Goal: Task Accomplishment & Management: Manage account settings

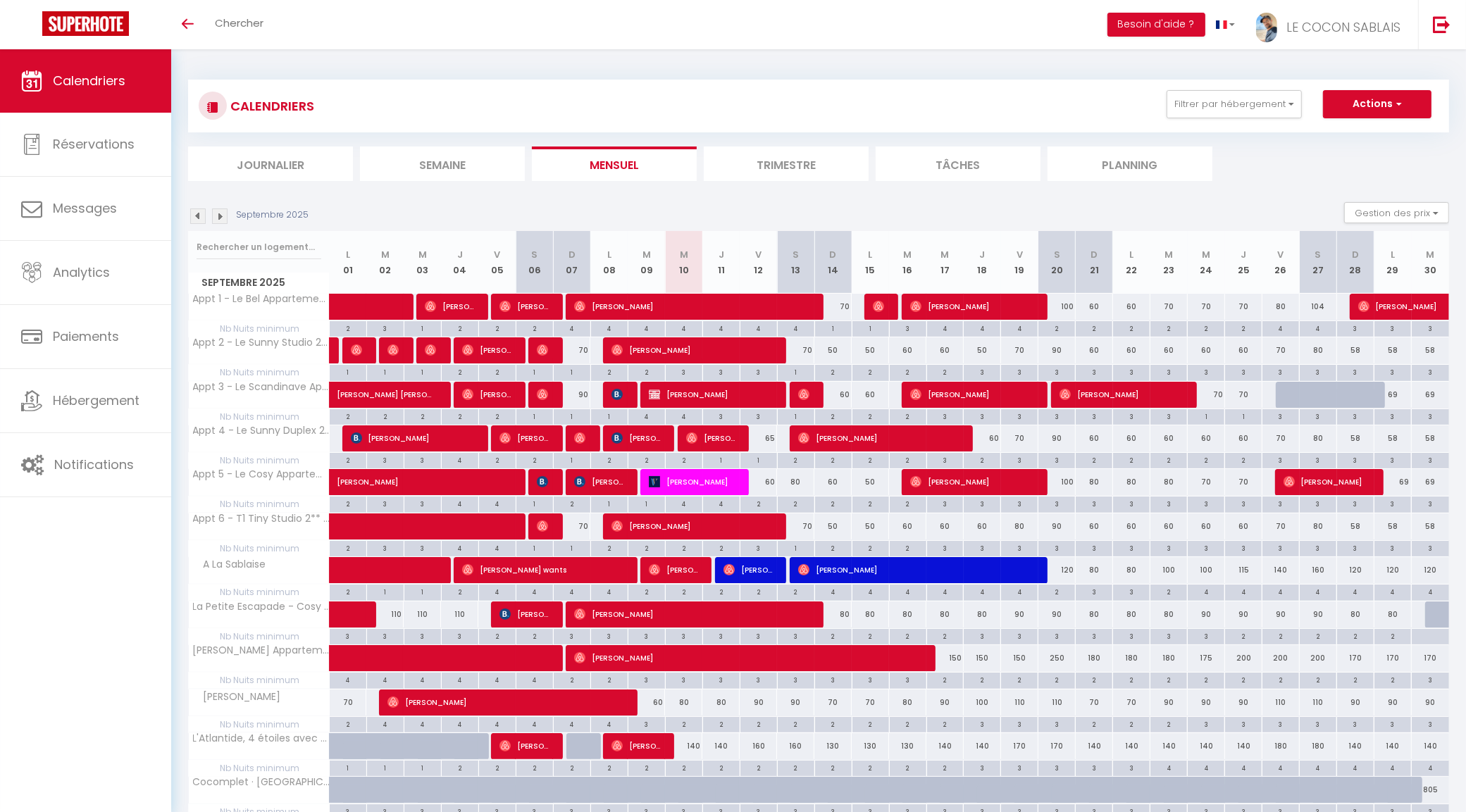
click at [724, 707] on div "80" at bounding box center [721, 702] width 38 height 26
type input "80"
type input "Jeu 11 Septembre 2025"
type input "Ven 12 Septembre 2025"
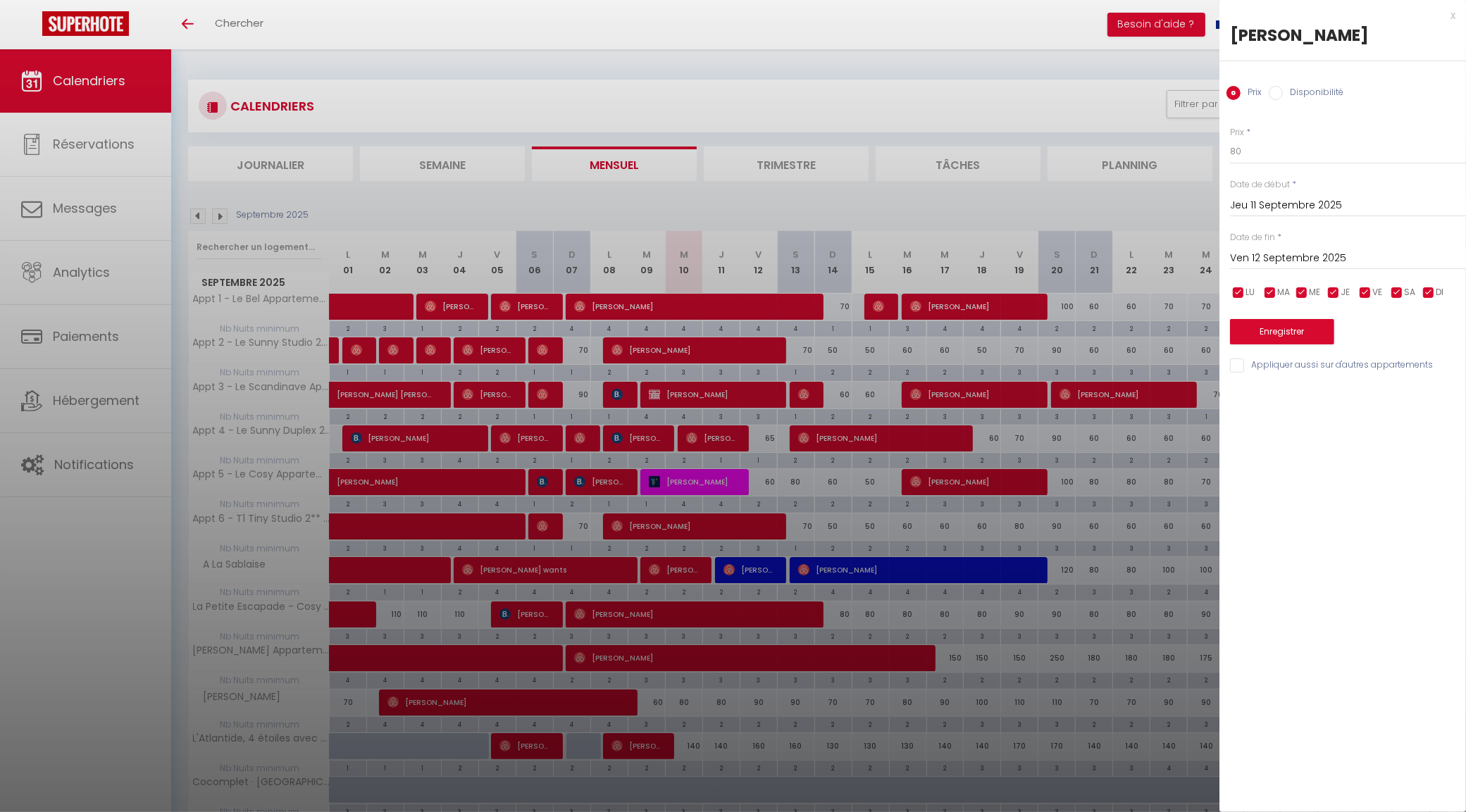
click at [1200, 155] on div at bounding box center [733, 406] width 1466 height 812
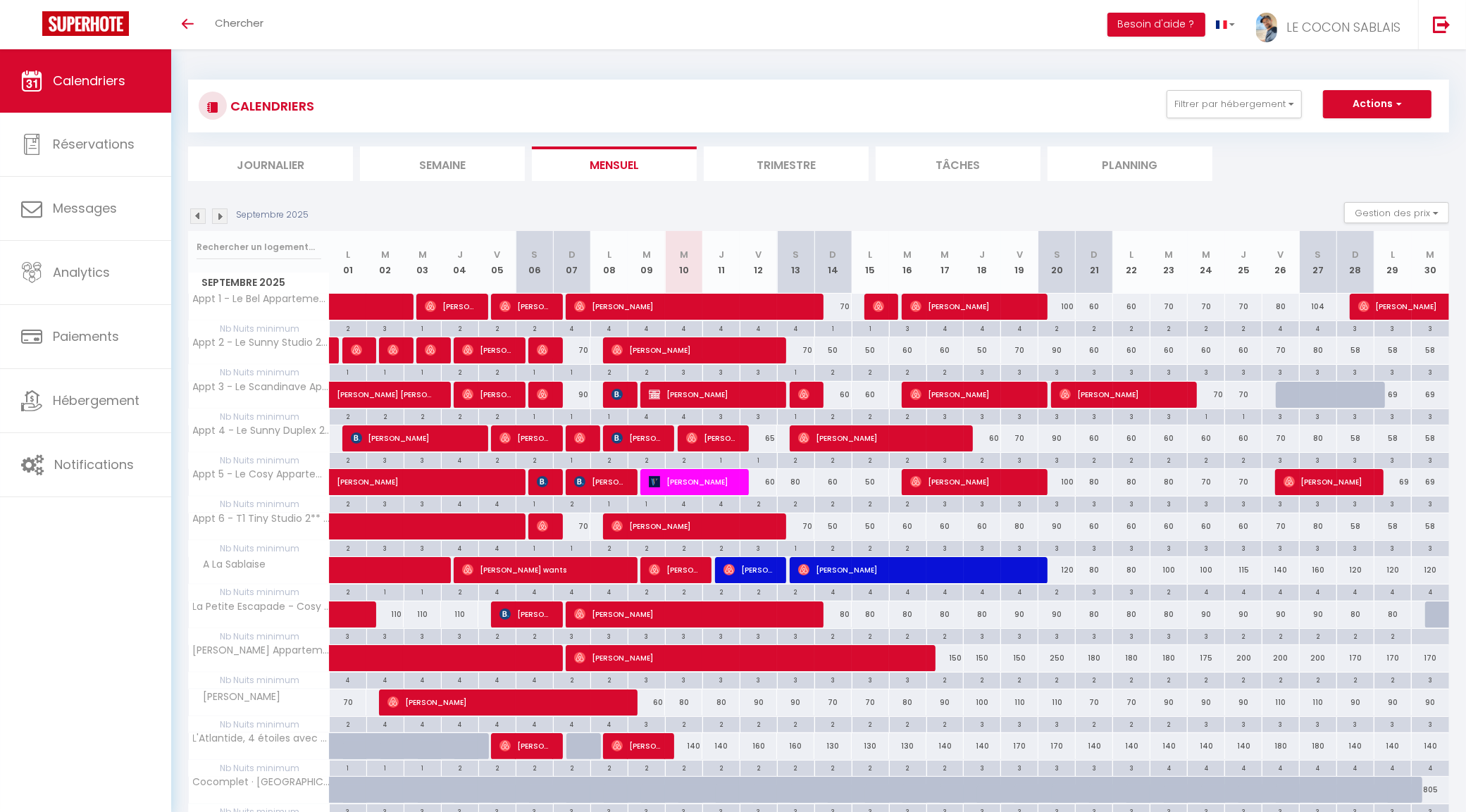
click at [825, 153] on li "Trimestre" at bounding box center [786, 164] width 165 height 35
click at [193, 214] on img at bounding box center [198, 216] width 16 height 16
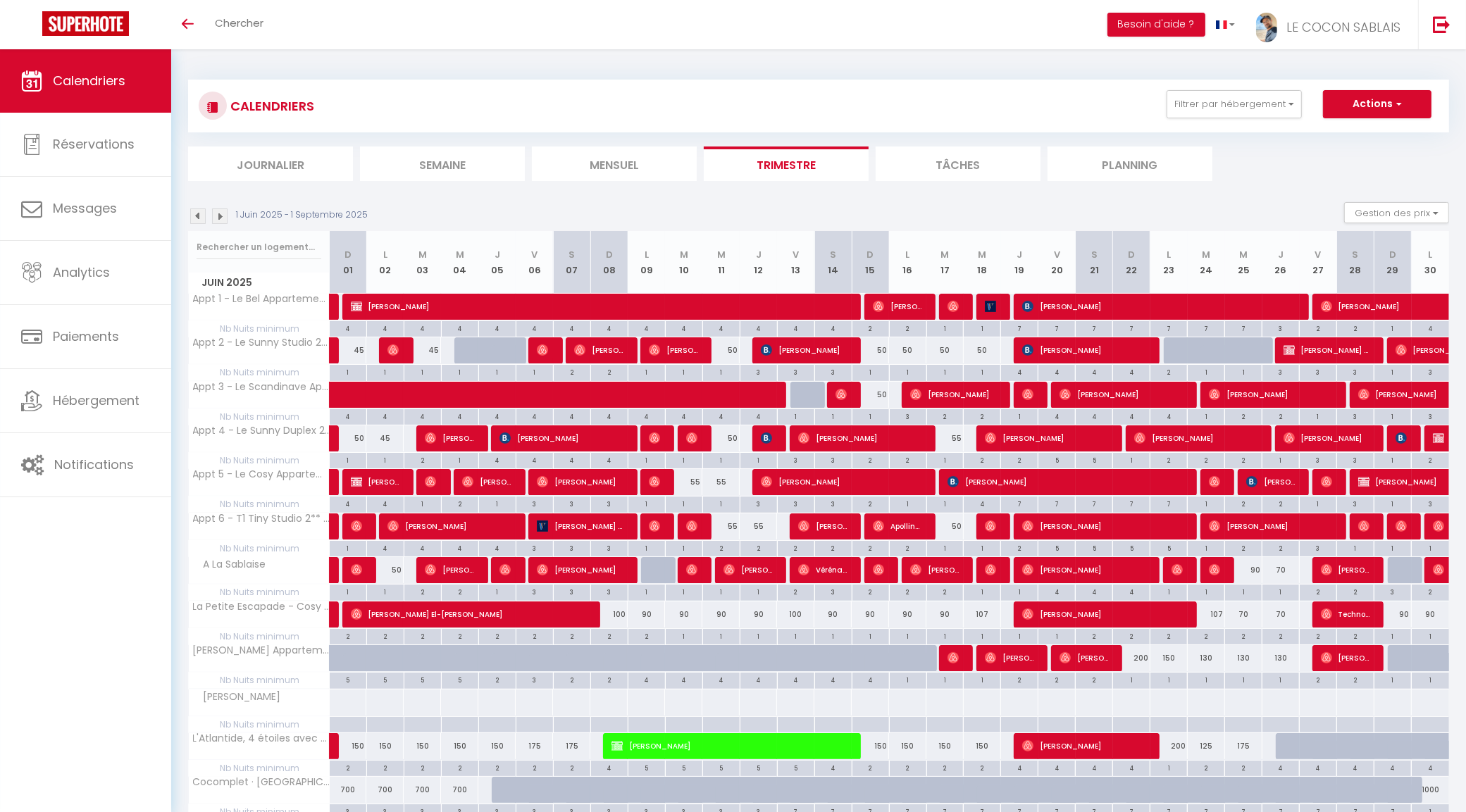
click at [216, 214] on img at bounding box center [220, 216] width 16 height 16
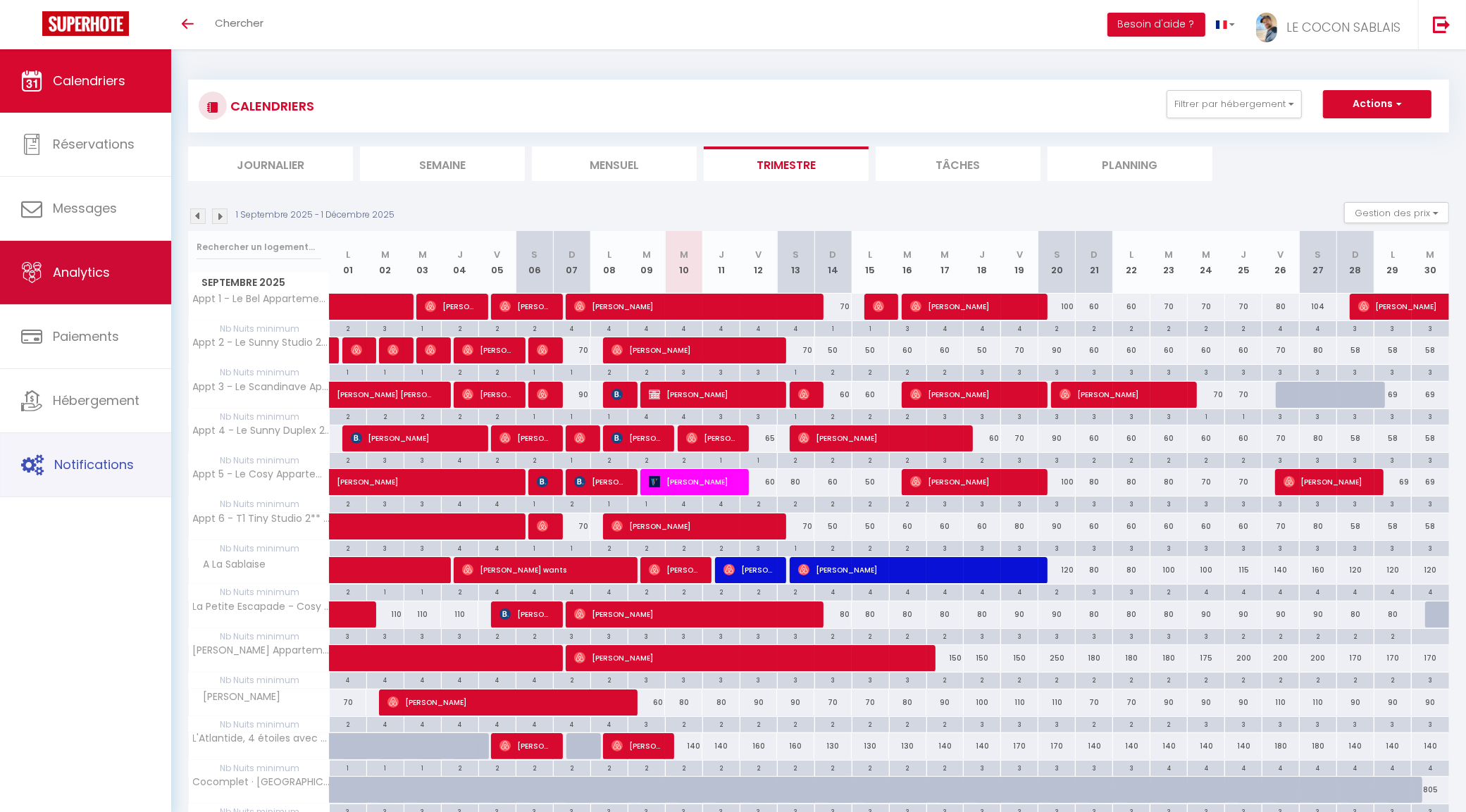
click at [101, 269] on span "Analytics" at bounding box center [81, 272] width 57 height 17
click at [82, 269] on span "Analytics" at bounding box center [81, 272] width 57 height 17
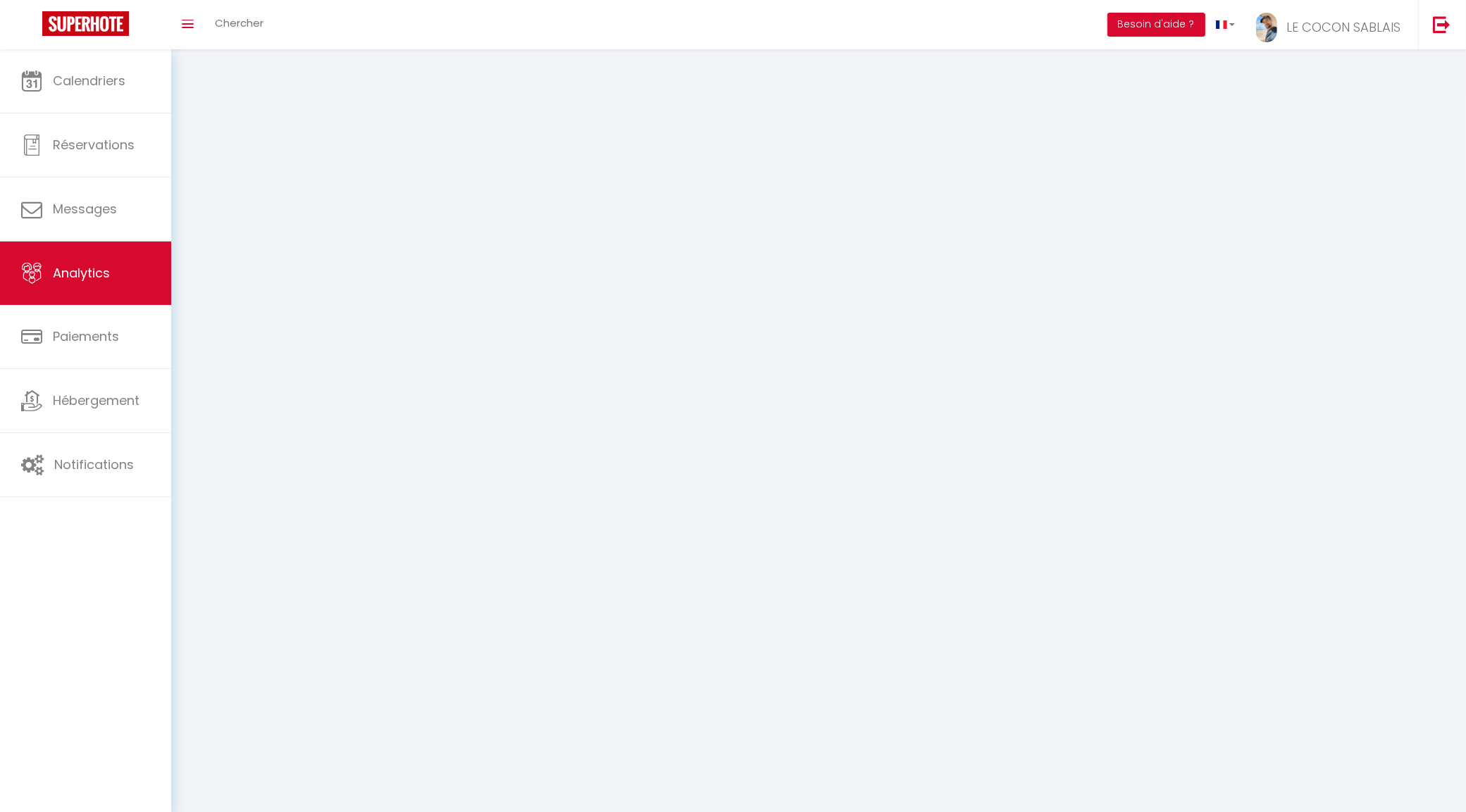
select select "2025"
select select "9"
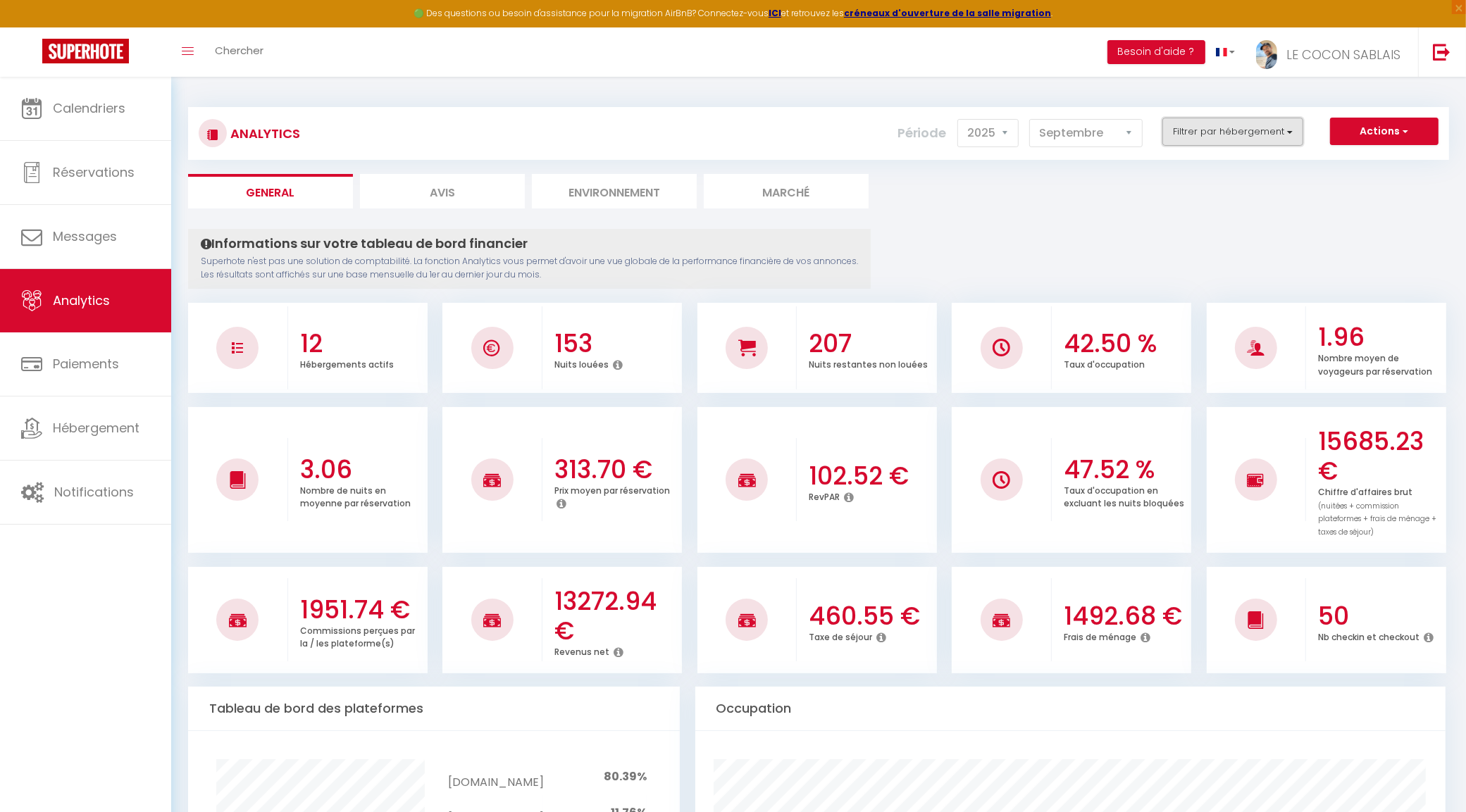
click at [1208, 134] on button "Filtrer par hébergement" at bounding box center [1232, 131] width 141 height 28
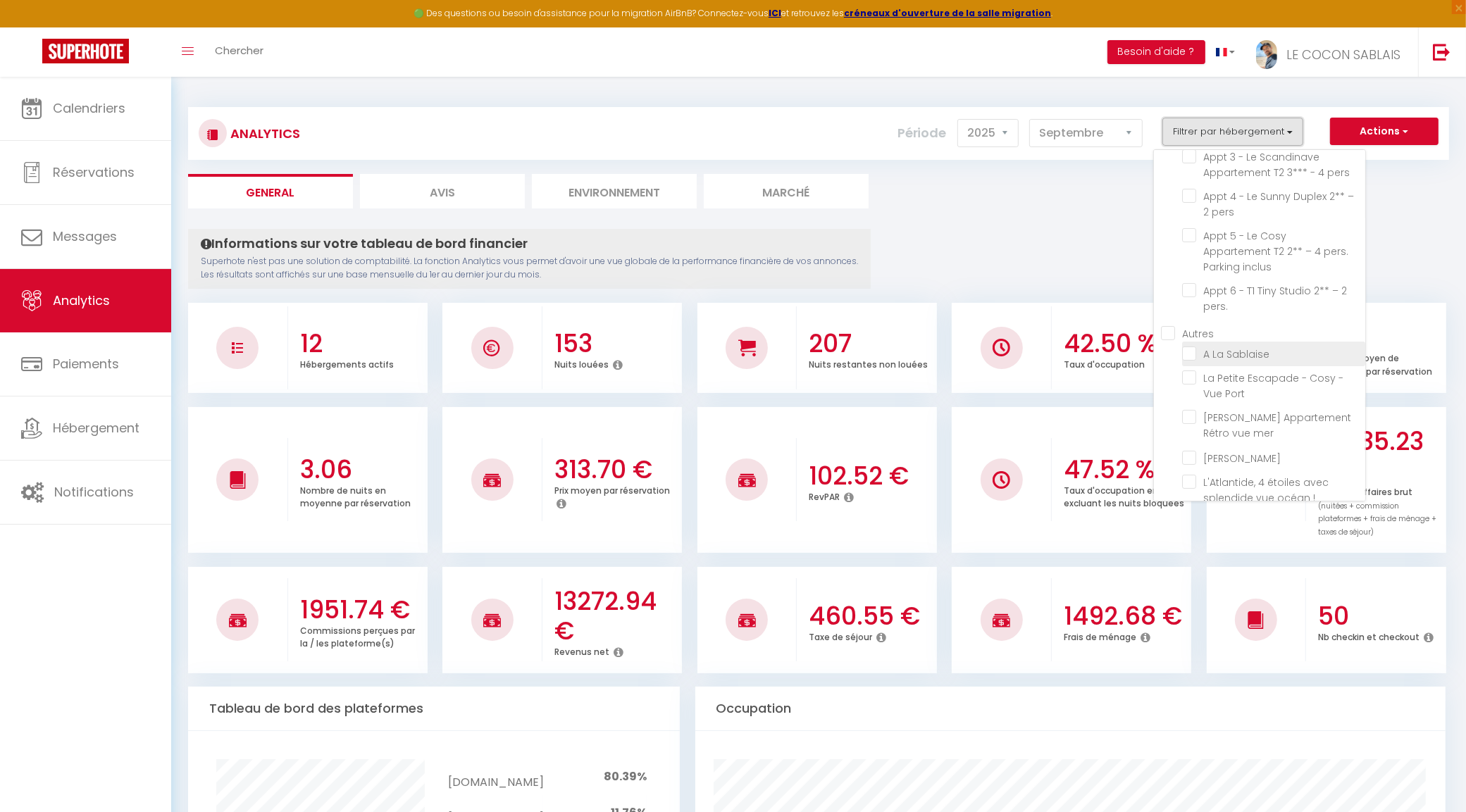
scroll to position [151, 0]
click at [1188, 369] on mer "checkbox" at bounding box center [1273, 376] width 183 height 14
checkbox mer "true"
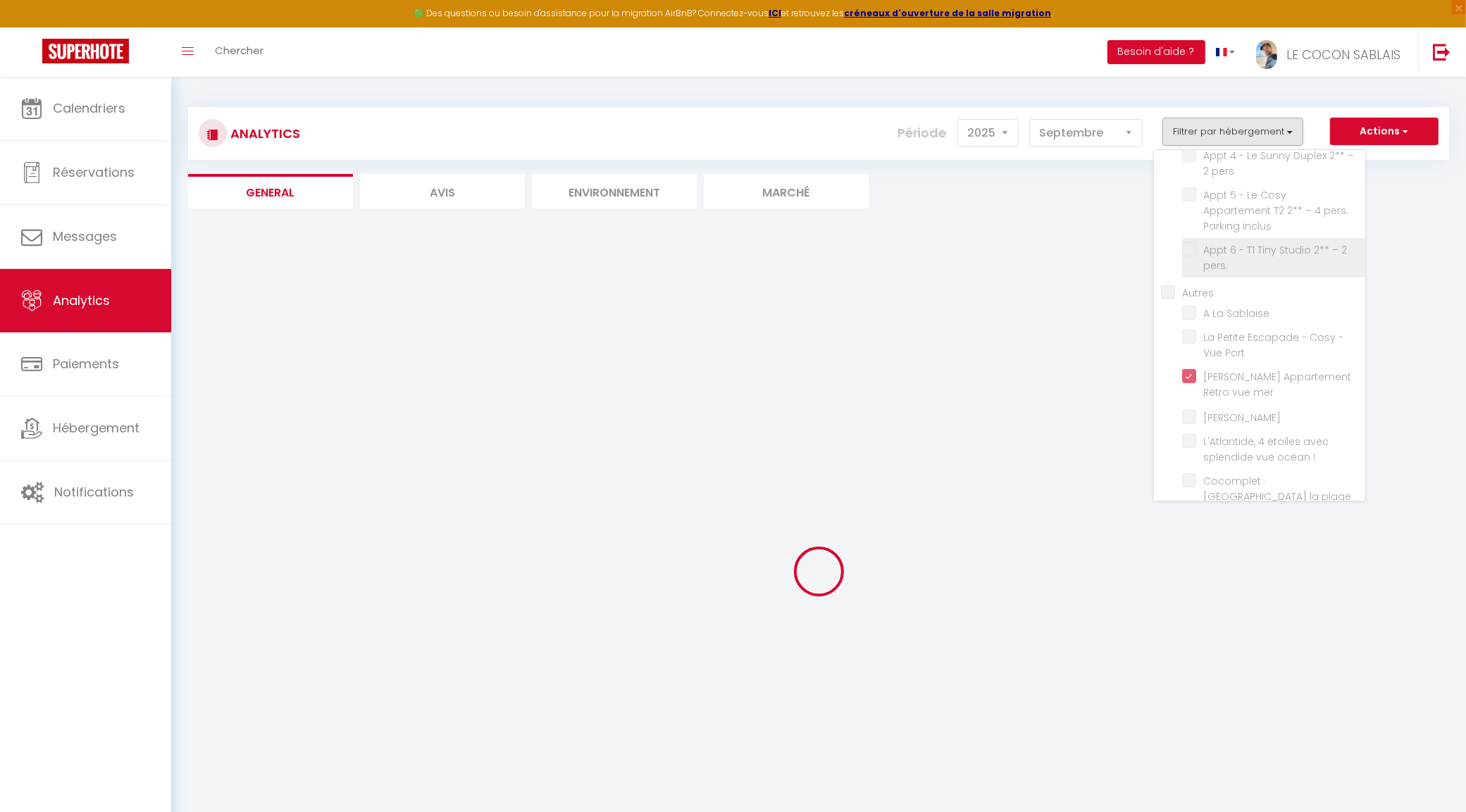
checkbox inclus "false"
checkbox pers "false"
checkbox inclus "false"
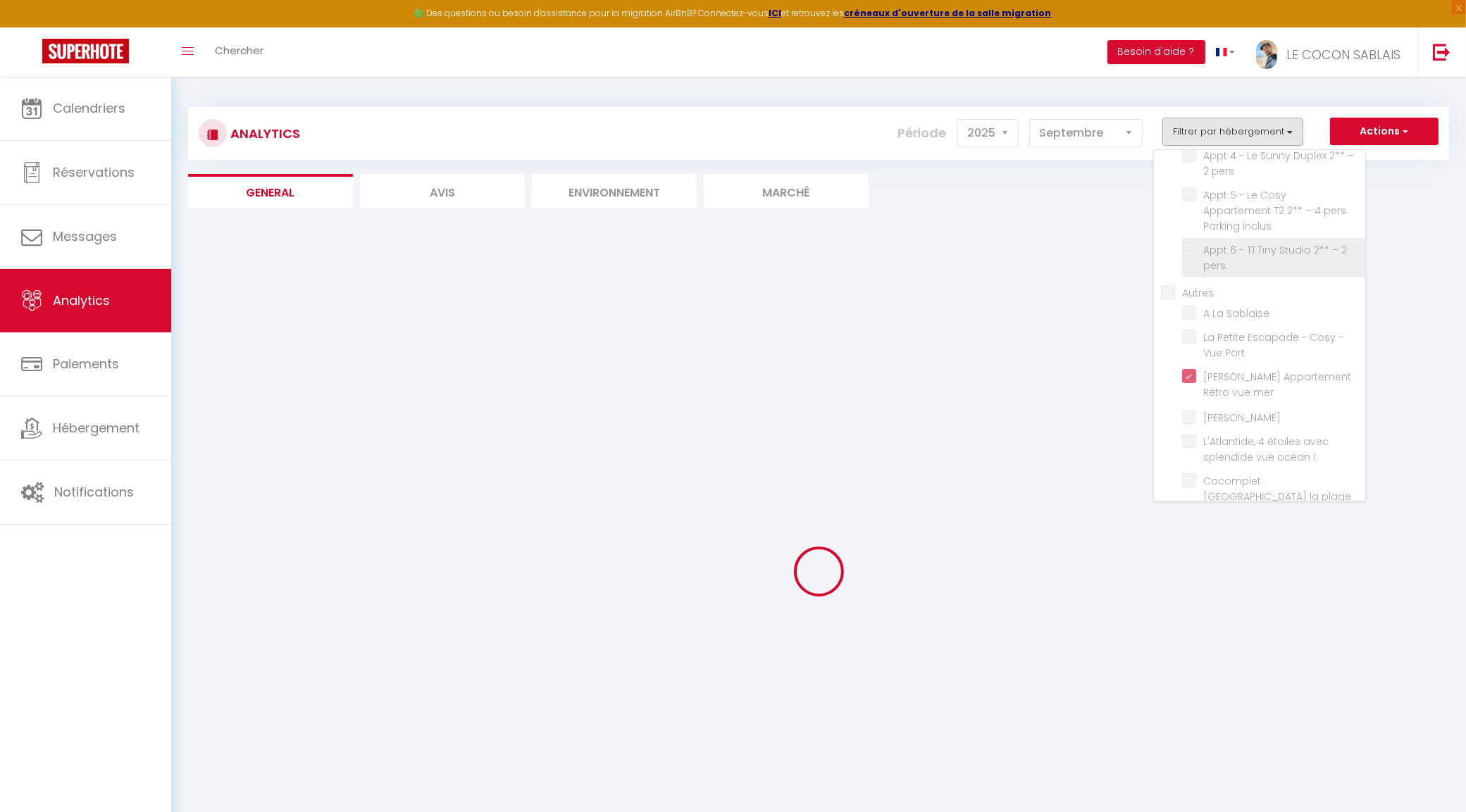
checkbox pers\ "false"
checkbox Sablaise "false"
checkbox Port "false"
checkbox Remblai "false"
checkbox \! "false"
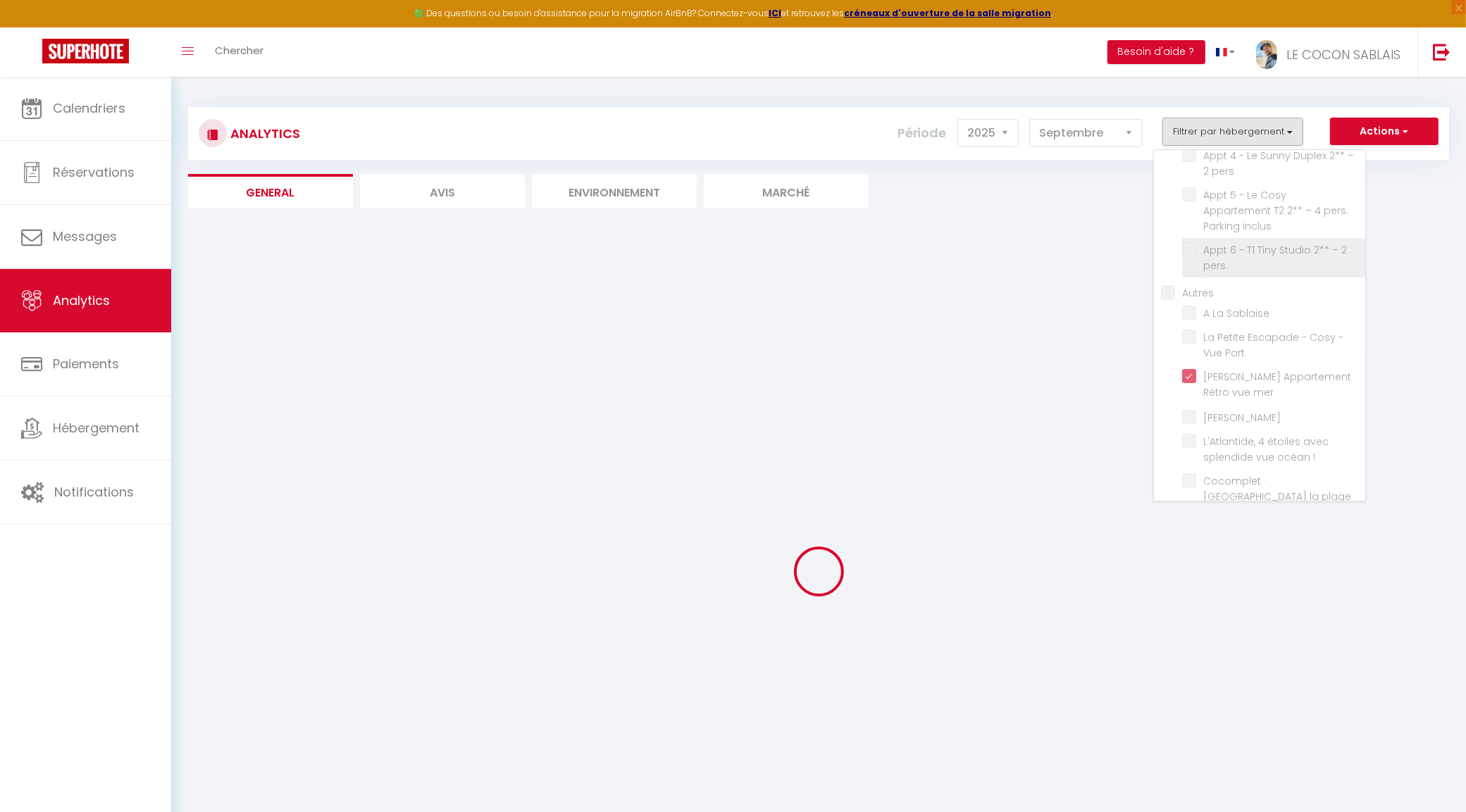
checkbox m "false"
checkbox inclus "false"
checkbox pers "false"
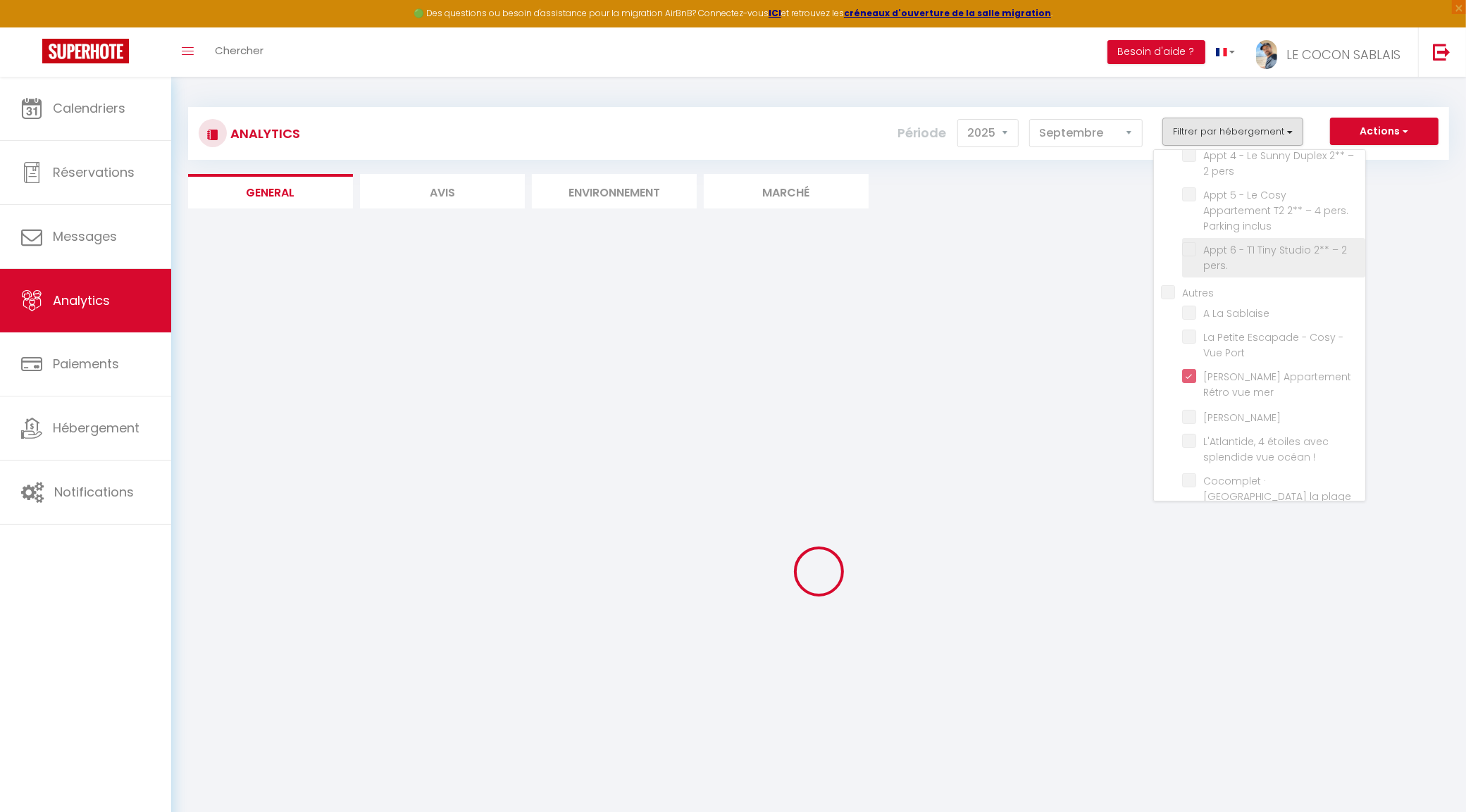
checkbox inclus "false"
checkbox pers\ "false"
checkbox Sablaise "false"
checkbox Port "false"
checkbox Remblai "false"
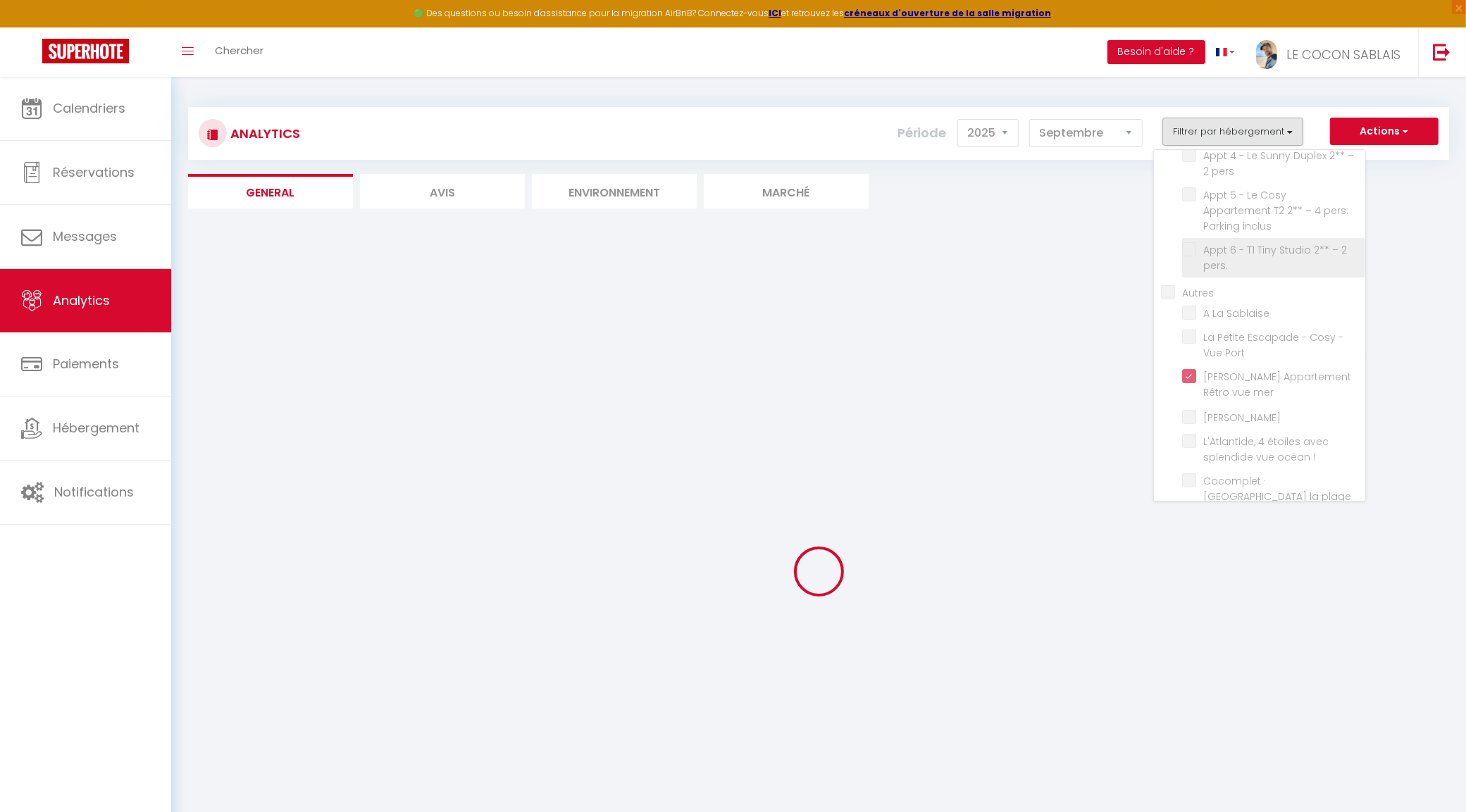
checkbox \! "false"
checkbox m "false"
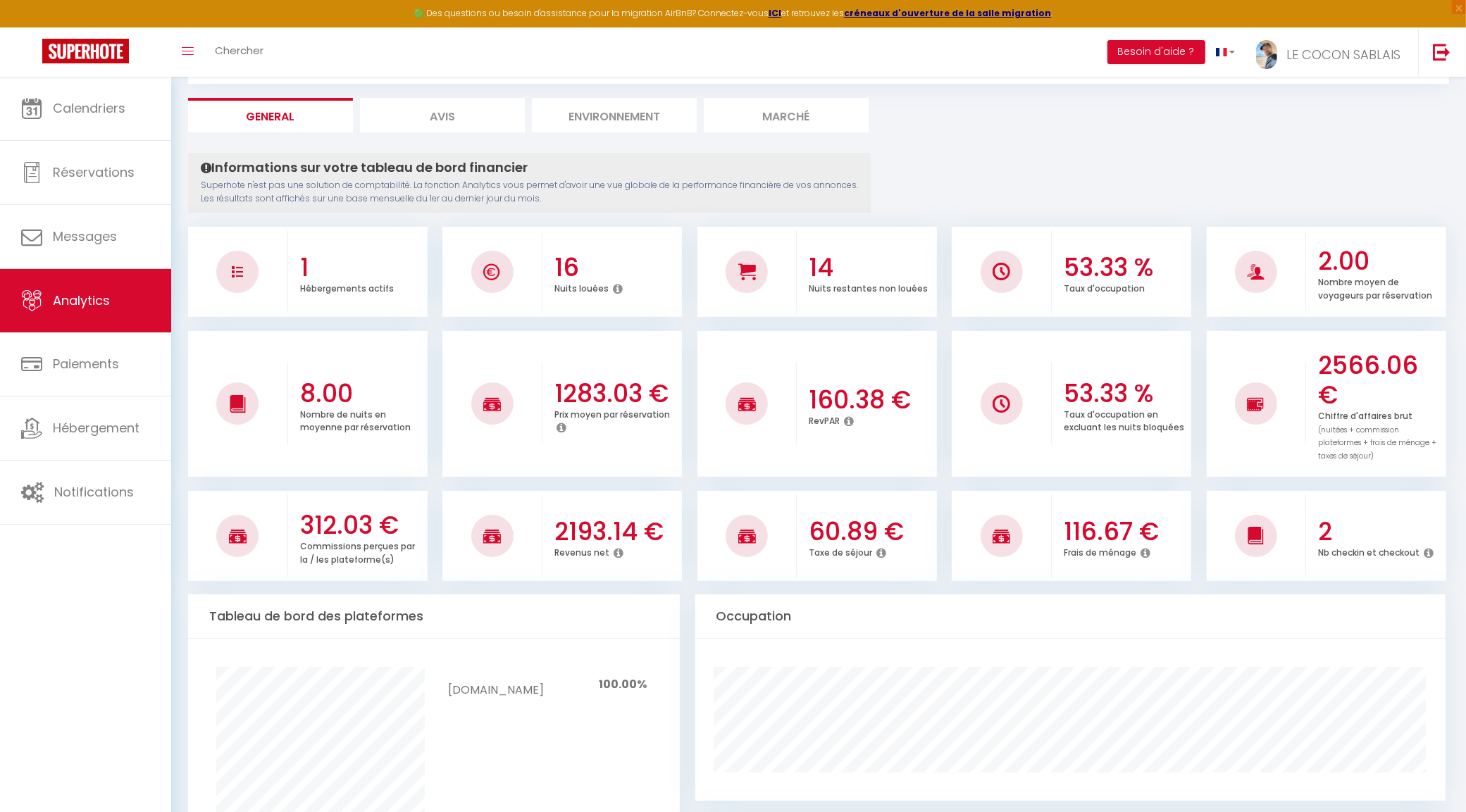
scroll to position [0, 0]
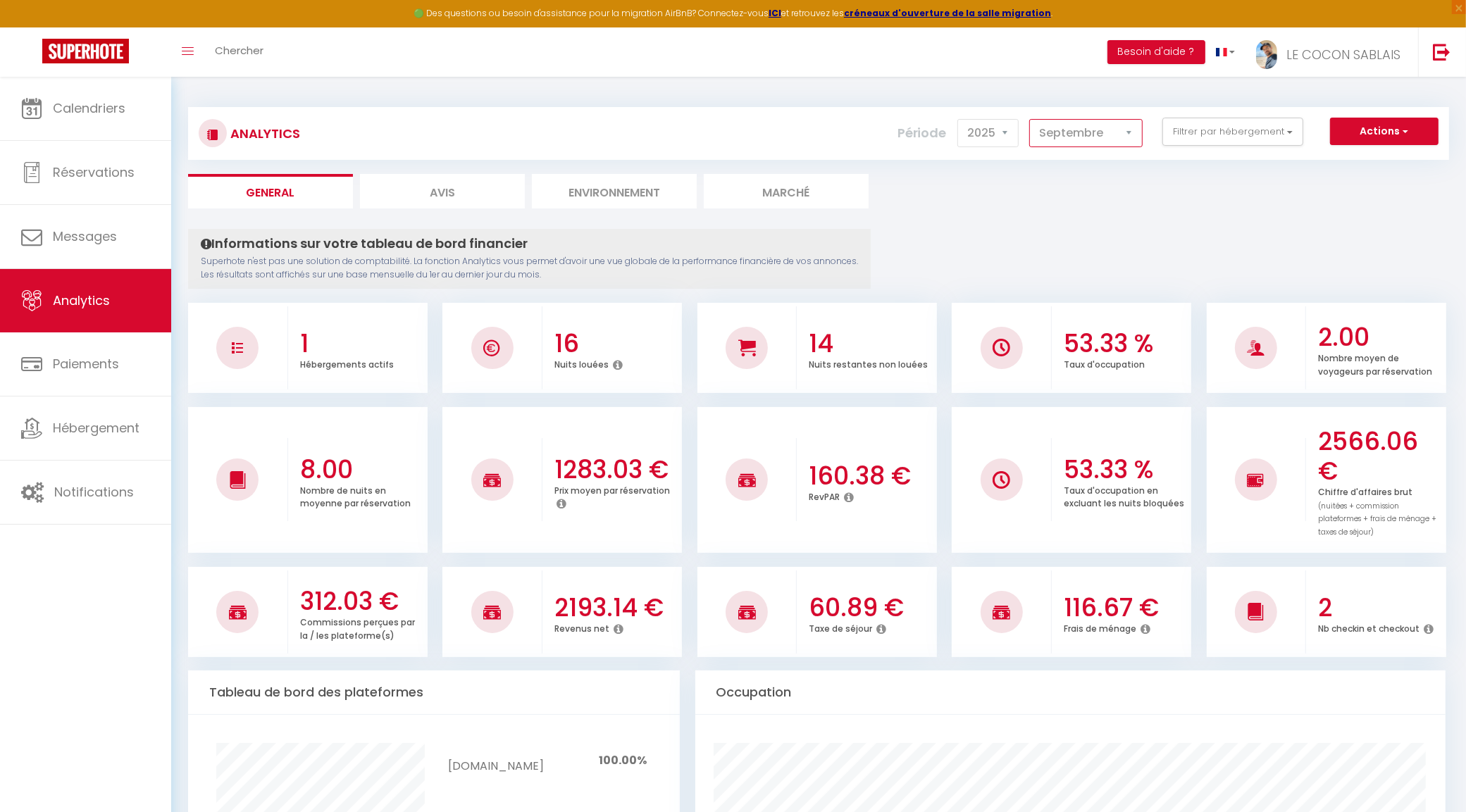
click at [1117, 139] on select "Janvier Février Mars Avril Mai Juin Juillet Août Septembre Octobre Novembre Déc…" at bounding box center [1085, 132] width 114 height 28
click at [1203, 130] on button "Filtrer par hébergement" at bounding box center [1232, 131] width 141 height 28
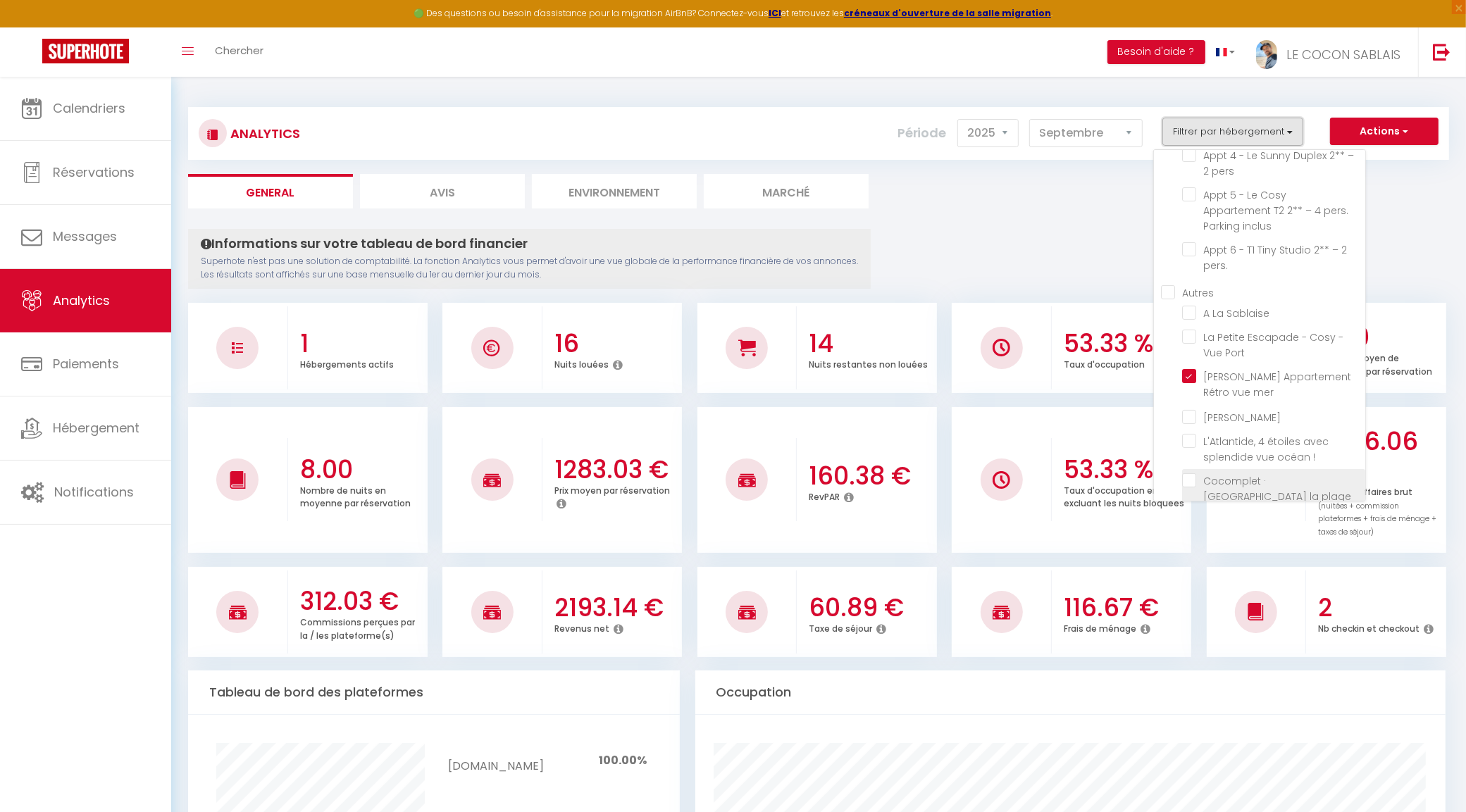
scroll to position [176, 0]
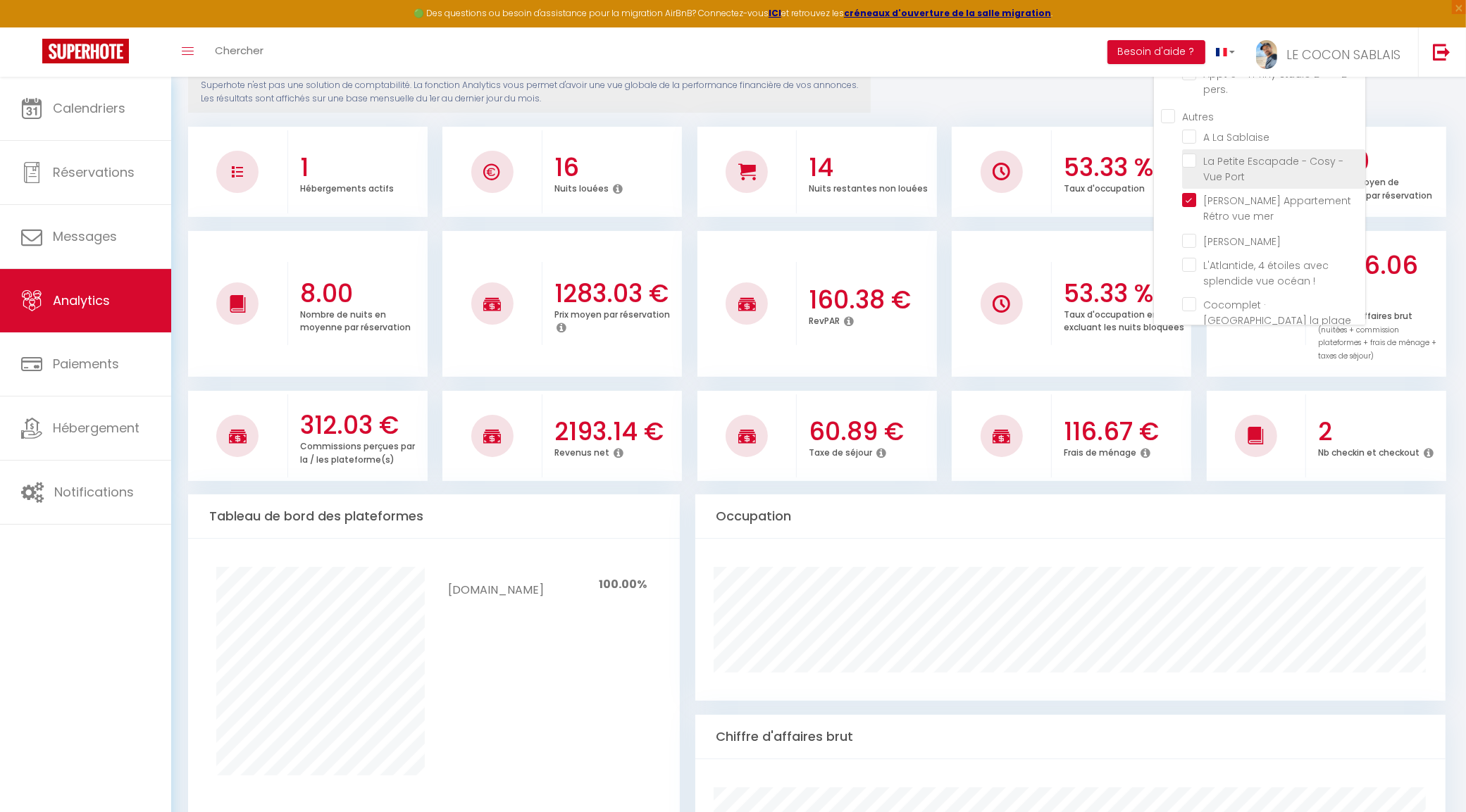
click at [1188, 154] on Port "checkbox" at bounding box center [1273, 160] width 183 height 14
checkbox Port "true"
checkbox inclus "false"
checkbox pers "false"
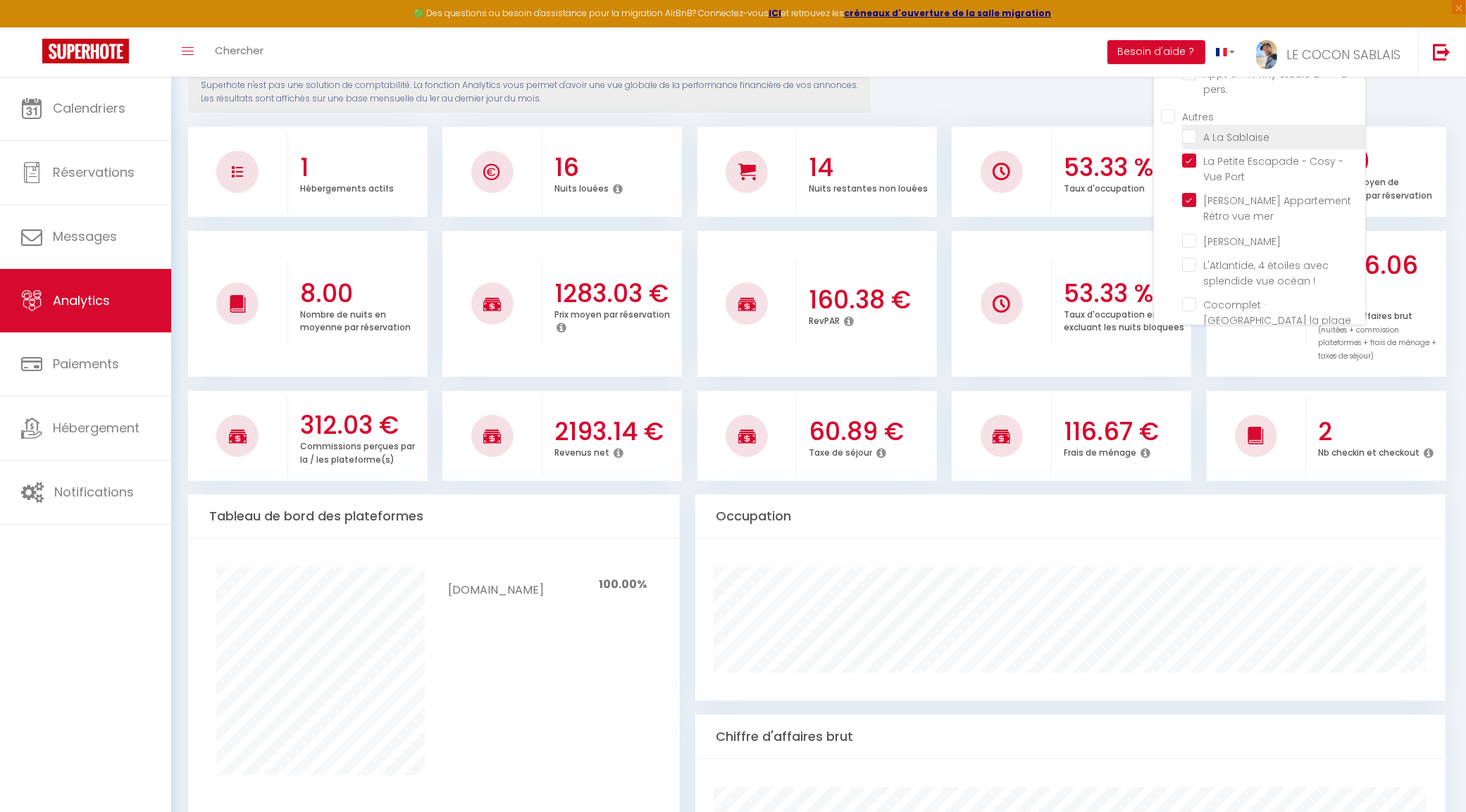
checkbox pers "false"
checkbox inclus "false"
checkbox pers\ "false"
checkbox Sablaise "false"
checkbox Remblai "false"
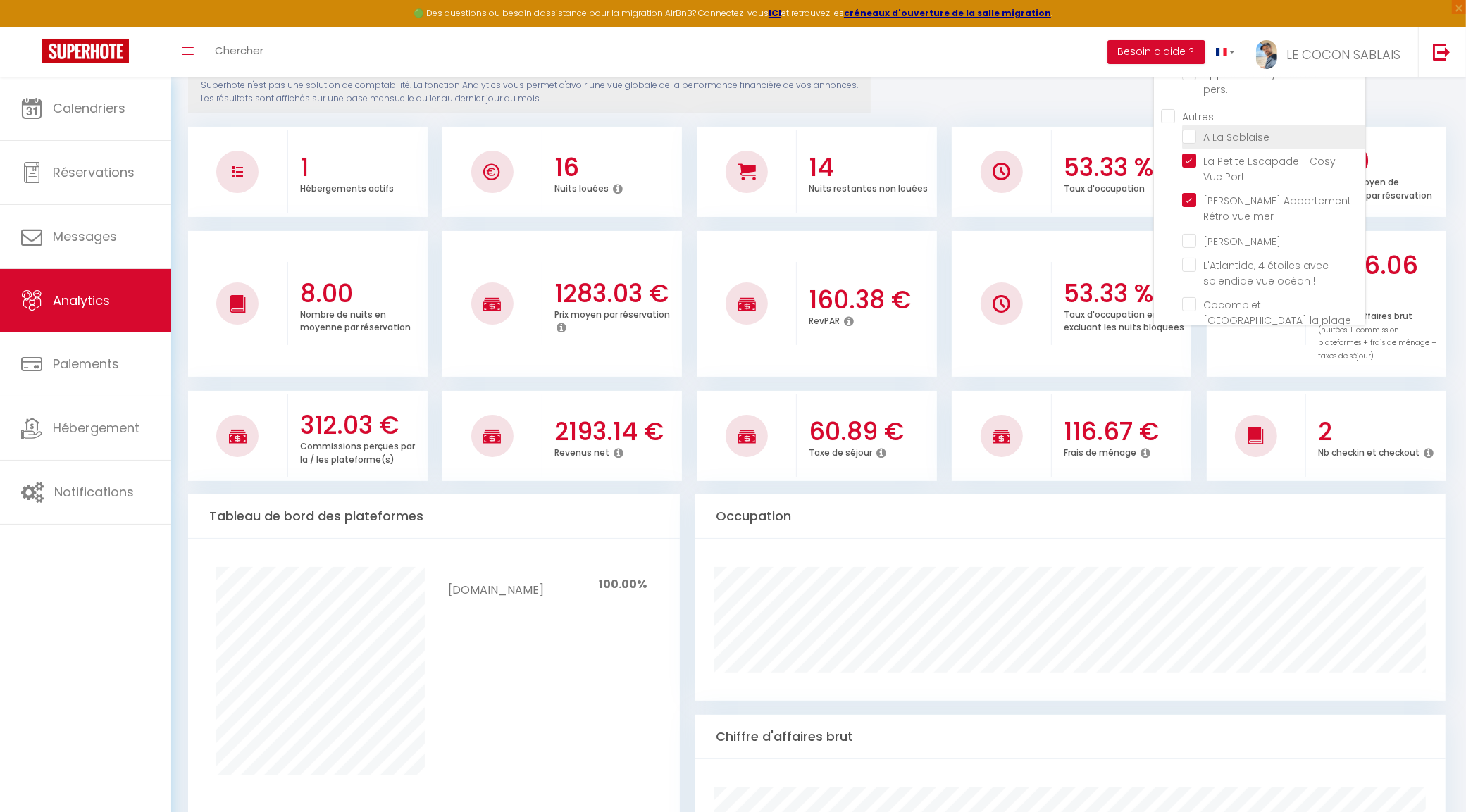
checkbox \! "false"
checkbox m "false"
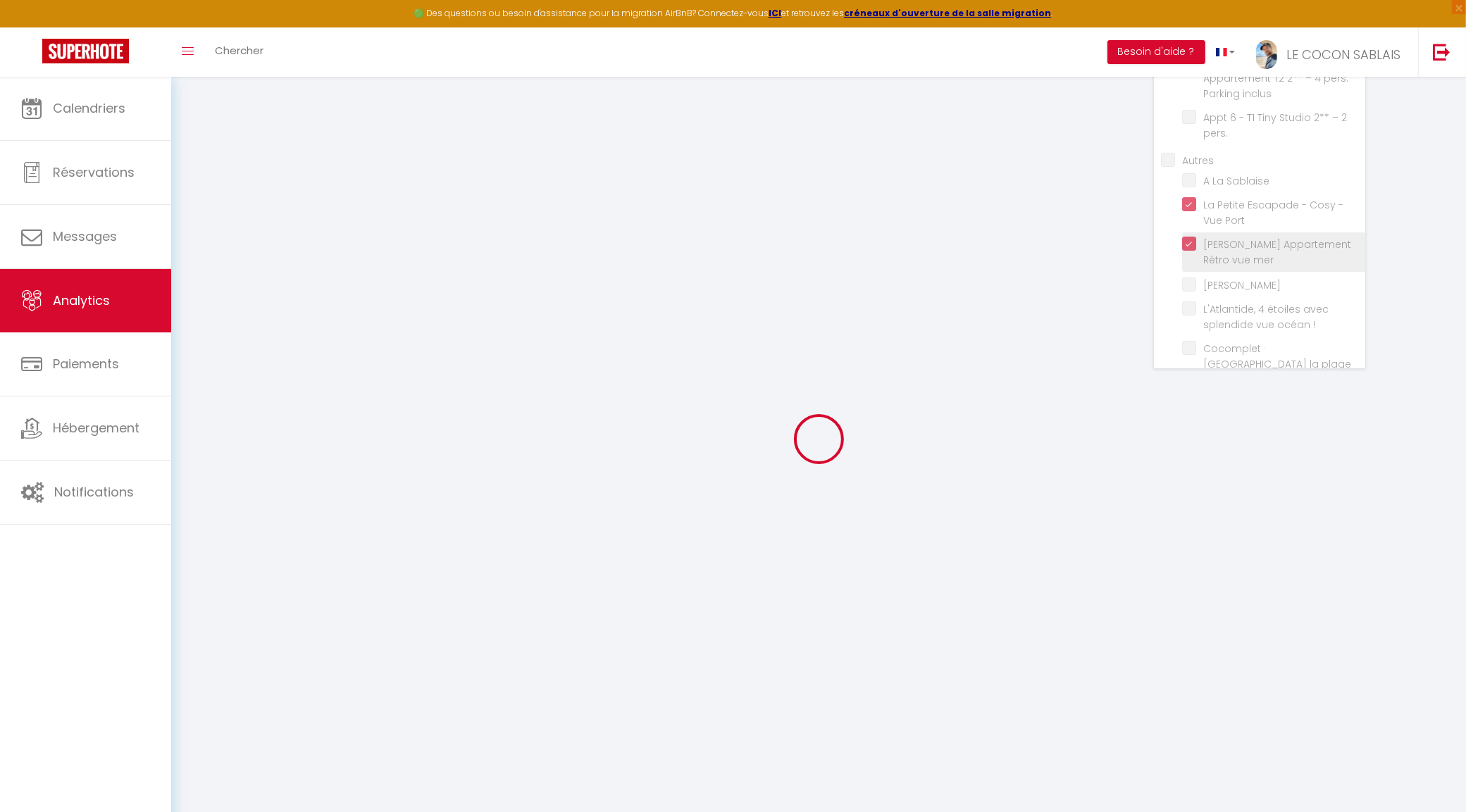
checkbox inclus "false"
checkbox pers "false"
checkbox inclus "false"
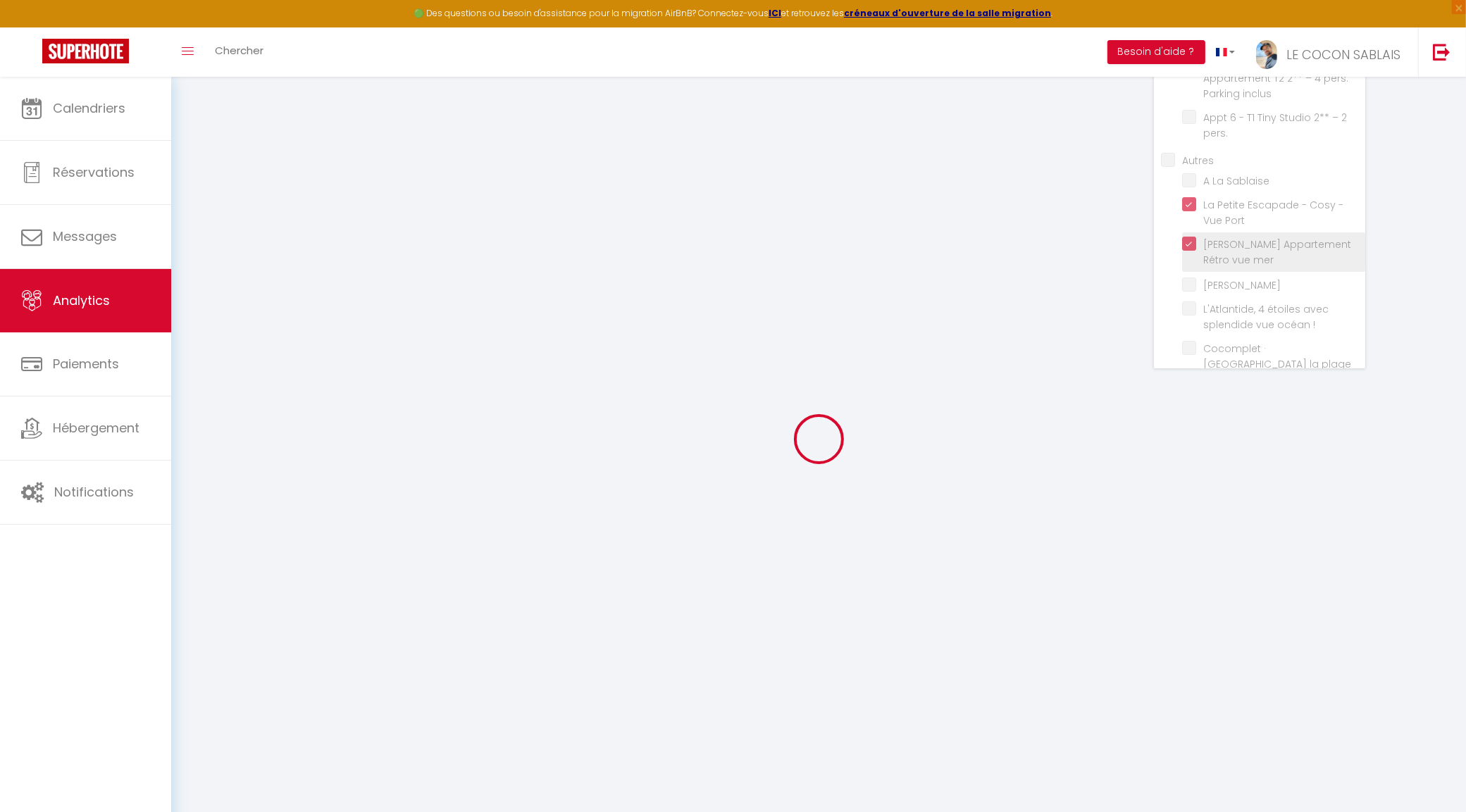
checkbox pers\ "false"
checkbox Sablaise "false"
checkbox Remblai "false"
checkbox \! "false"
checkbox m "false"
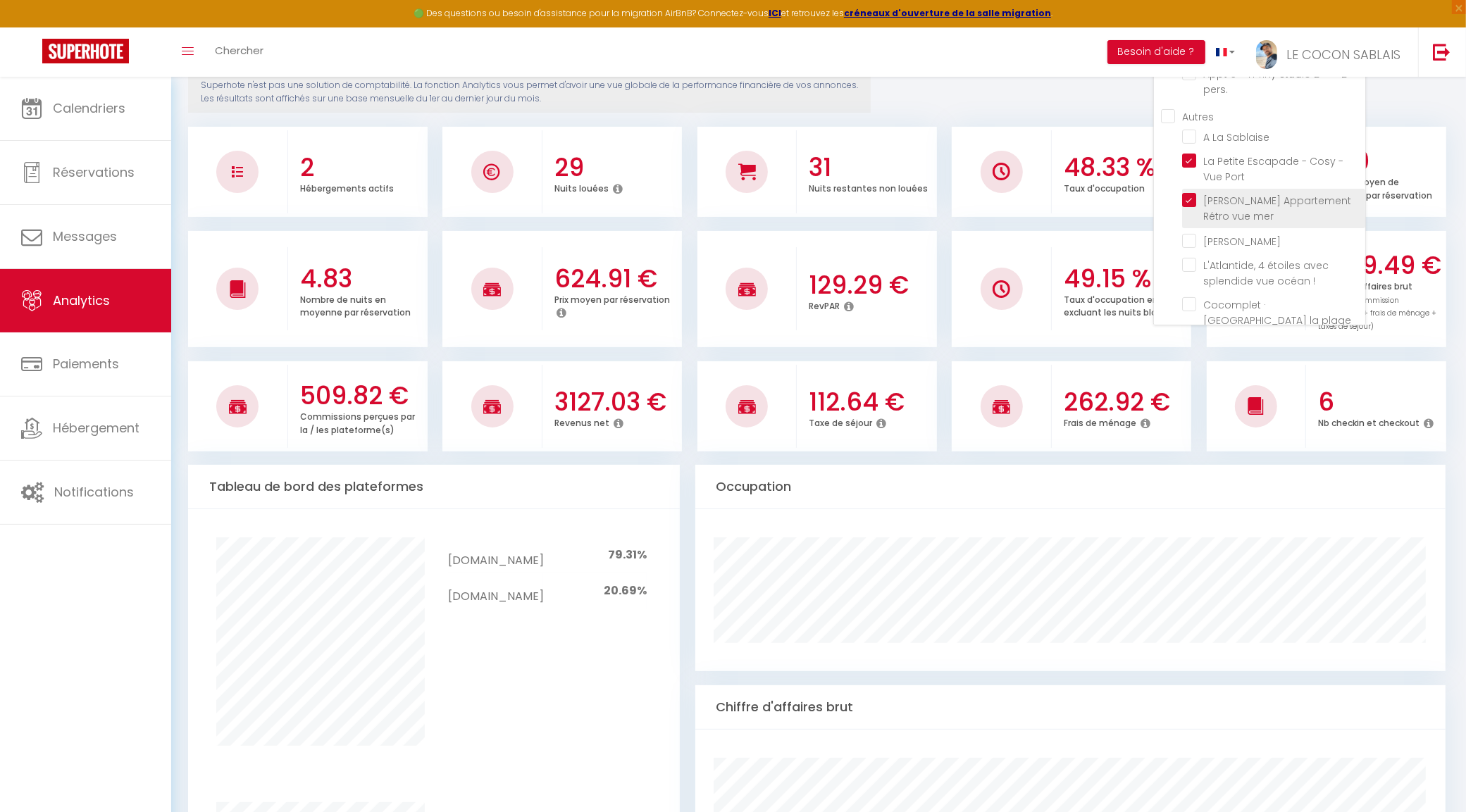
click at [1194, 193] on mer "checkbox" at bounding box center [1273, 199] width 183 height 14
checkbox mer "false"
checkbox inclus "false"
checkbox pers "false"
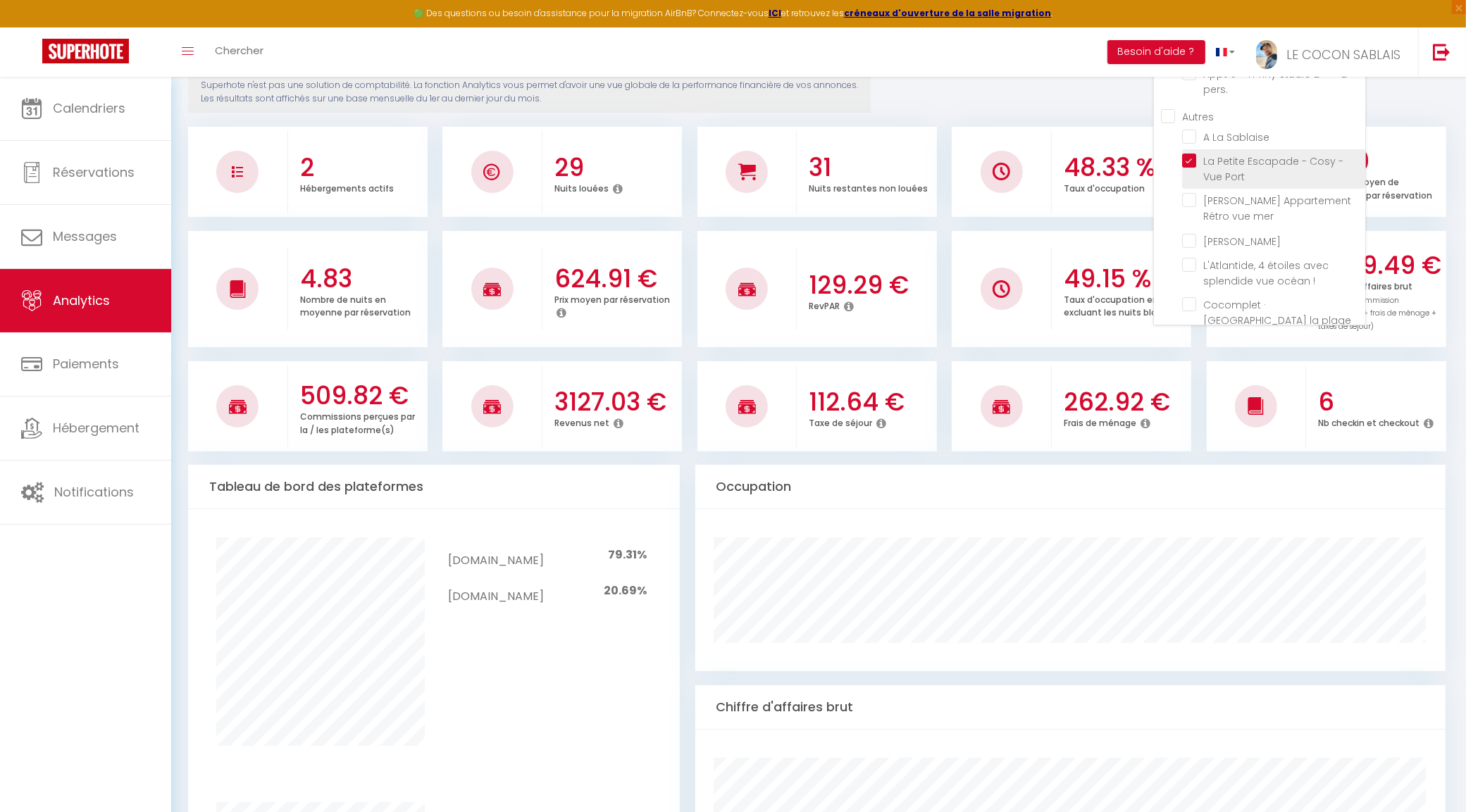
checkbox pers "false"
checkbox inclus "false"
checkbox pers\ "false"
checkbox Sablaise "false"
checkbox Remblai "false"
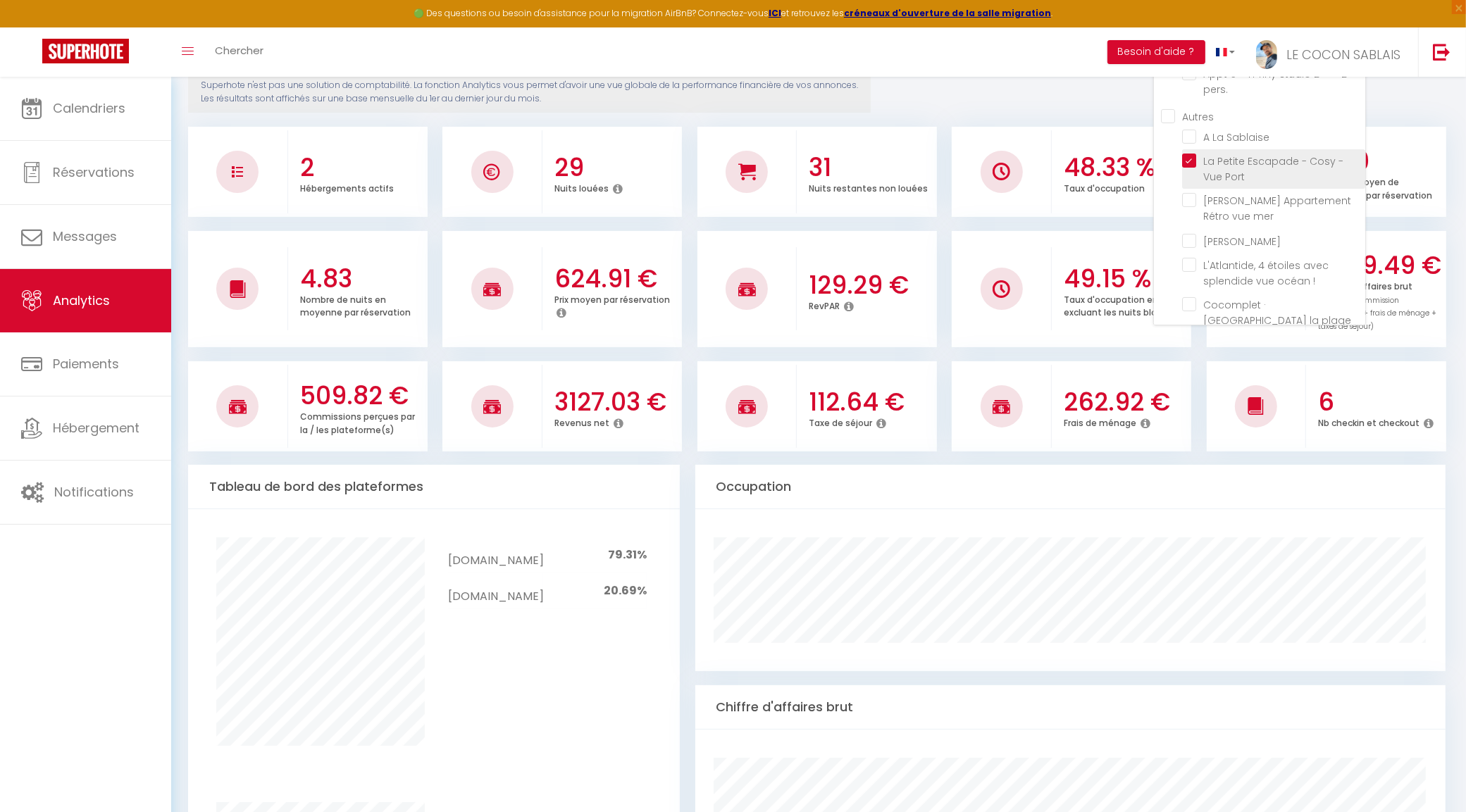
checkbox \! "false"
checkbox m "false"
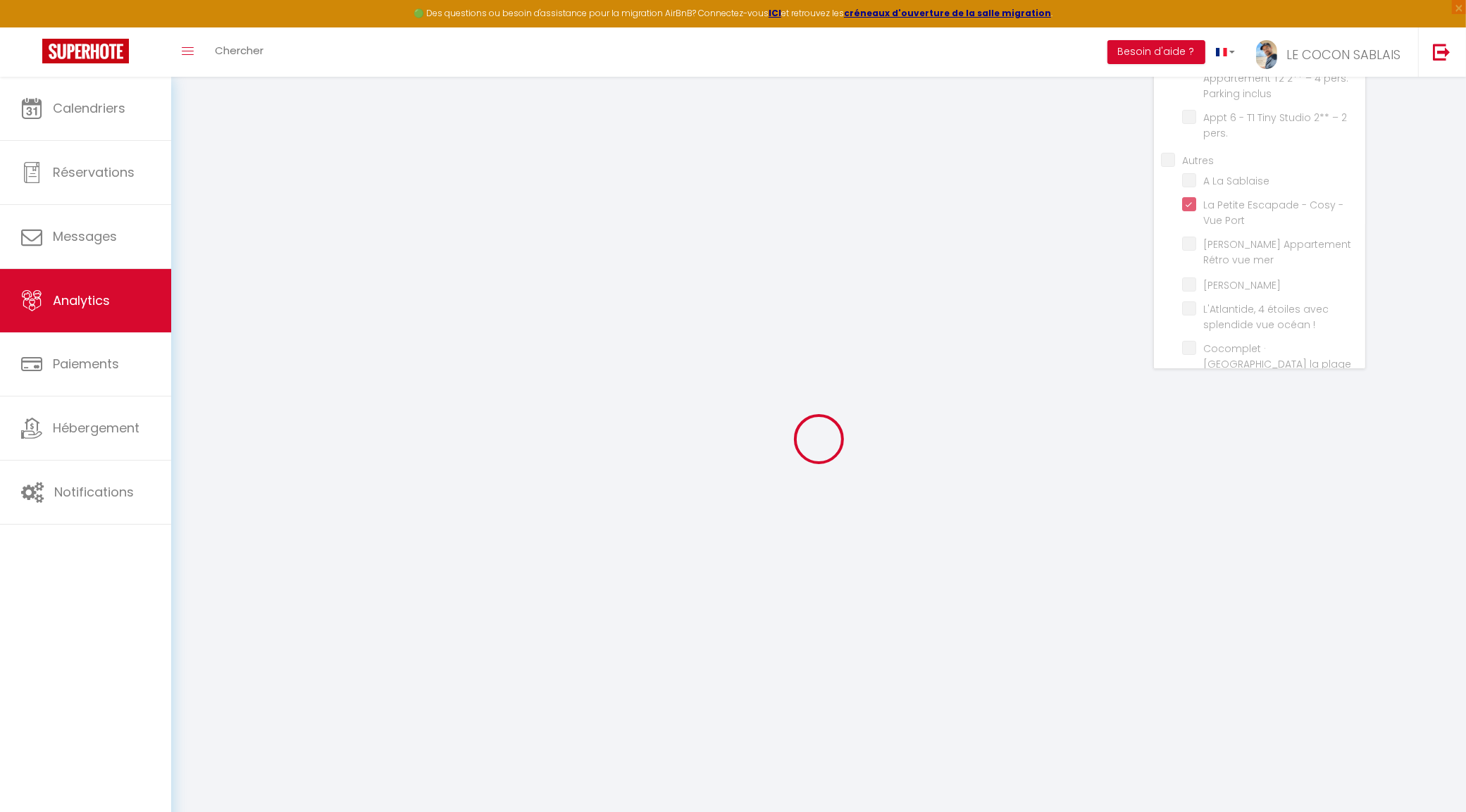
checkbox inclus "false"
checkbox pers "false"
checkbox inclus "false"
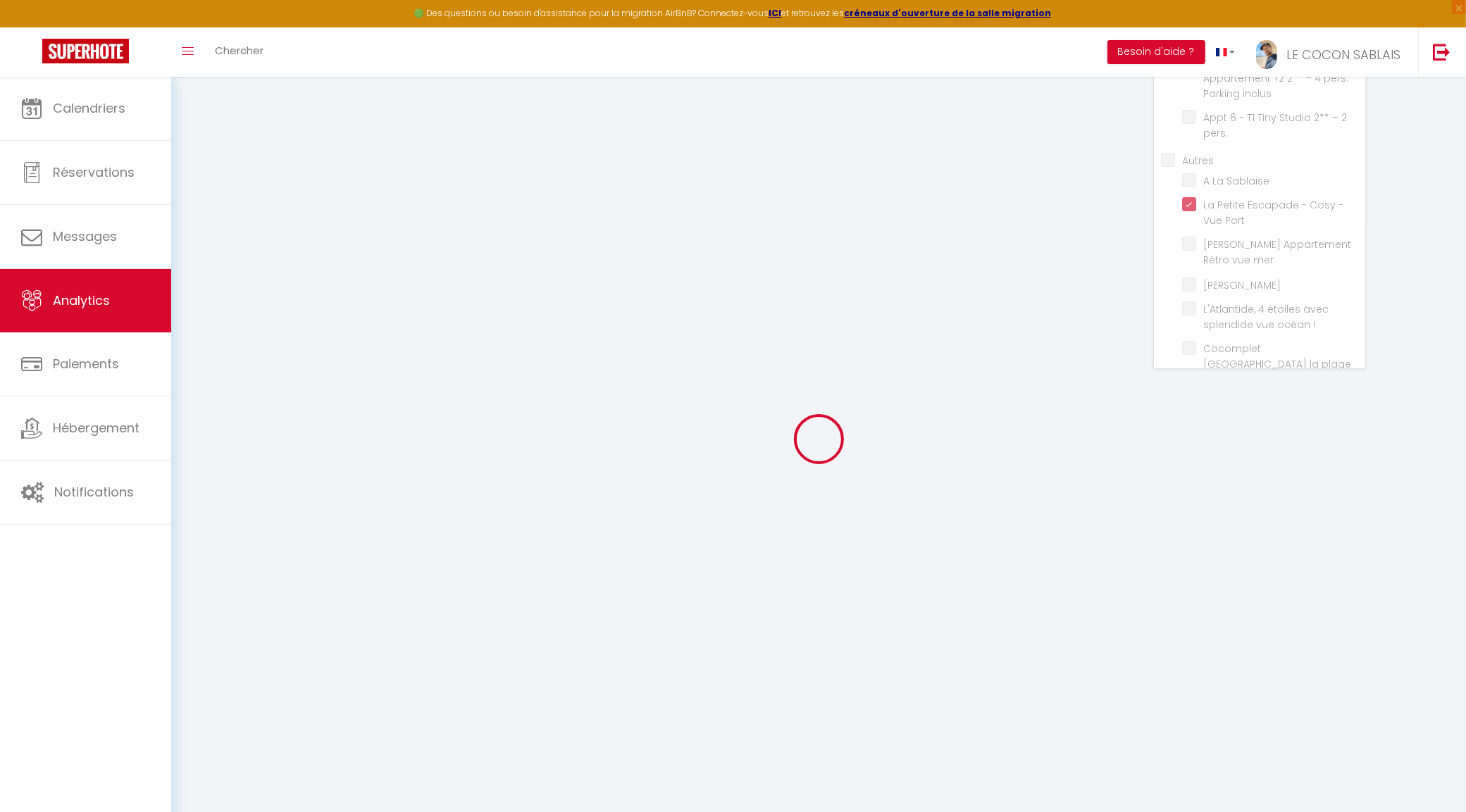
checkbox pers\ "false"
checkbox Sablaise "false"
checkbox Remblai "false"
checkbox \! "false"
checkbox m "false"
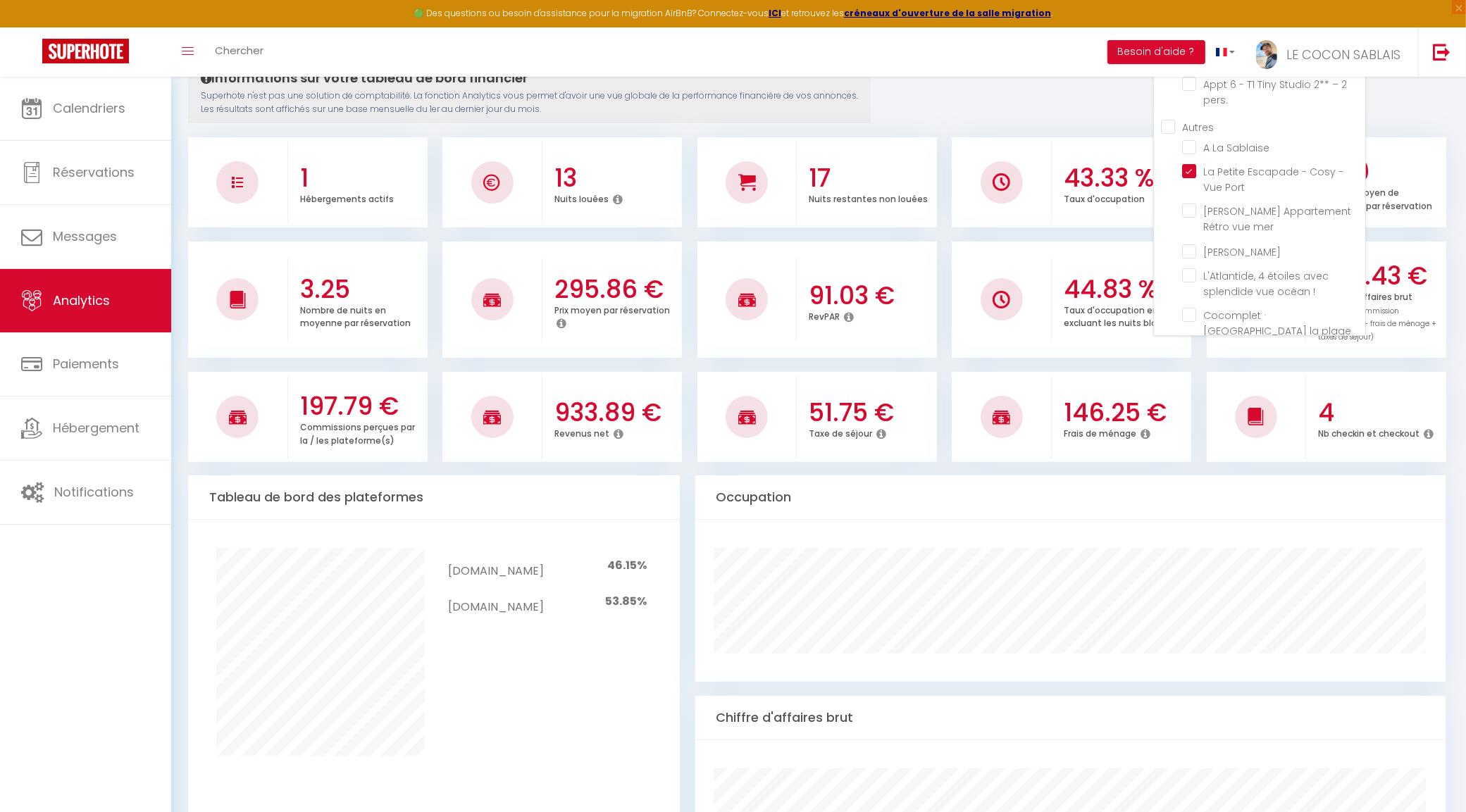
scroll to position [0, 0]
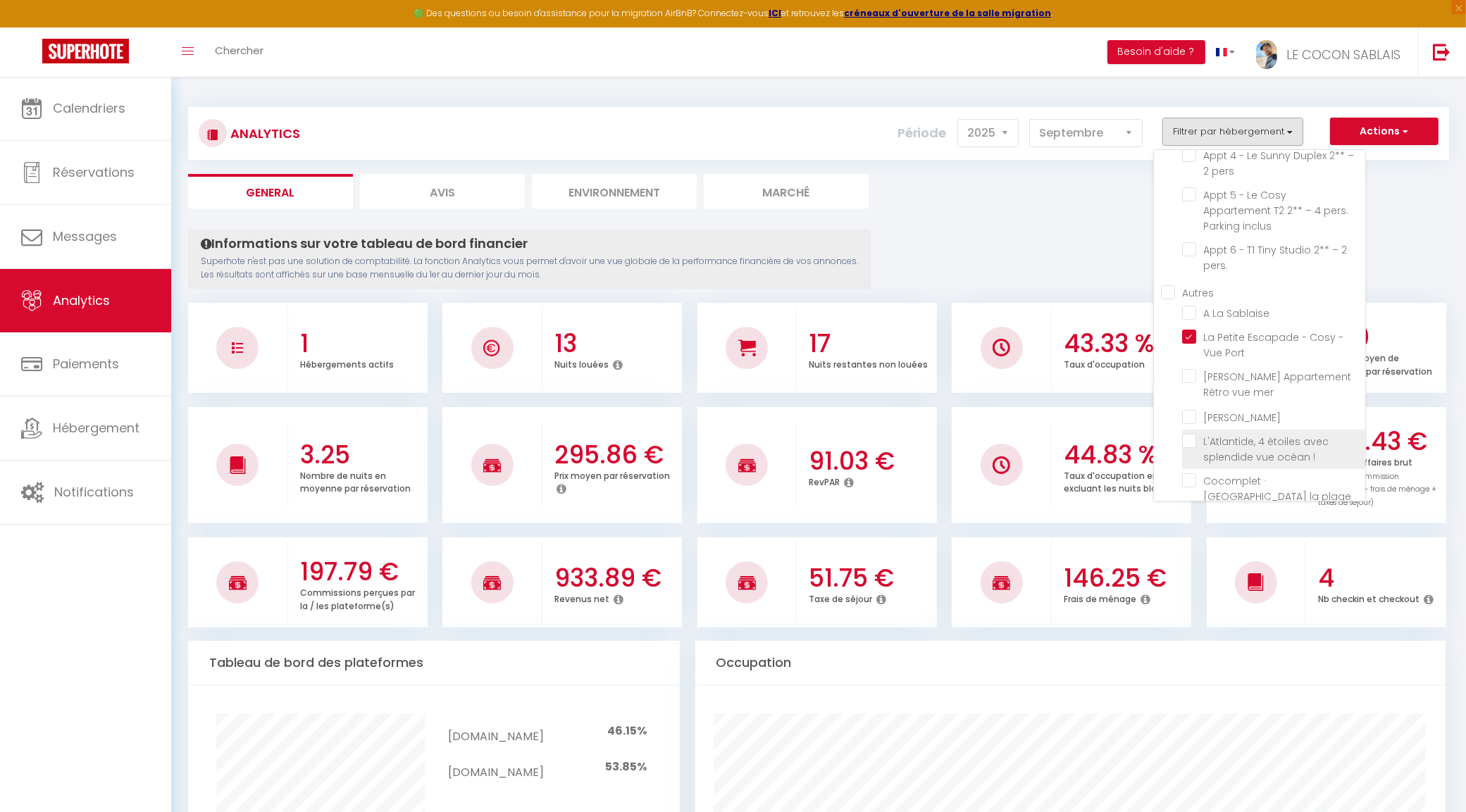
click at [1194, 433] on \! "checkbox" at bounding box center [1273, 440] width 183 height 14
checkbox \! "true"
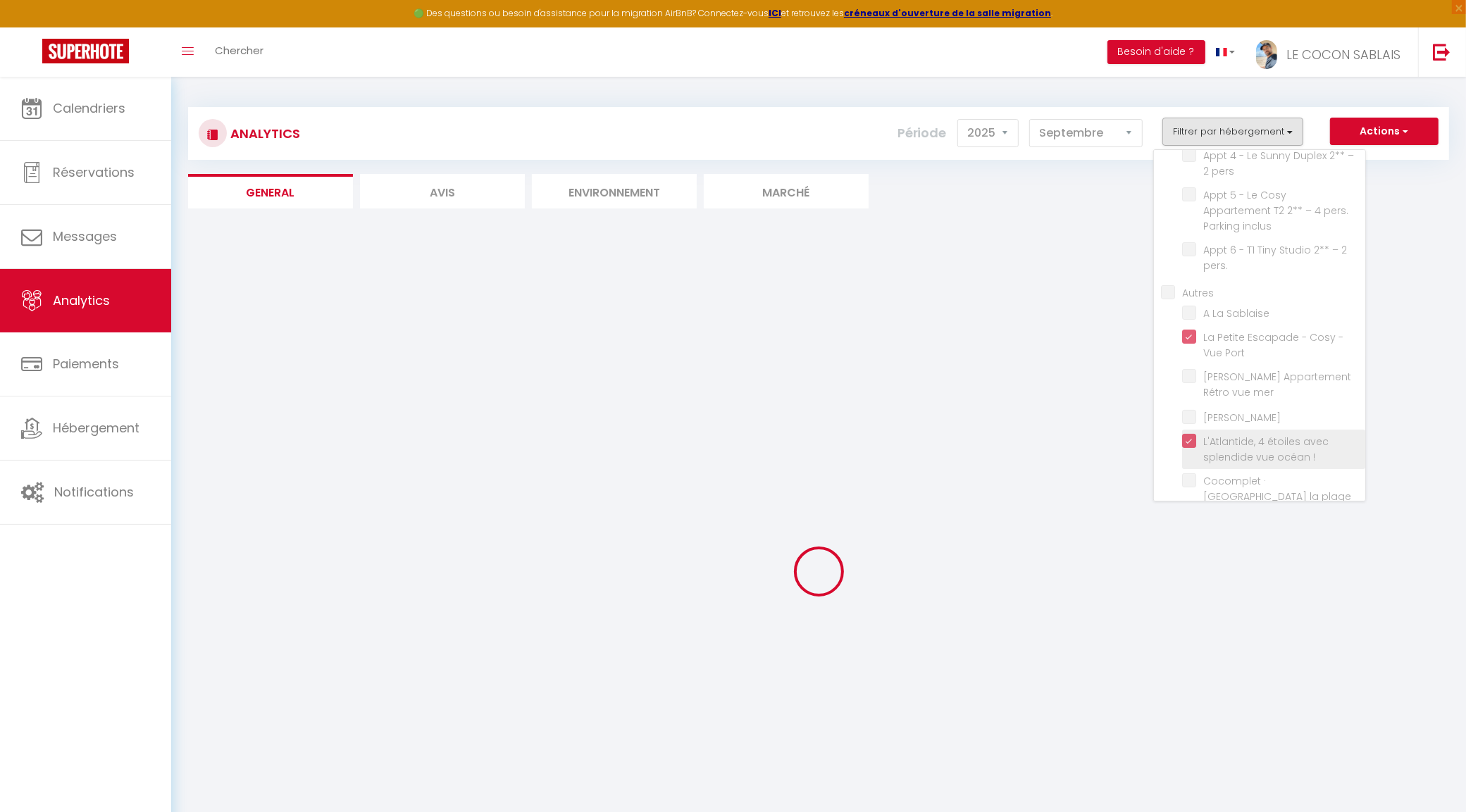
checkbox inclus "false"
checkbox pers "false"
checkbox inclus "false"
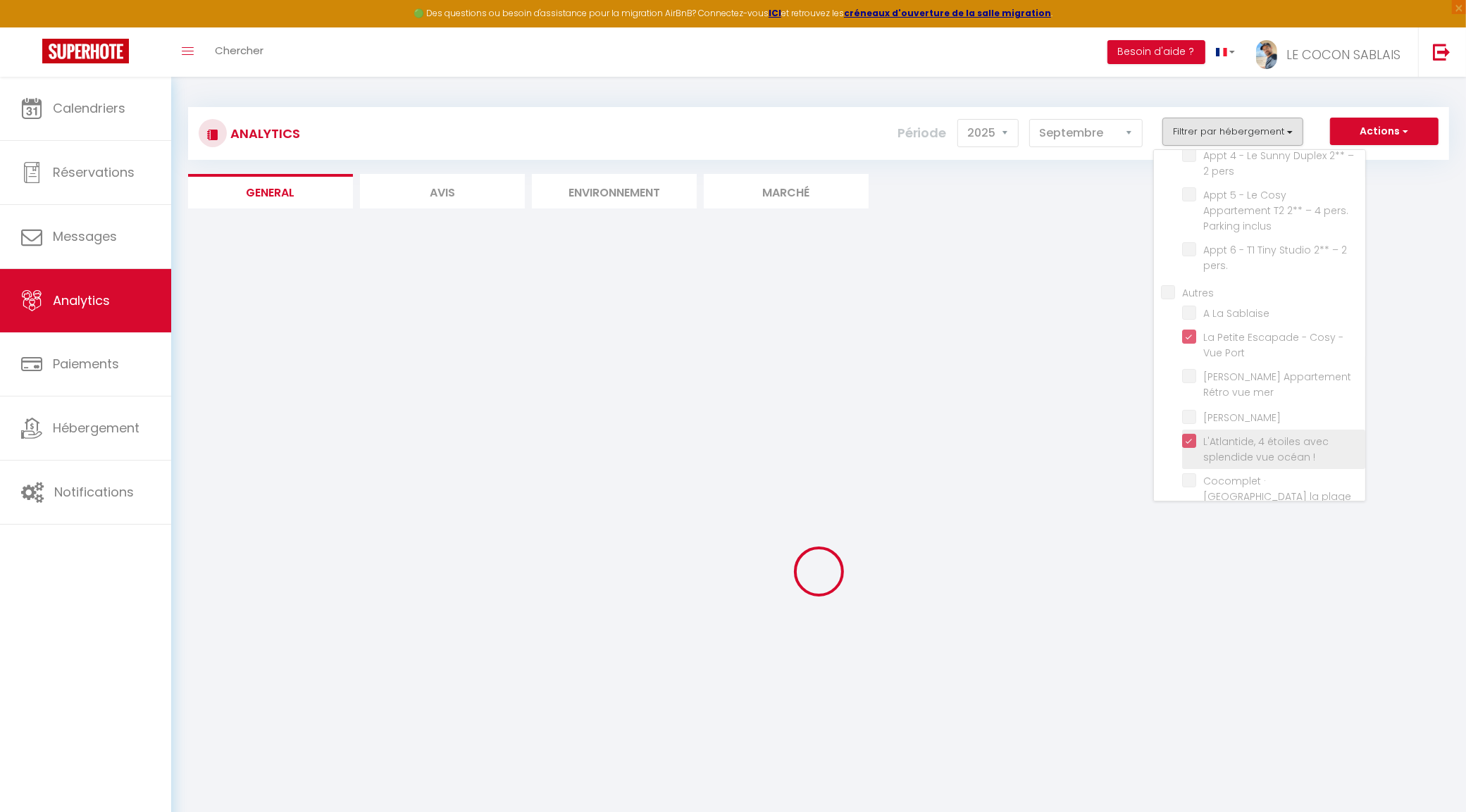
checkbox pers\ "false"
checkbox Sablaise "false"
checkbox Remblai "false"
checkbox m "false"
checkbox inclus "false"
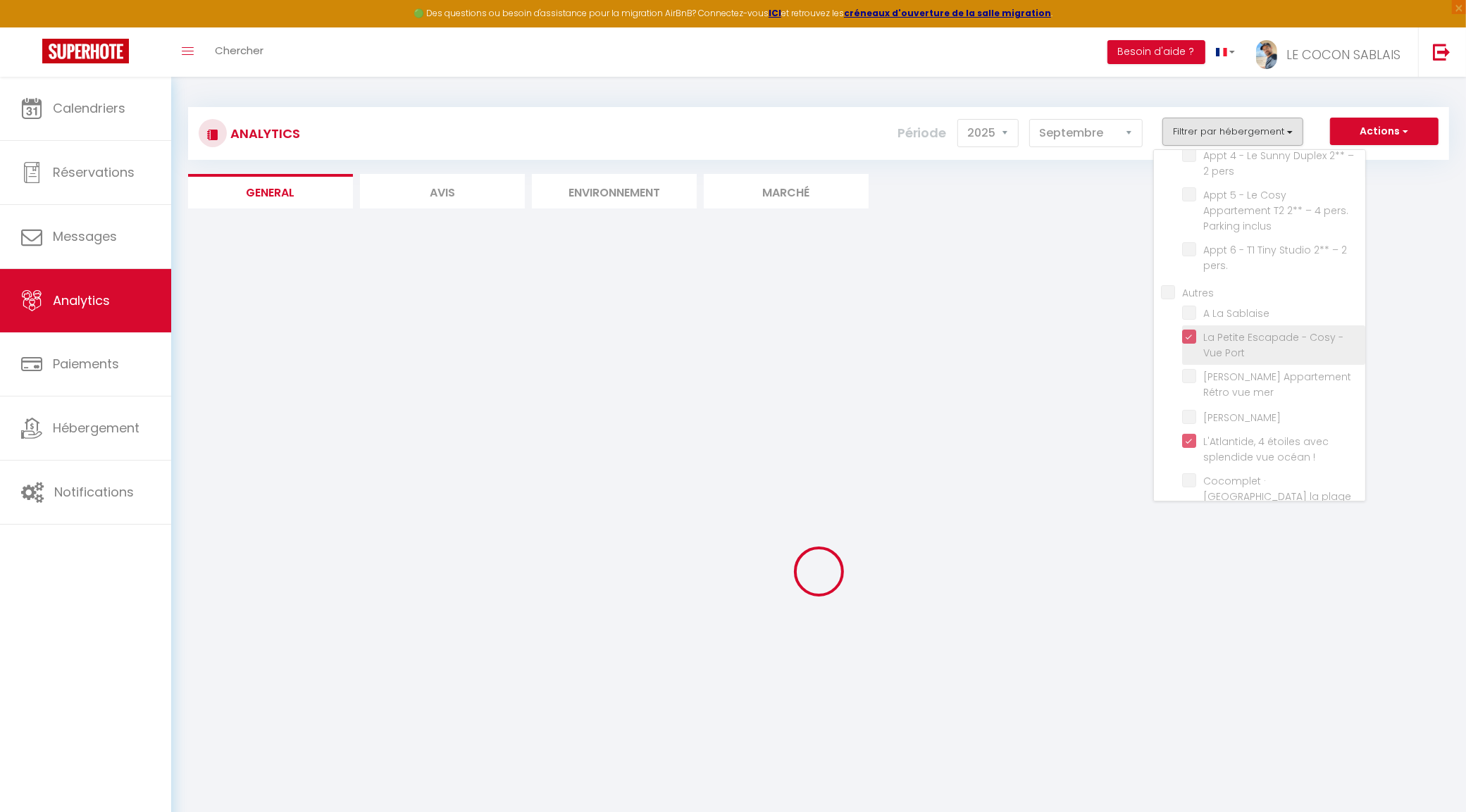
checkbox pers "false"
checkbox inclus "false"
checkbox pers\ "false"
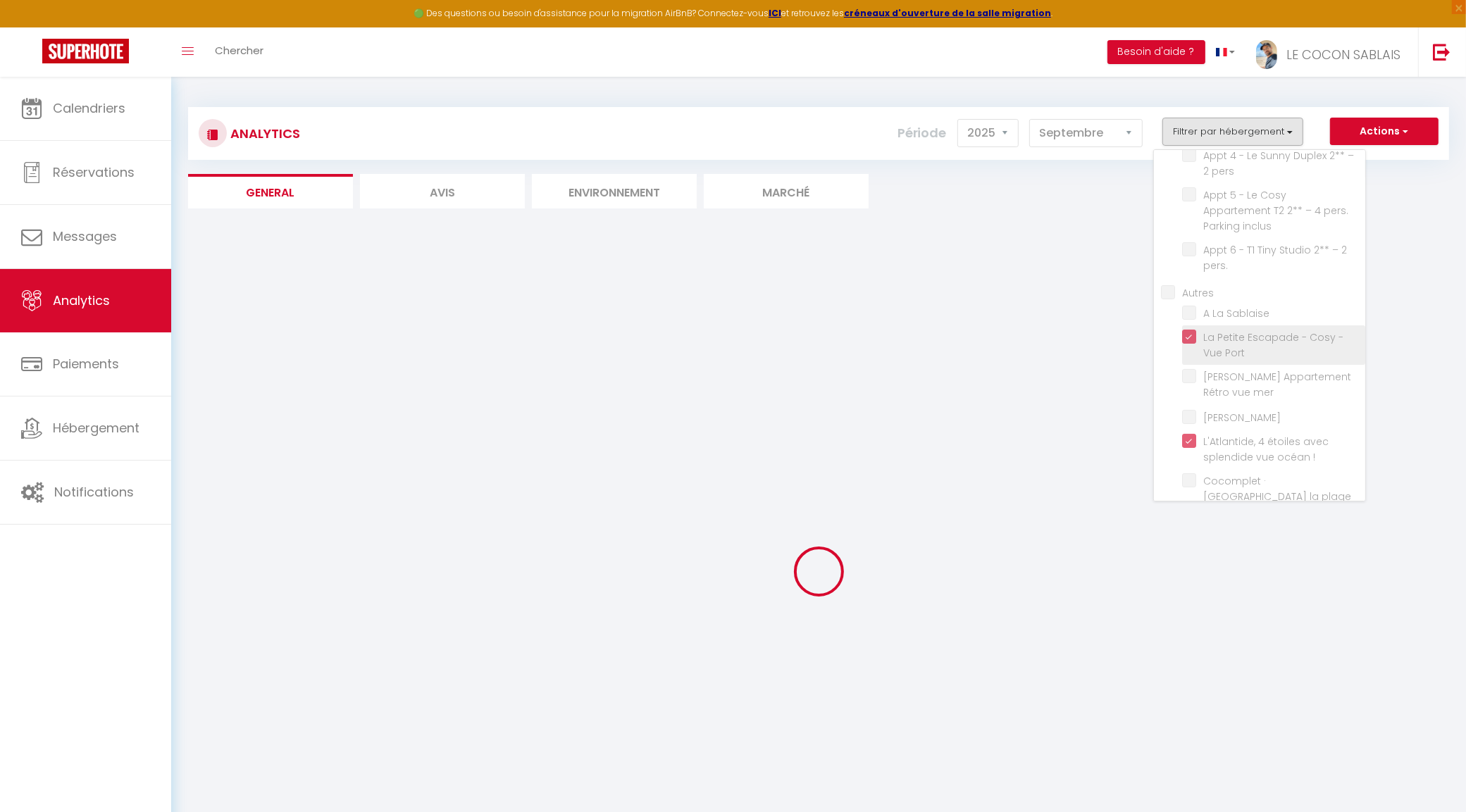
checkbox Sablaise "false"
checkbox Remblai "false"
checkbox m "false"
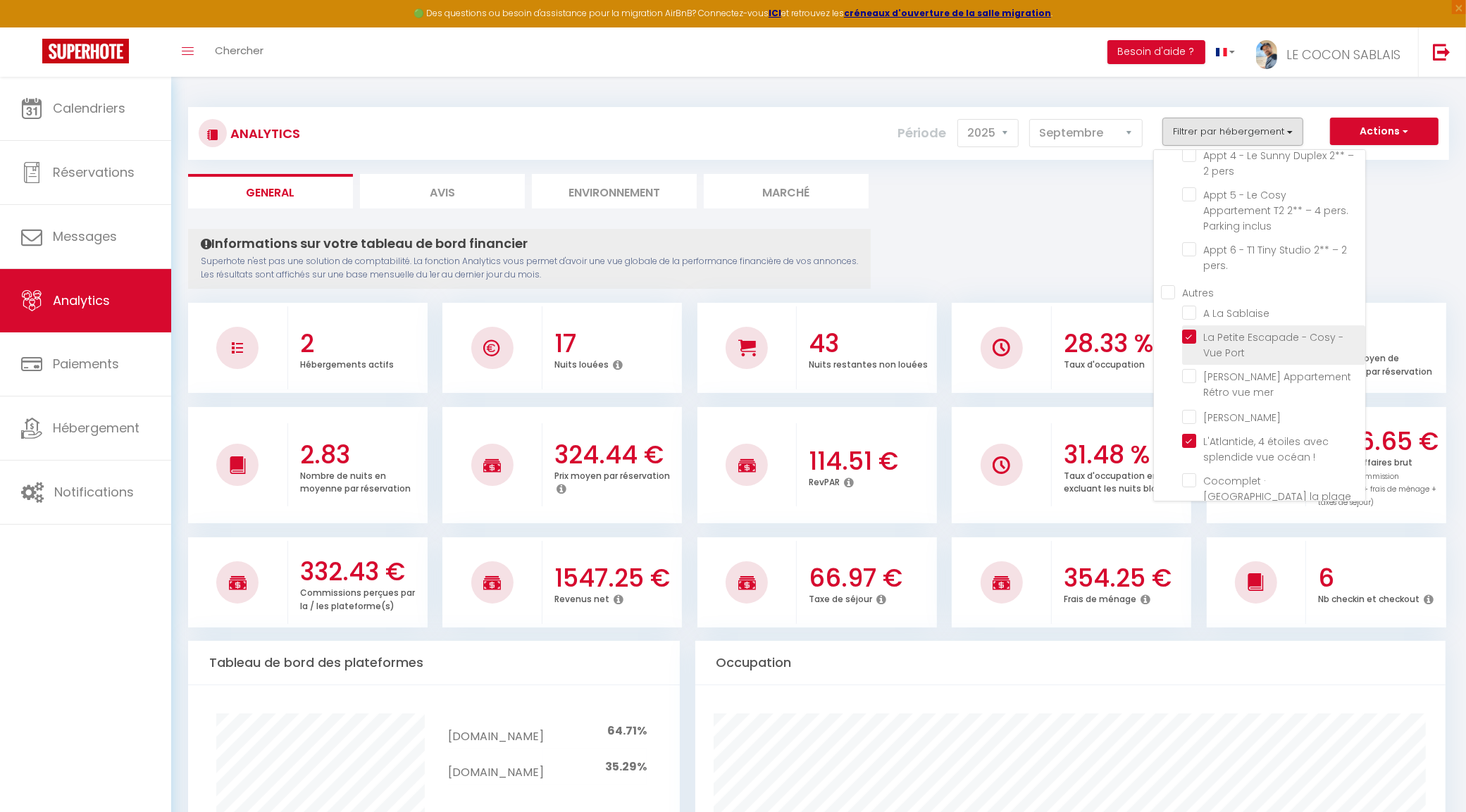
click at [1188, 330] on Port "checkbox" at bounding box center [1273, 336] width 183 height 14
checkbox Port "false"
checkbox inclus "false"
checkbox pers "false"
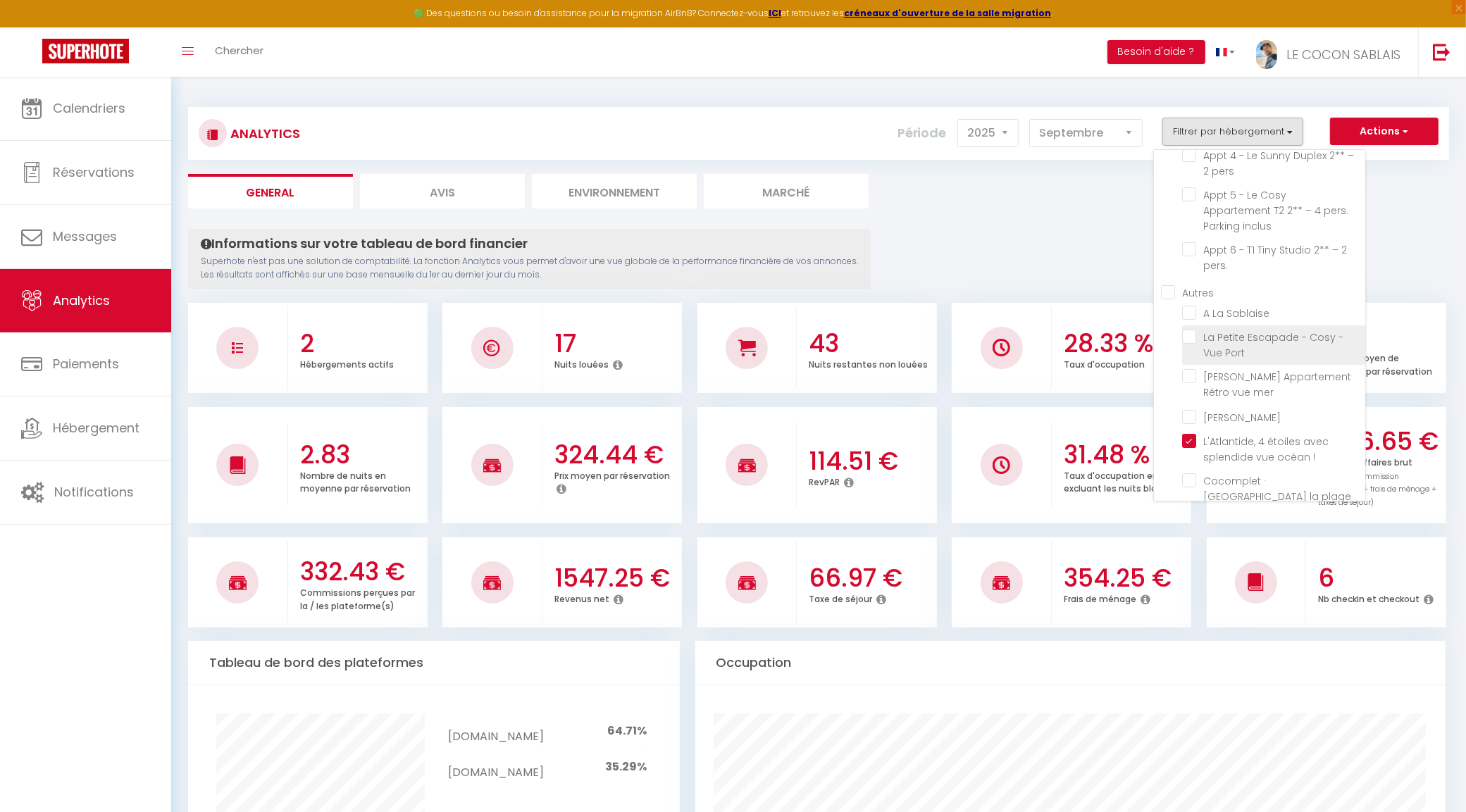
checkbox pers "false"
checkbox inclus "false"
checkbox pers\ "false"
checkbox Sablaise "false"
checkbox Remblai "false"
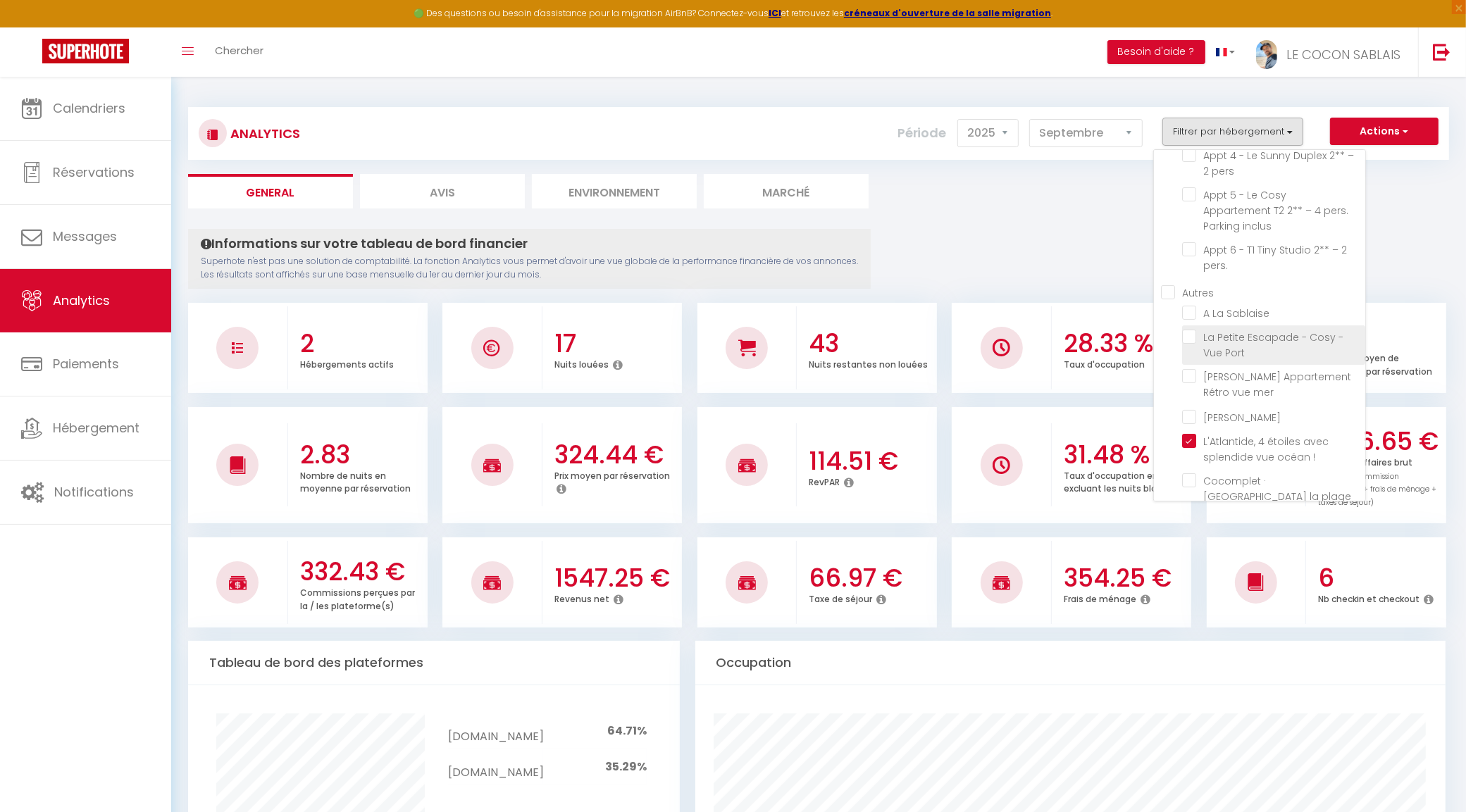
checkbox m "false"
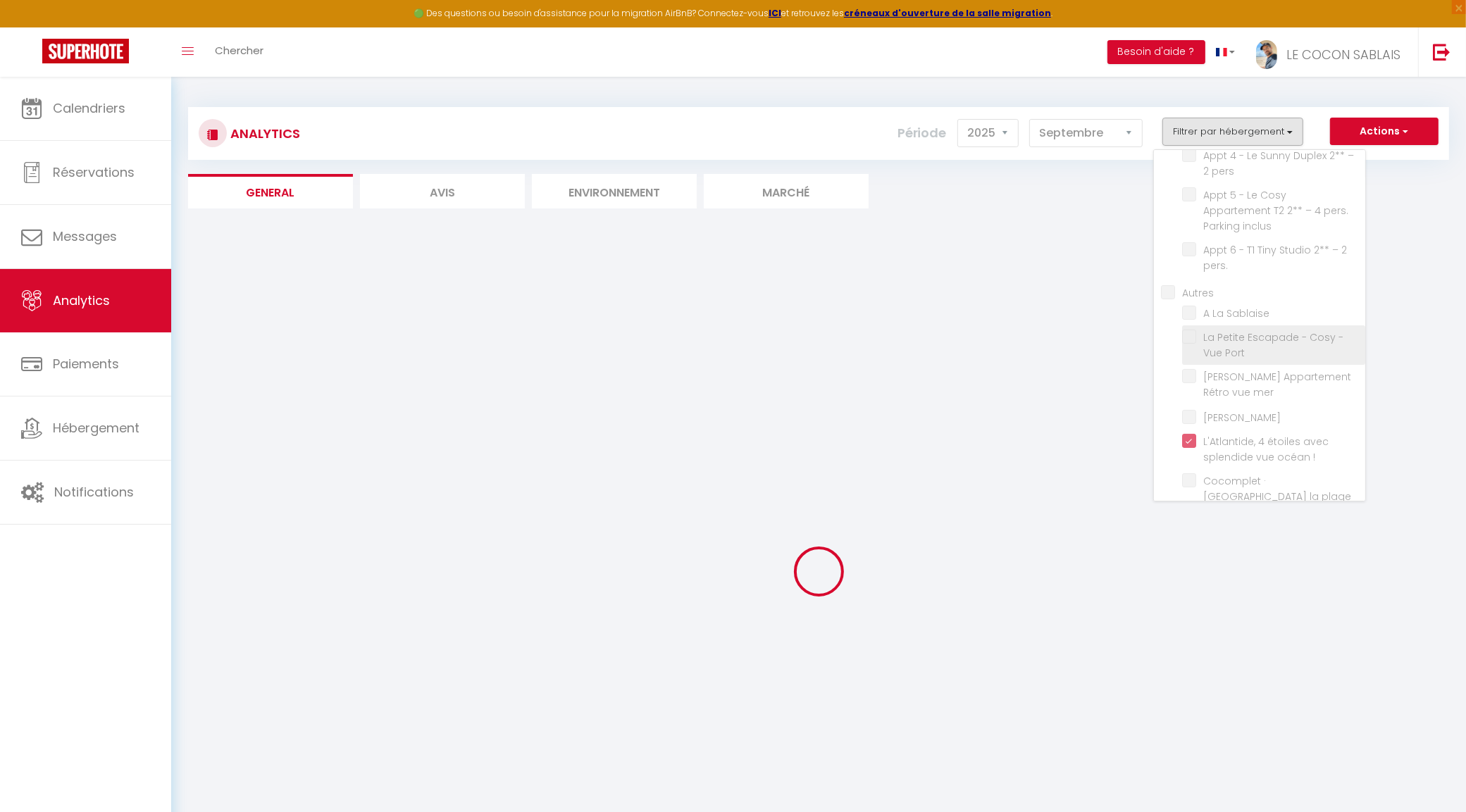
checkbox inclus "false"
checkbox pers "false"
checkbox inclus "false"
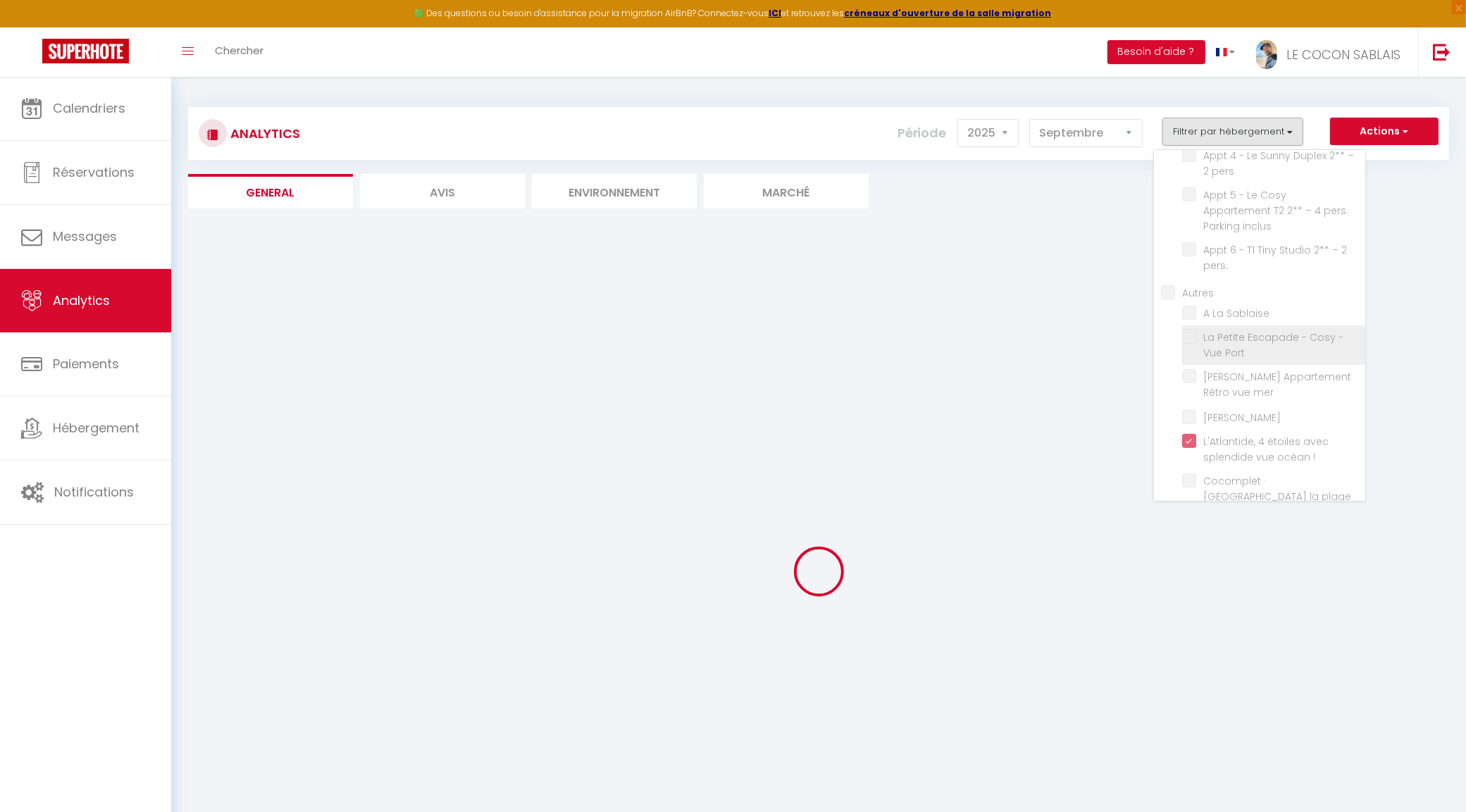
checkbox pers\ "false"
checkbox Sablaise "false"
checkbox Remblai "false"
checkbox m "false"
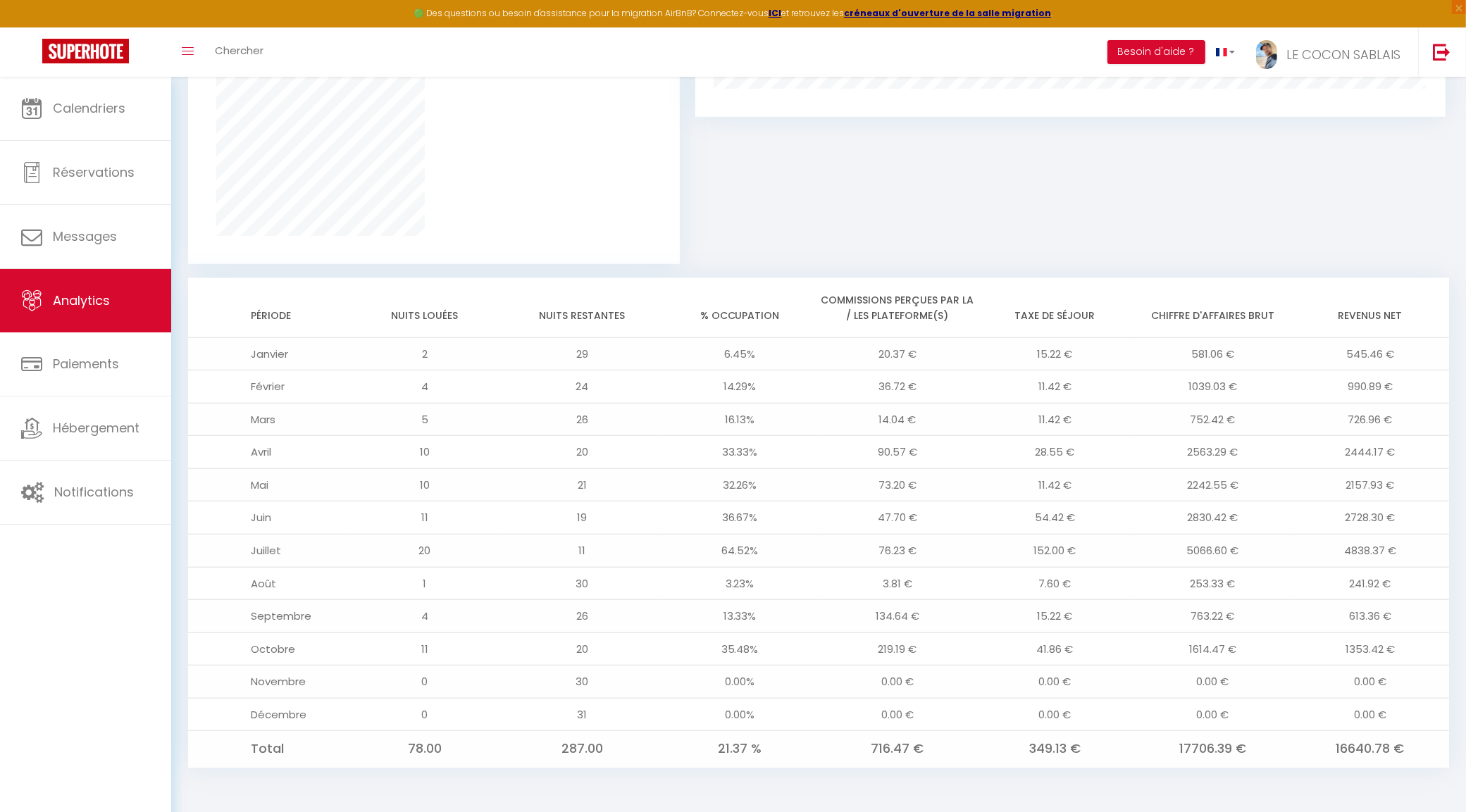
scroll to position [954, 0]
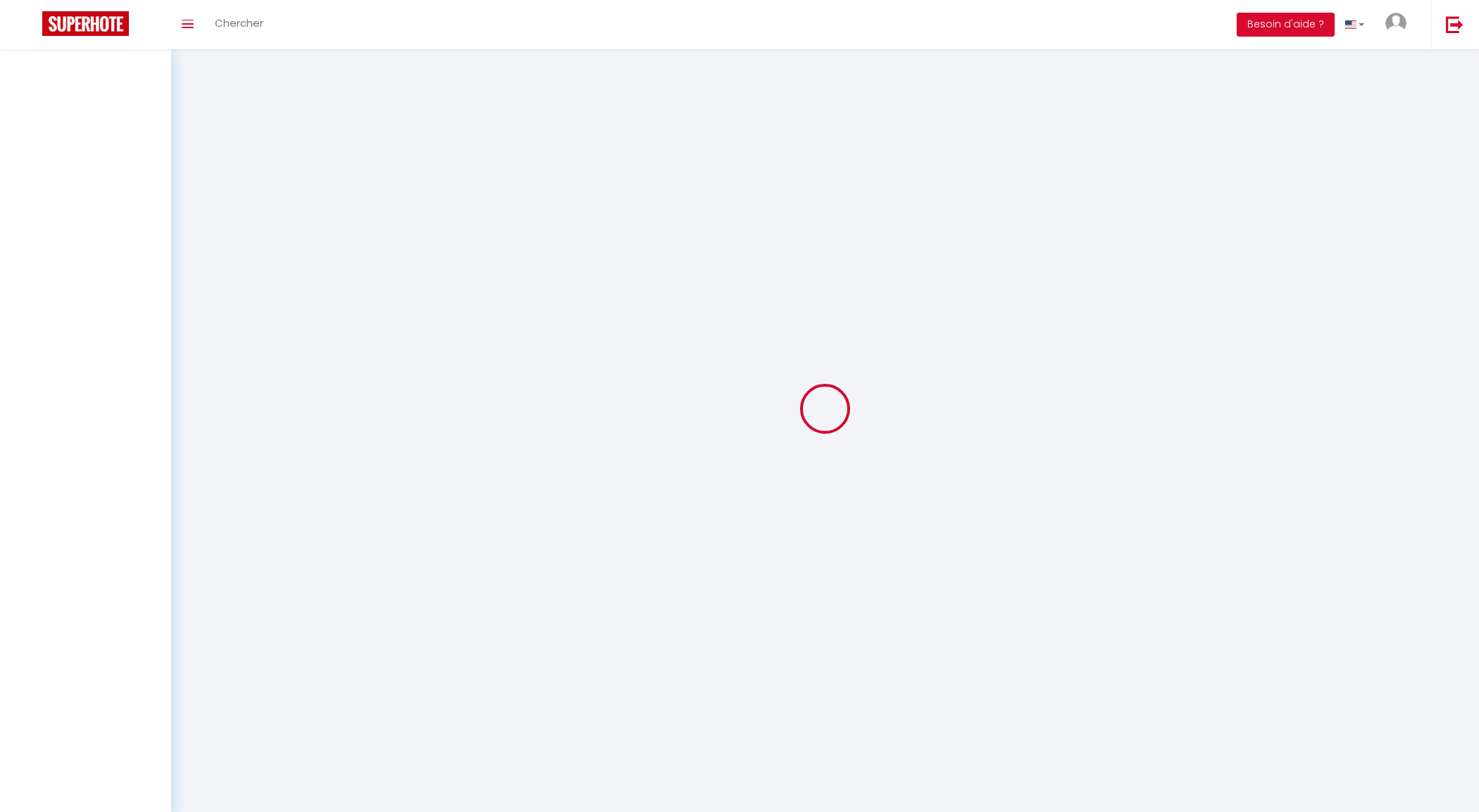
select select
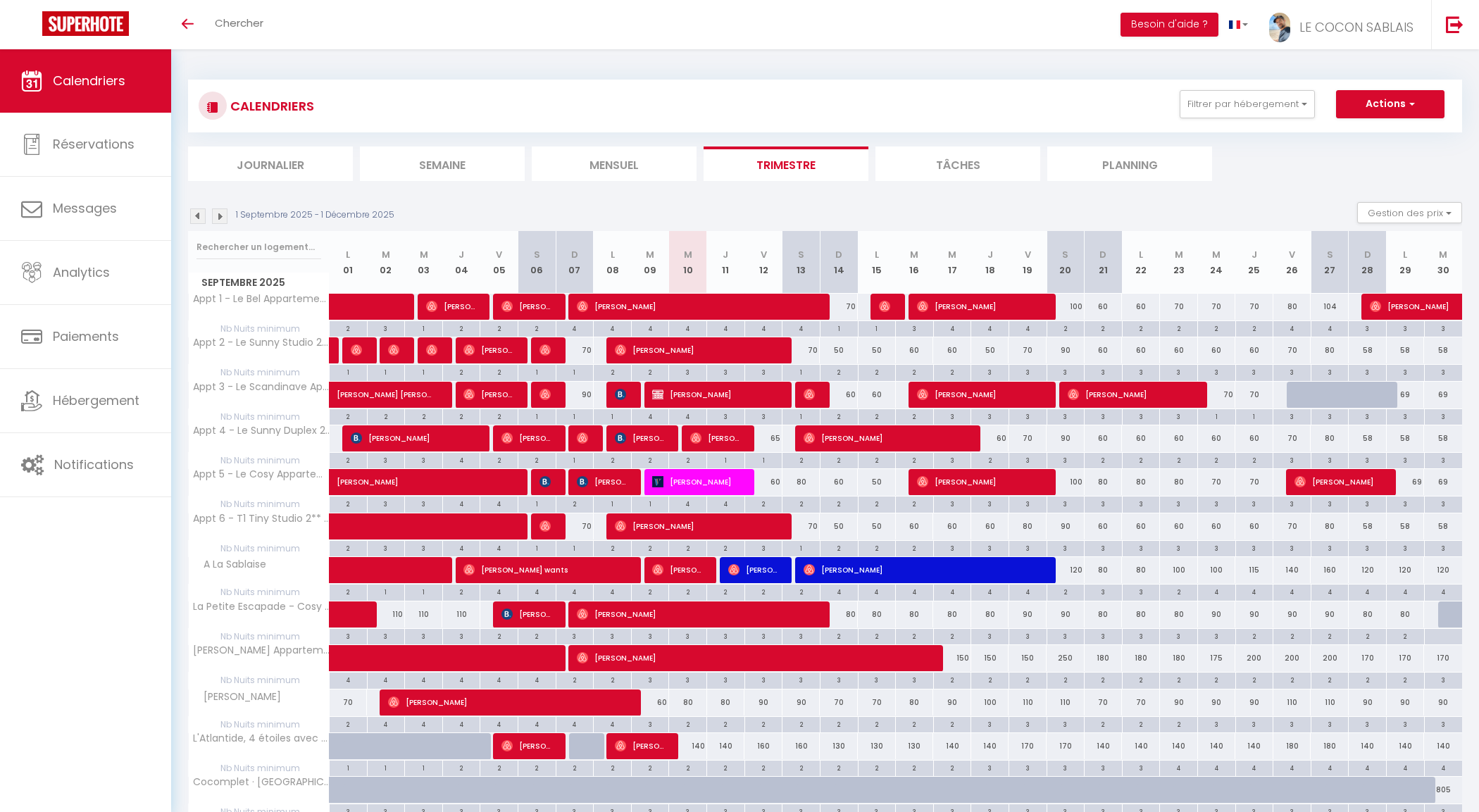
select select
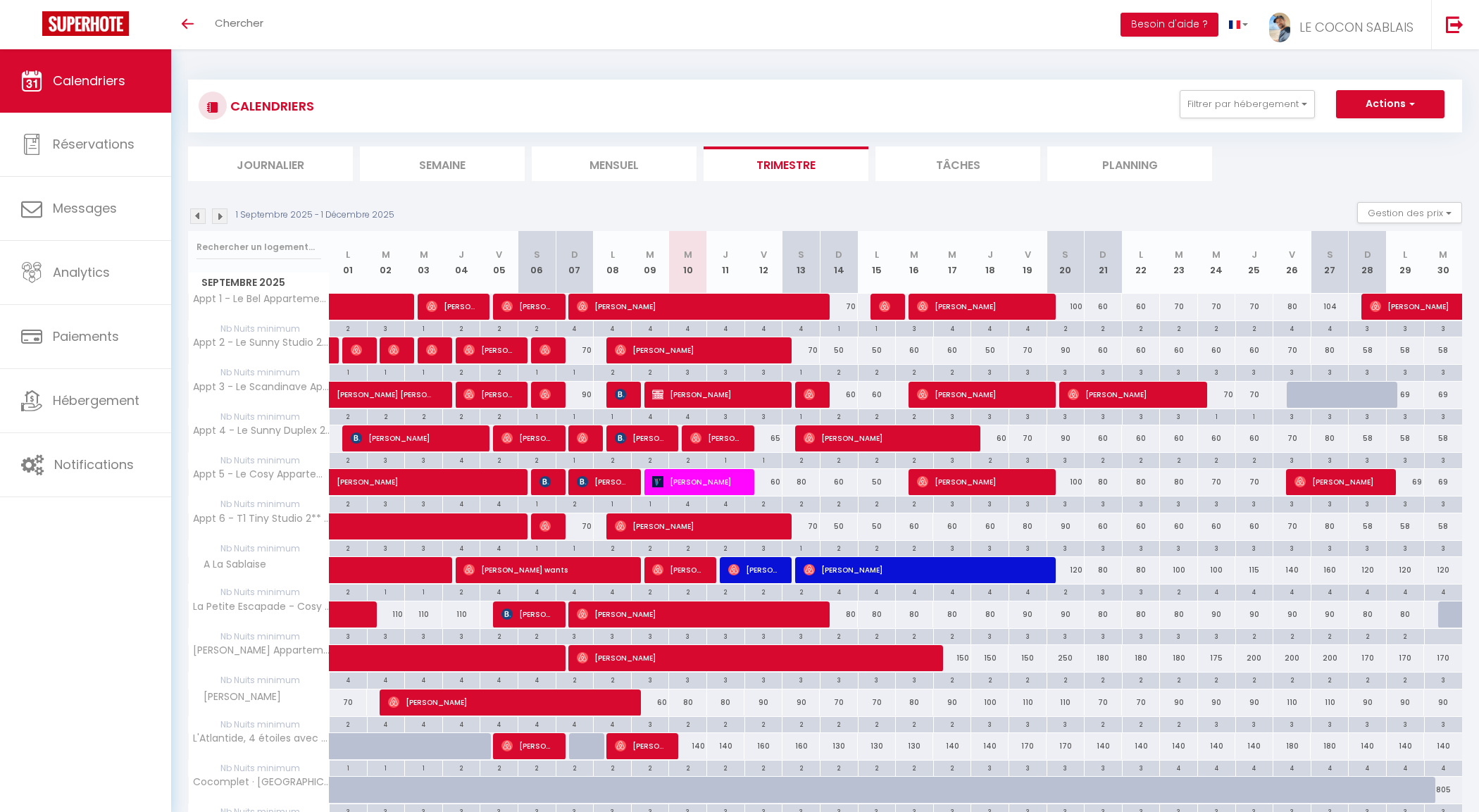
select select
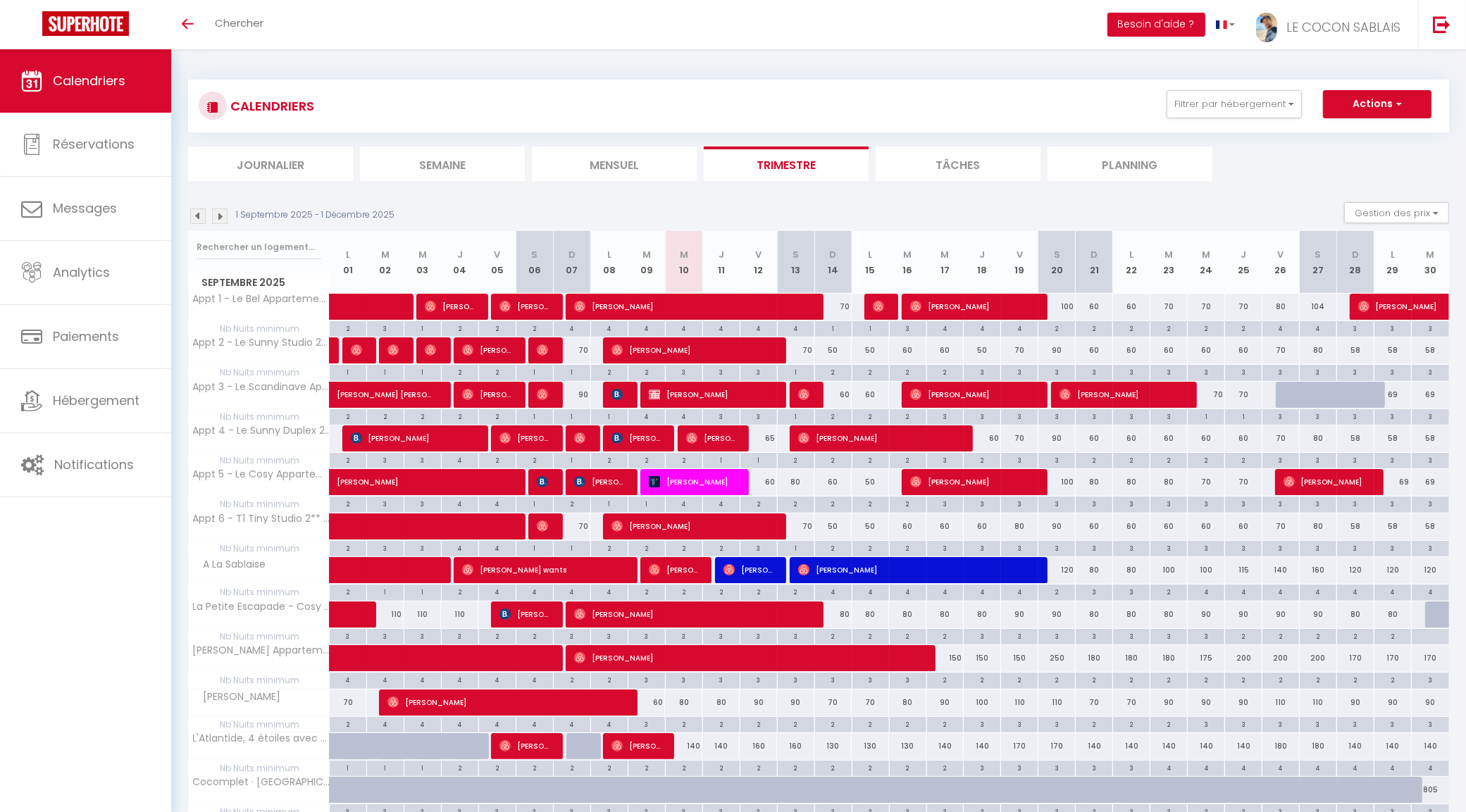
scroll to position [176, 0]
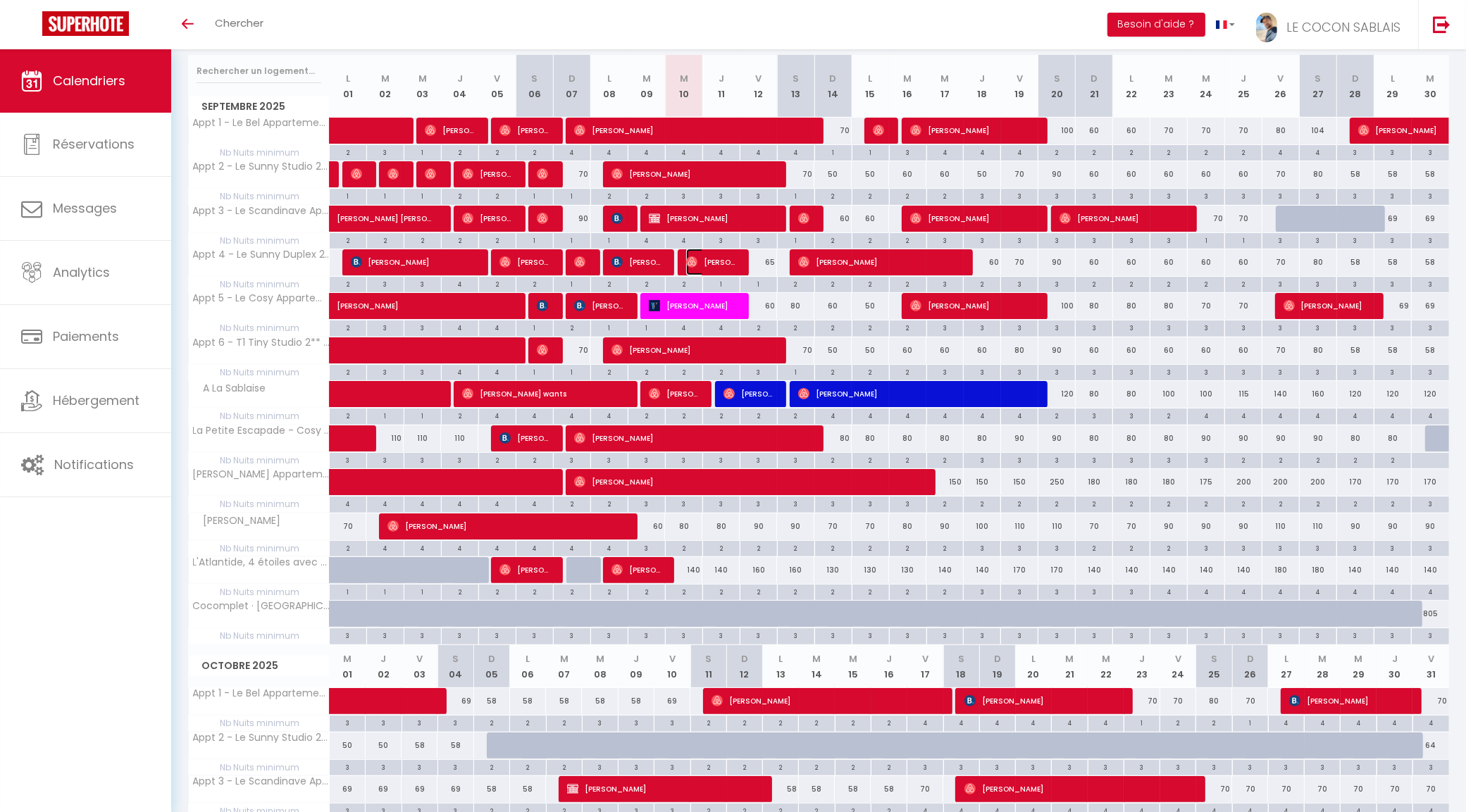
click at [709, 258] on span "[PERSON_NAME]" at bounding box center [711, 262] width 50 height 27
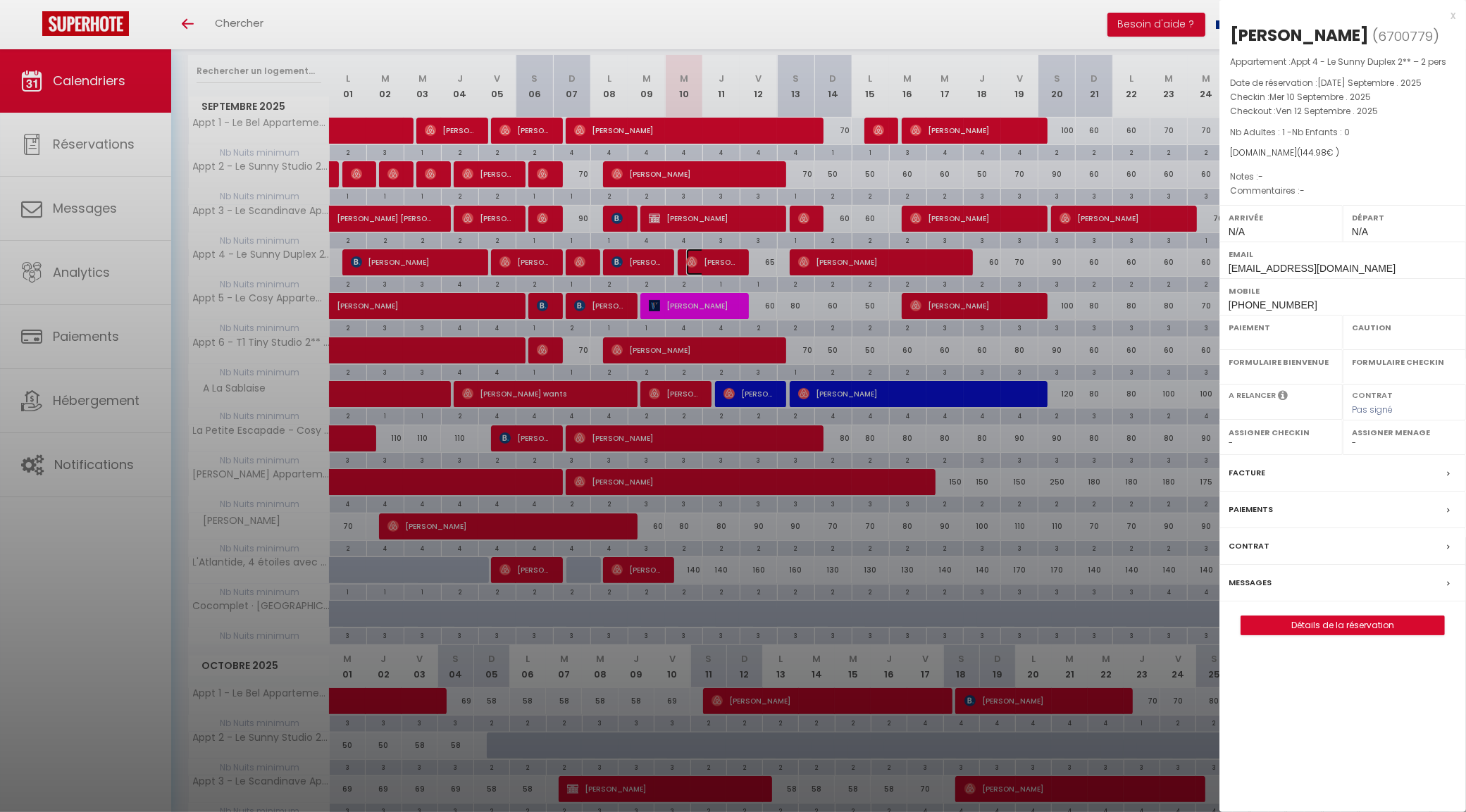
select select "OK"
select select "0"
select select "1"
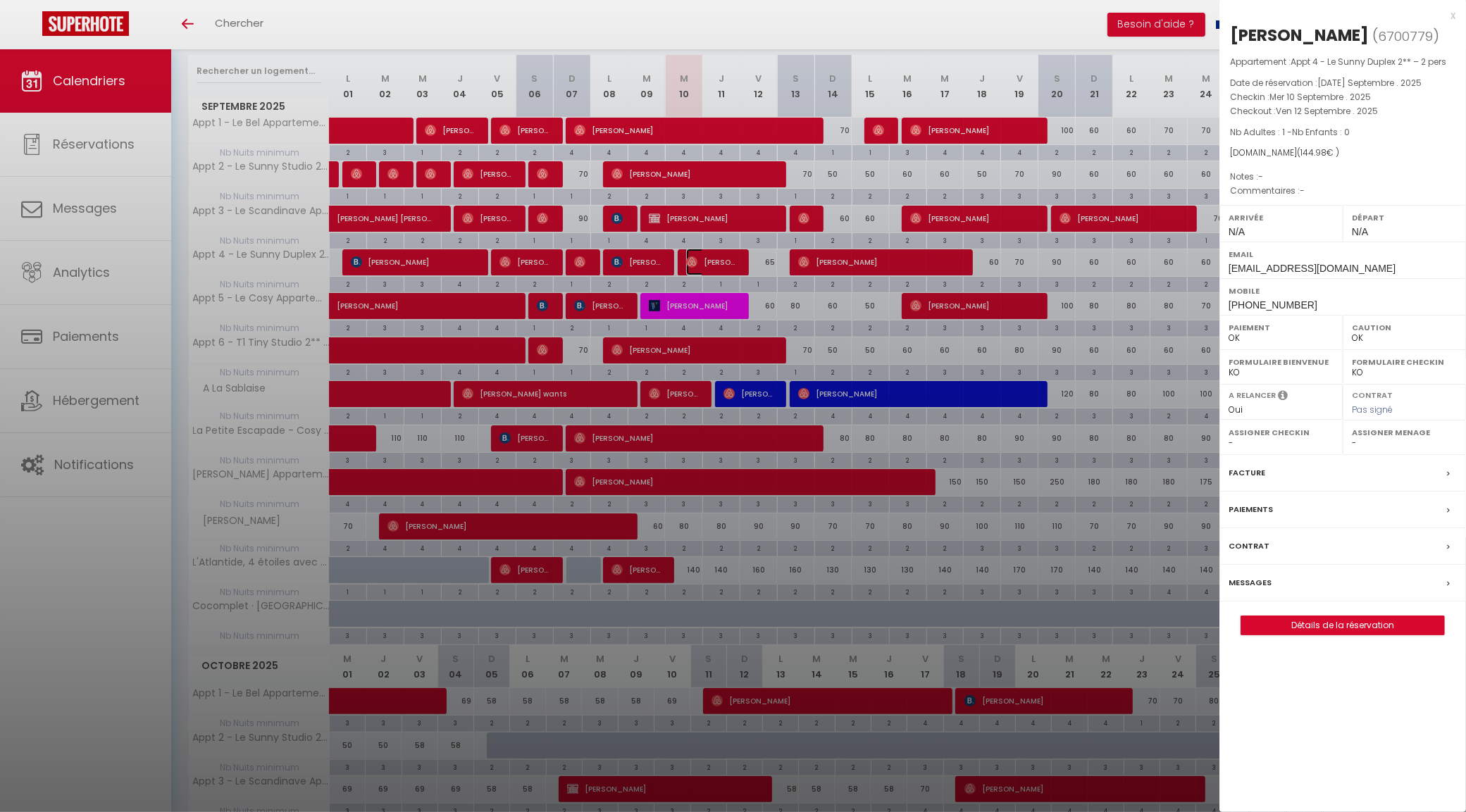
select select
click at [1353, 449] on select "- Victorien DRAPERON Edouard DRAPERON Léonard DRAPERON Agathe HUMEAU Simon PASQ…" at bounding box center [1404, 442] width 105 height 13
select select "31195"
click at [1352, 449] on select "- Victorien DRAPERON Edouard DRAPERON Léonard DRAPERON Agathe HUMEAU Simon PASQ…" at bounding box center [1404, 442] width 105 height 13
click at [701, 304] on div at bounding box center [733, 406] width 1466 height 812
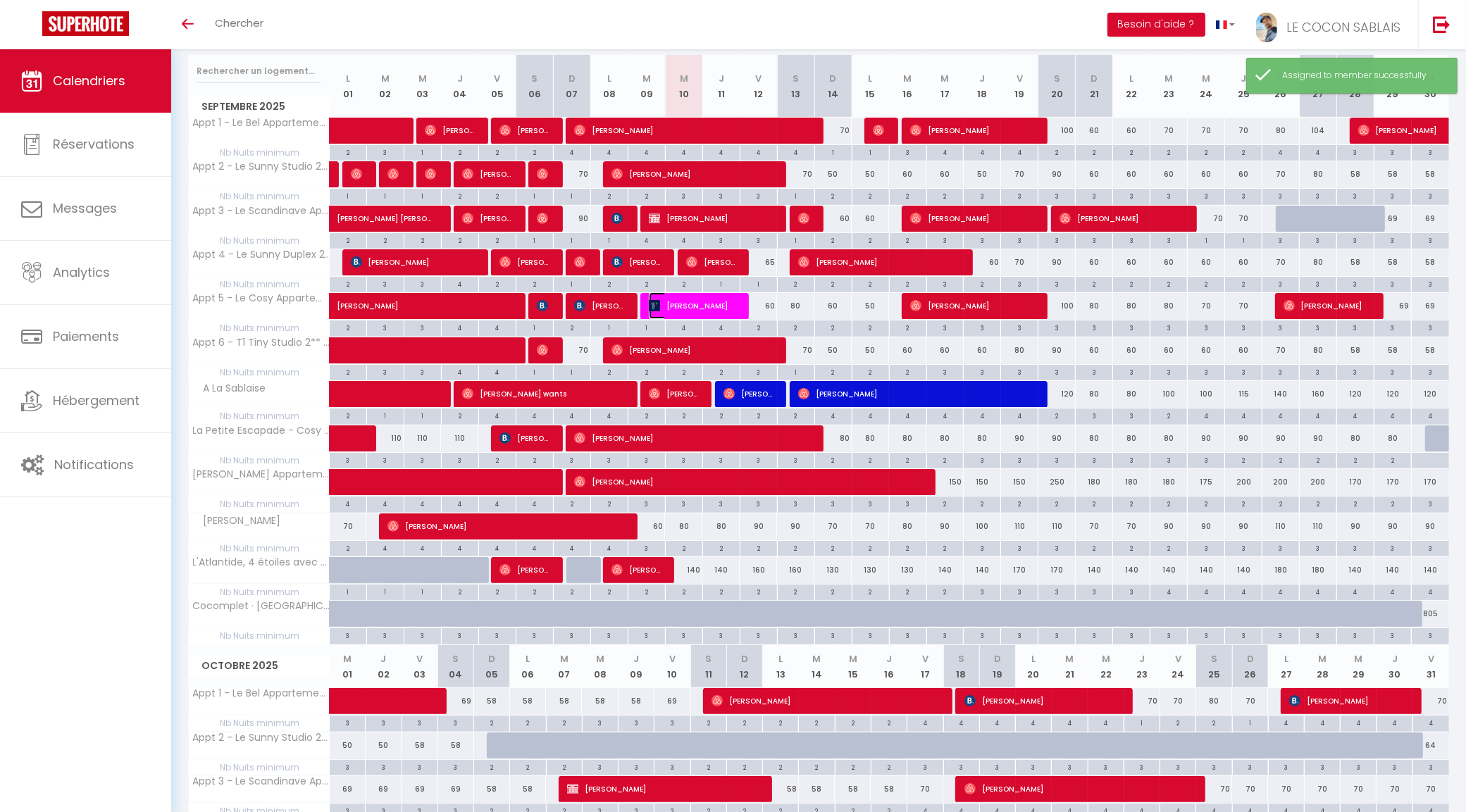
click at [719, 305] on span "Brigitte Maman Mathilde" at bounding box center [692, 306] width 87 height 27
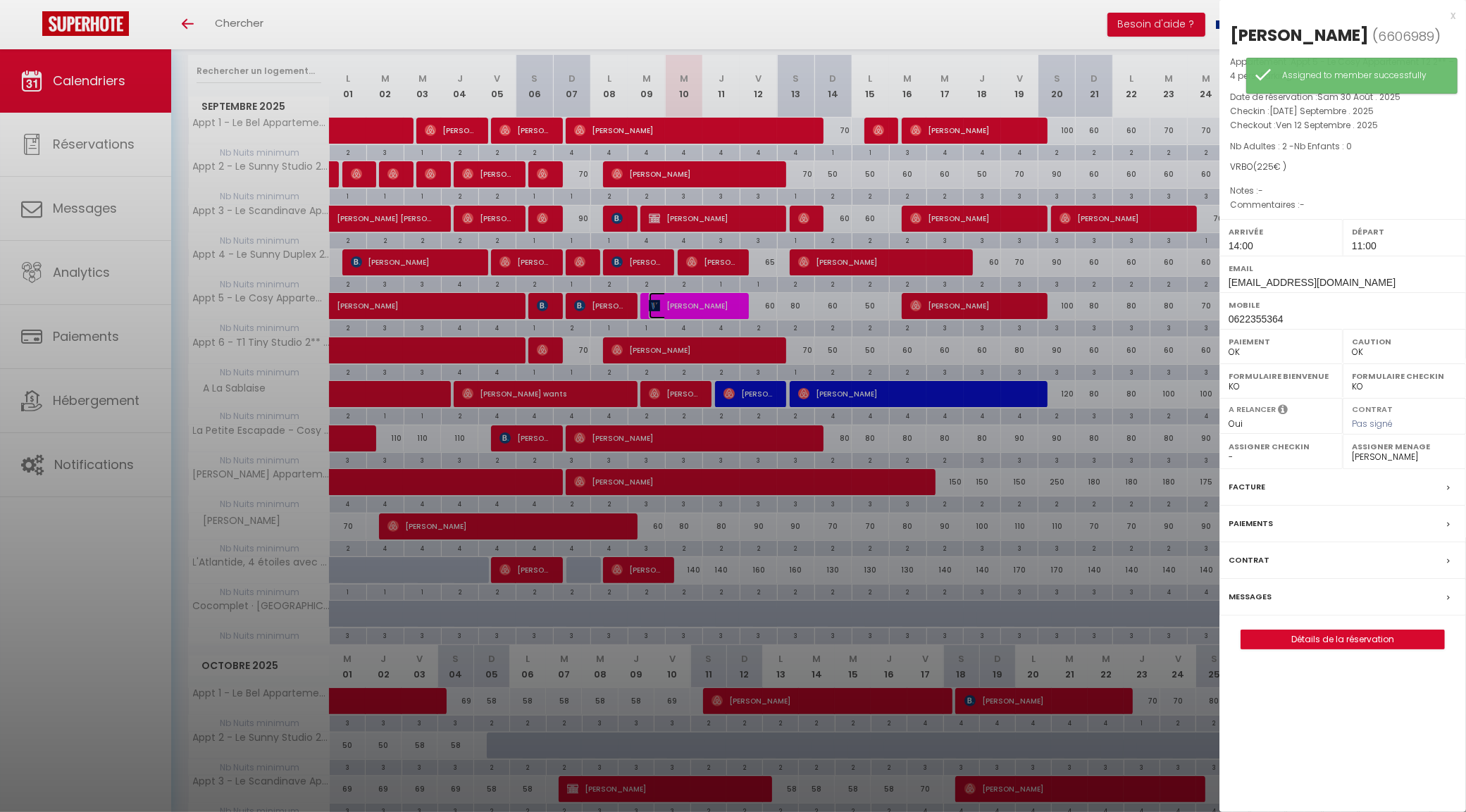
select select "KO"
click at [1357, 464] on select "- Victorien DRAPERON Edouard DRAPERON Léonard DRAPERON Agathe HUMEAU Simon PASQ…" at bounding box center [1404, 457] width 105 height 13
select select "31195"
click at [1352, 464] on select "- Victorien DRAPERON Edouard DRAPERON Léonard DRAPERON Agathe HUMEAU Simon PASQ…" at bounding box center [1404, 457] width 105 height 13
click at [731, 171] on div at bounding box center [733, 406] width 1466 height 812
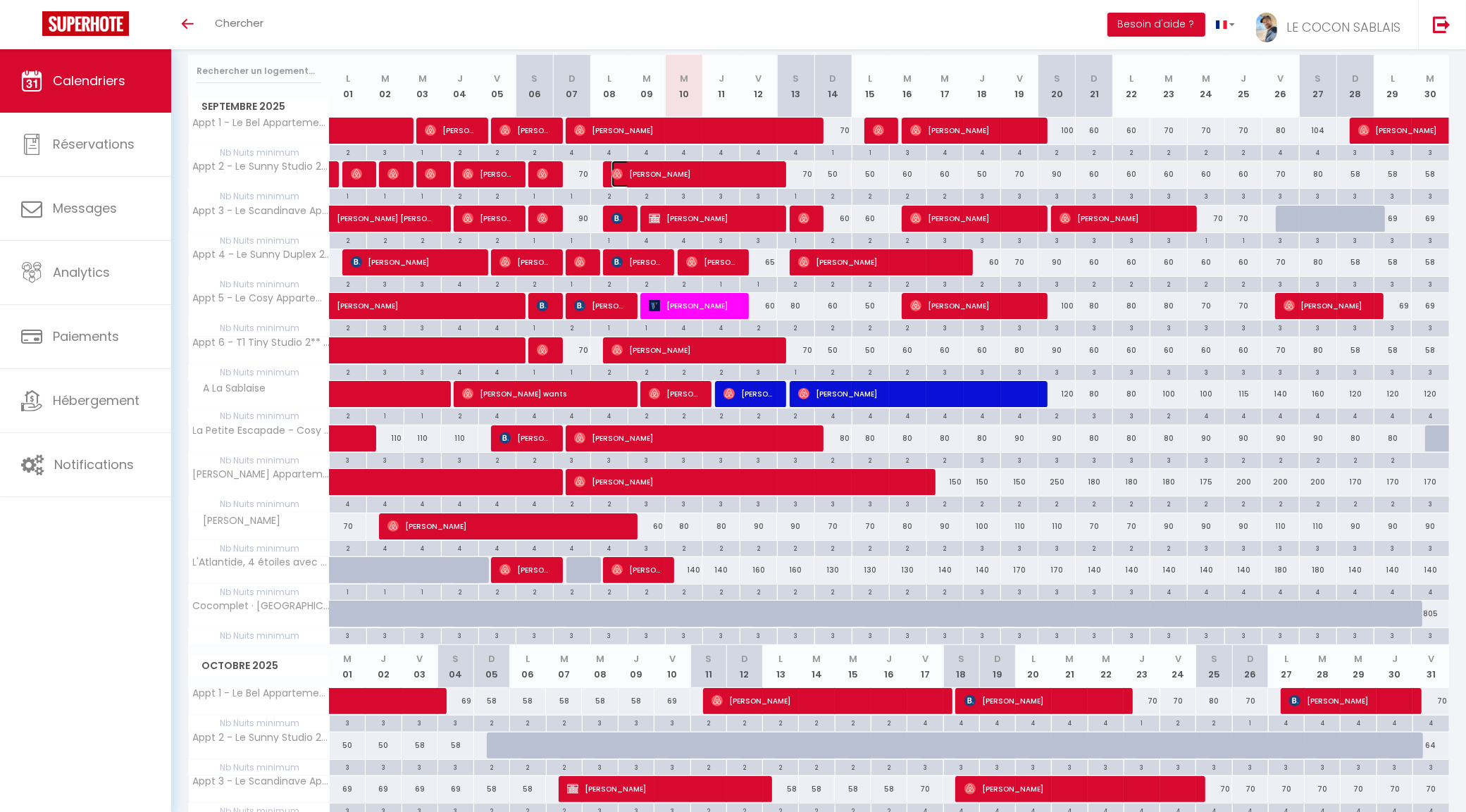
click at [733, 171] on span "Sarah Lhérondelle" at bounding box center [692, 174] width 162 height 27
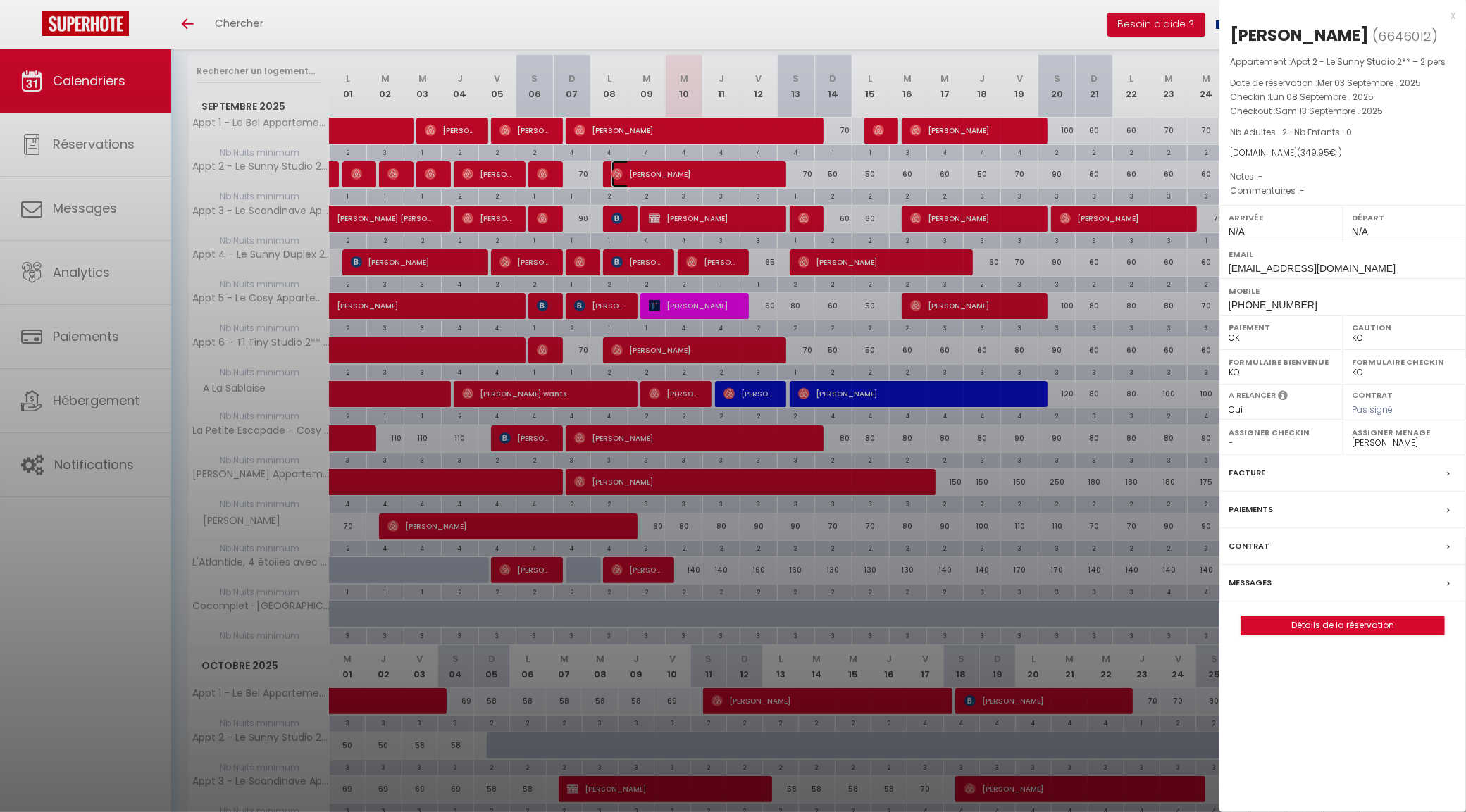
select select "OK"
click at [1358, 446] on select "- Victorien DRAPERON Edouard DRAPERON Léonard DRAPERON Agathe HUMEAU Simon PASQ…" at bounding box center [1404, 442] width 105 height 13
select select "31195"
click at [1352, 438] on select "- Victorien DRAPERON Edouard DRAPERON Léonard DRAPERON Agathe HUMEAU Simon PASQ…" at bounding box center [1404, 442] width 105 height 13
click at [761, 219] on div at bounding box center [733, 406] width 1466 height 812
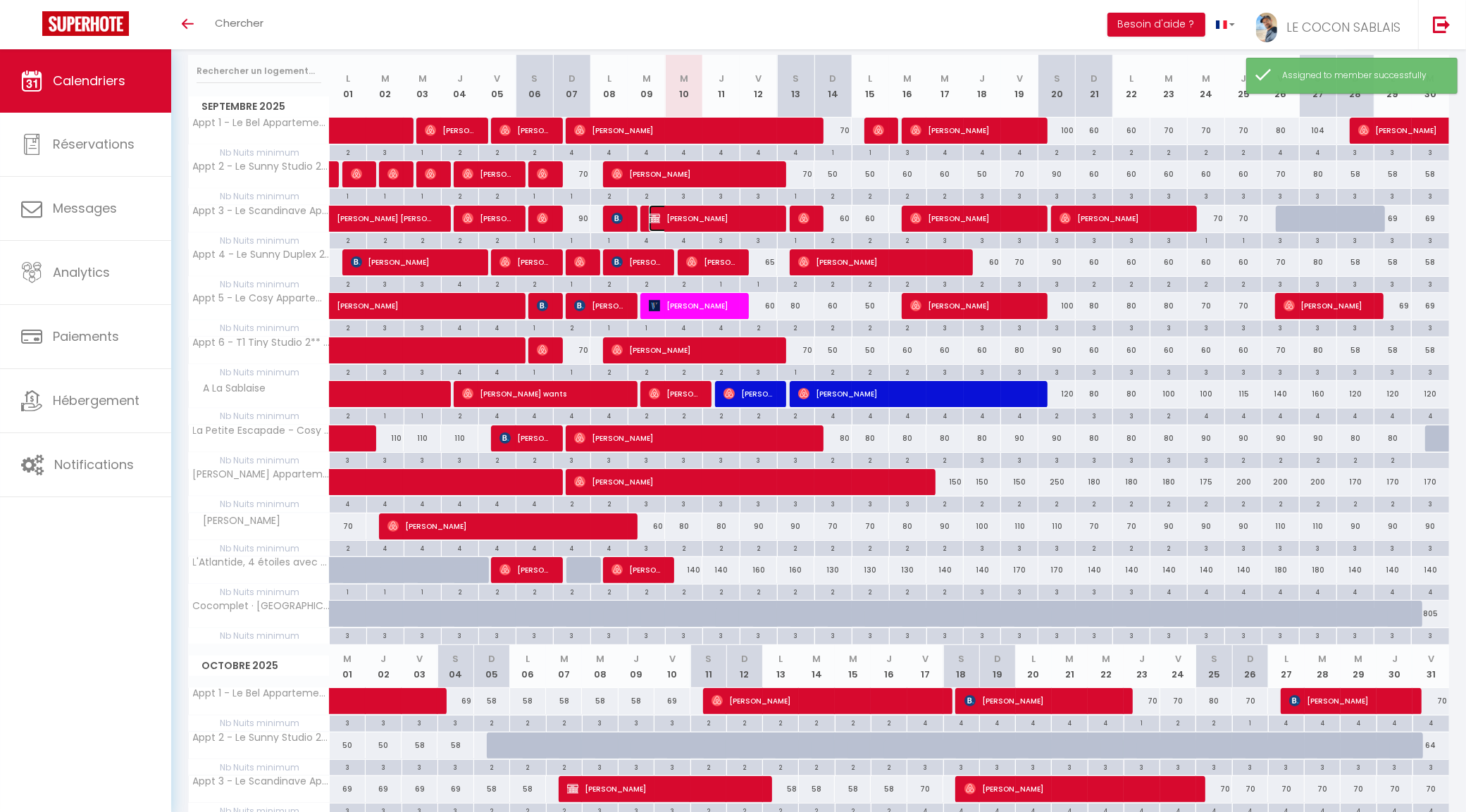
click at [753, 216] on span "Florence DEZALLE" at bounding box center [711, 218] width 125 height 27
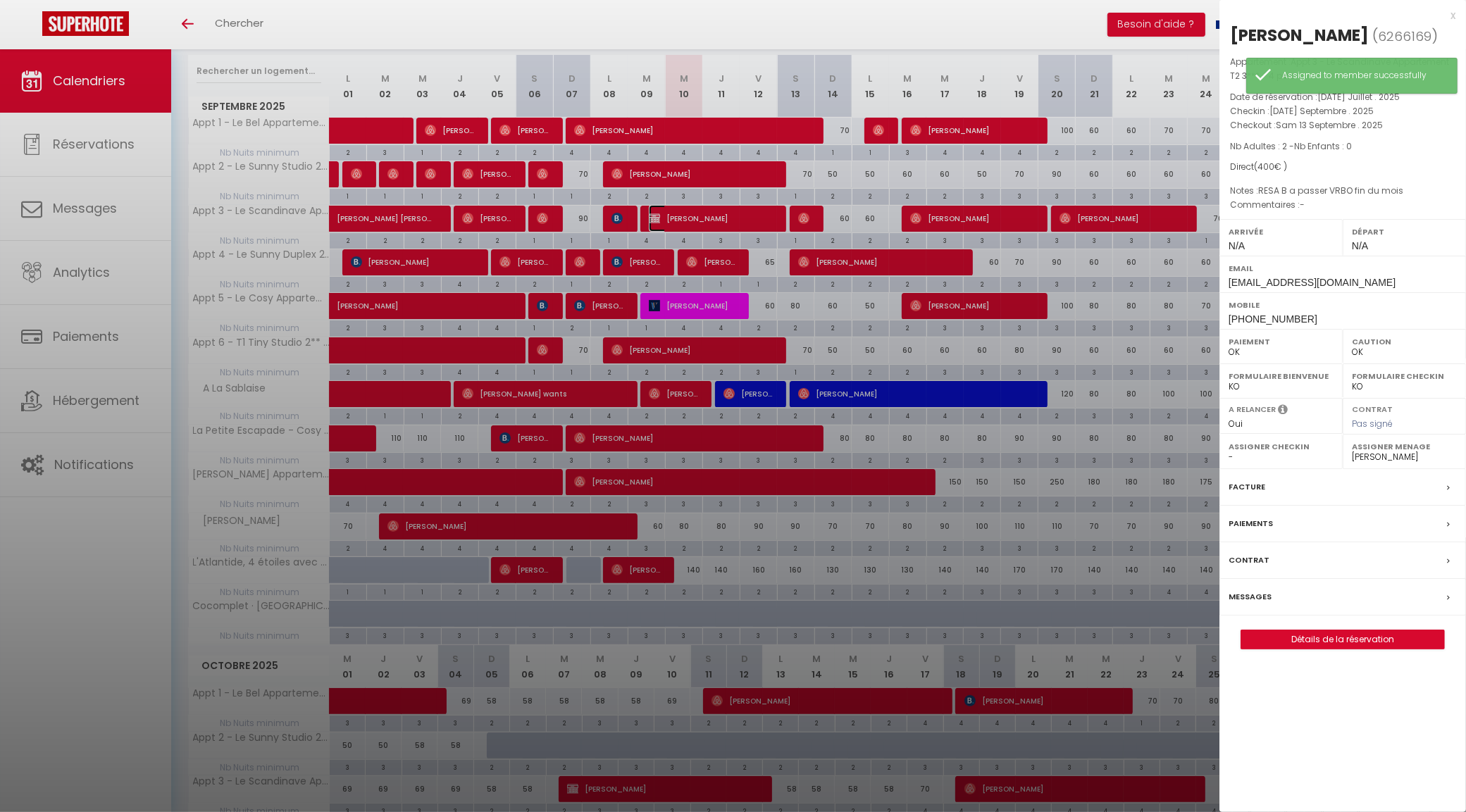
select select "KO"
click at [1356, 461] on select "- Victorien DRAPERON Edouard DRAPERON Léonard DRAPERON Agathe HUMEAU Simon PASQ…" at bounding box center [1404, 457] width 105 height 13
select select "31195"
click at [1352, 452] on select "- Victorien DRAPERON Edouard DRAPERON Léonard DRAPERON Agathe HUMEAU Simon PASQ…" at bounding box center [1404, 457] width 105 height 13
click at [759, 354] on div at bounding box center [733, 406] width 1466 height 812
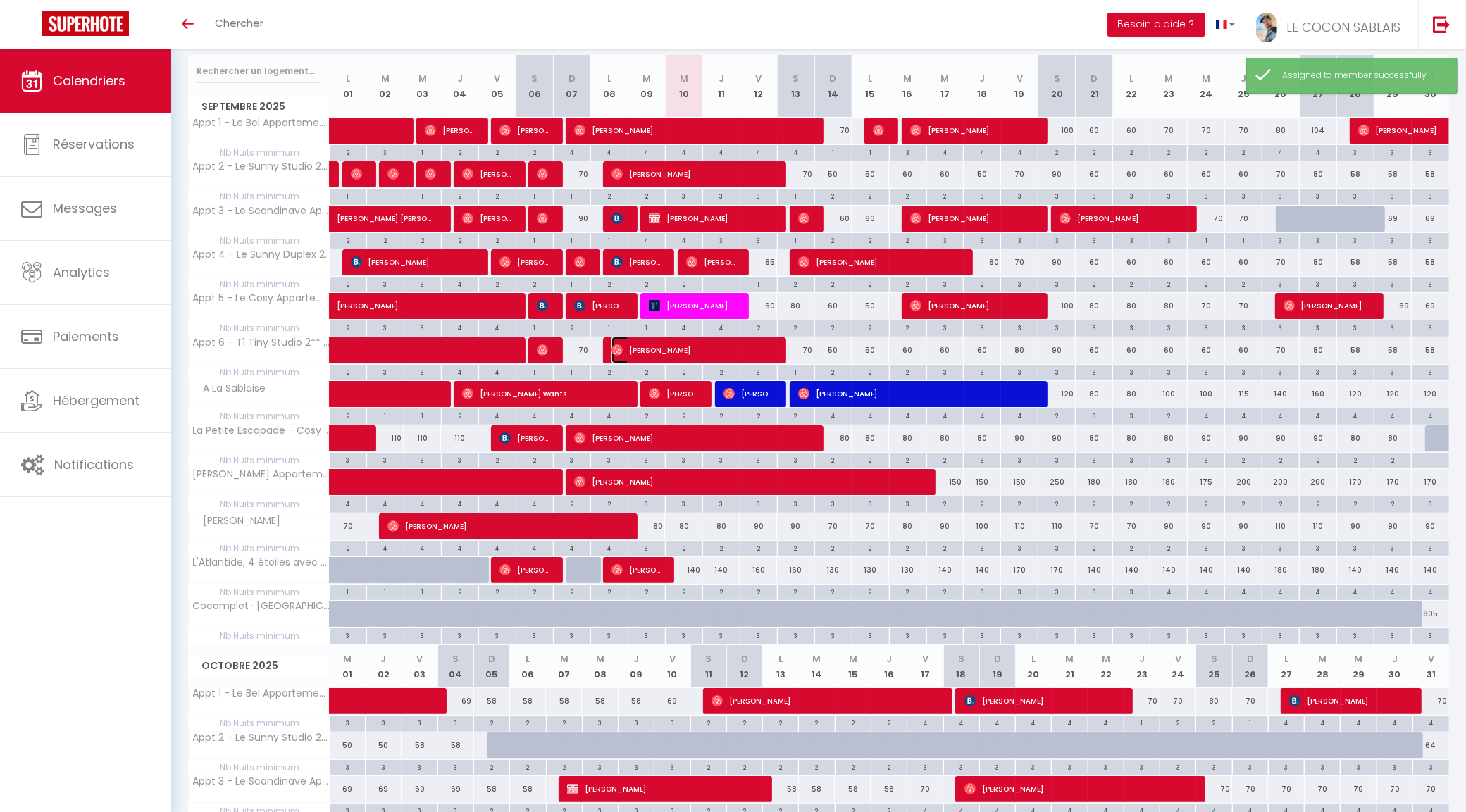
click at [759, 354] on span "Michel Le Gall" at bounding box center [692, 350] width 162 height 27
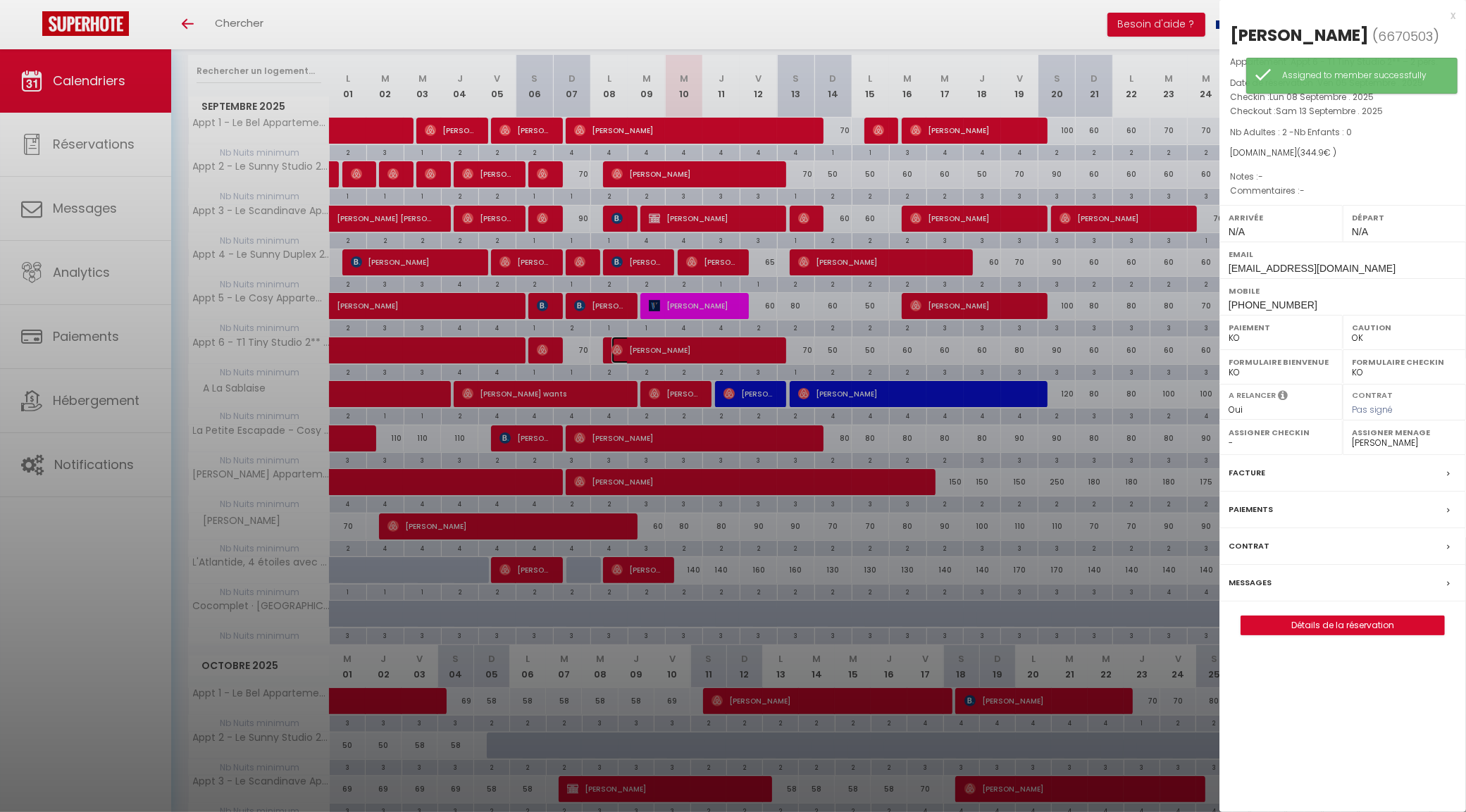
select select "OK"
click at [1356, 446] on select "- Victorien DRAPERON Edouard DRAPERON Léonard DRAPERON Agathe HUMEAU Simon PASQ…" at bounding box center [1404, 442] width 105 height 13
select select "31195"
click at [1352, 438] on select "- Victorien DRAPERON Edouard DRAPERON Léonard DRAPERON Agathe HUMEAU Simon PASQ…" at bounding box center [1404, 442] width 105 height 13
click at [1453, 15] on div "x" at bounding box center [1337, 15] width 236 height 17
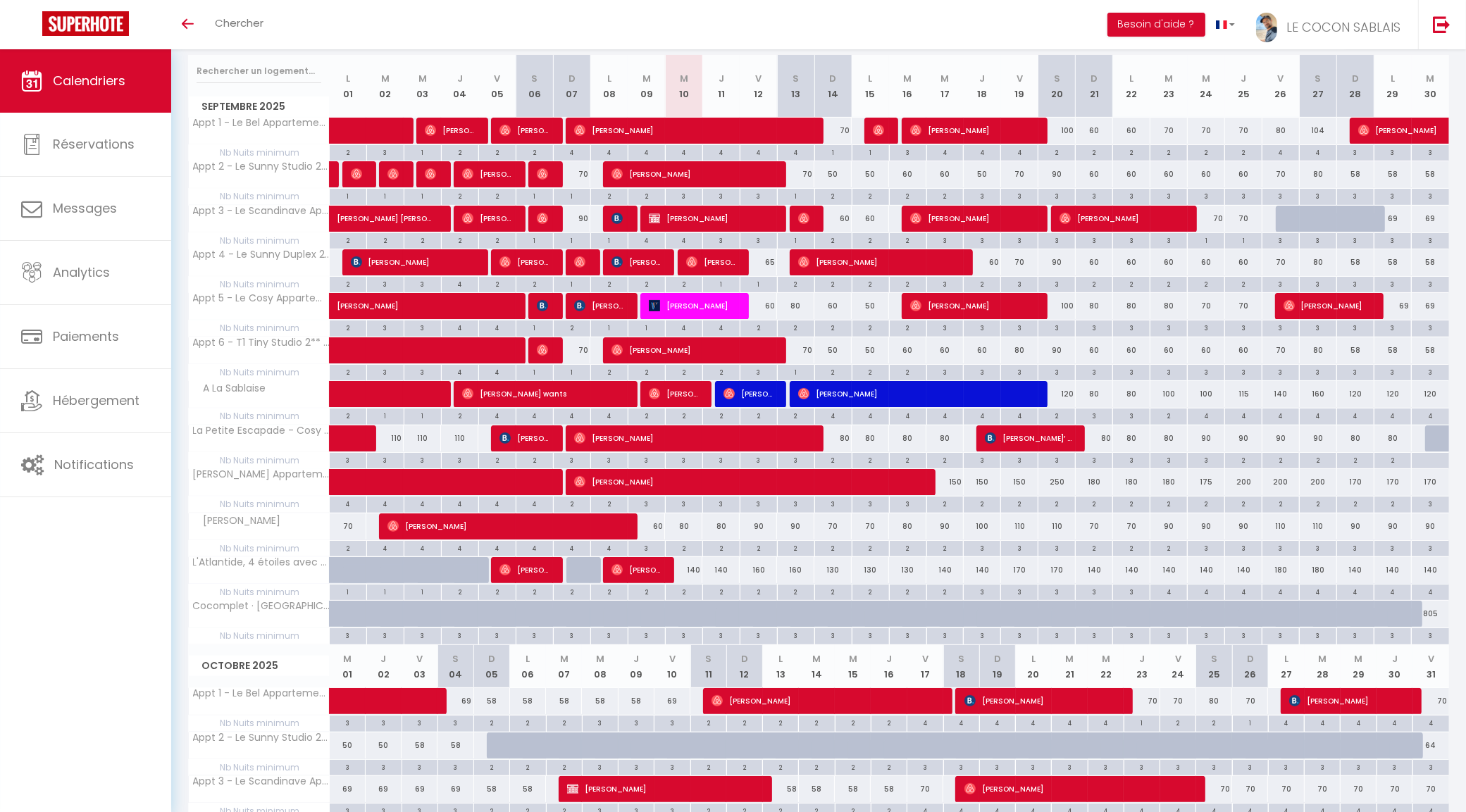
click at [1026, 484] on div "150" at bounding box center [1020, 482] width 38 height 26
type input "150"
type input "Ven 19 Septembre 2025"
type input "Sam 20 Septembre 2025"
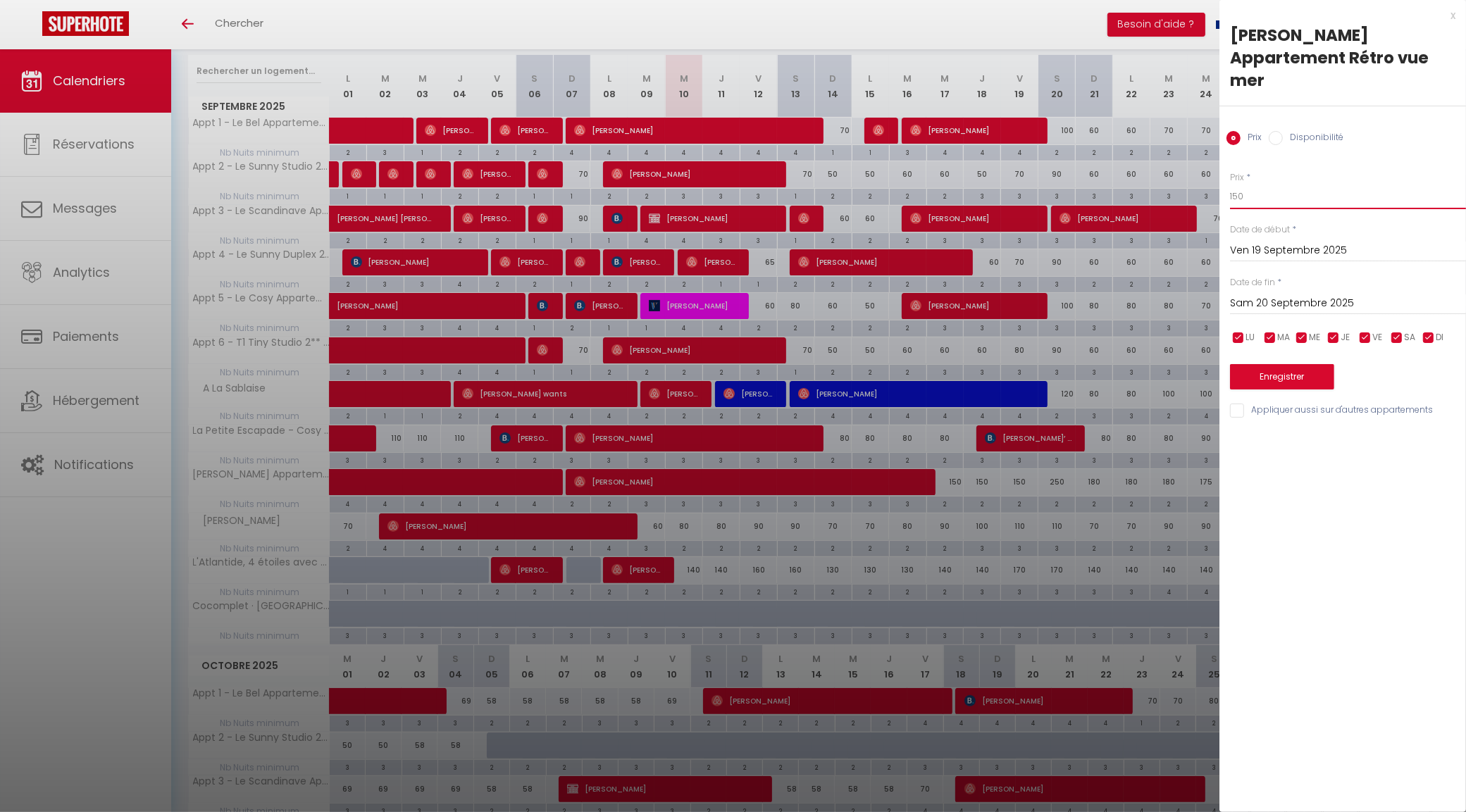
type input "é"
type input "200"
click at [1255, 294] on input "Sam 20 Septembre 2025" at bounding box center [1348, 303] width 236 height 18
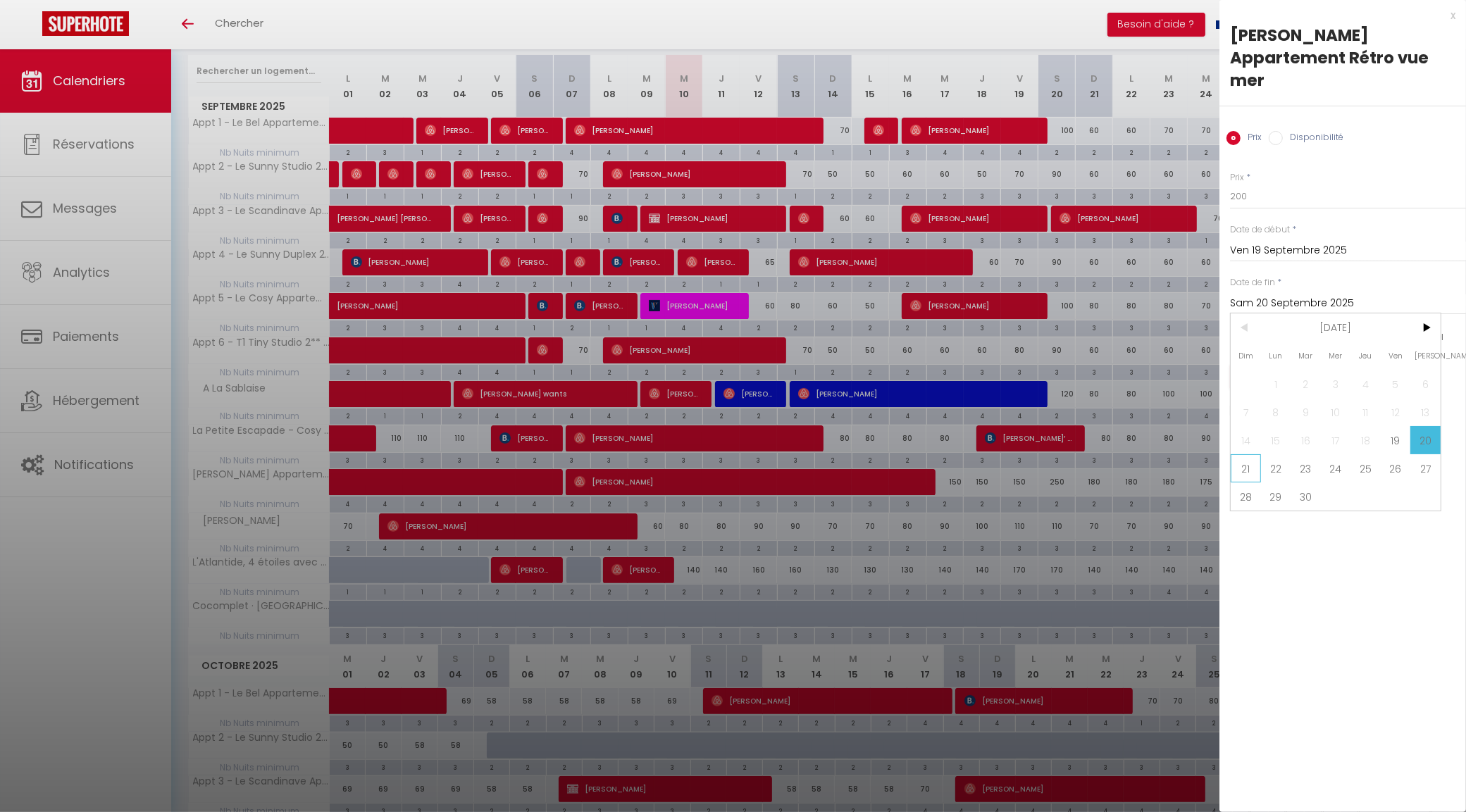
click at [1252, 455] on span "21" at bounding box center [1245, 468] width 30 height 28
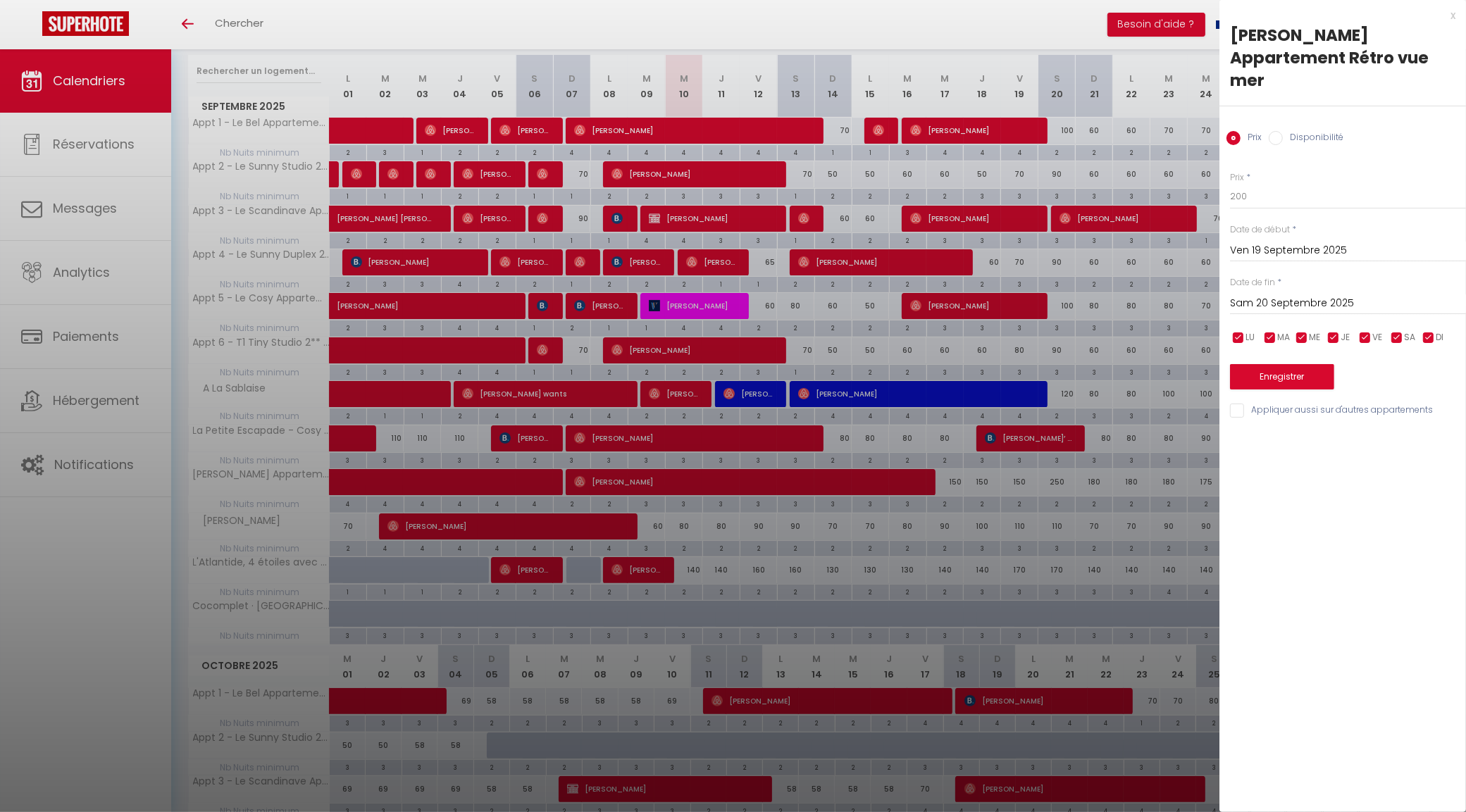
type input "Dim 21 Septembre 2025"
click at [1279, 364] on button "Enregistrer" at bounding box center [1282, 377] width 105 height 26
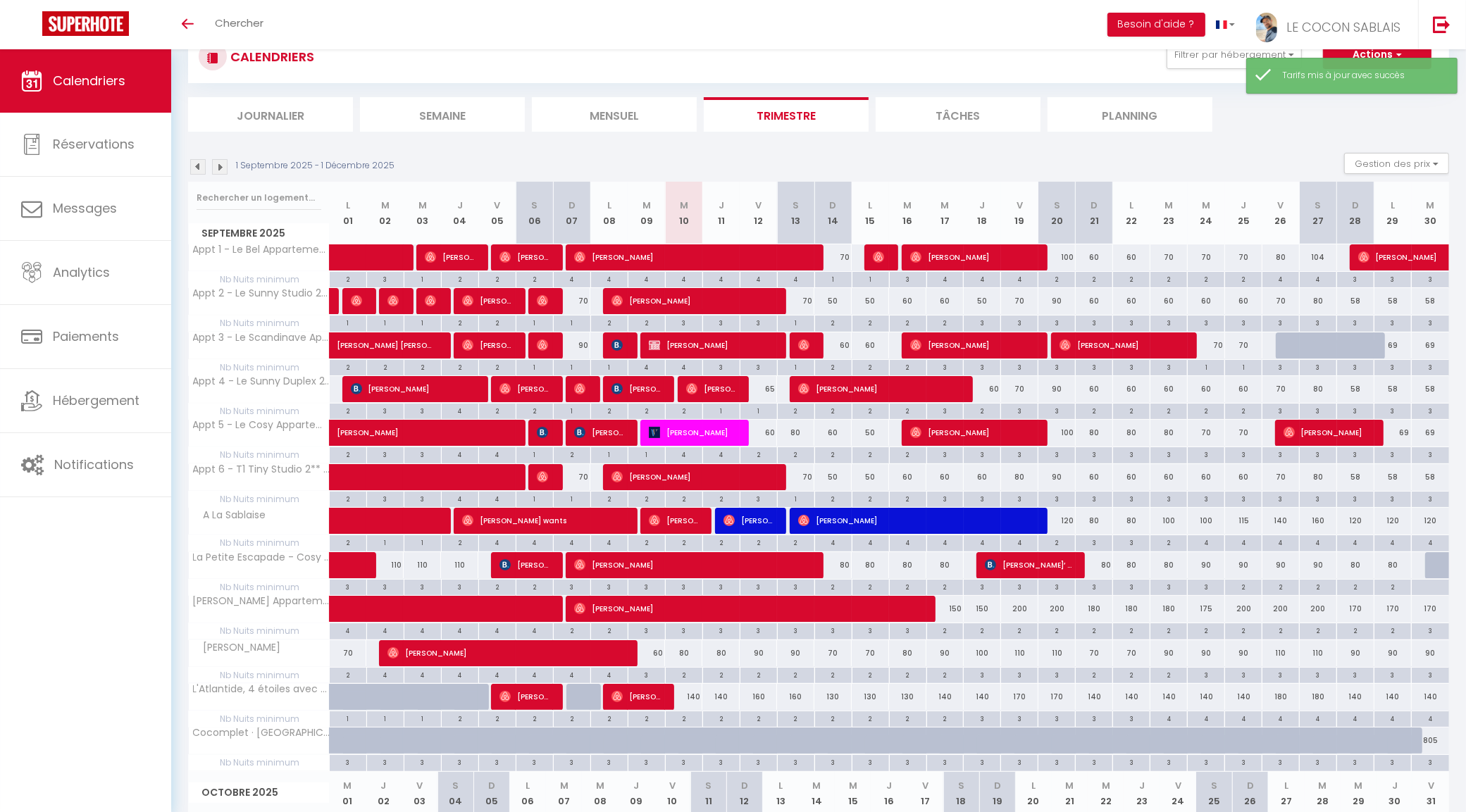
scroll to position [176, 0]
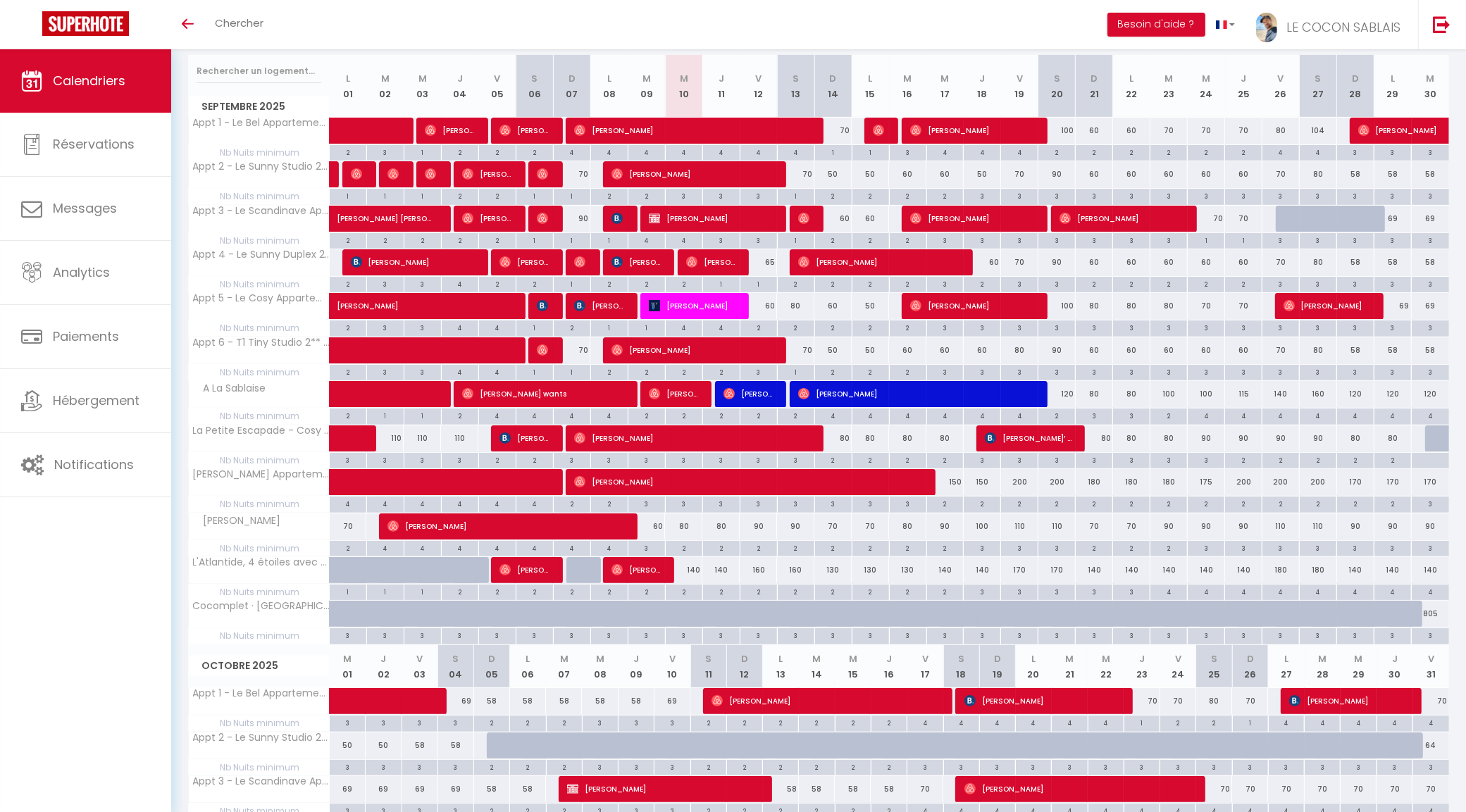
click at [1101, 485] on div "180" at bounding box center [1094, 482] width 38 height 26
type input "180"
type input "Dim 21 Septembre 2025"
type input "Lun 22 Septembre 2025"
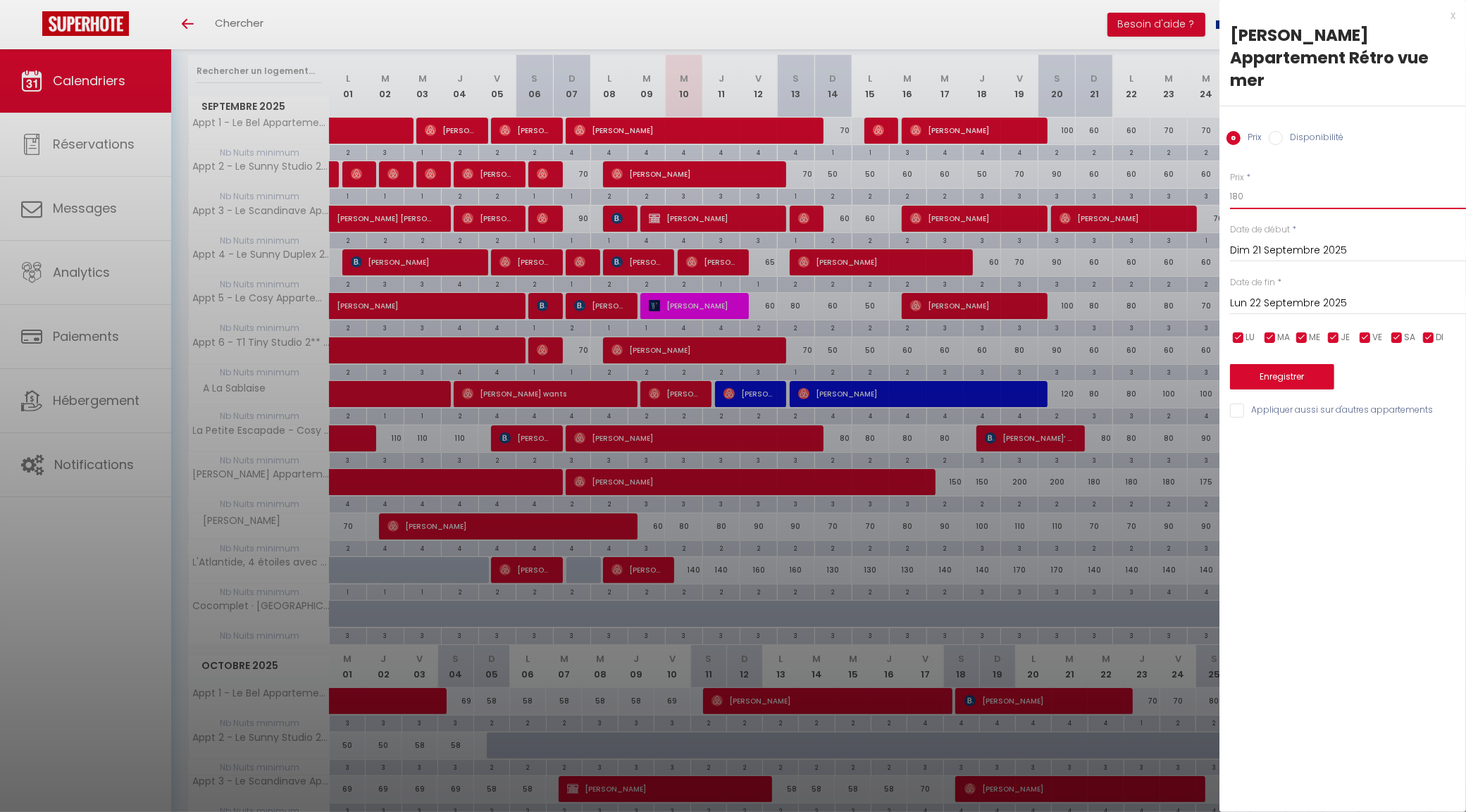
drag, startPoint x: 1224, startPoint y: 174, endPoint x: 1231, endPoint y: 171, distance: 7.6
click at [1231, 184] on input "180" at bounding box center [1348, 196] width 236 height 26
type input "150"
click at [1269, 294] on input "Lun 22 Septembre 2025" at bounding box center [1348, 303] width 236 height 18
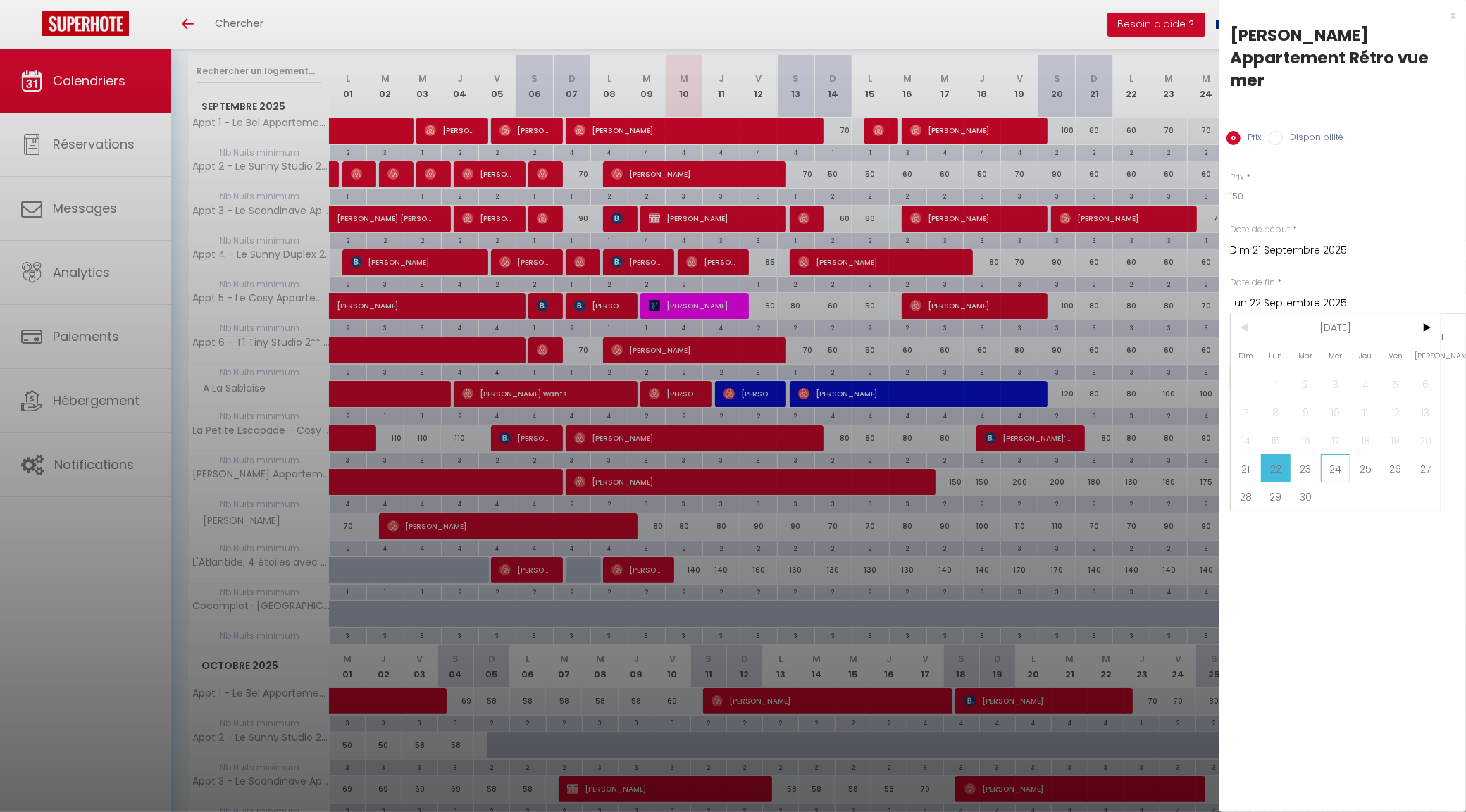
click at [1342, 455] on span "24" at bounding box center [1336, 468] width 30 height 28
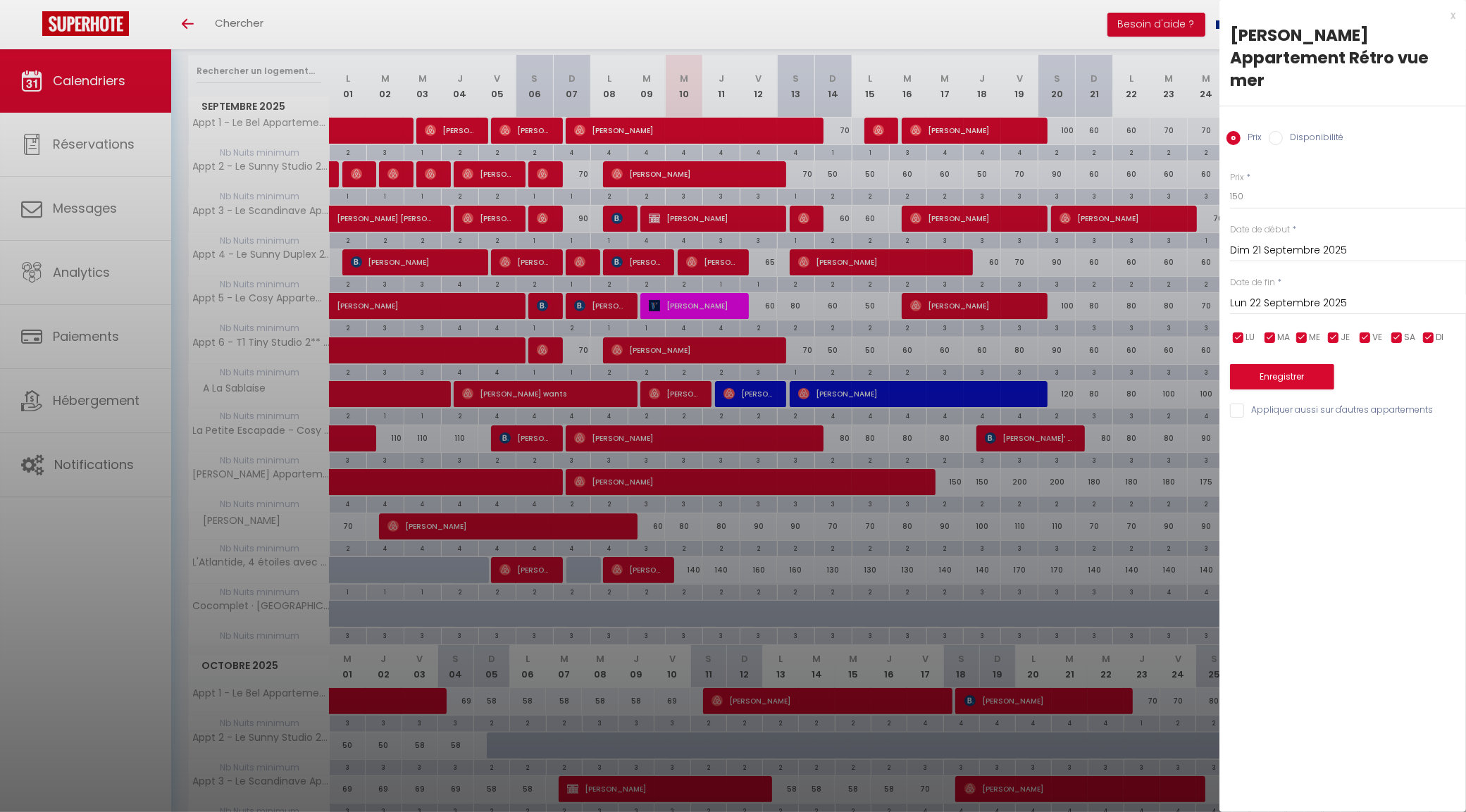
type input "Mer 24 Septembre 2025"
click at [1312, 364] on button "Enregistrer" at bounding box center [1282, 377] width 105 height 26
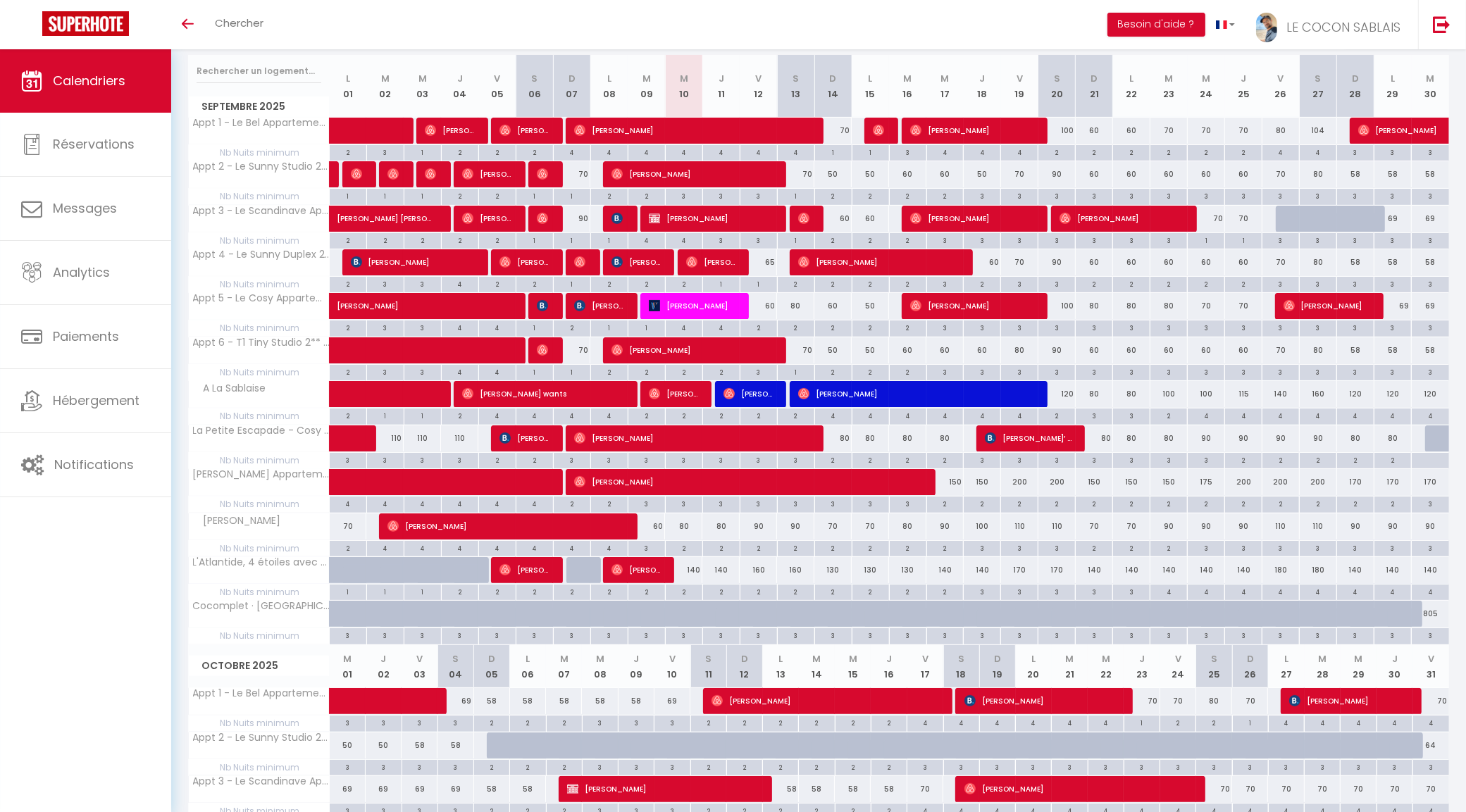
click at [1245, 486] on div "200" at bounding box center [1243, 482] width 38 height 26
type input "200"
type input "Jeu 25 Septembre 2025"
type input "Ven 26 Septembre 2025"
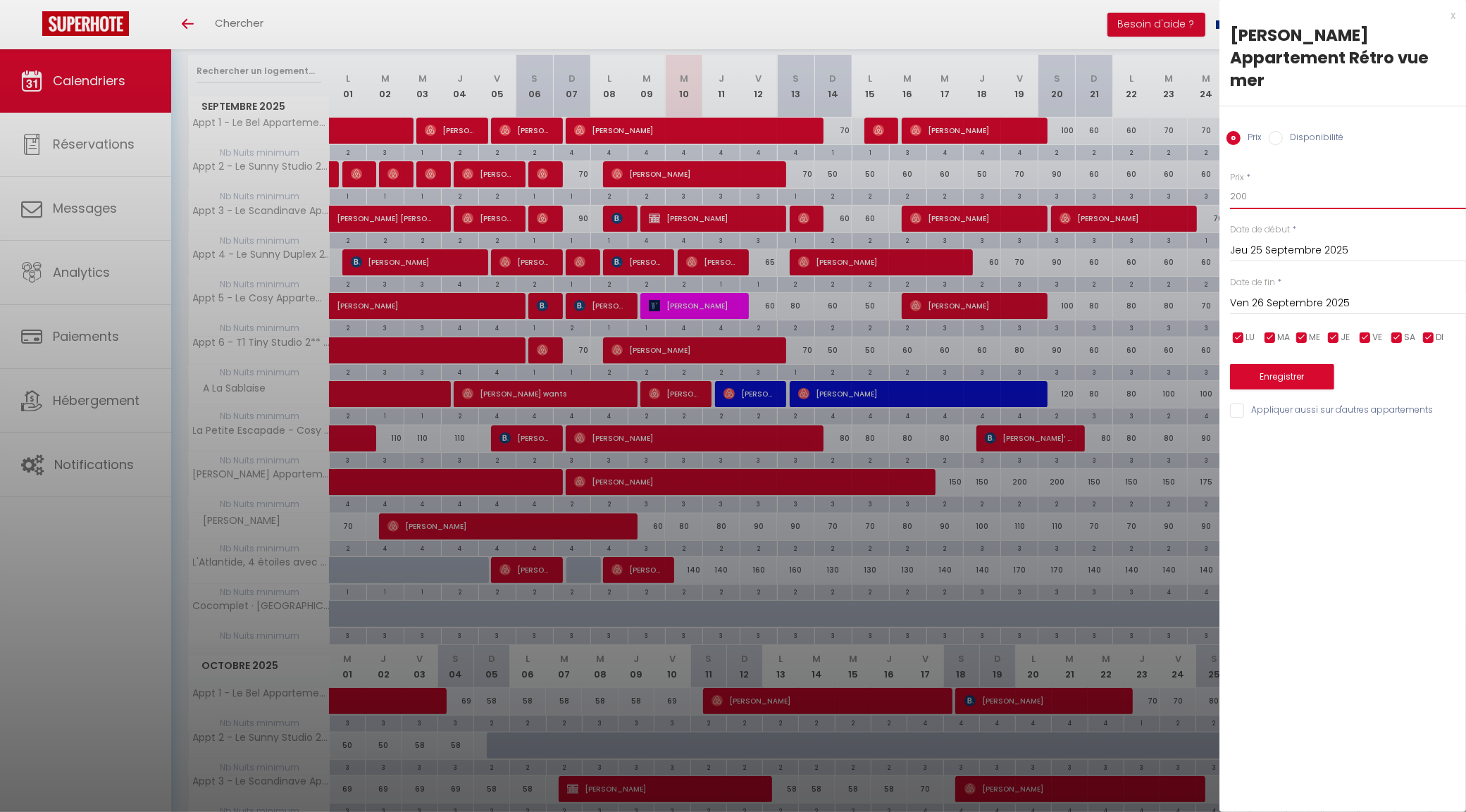
drag, startPoint x: 1268, startPoint y: 171, endPoint x: 1217, endPoint y: 171, distance: 51.0
type input "7"
type input "175"
click at [1272, 294] on input "Ven 26 Septembre 2025" at bounding box center [1348, 303] width 236 height 18
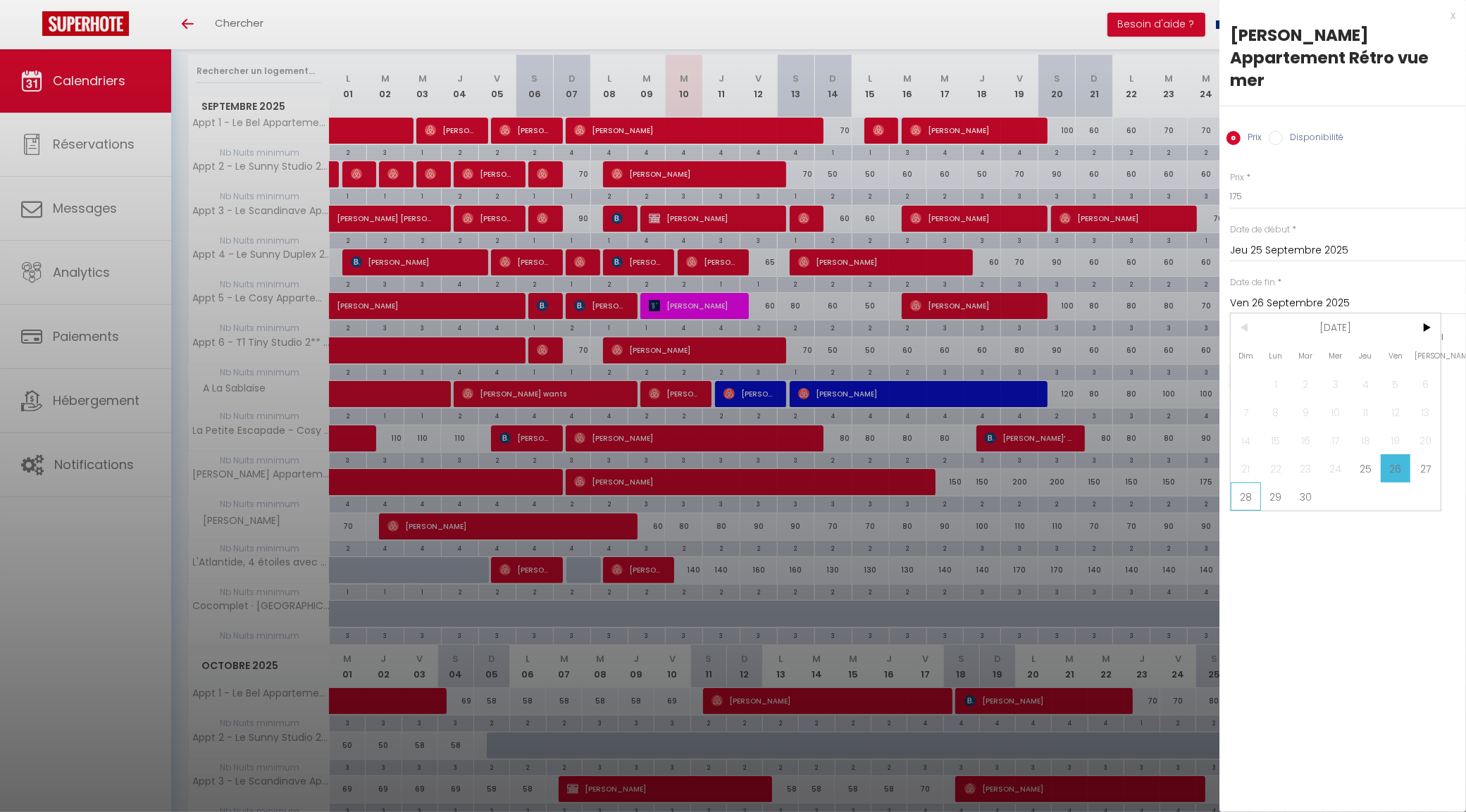
click at [1248, 482] on span "28" at bounding box center [1245, 496] width 30 height 28
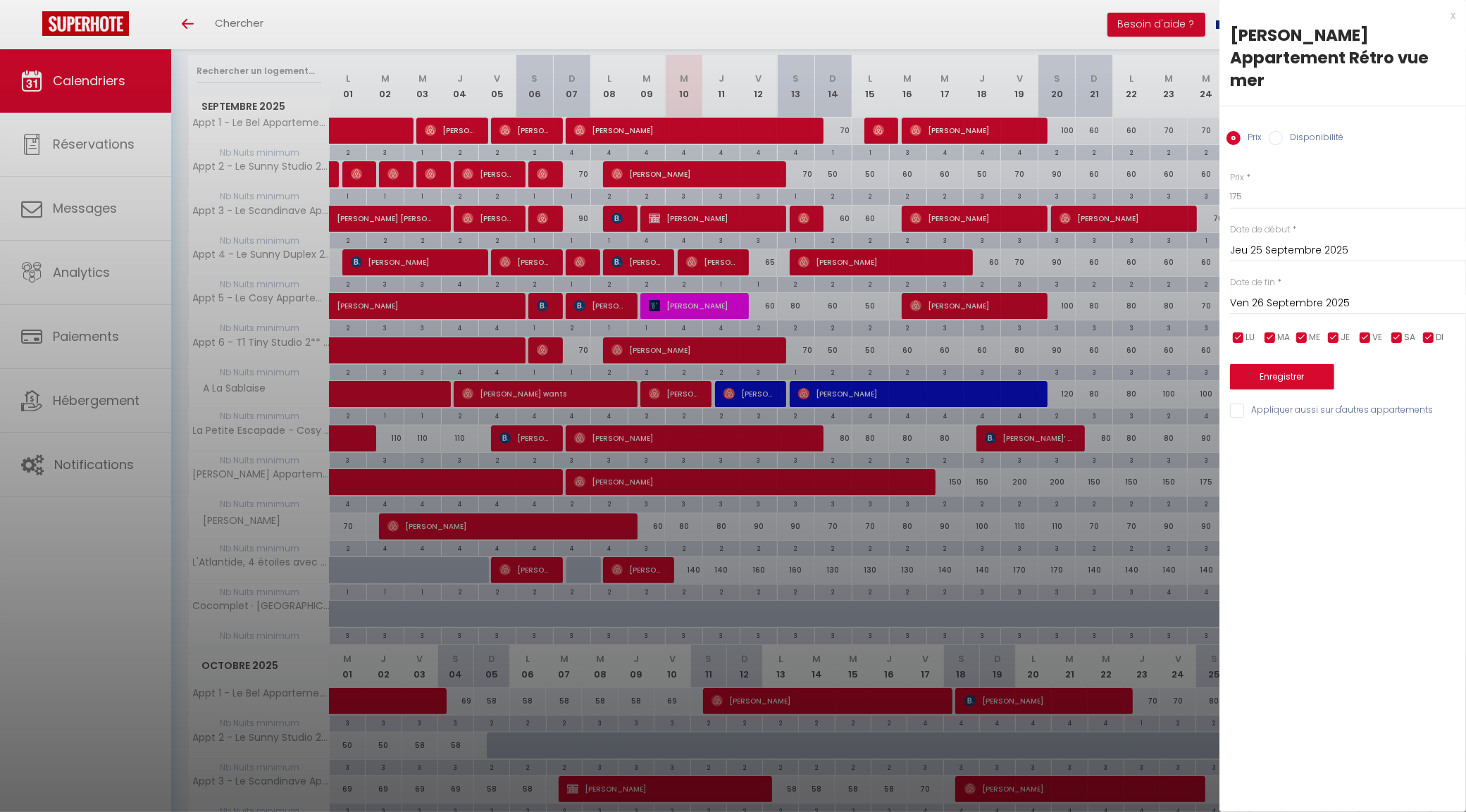
type input "Dim 28 Septembre 2025"
click at [1276, 364] on button "Enregistrer" at bounding box center [1282, 377] width 105 height 26
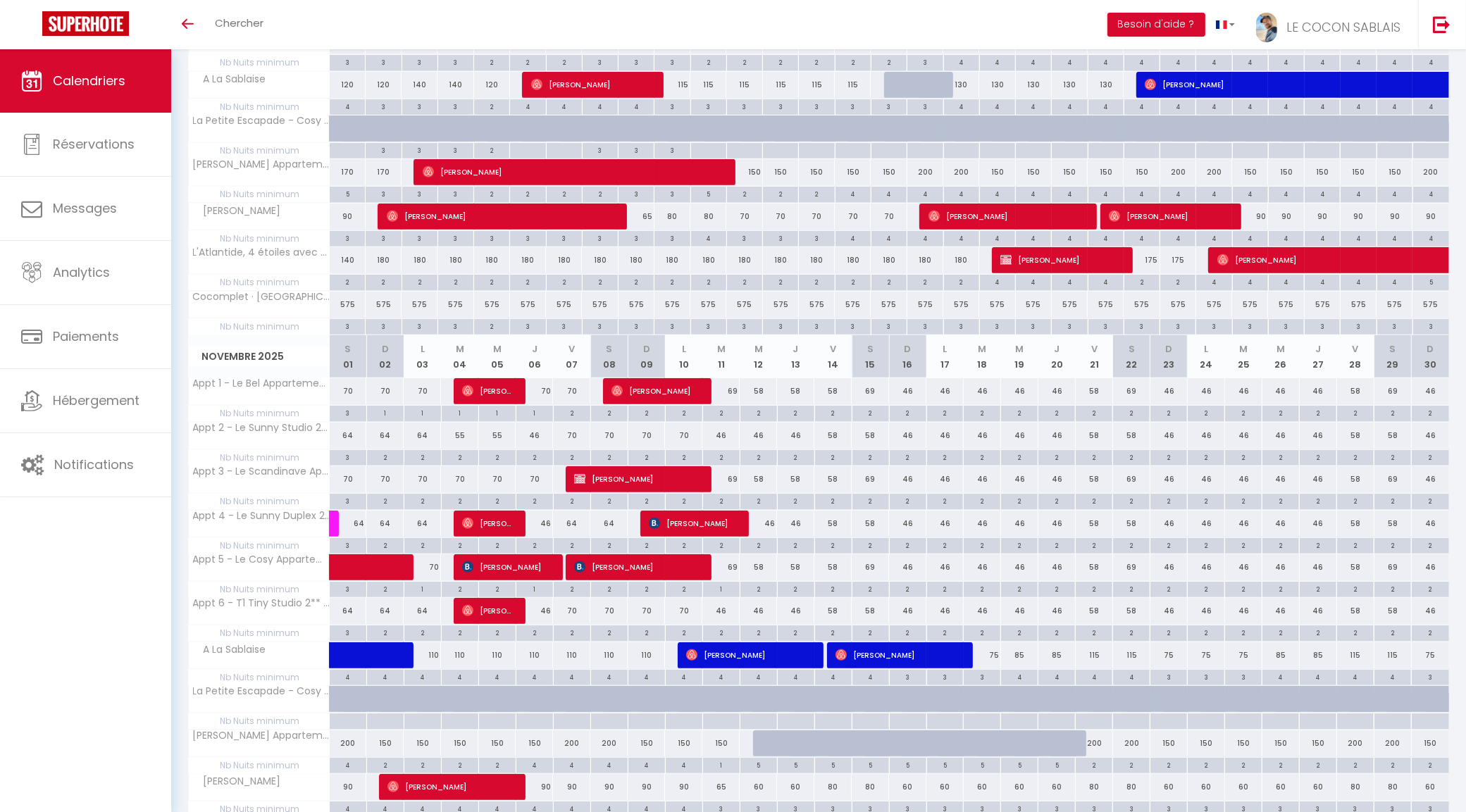
scroll to position [1219, 0]
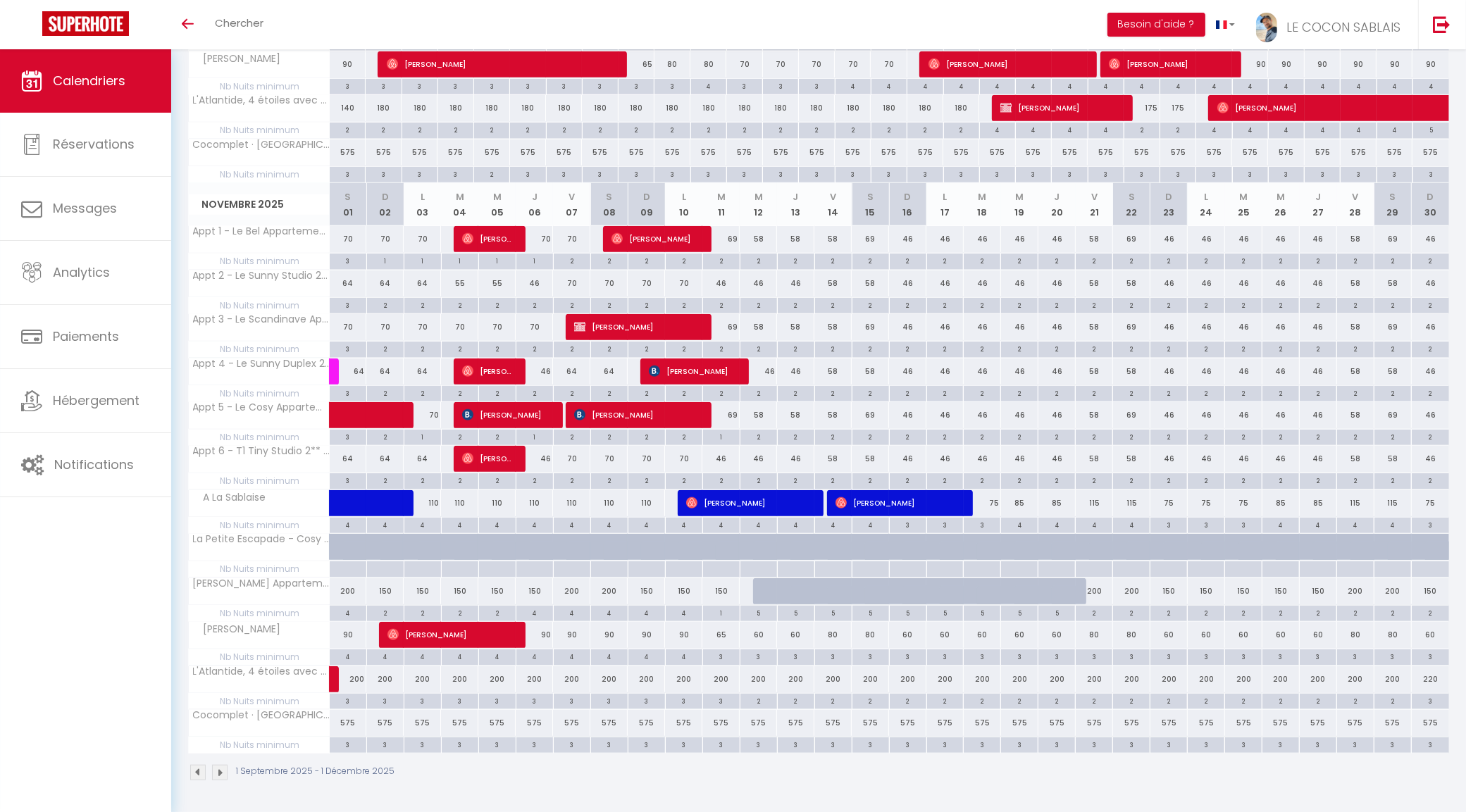
click at [575, 260] on div "2" at bounding box center [572, 260] width 37 height 14
type input "2"
type input "Ven 07 Novembre 2025"
type input "Sam 08 Novembre 2025"
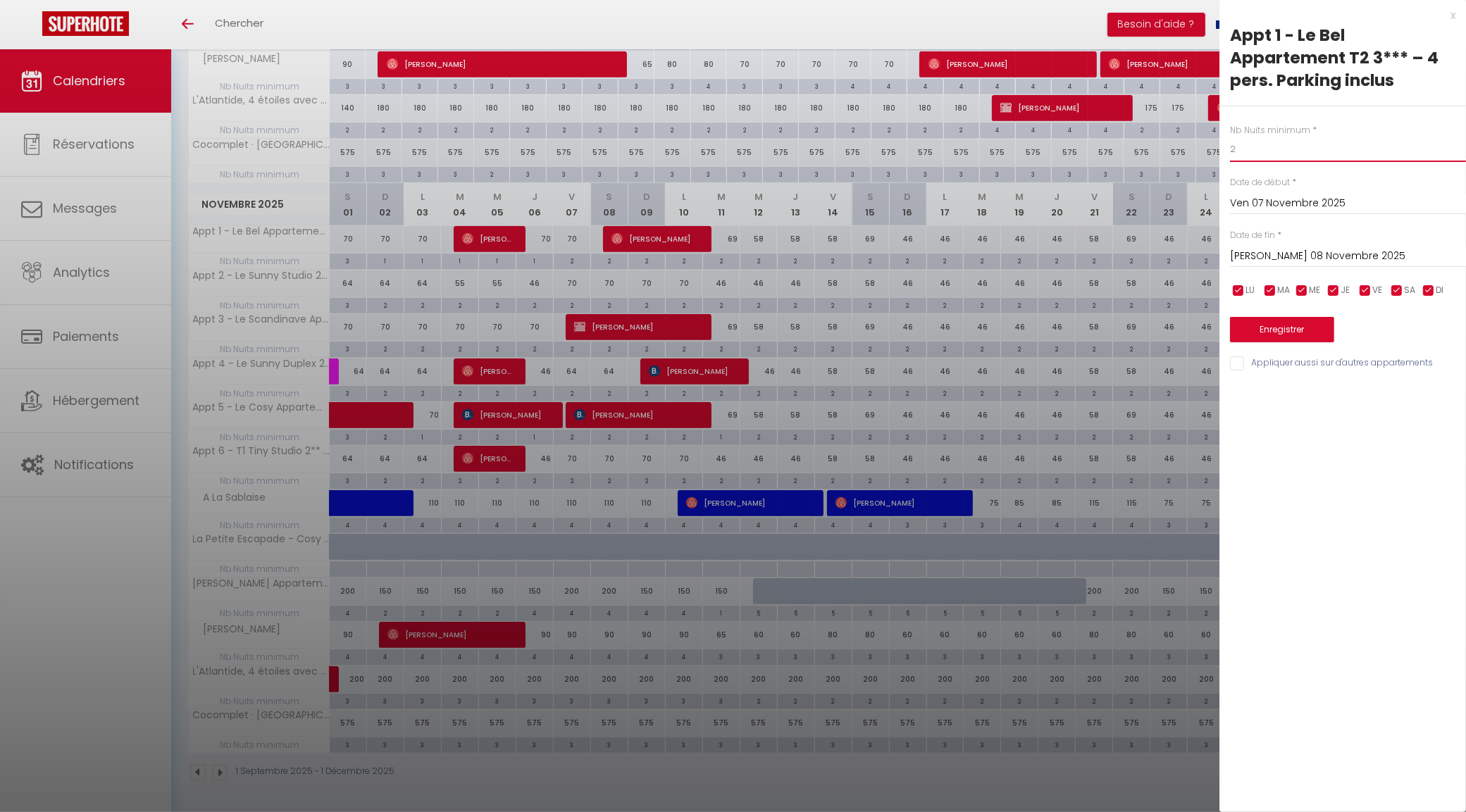
click at [1237, 153] on input "2" at bounding box center [1348, 150] width 236 height 26
type input "1"
click at [1315, 336] on button "Enregistrer" at bounding box center [1282, 330] width 105 height 26
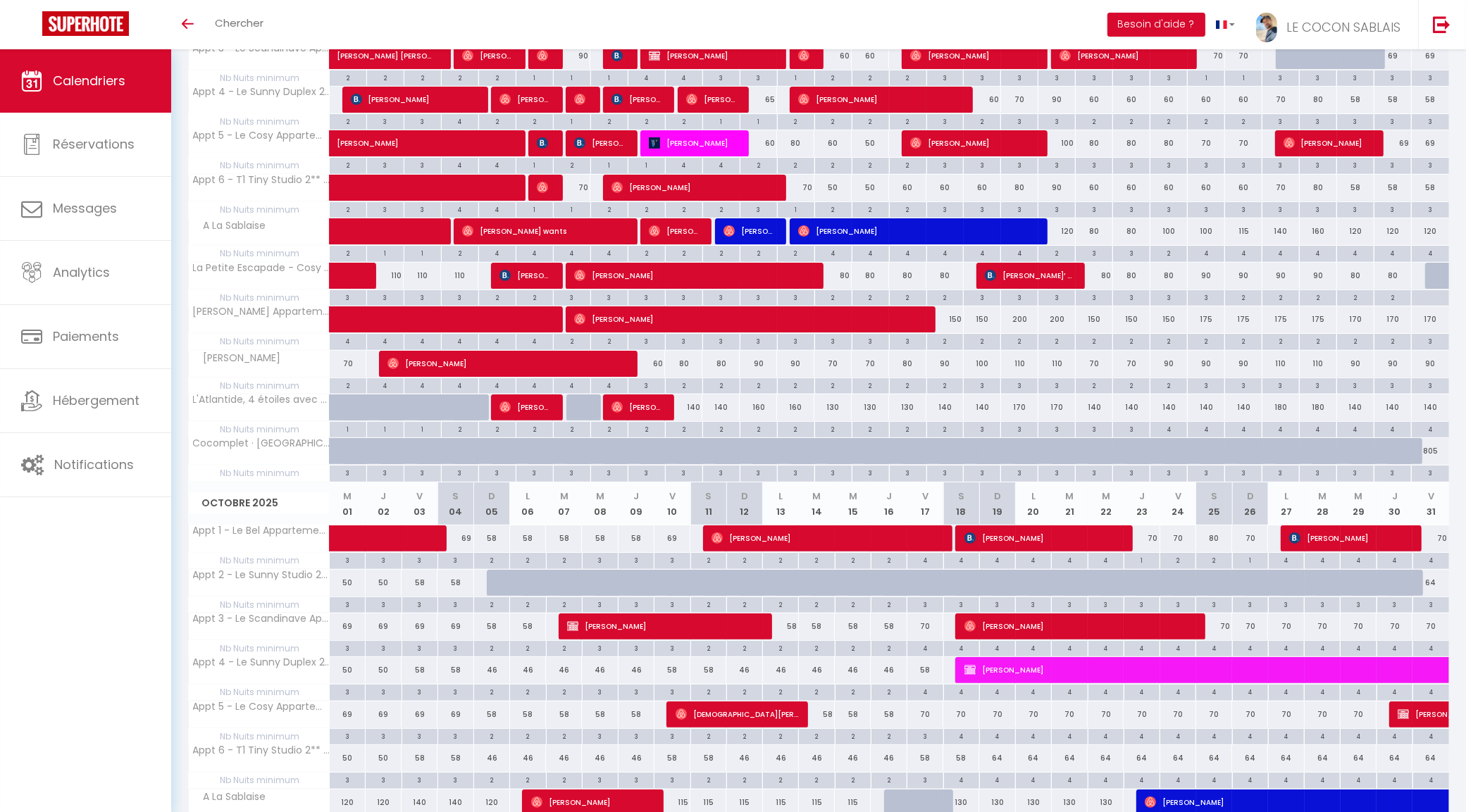
scroll to position [163, 0]
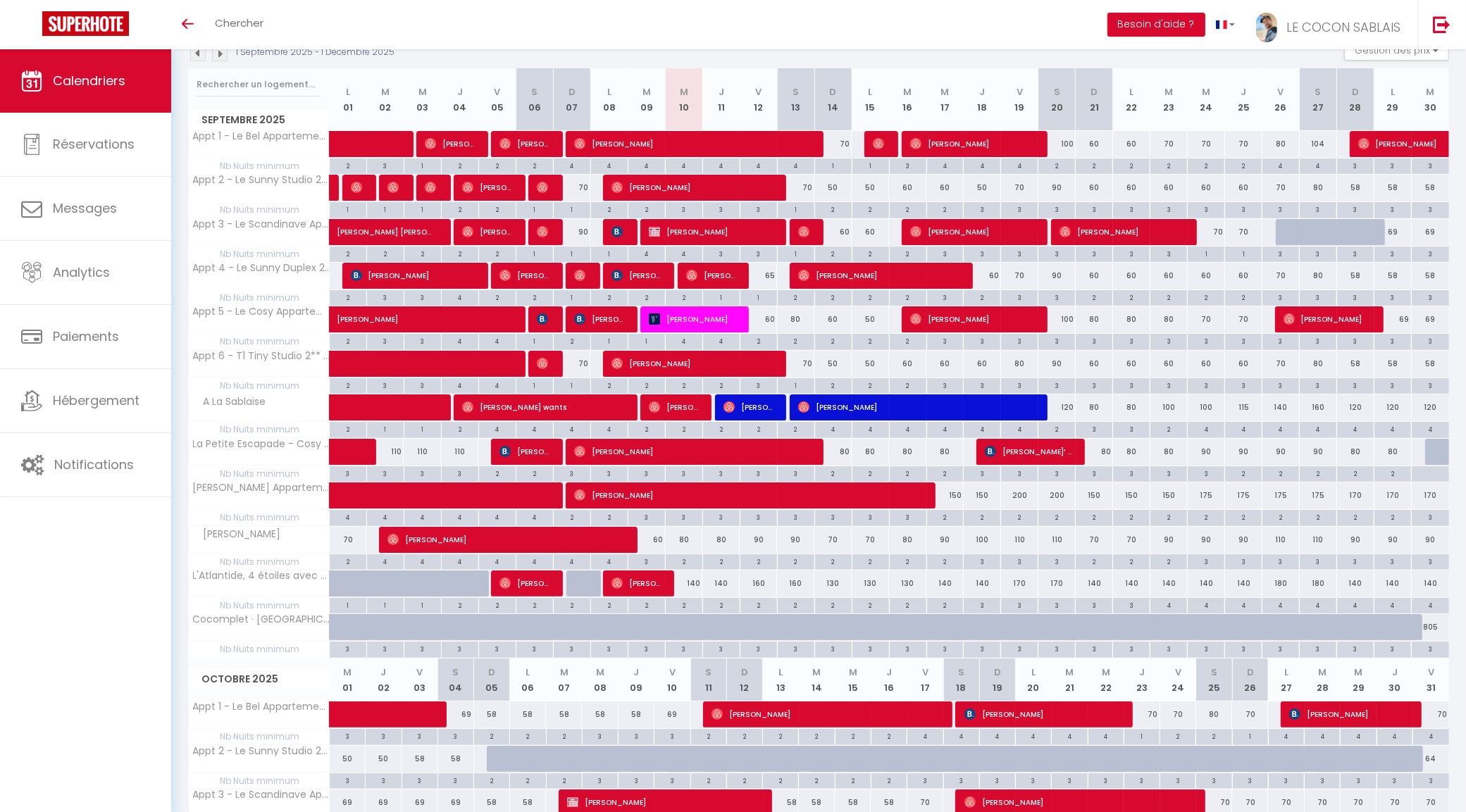
click at [843, 453] on div "80" at bounding box center [833, 452] width 38 height 26
type input "80"
type input "Dim 14 Septembre 2025"
type input "Lun 15 Septembre 2025"
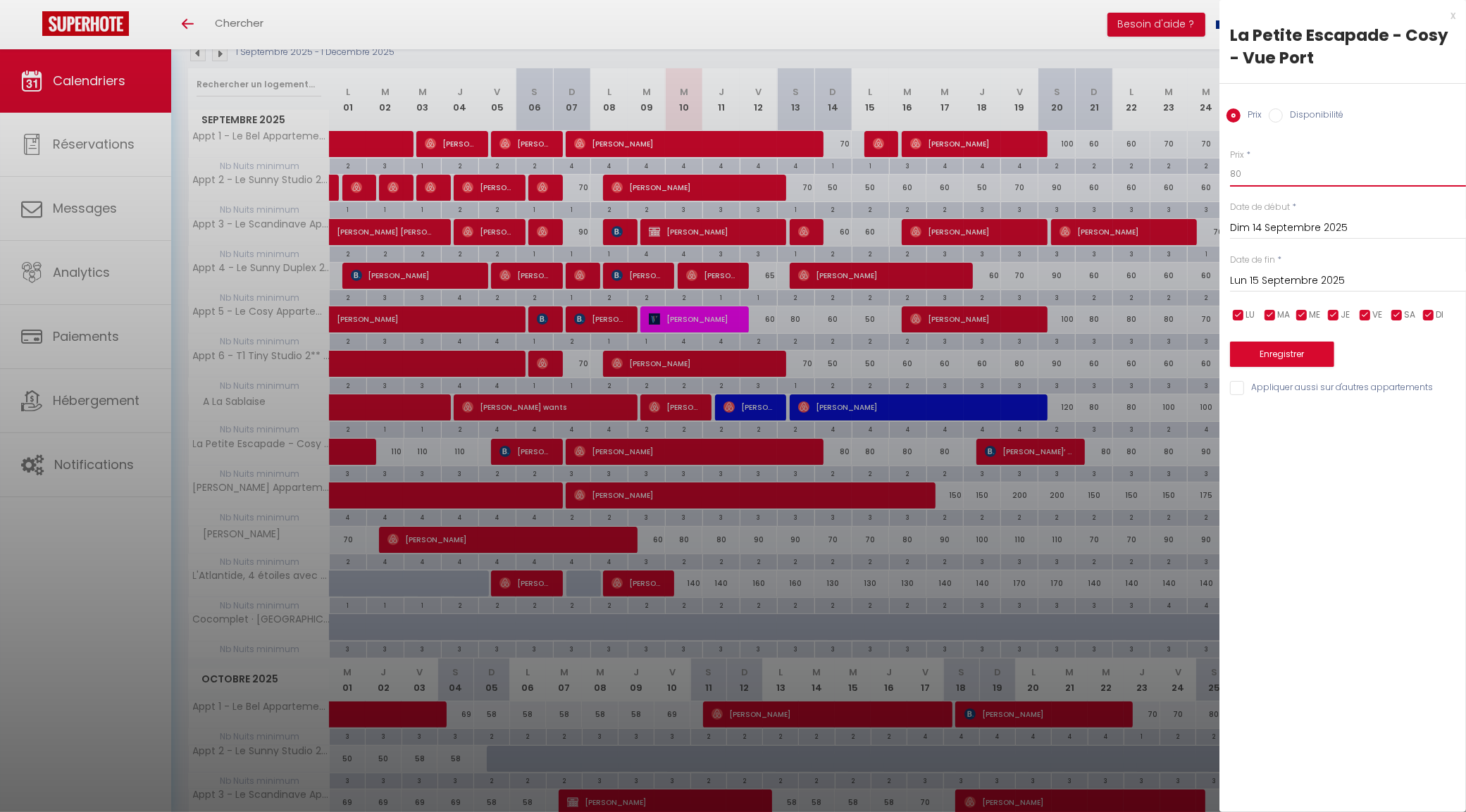
type input "ç"
type input "90"
click at [1244, 281] on input "Lun 15 Septembre 2025" at bounding box center [1348, 281] width 236 height 18
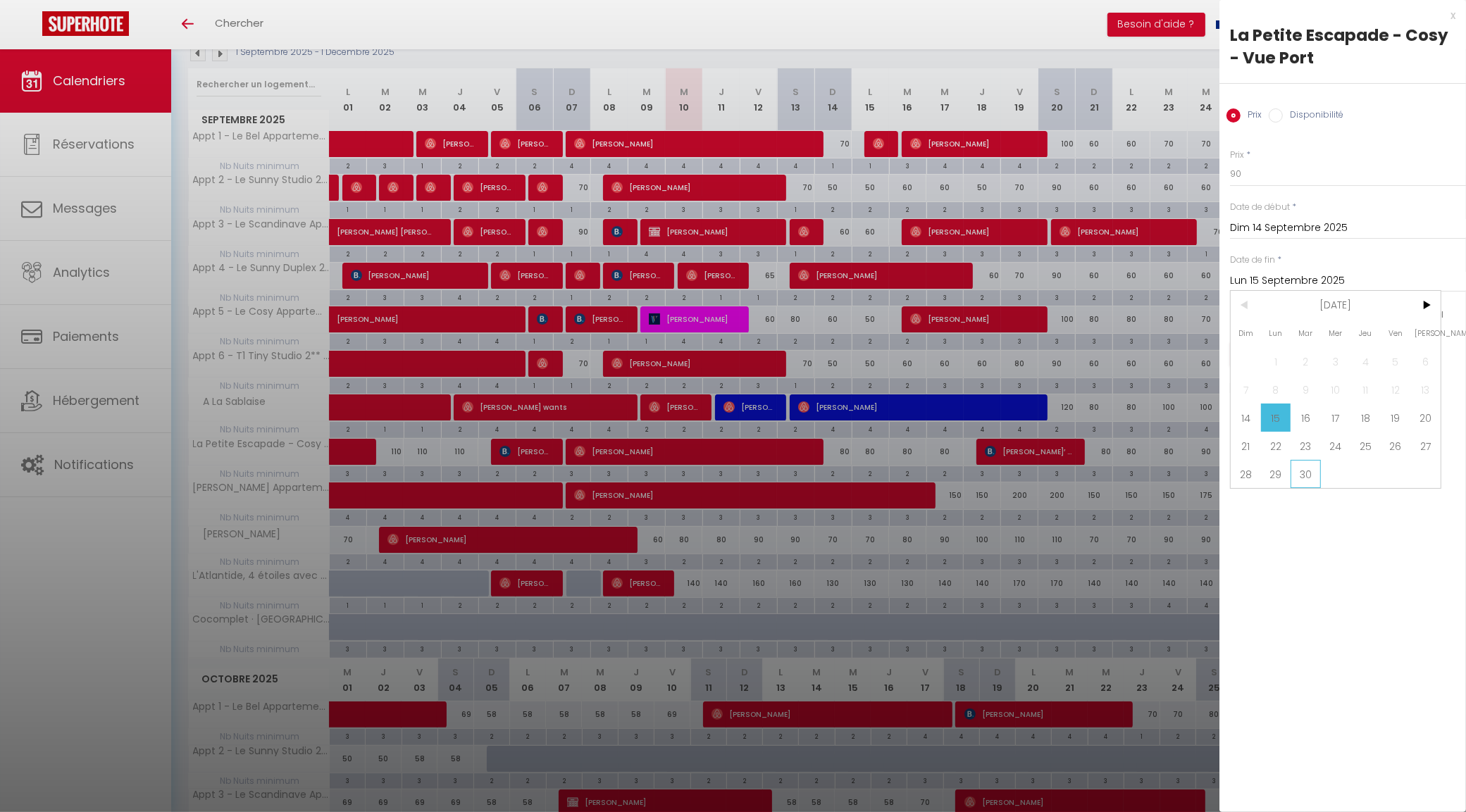
drag, startPoint x: 1300, startPoint y: 470, endPoint x: 1313, endPoint y: 401, distance: 70.2
click at [1300, 470] on span "30" at bounding box center [1306, 473] width 30 height 28
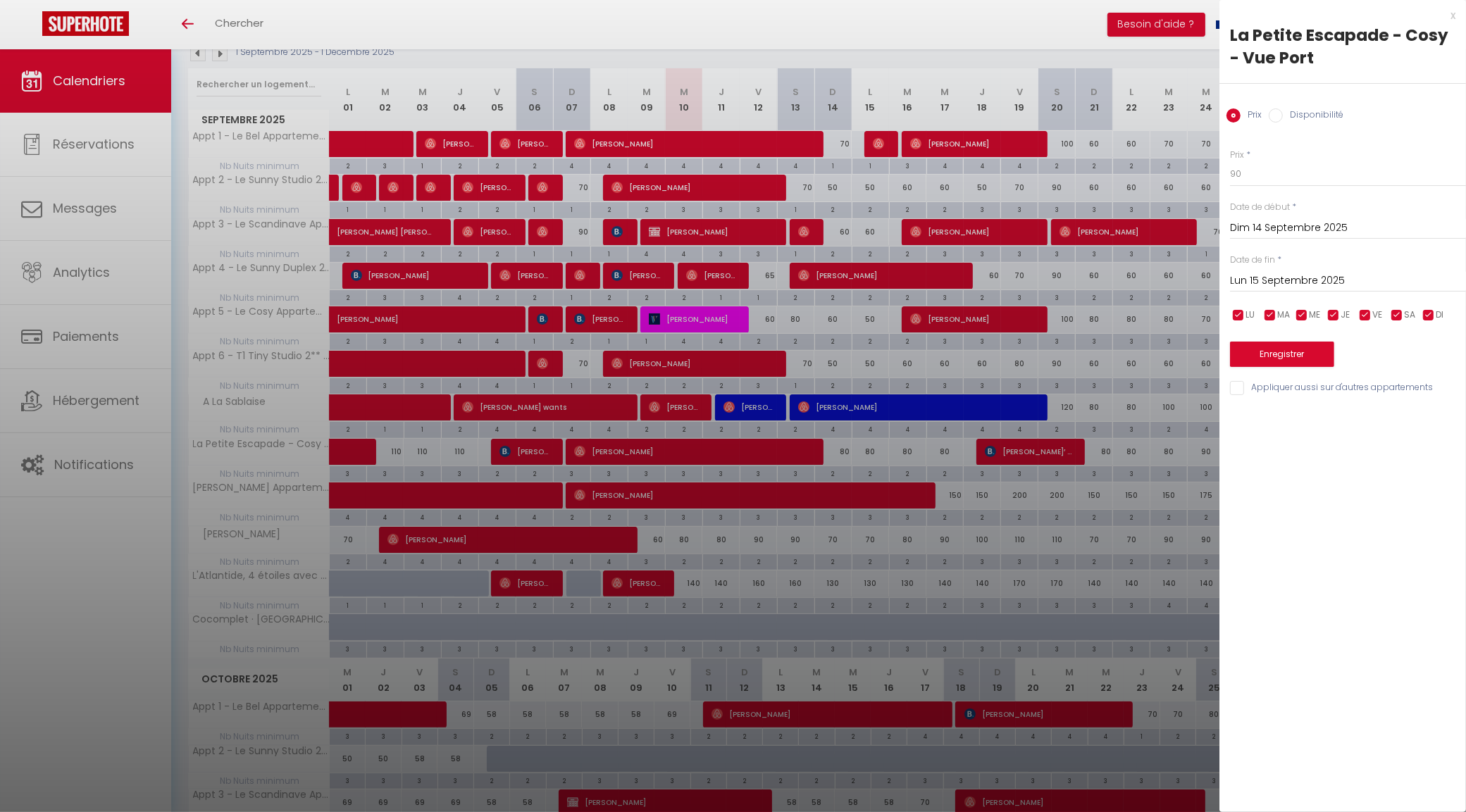
type input "Mar 30 Septembre 2025"
click at [1303, 350] on button "Enregistrer" at bounding box center [1282, 354] width 105 height 26
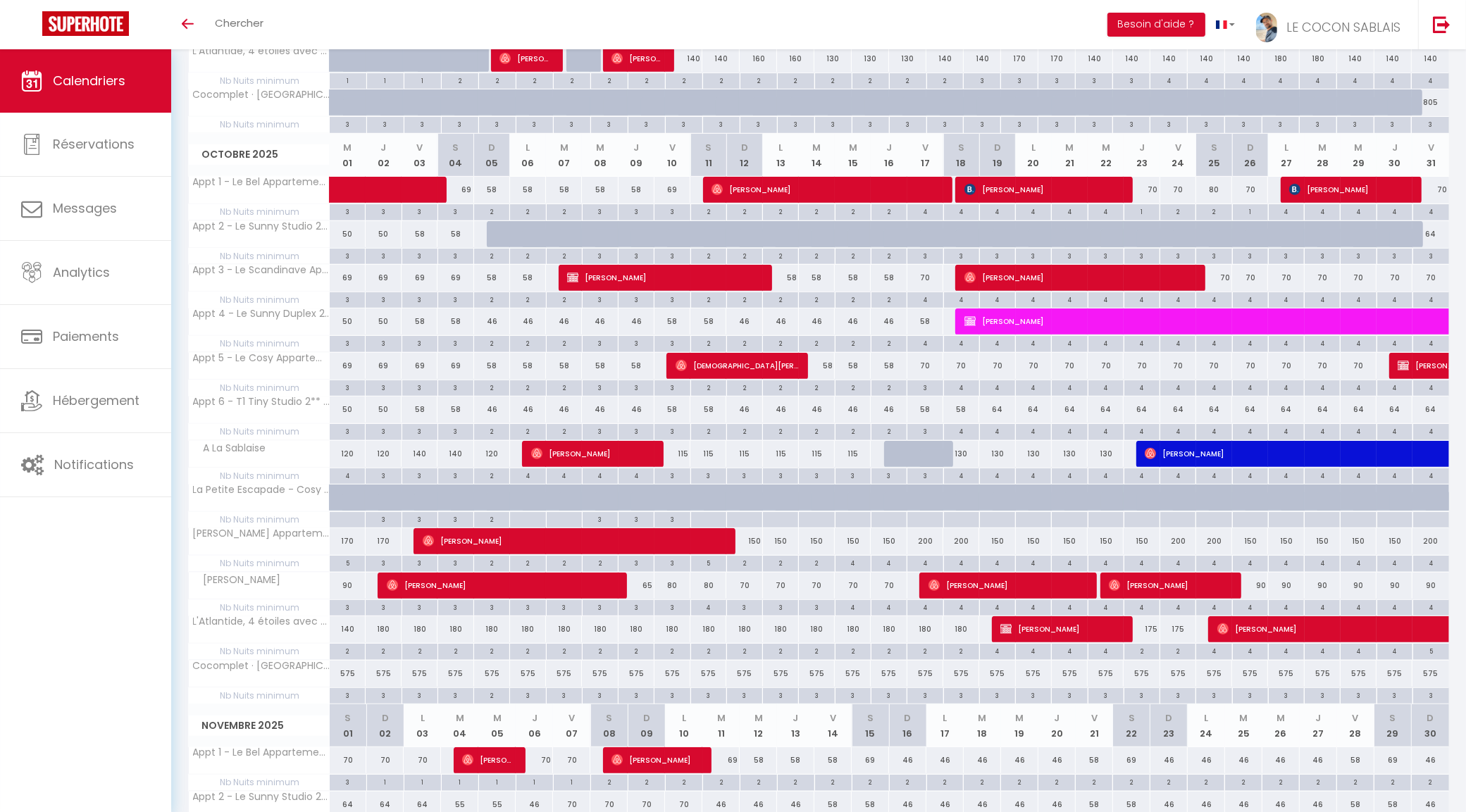
scroll to position [0, 0]
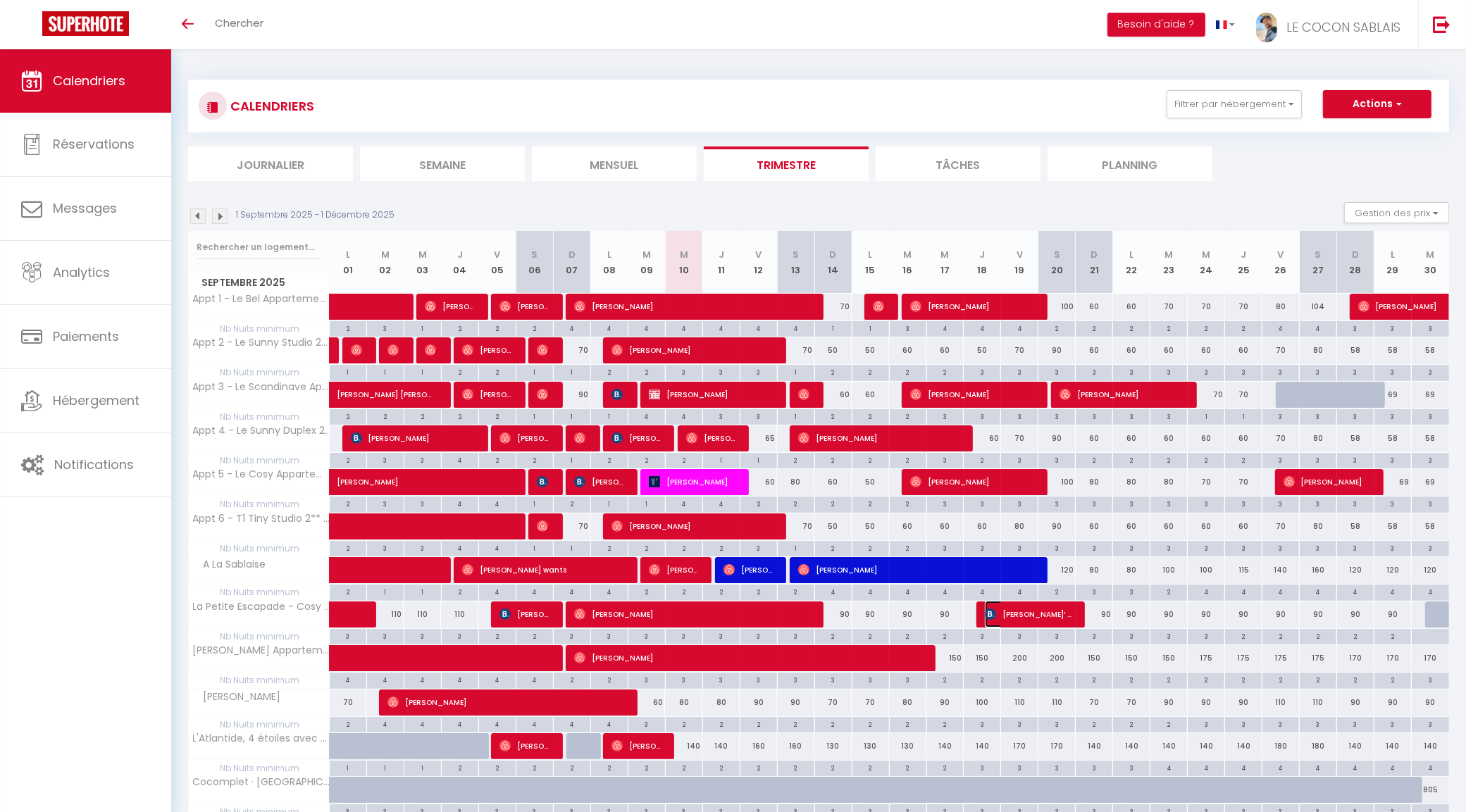
click at [1036, 616] on span "Nicolo’ Gamenara" at bounding box center [1028, 614] width 87 height 27
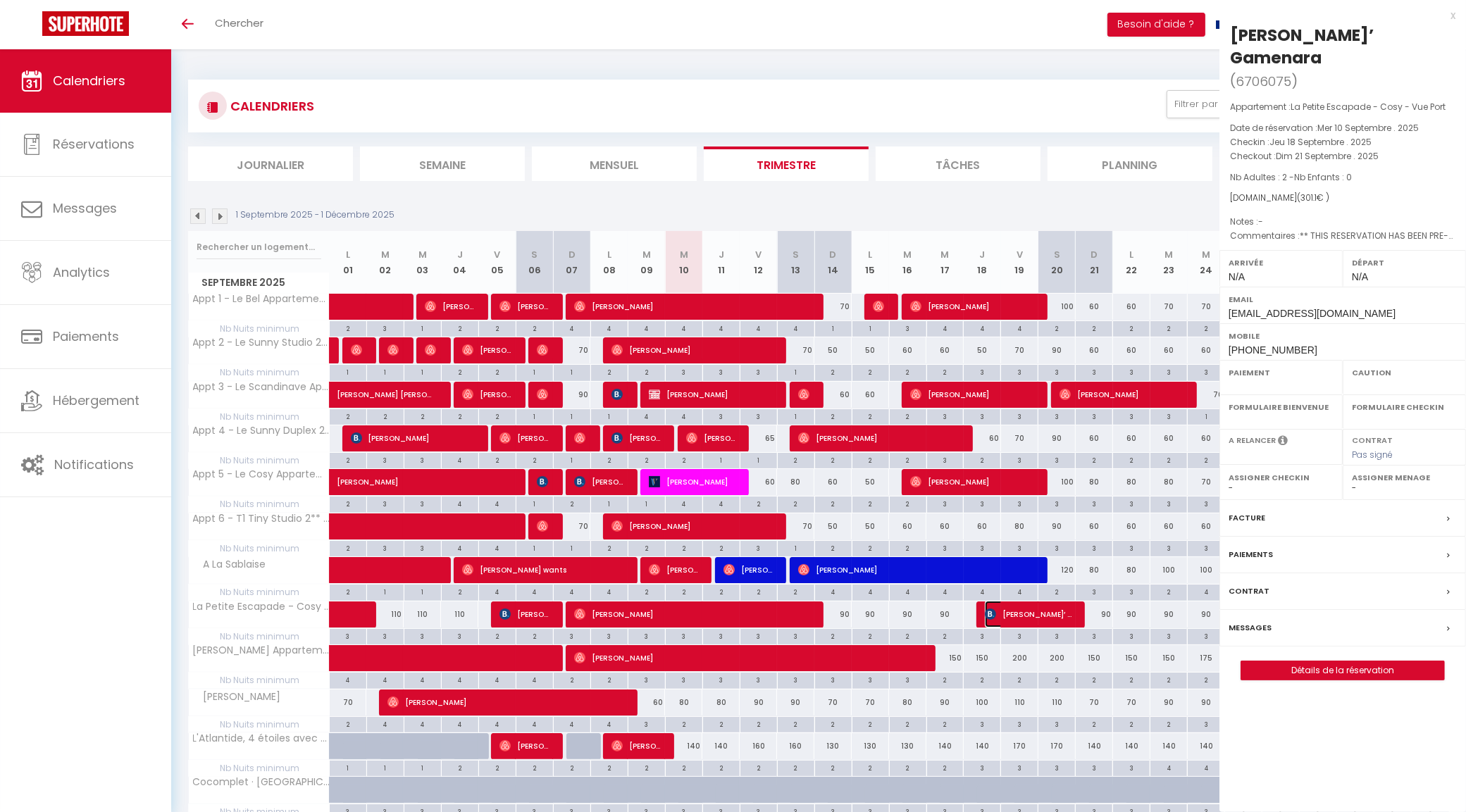
select select "OK"
select select "KO"
select select "0"
select select "1"
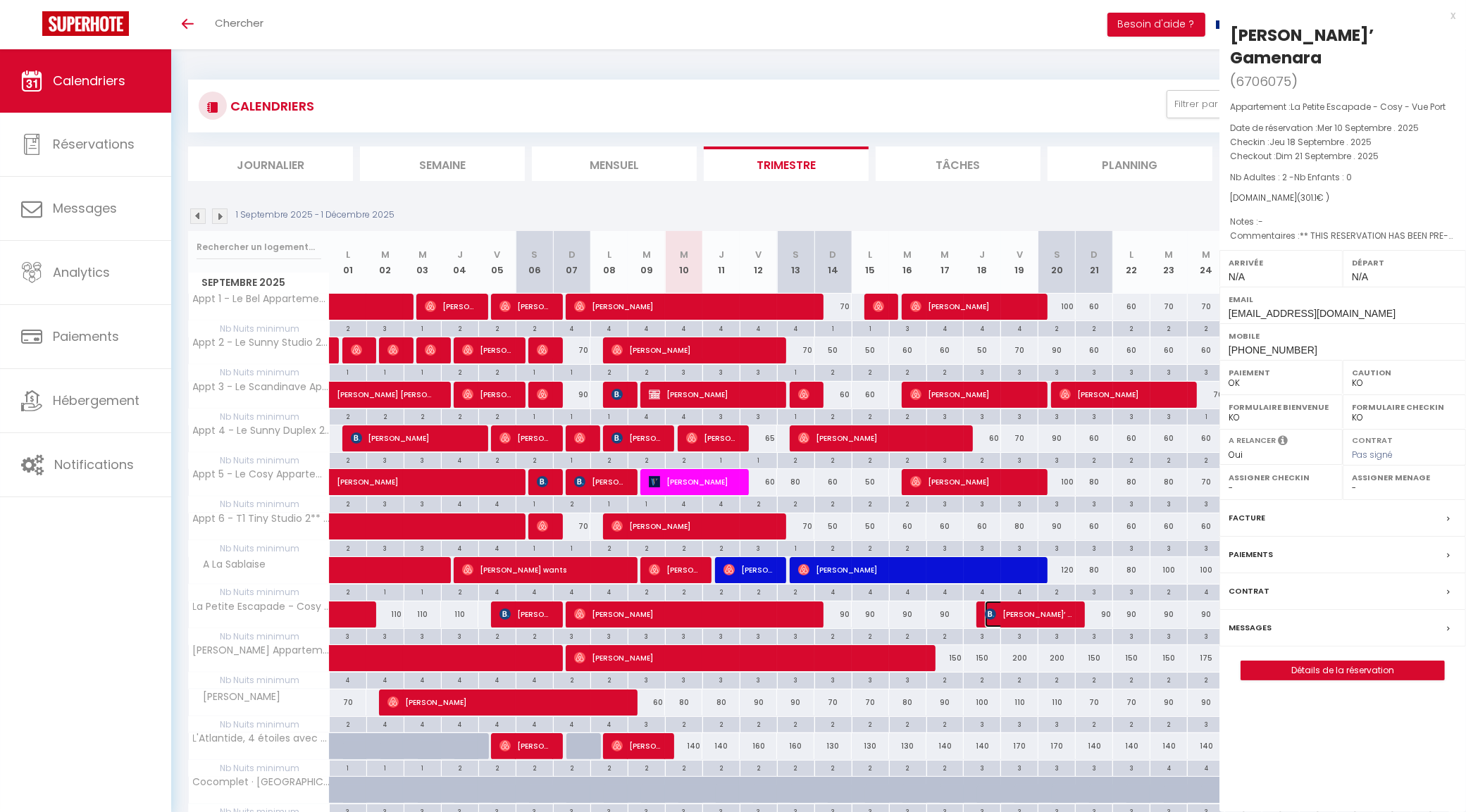
select select
select select "19657"
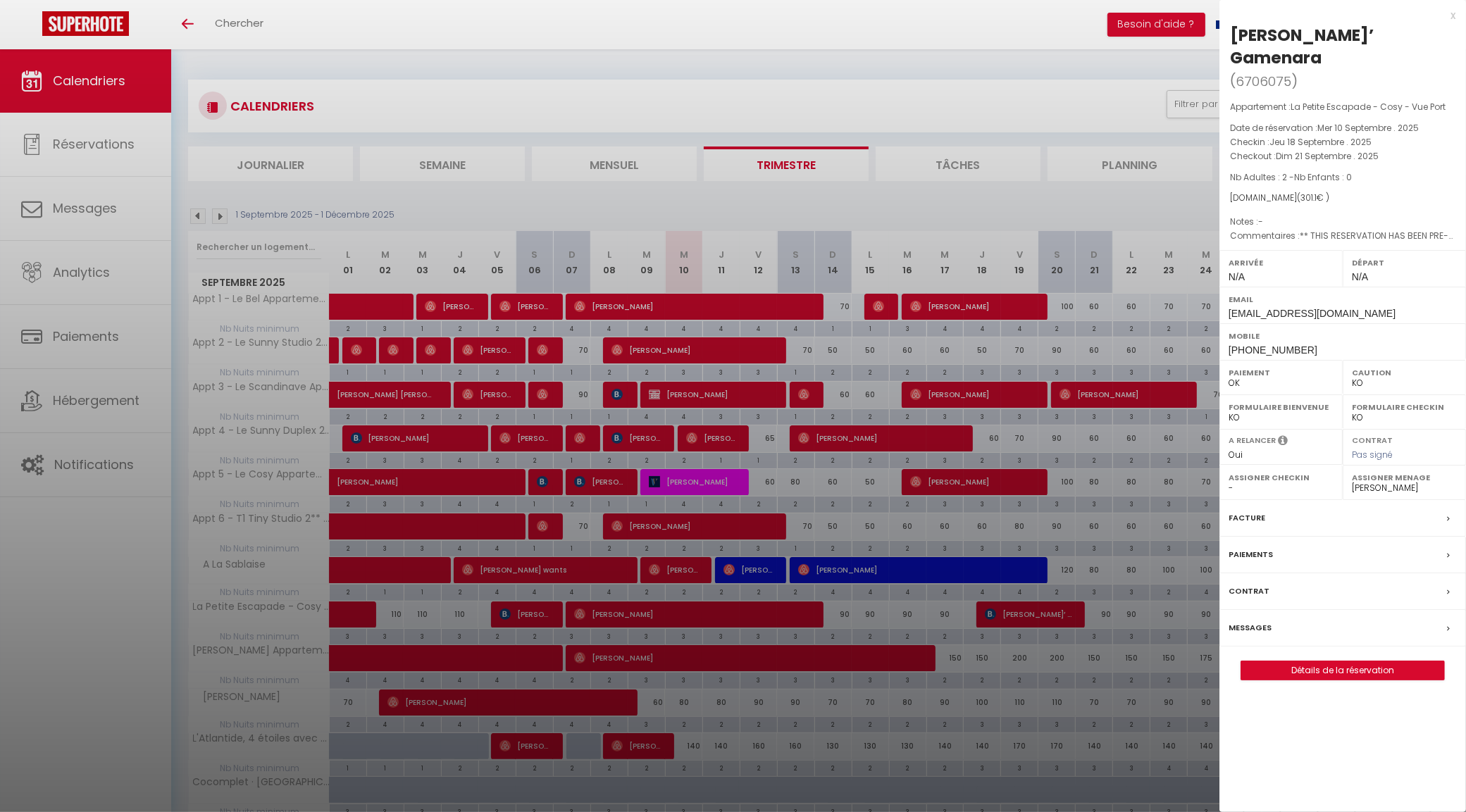
click at [1036, 616] on div at bounding box center [733, 406] width 1466 height 812
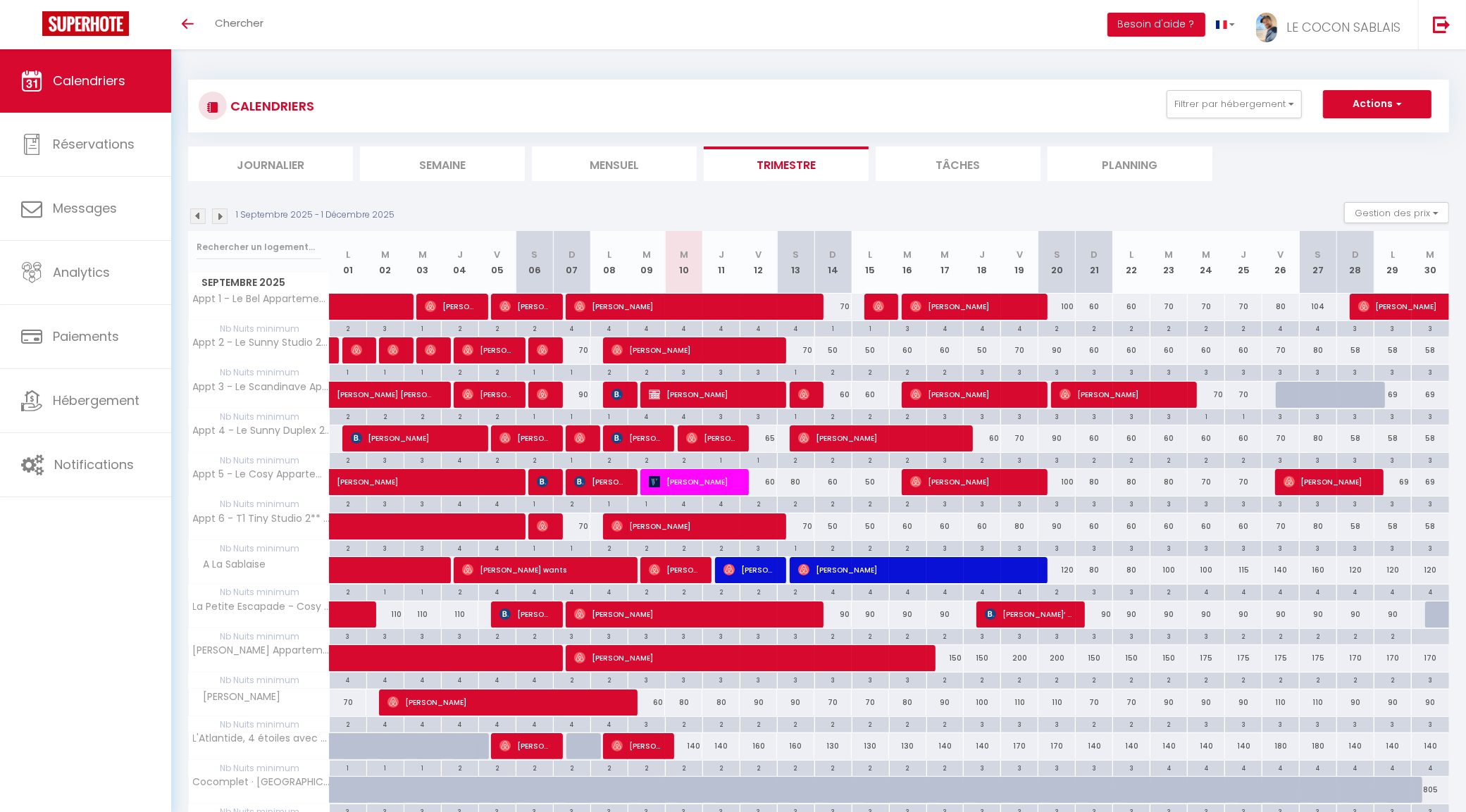
click at [1096, 641] on div "3" at bounding box center [1093, 636] width 37 height 14
type input "3"
type input "Dim 21 Septembre 2025"
type input "Lun 22 Septembre 2025"
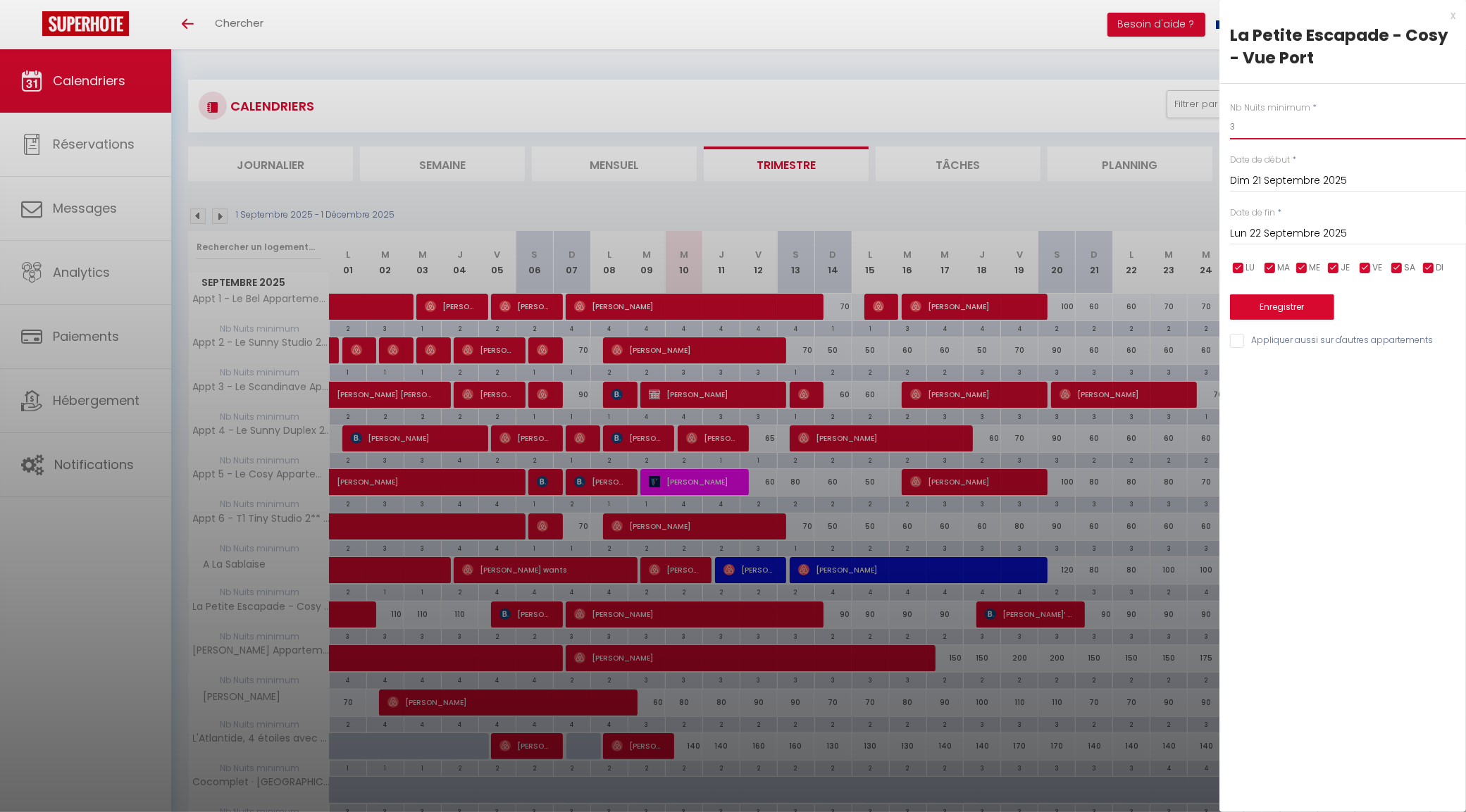
click at [1249, 129] on input "3" at bounding box center [1348, 127] width 236 height 26
type input "é"
type input "2"
click at [1268, 225] on input "Lun 22 Septembre 2025" at bounding box center [1348, 234] width 236 height 18
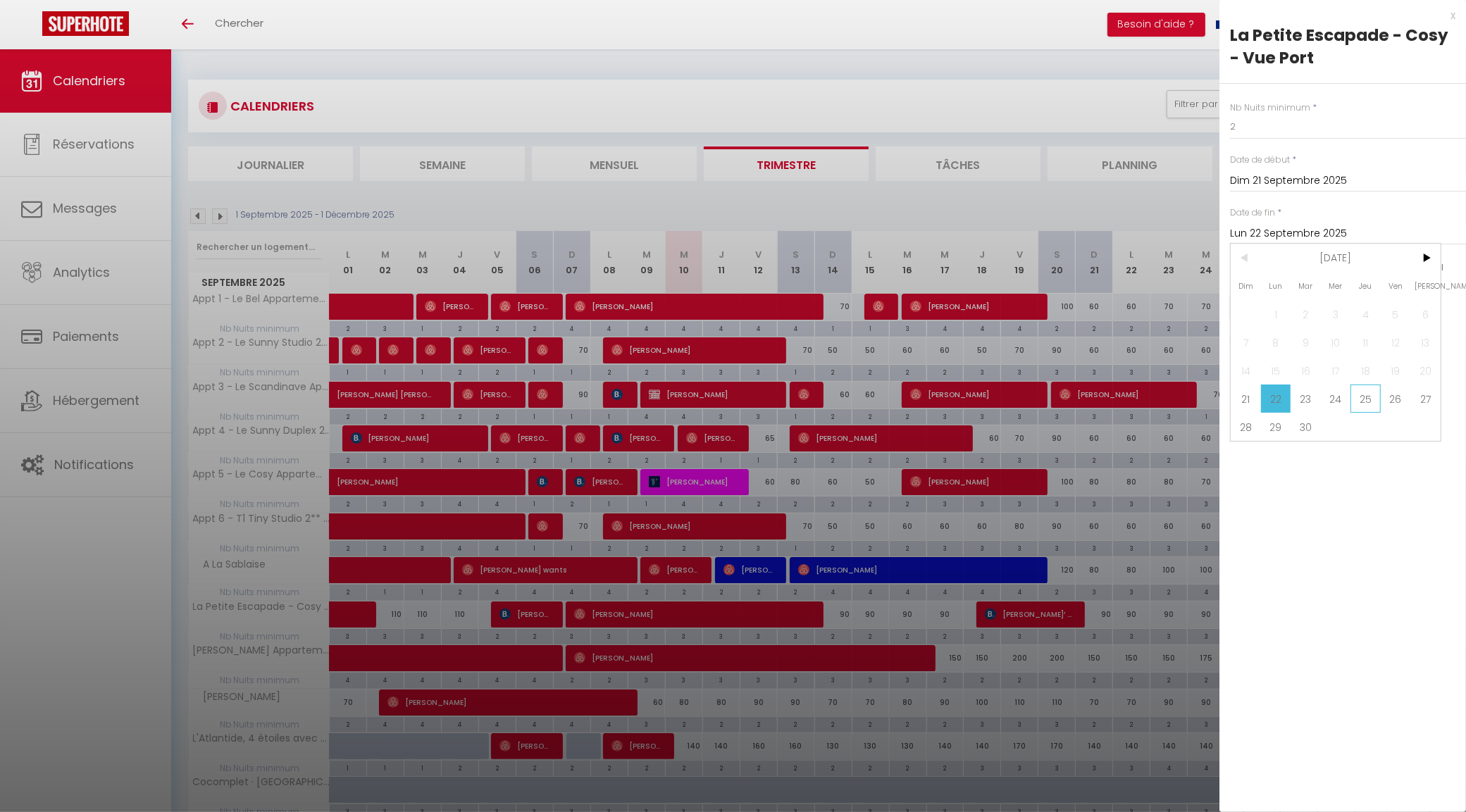
click at [1359, 403] on span "25" at bounding box center [1365, 398] width 30 height 28
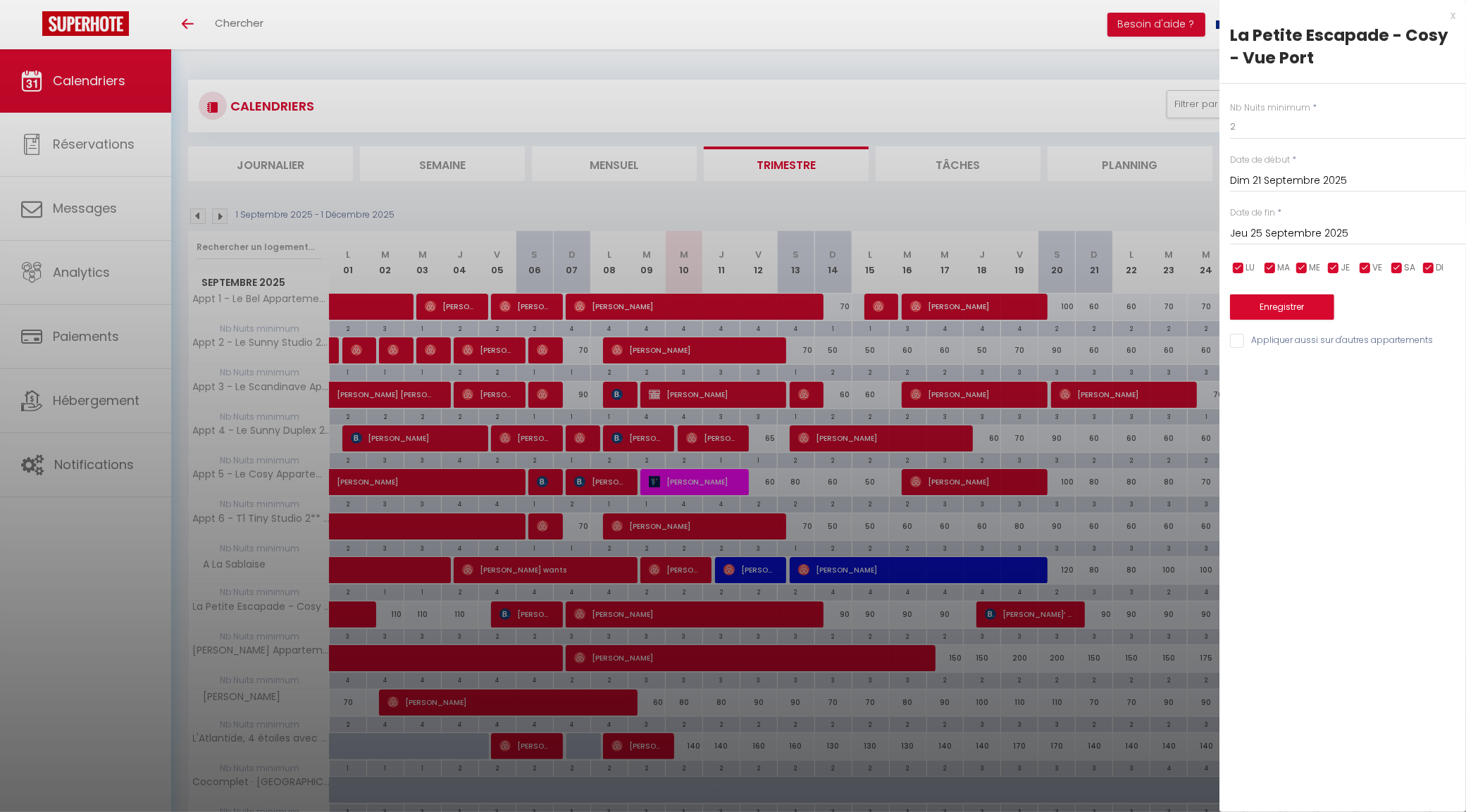
click at [1282, 239] on input "Jeu 25 Septembre 2025" at bounding box center [1348, 234] width 236 height 18
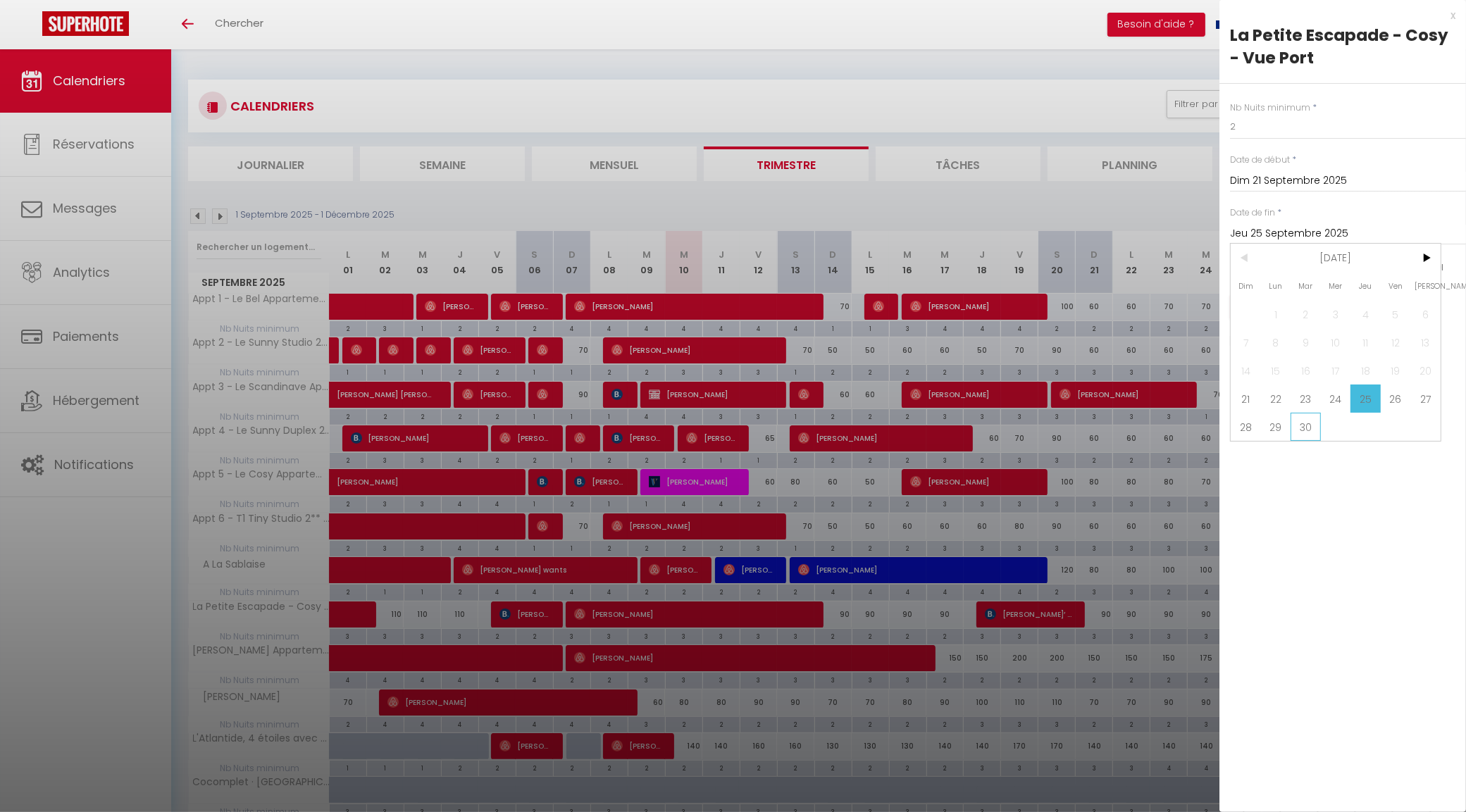
click at [1301, 430] on span "30" at bounding box center [1306, 426] width 30 height 28
type input "Mar 30 Septembre 2025"
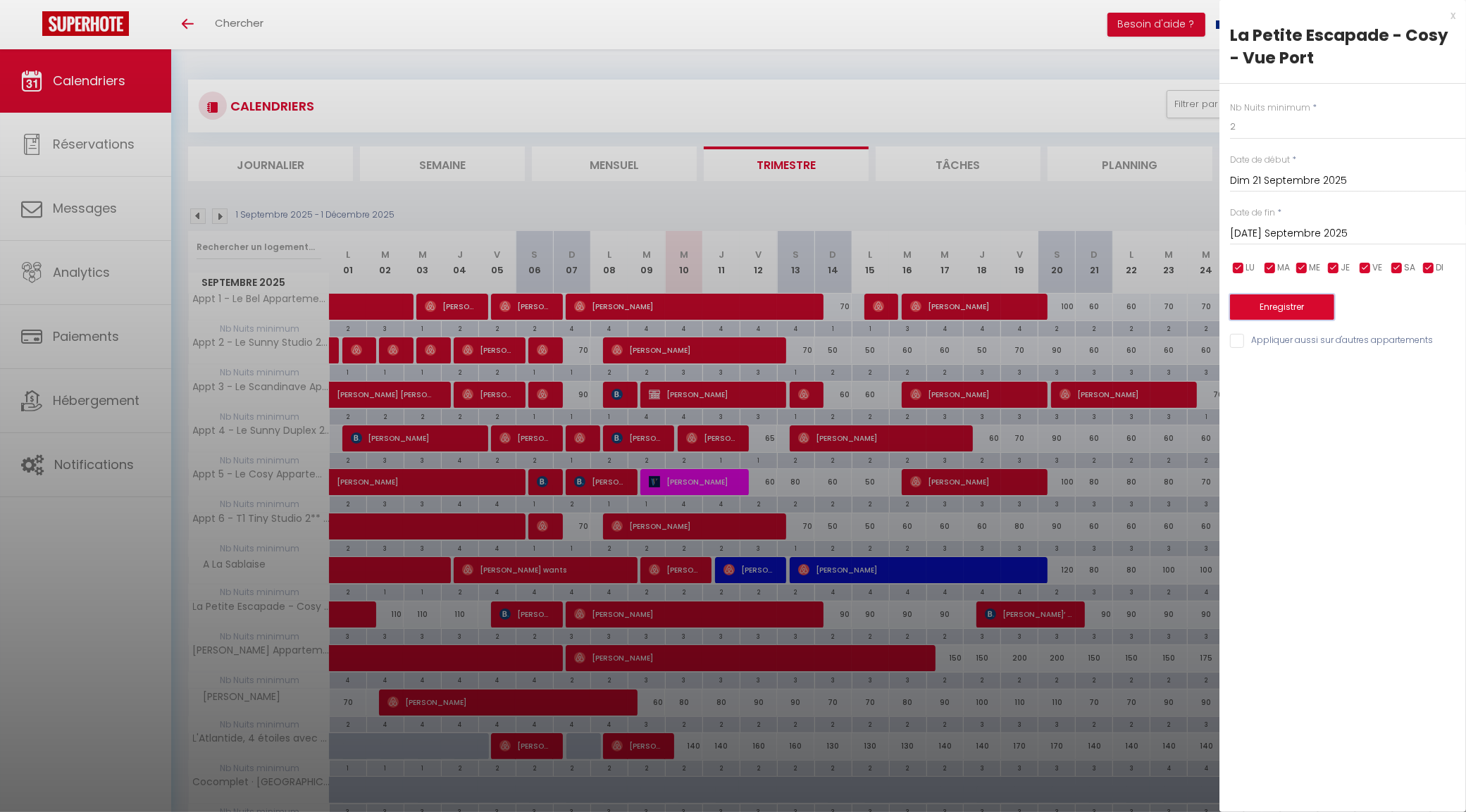
click at [1294, 310] on button "Enregistrer" at bounding box center [1282, 307] width 105 height 26
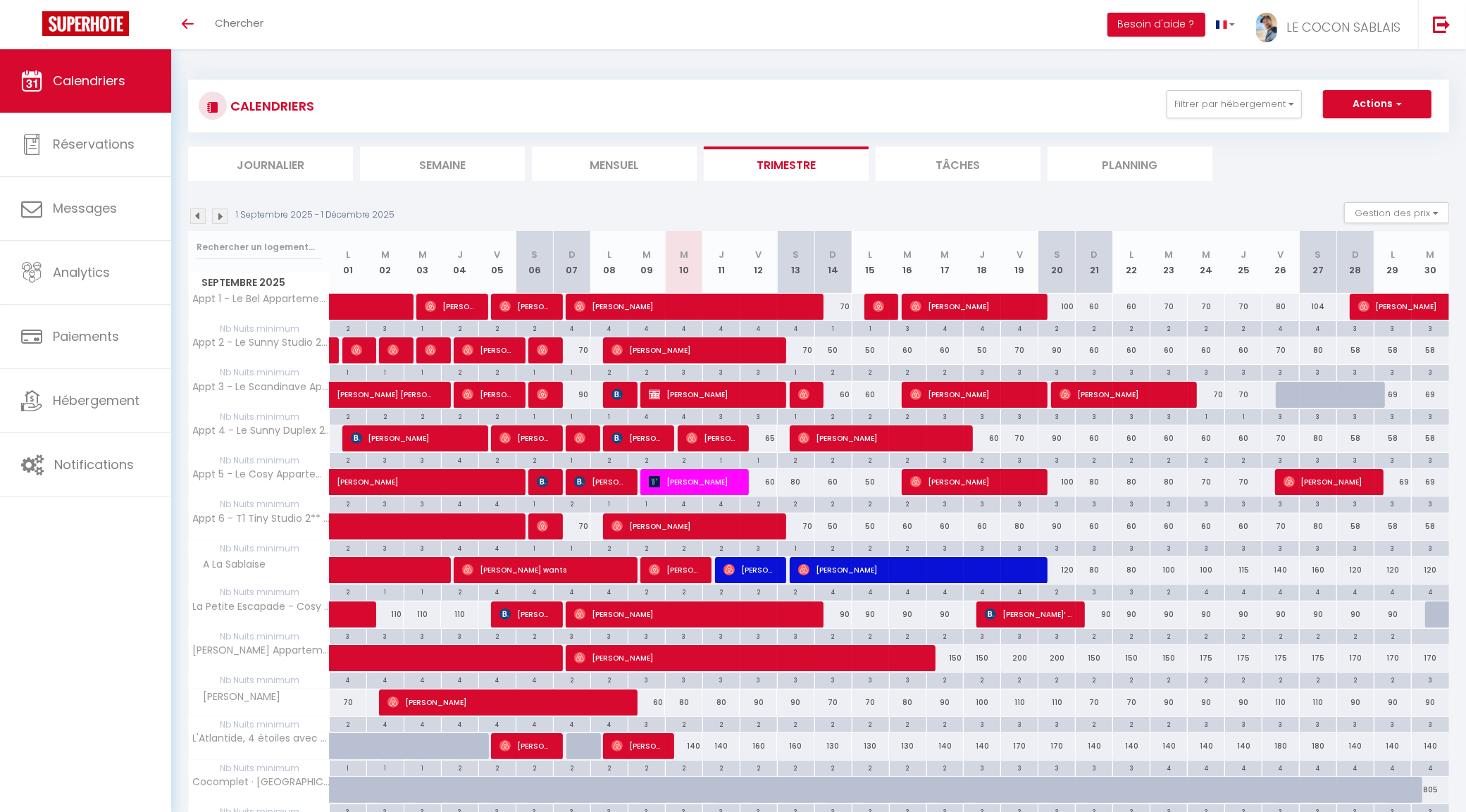
click at [842, 614] on div "90" at bounding box center [833, 614] width 38 height 26
type input "90"
type input "Dim 14 Septembre 2025"
type input "Lun 15 Septembre 2025"
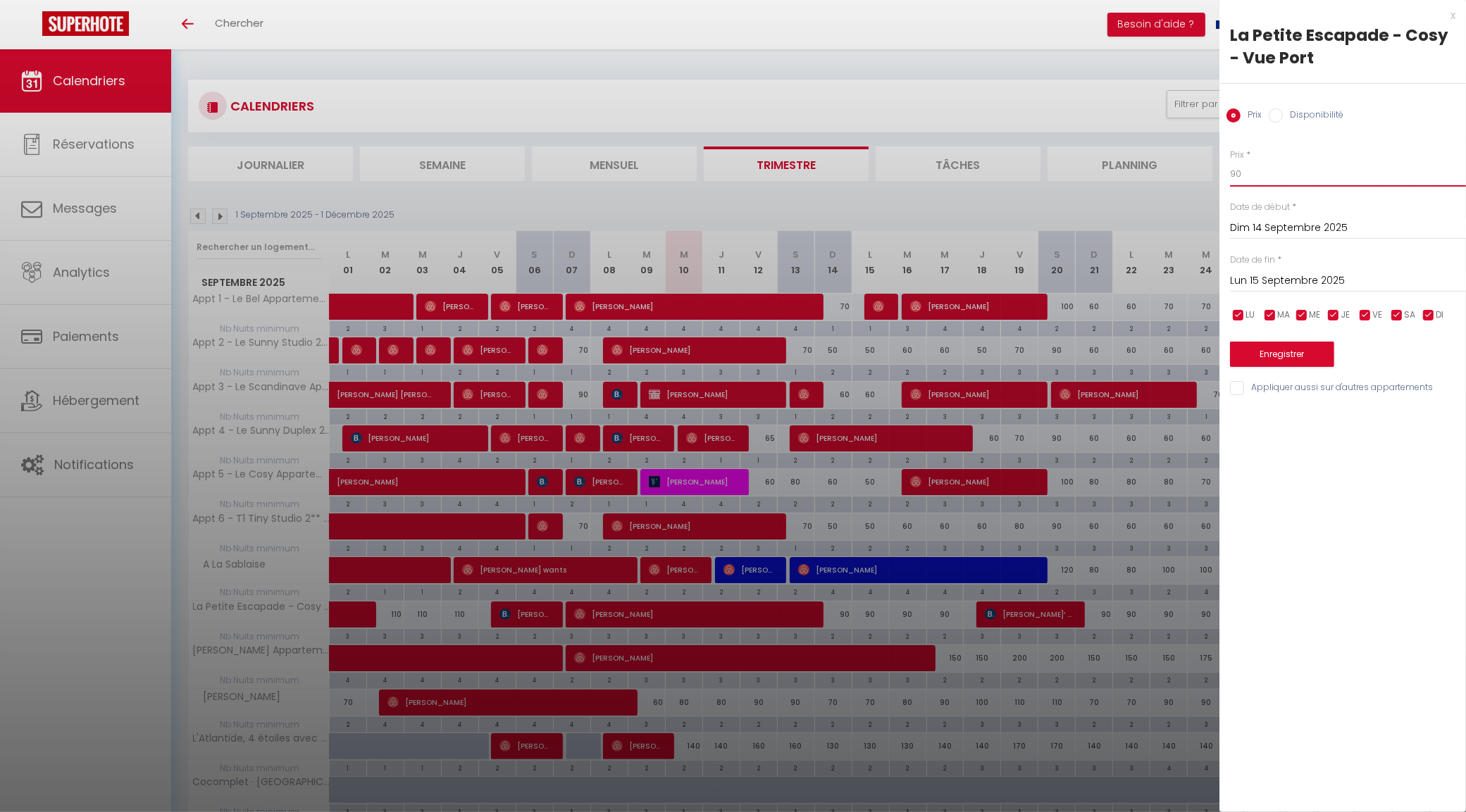
type input "&"
type input "120"
click at [1269, 278] on input "Lun 15 Septembre 2025" at bounding box center [1348, 281] width 236 height 18
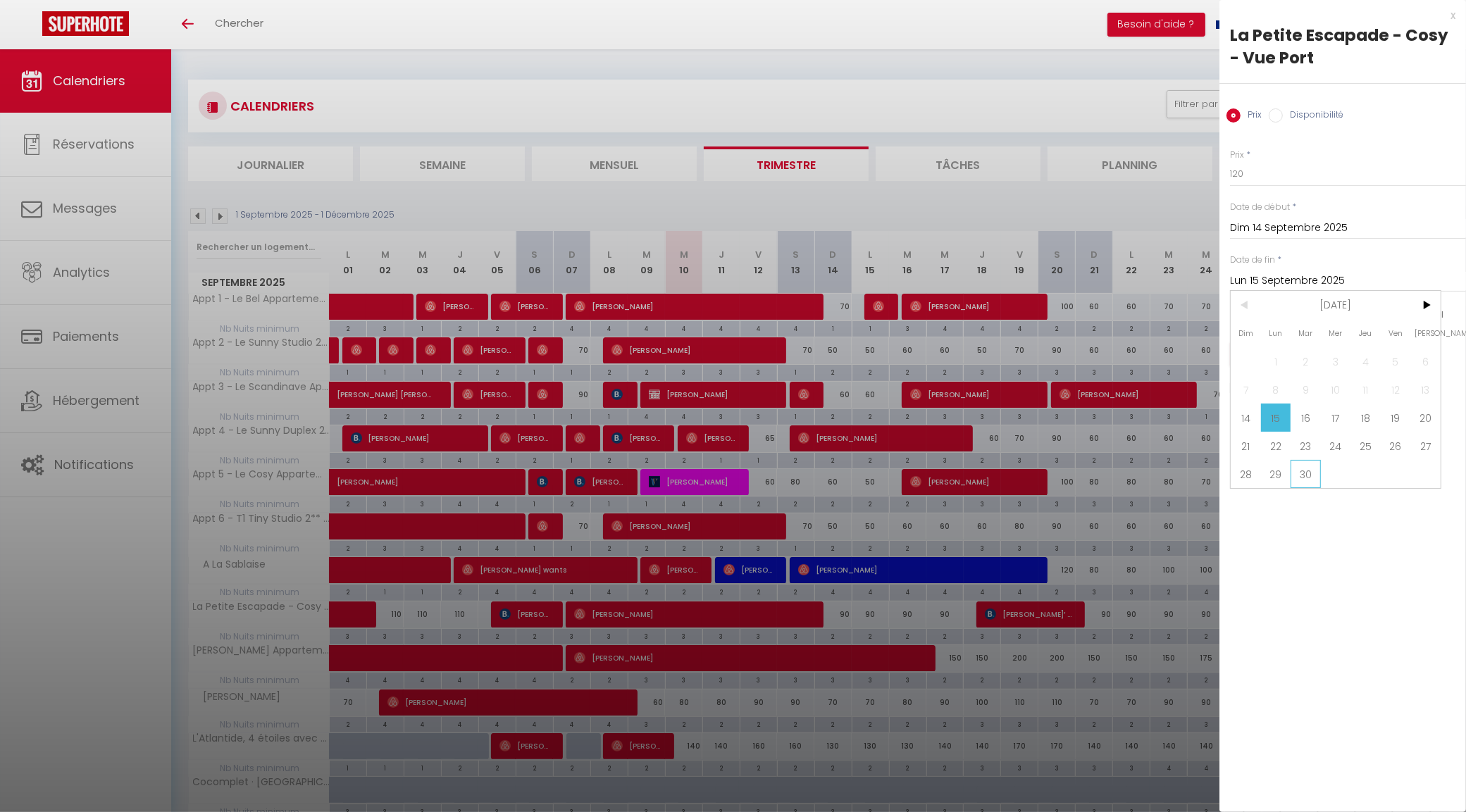
click at [1300, 479] on span "30" at bounding box center [1306, 473] width 30 height 28
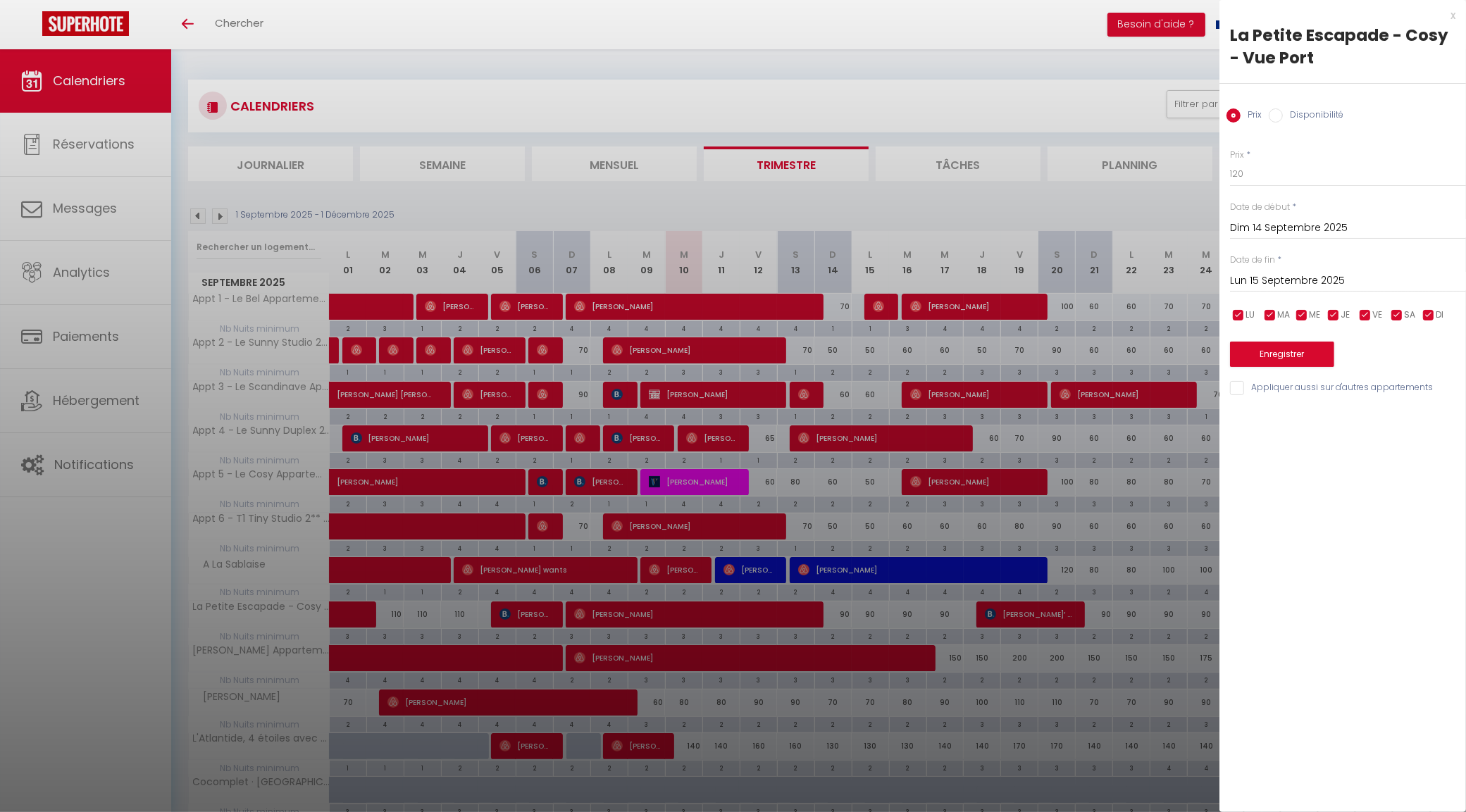
type input "Mar 30 Septembre 2025"
click at [1296, 354] on button "Enregistrer" at bounding box center [1282, 354] width 105 height 26
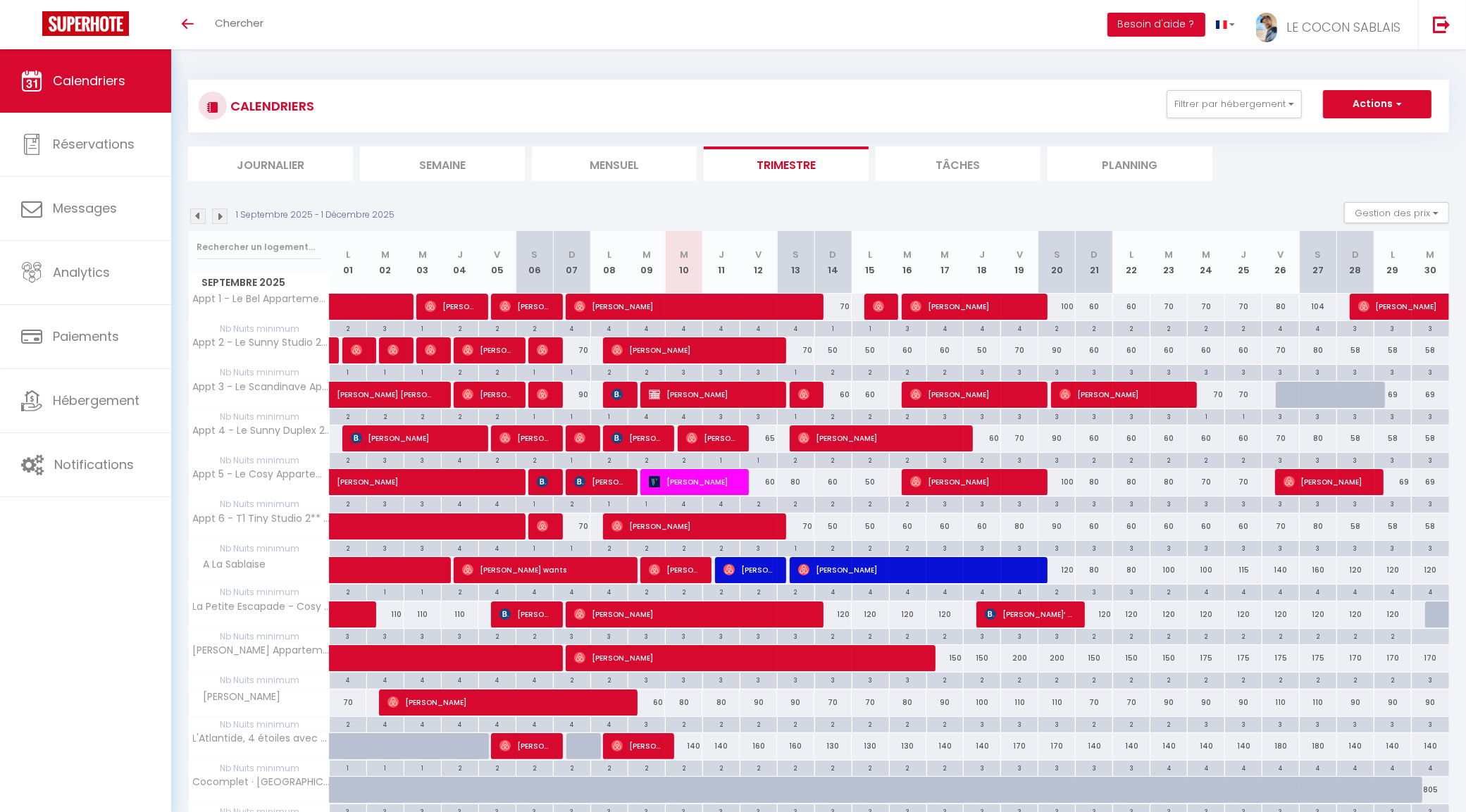
click at [843, 616] on div "120" at bounding box center [833, 614] width 38 height 26
type input "120"
type input "Dim 14 Septembre 2025"
type input "Lun 15 Septembre 2025"
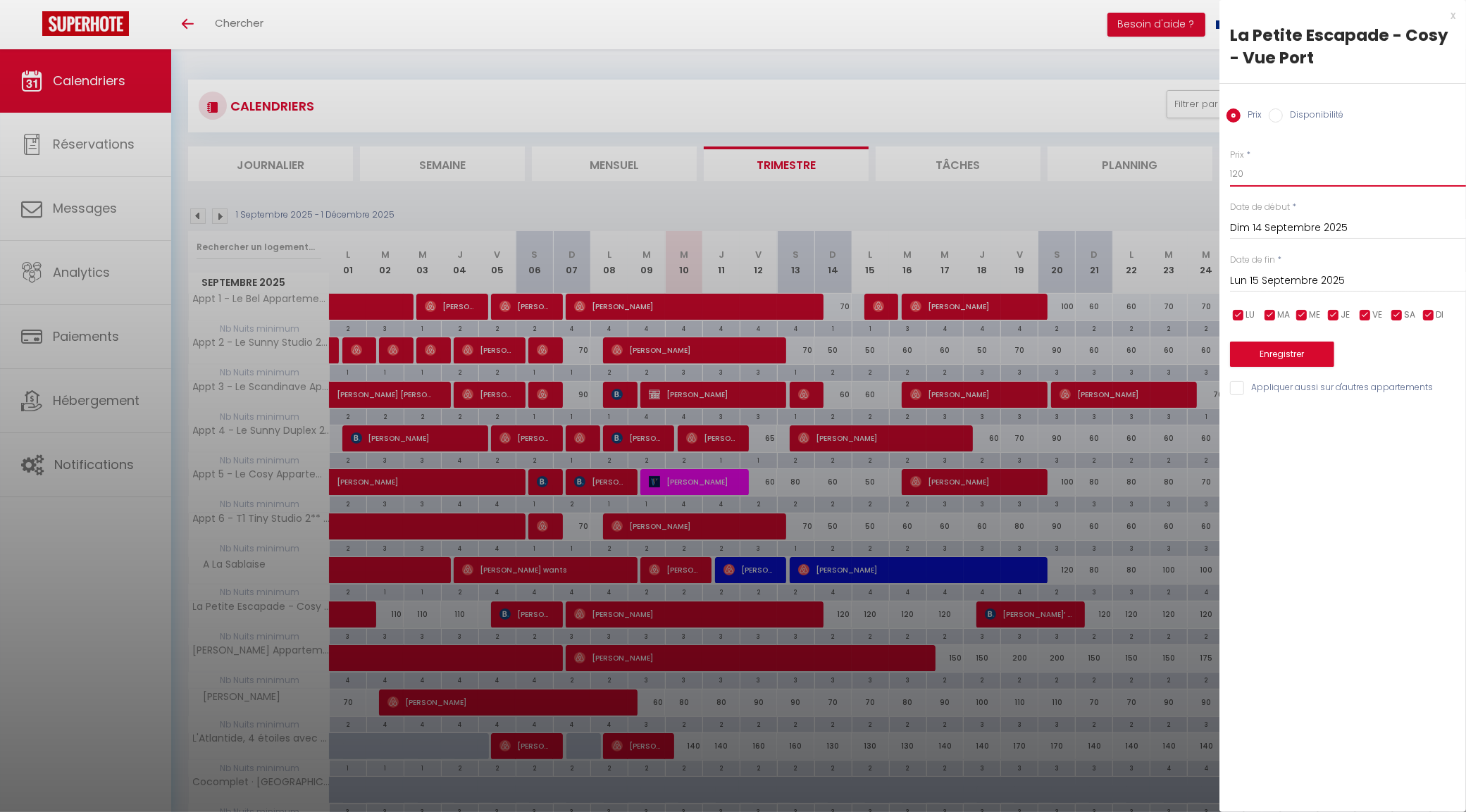
click at [1251, 177] on input "120" at bounding box center [1348, 174] width 236 height 26
type input "110"
click at [1294, 276] on input "Lun 15 Septembre 2025" at bounding box center [1348, 281] width 236 height 18
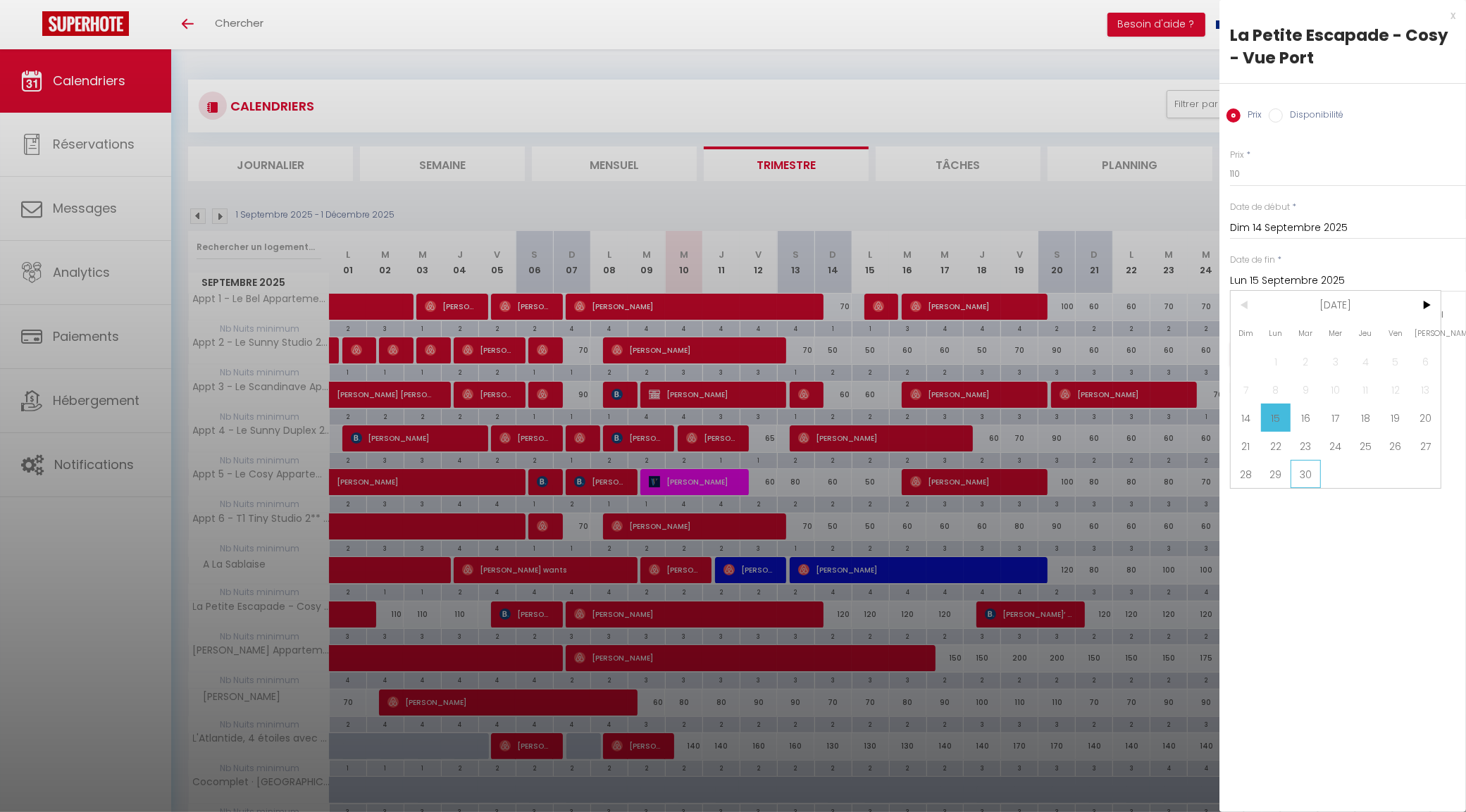
click at [1304, 478] on span "30" at bounding box center [1306, 473] width 30 height 28
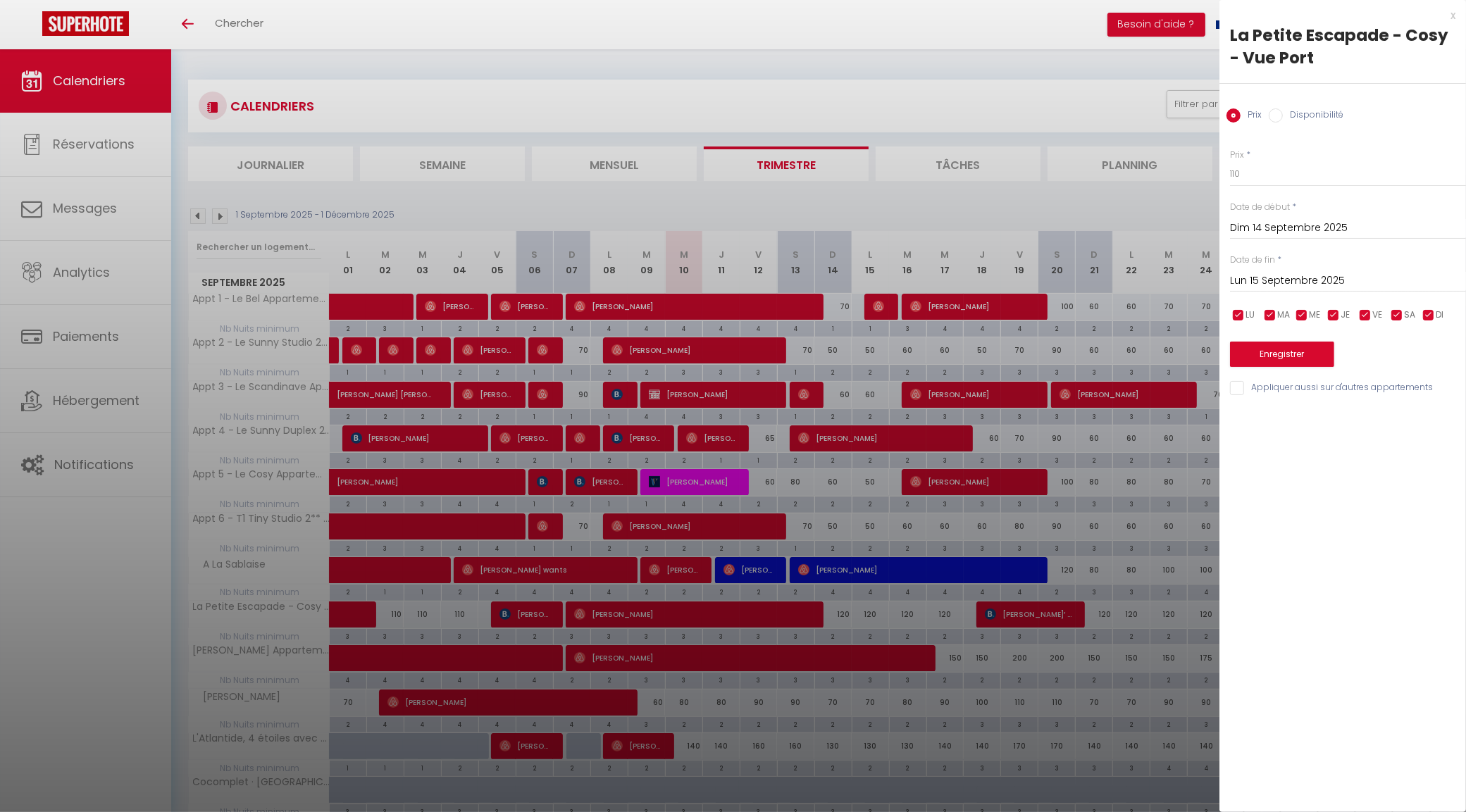
type input "Mar 30 Septembre 2025"
click at [1291, 344] on button "Enregistrer" at bounding box center [1282, 354] width 105 height 26
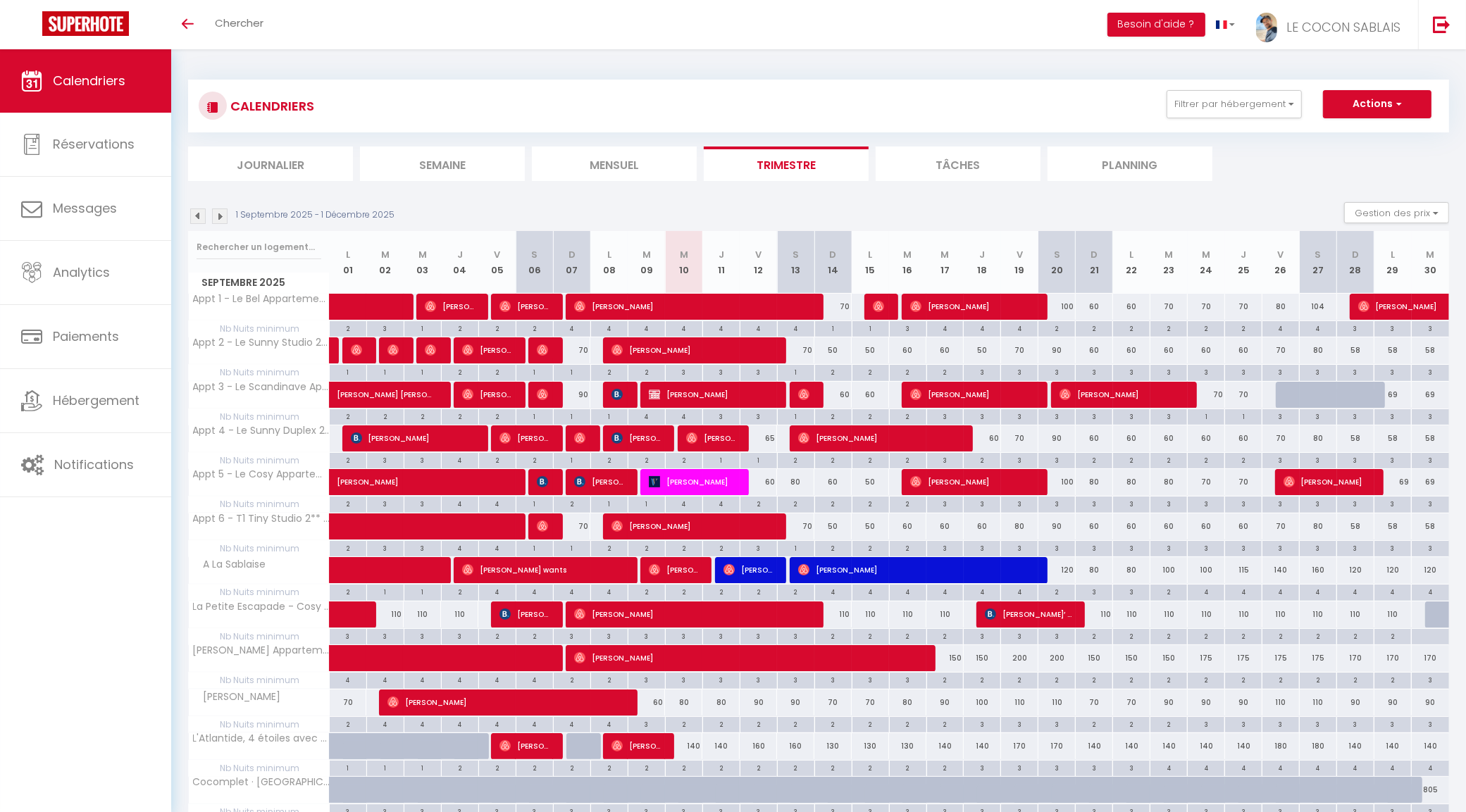
click at [199, 223] on img at bounding box center [198, 216] width 16 height 16
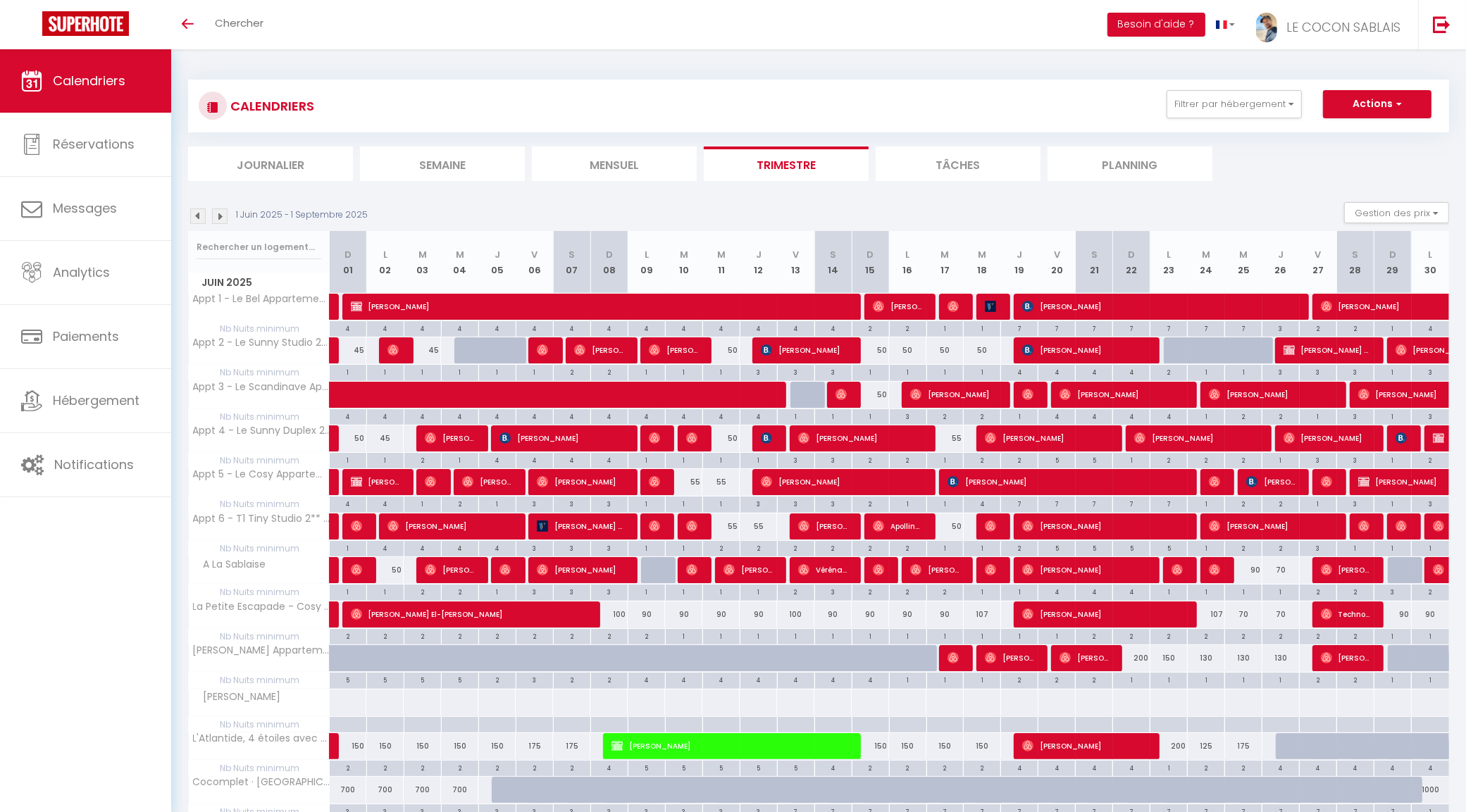
click at [199, 223] on img at bounding box center [198, 216] width 16 height 16
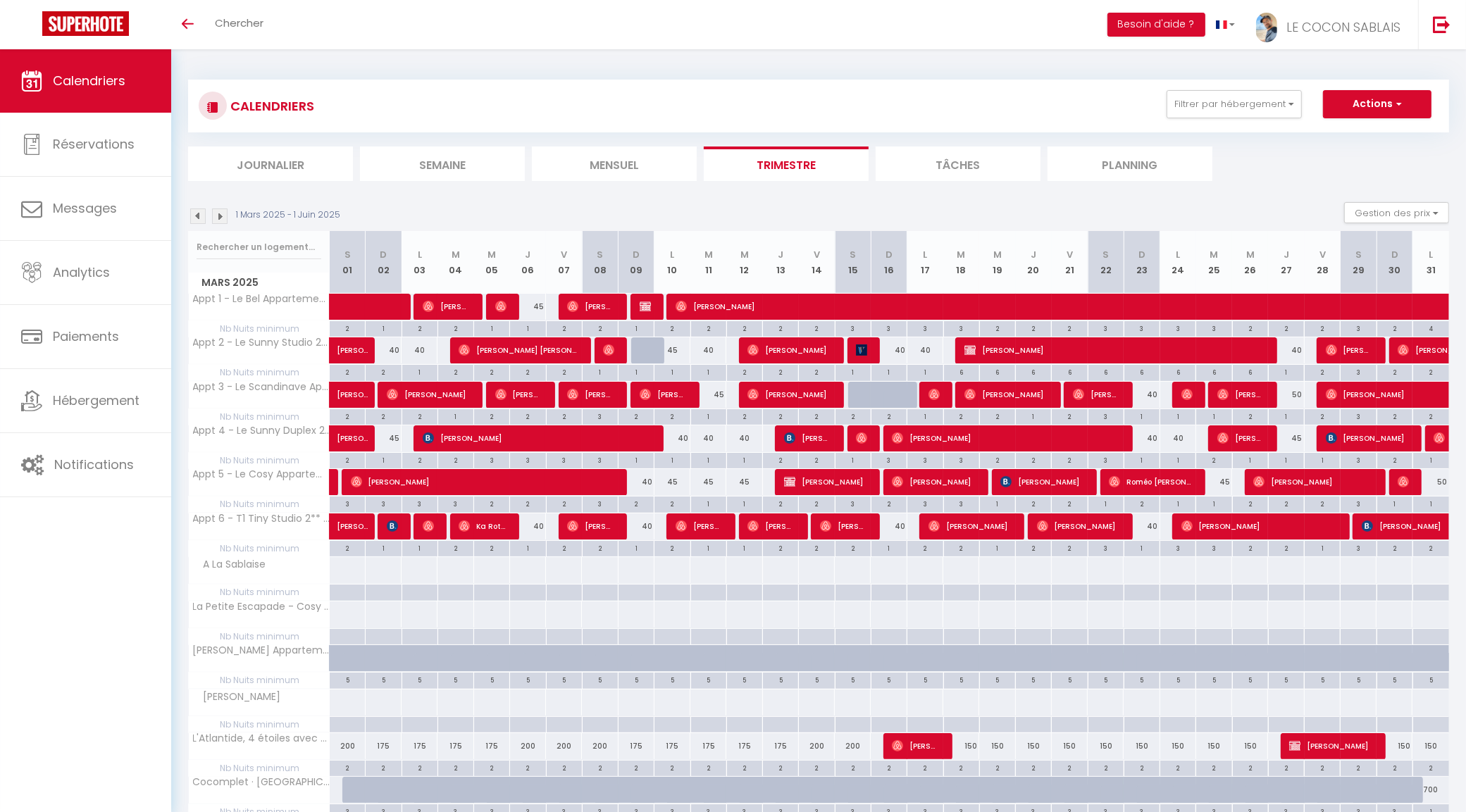
click at [199, 220] on img at bounding box center [198, 216] width 16 height 16
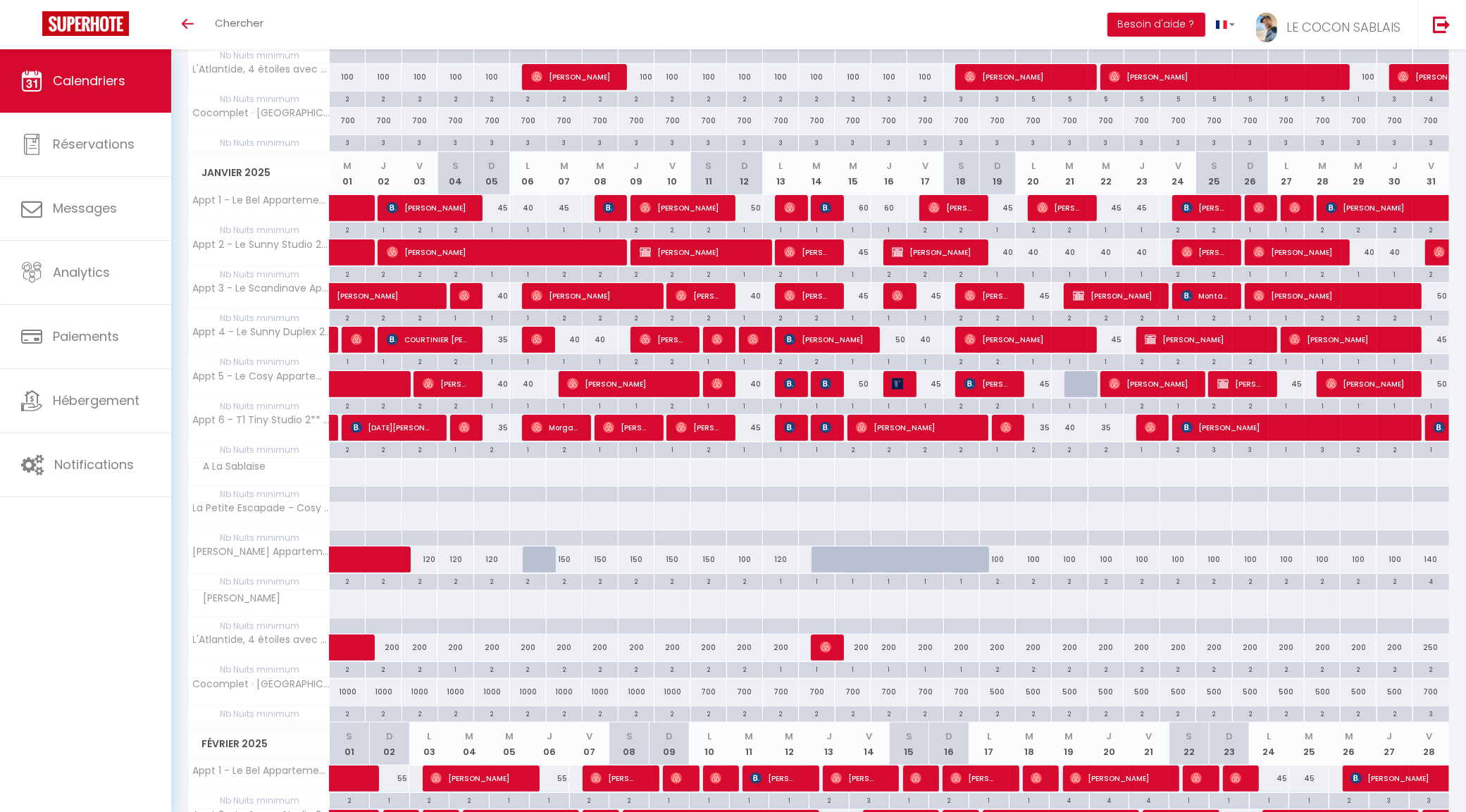
scroll to position [691, 0]
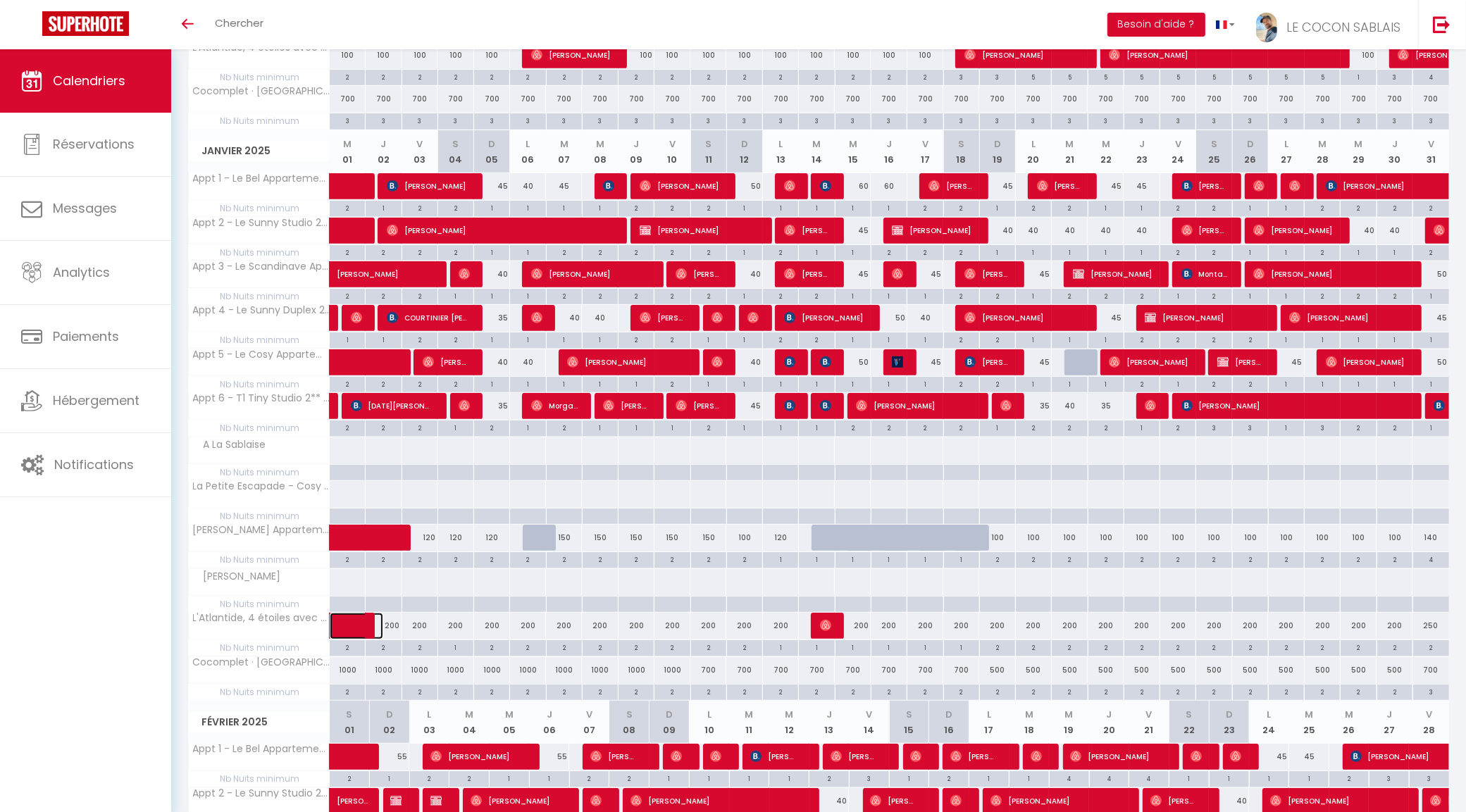
click at [349, 631] on link at bounding box center [348, 626] width 36 height 27
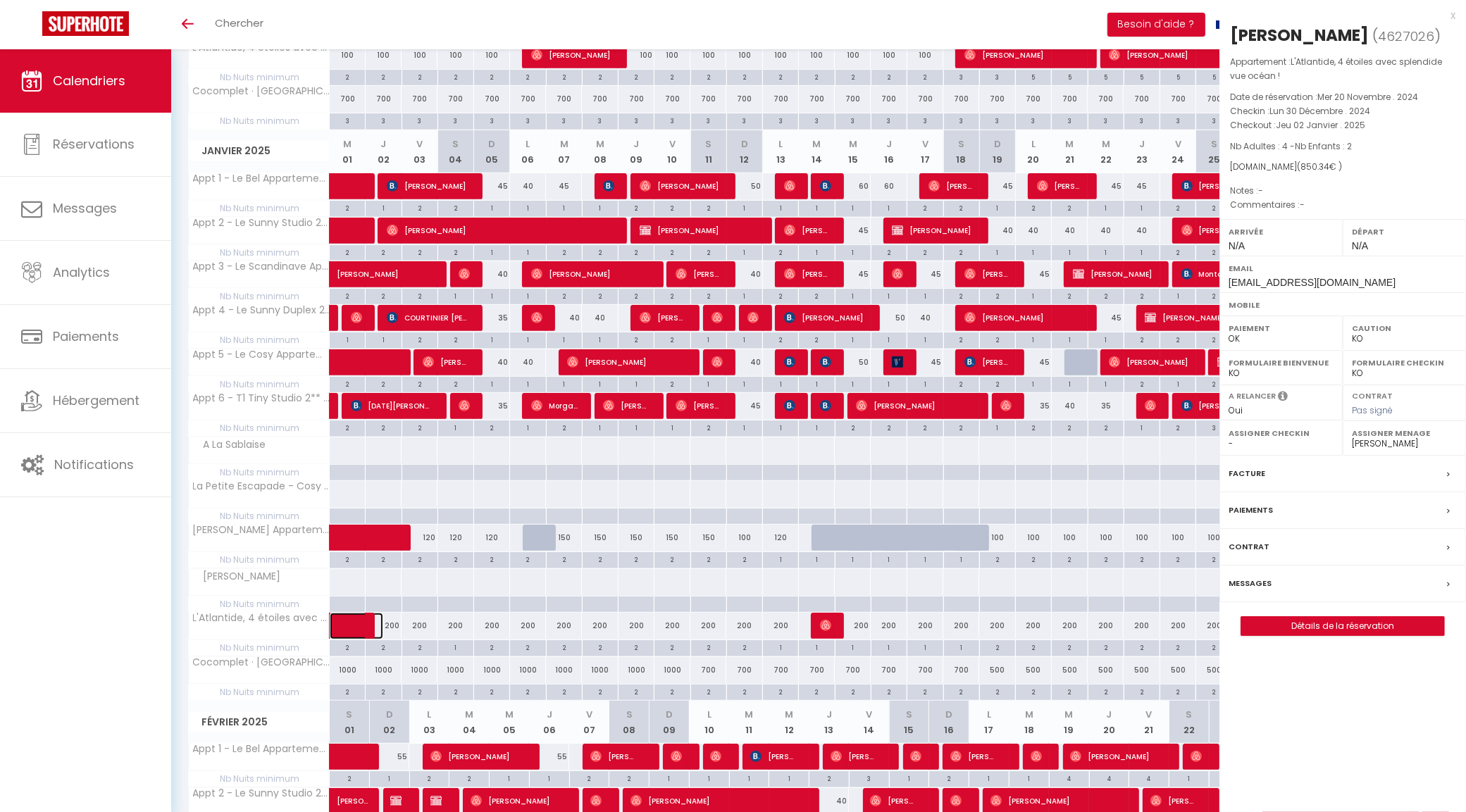
select select "OK"
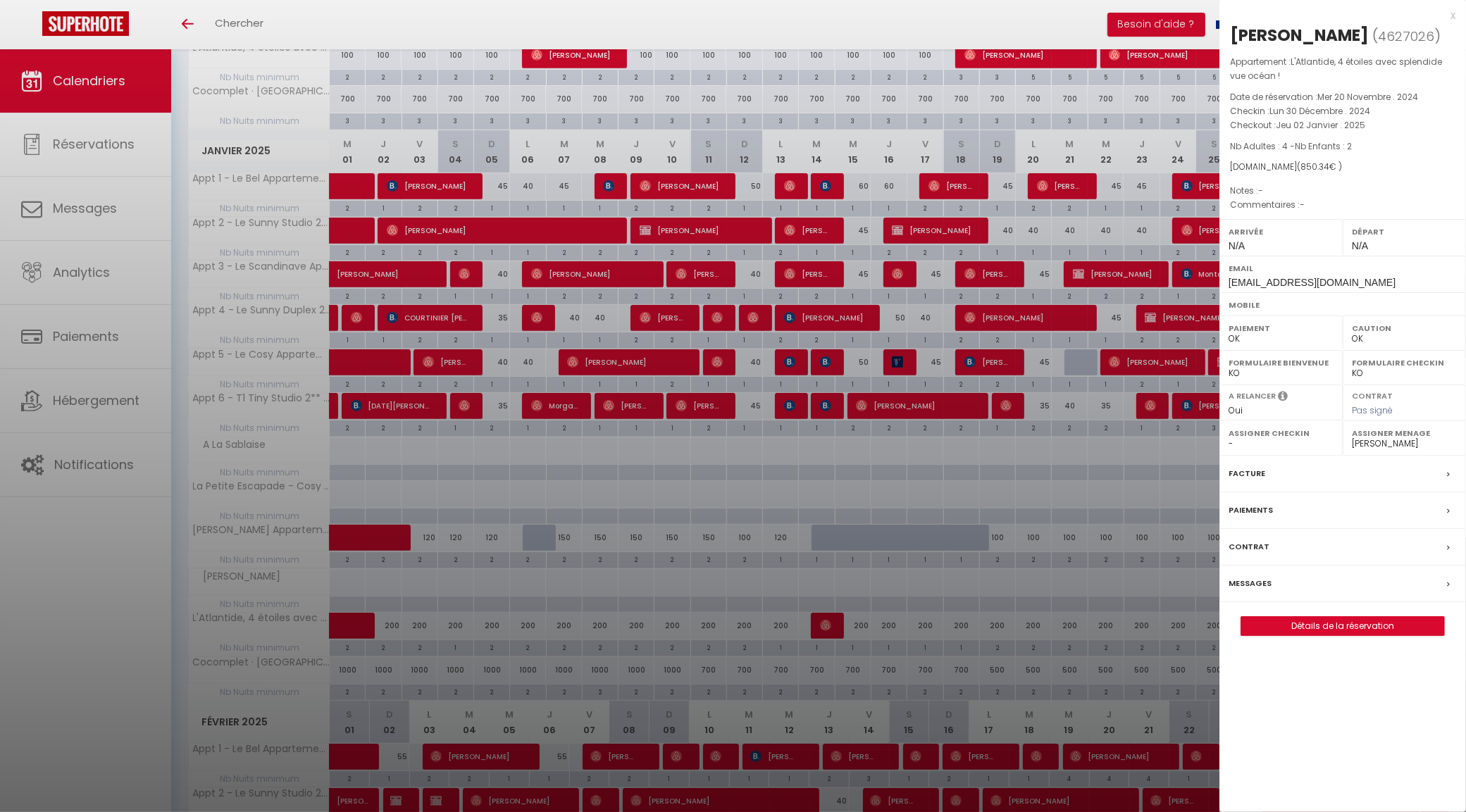
click at [349, 631] on div at bounding box center [733, 406] width 1466 height 812
click at [736, 662] on div at bounding box center [733, 406] width 1466 height 812
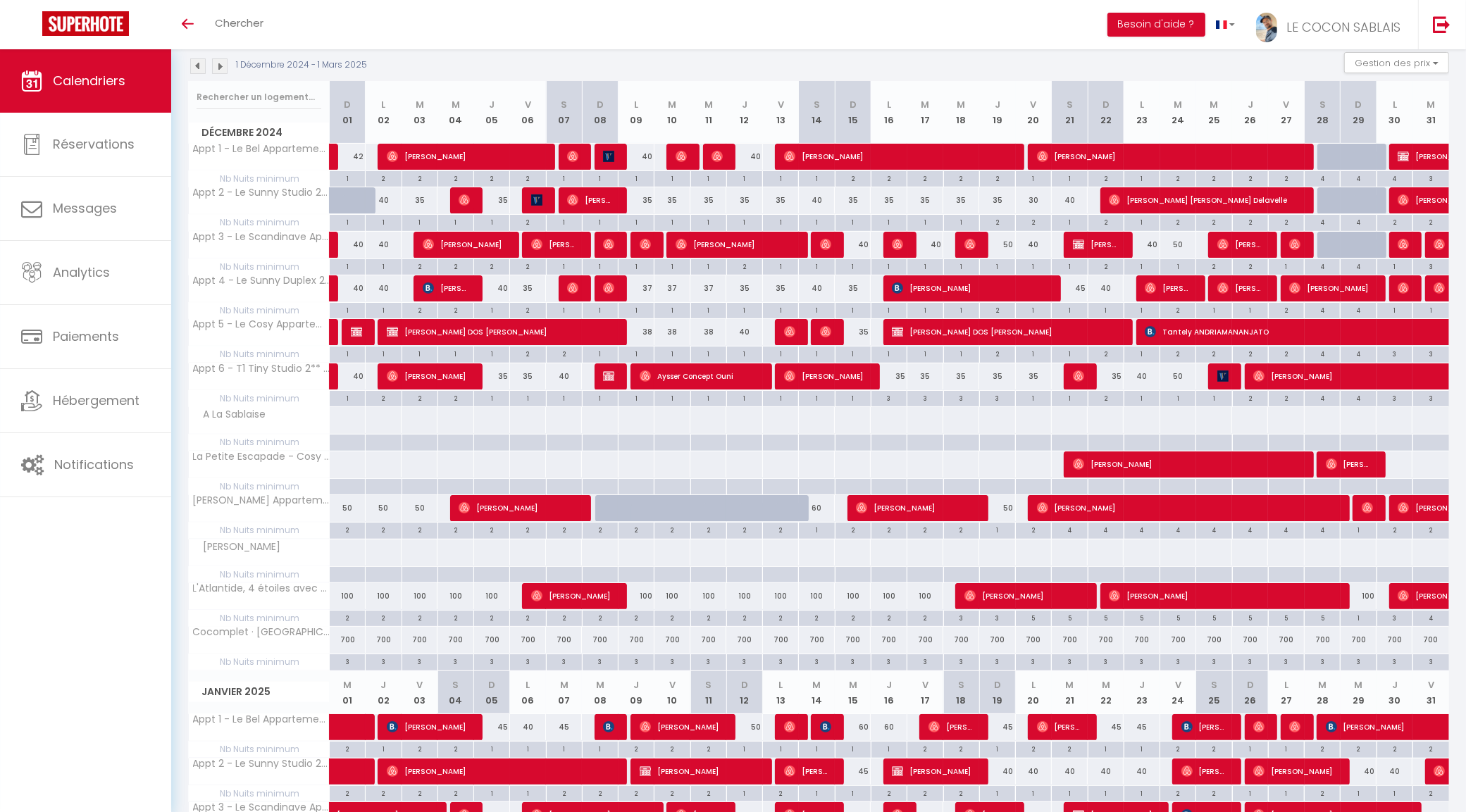
scroll to position [0, 0]
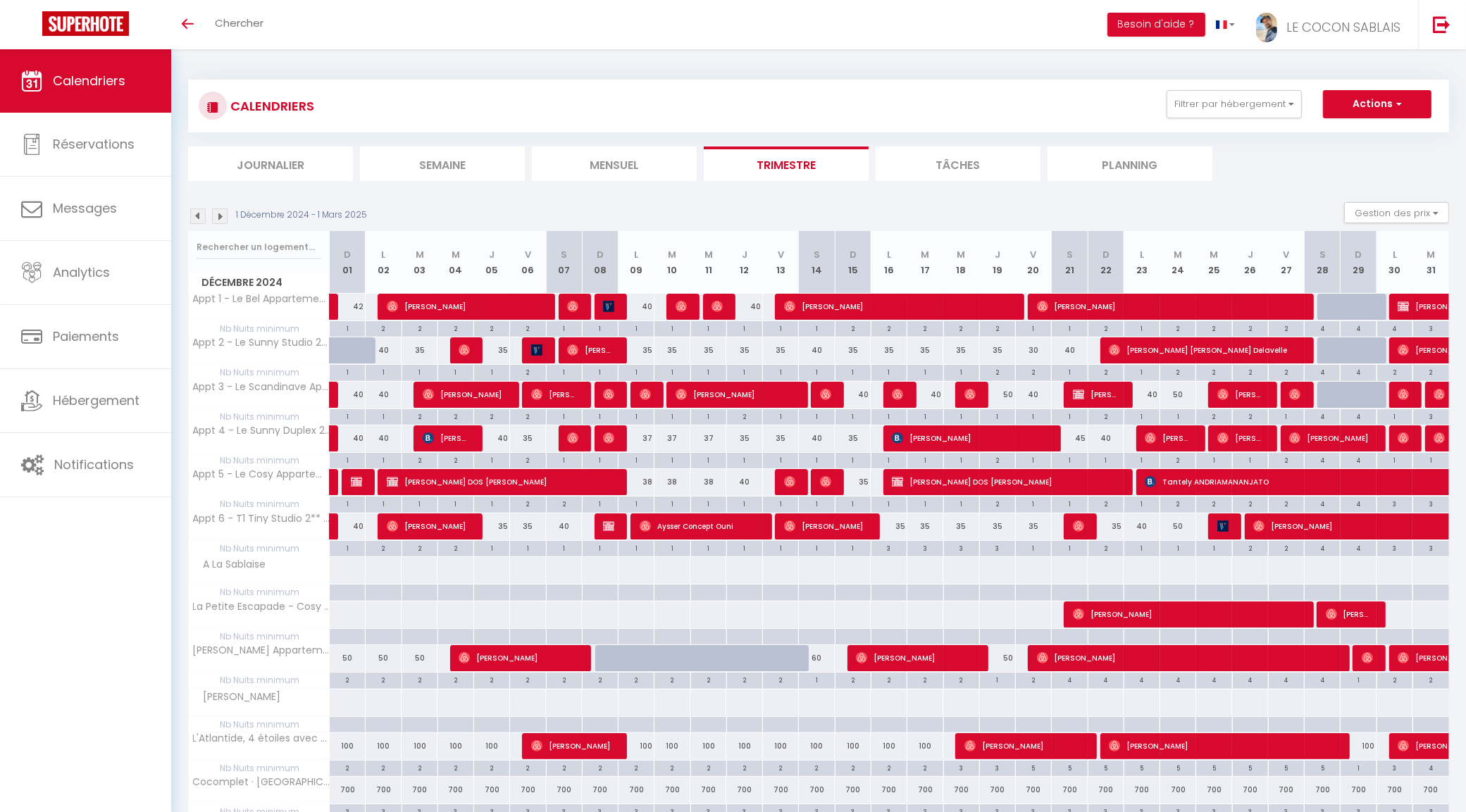
click at [1392, 226] on div "Gestion des prix Nb Nuits minimum Règles Disponibilité" at bounding box center [1391, 216] width 114 height 28
click at [1265, 106] on button "Filtrer par hébergement" at bounding box center [1234, 104] width 135 height 28
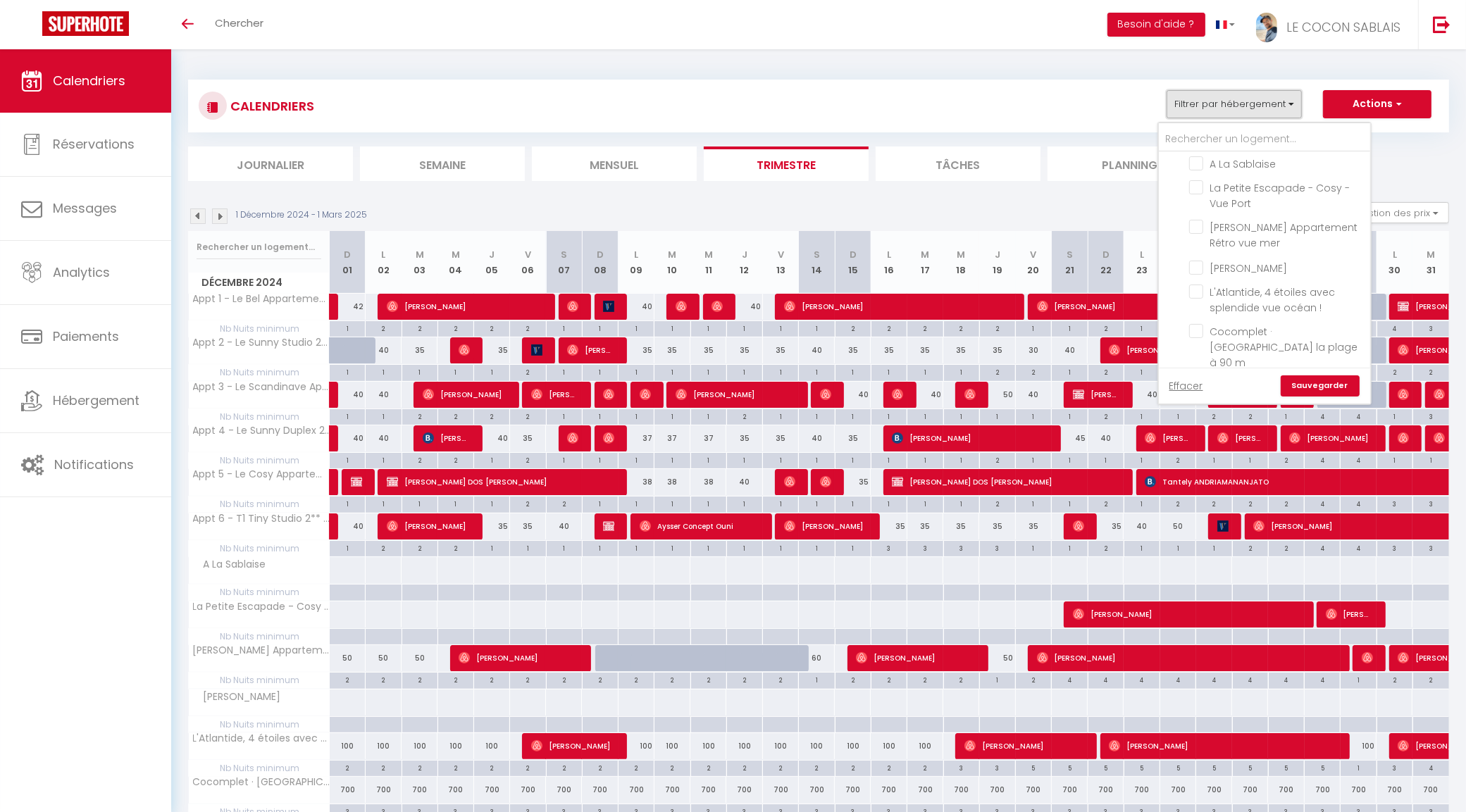
scroll to position [318, 0]
click at [1195, 287] on input "L'Atlantide, 4 étoiles avec splendide vue océan !" at bounding box center [1277, 280] width 176 height 14
click at [1315, 382] on link "Sauvegarder" at bounding box center [1319, 386] width 79 height 21
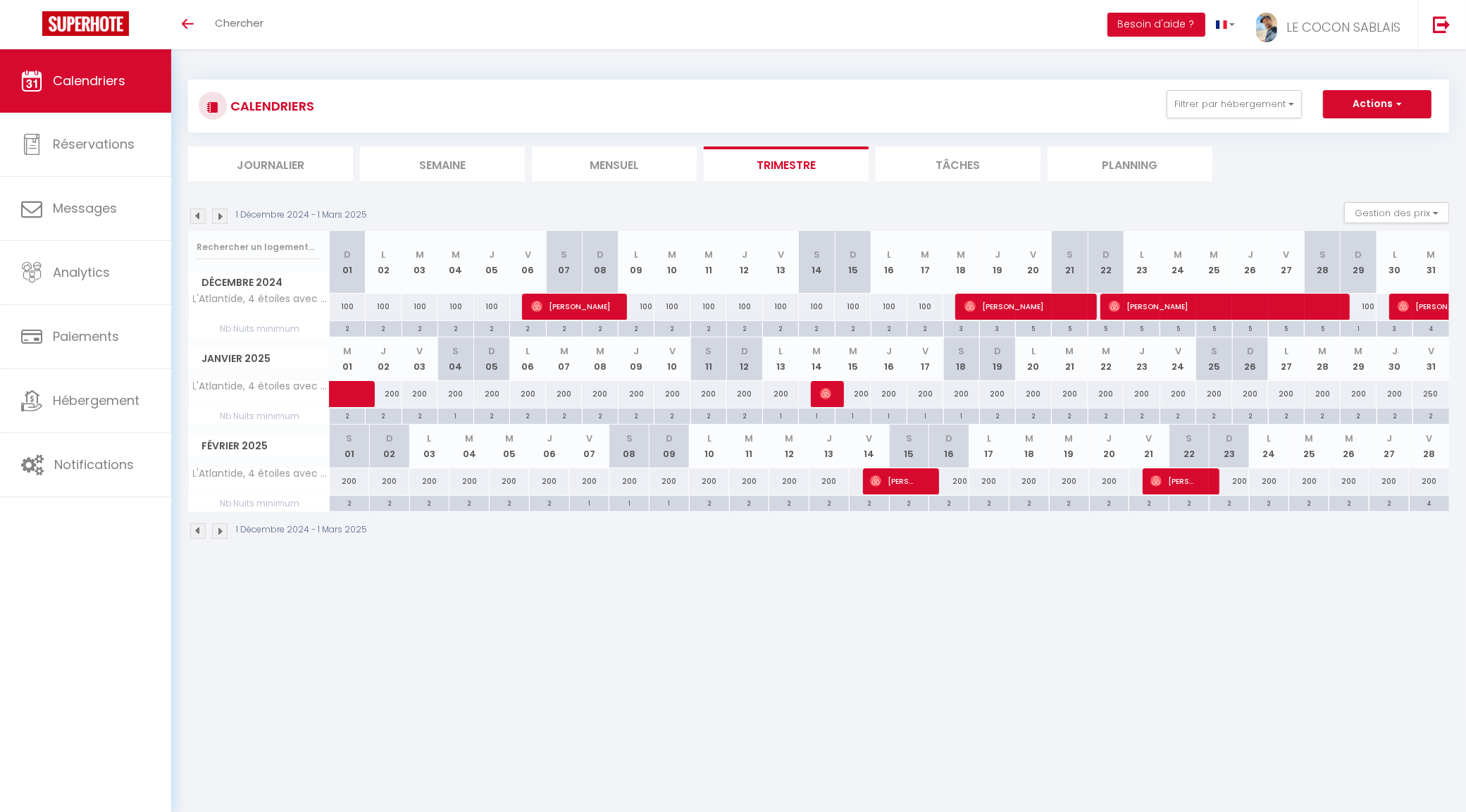
click at [223, 533] on img at bounding box center [220, 531] width 16 height 16
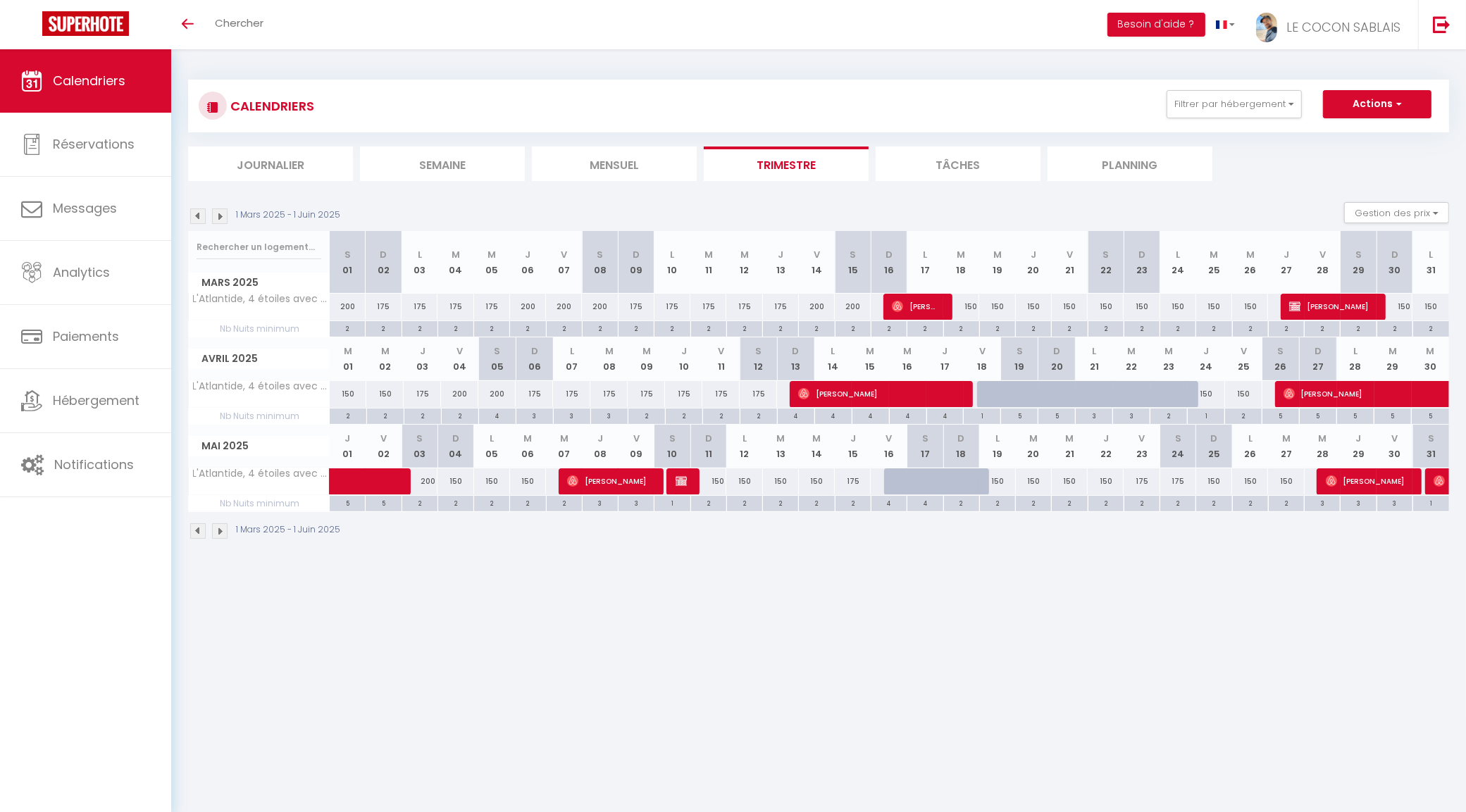
click at [221, 535] on img at bounding box center [220, 531] width 16 height 16
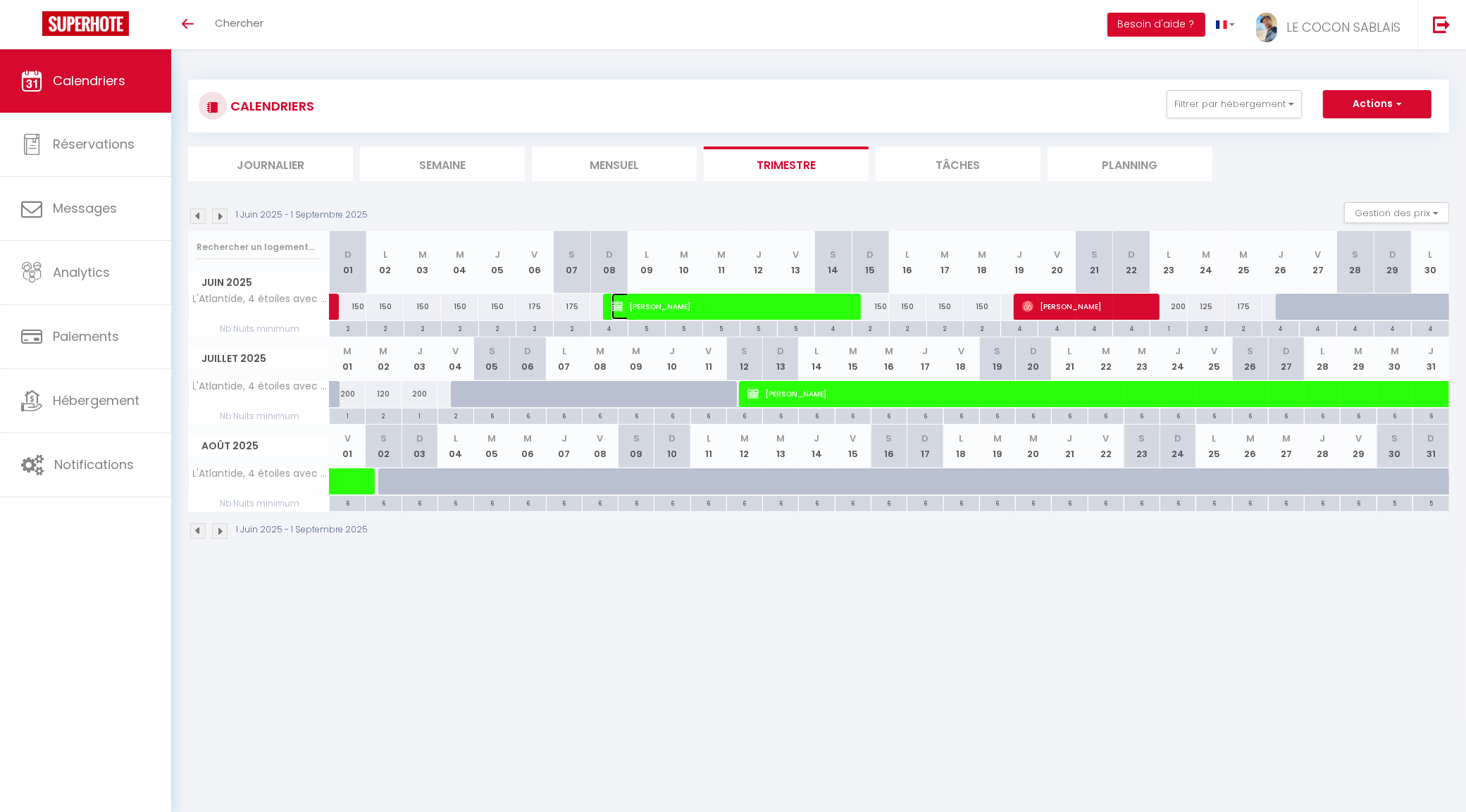
click at [683, 313] on span "Philipp KLING" at bounding box center [729, 306] width 236 height 27
select select "19657"
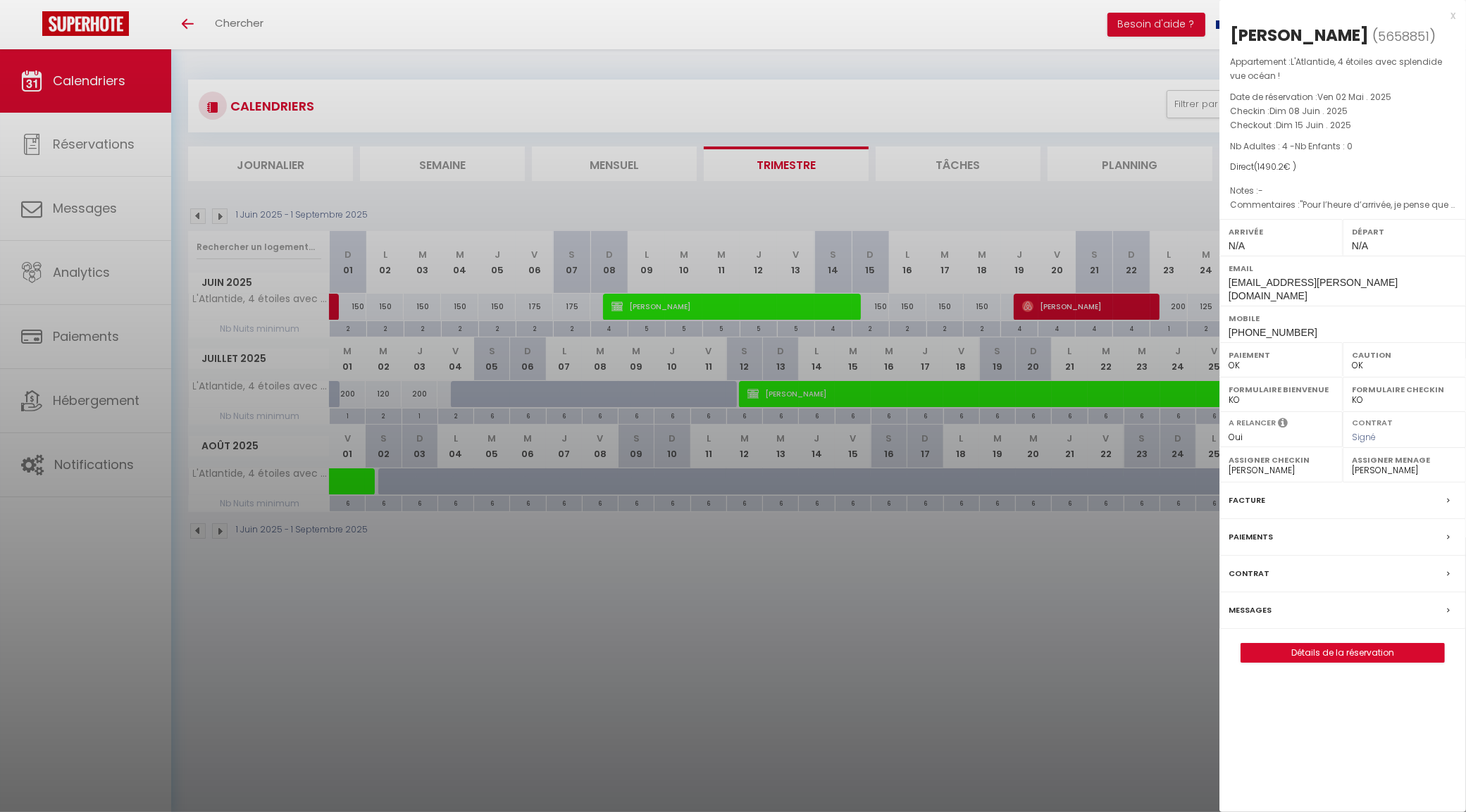
click at [772, 586] on div at bounding box center [733, 406] width 1466 height 812
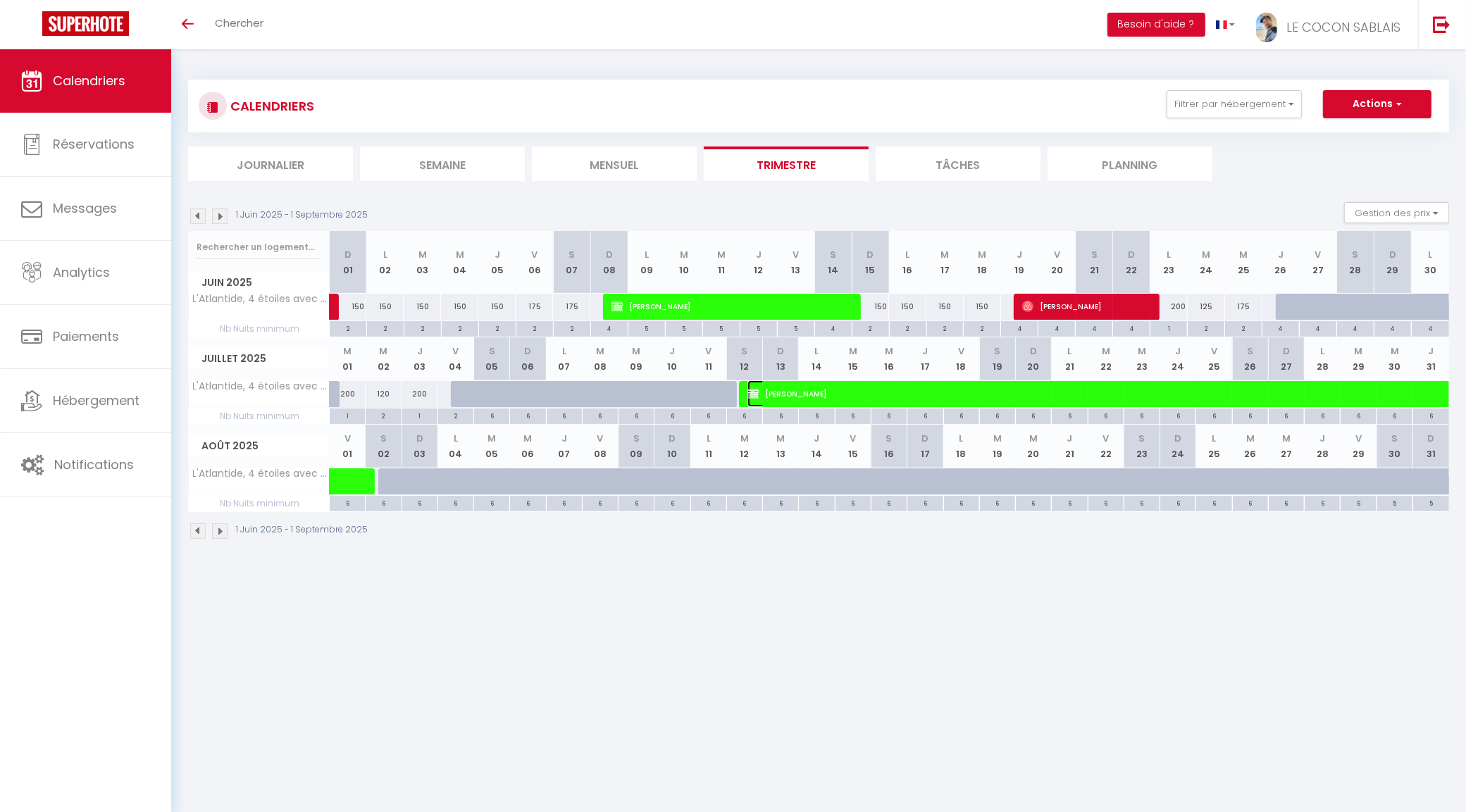
drag, startPoint x: 826, startPoint y: 395, endPoint x: 773, endPoint y: 389, distance: 53.3
click at [773, 389] on span "Pascale Richard Sinnassamy" at bounding box center [1087, 394] width 680 height 27
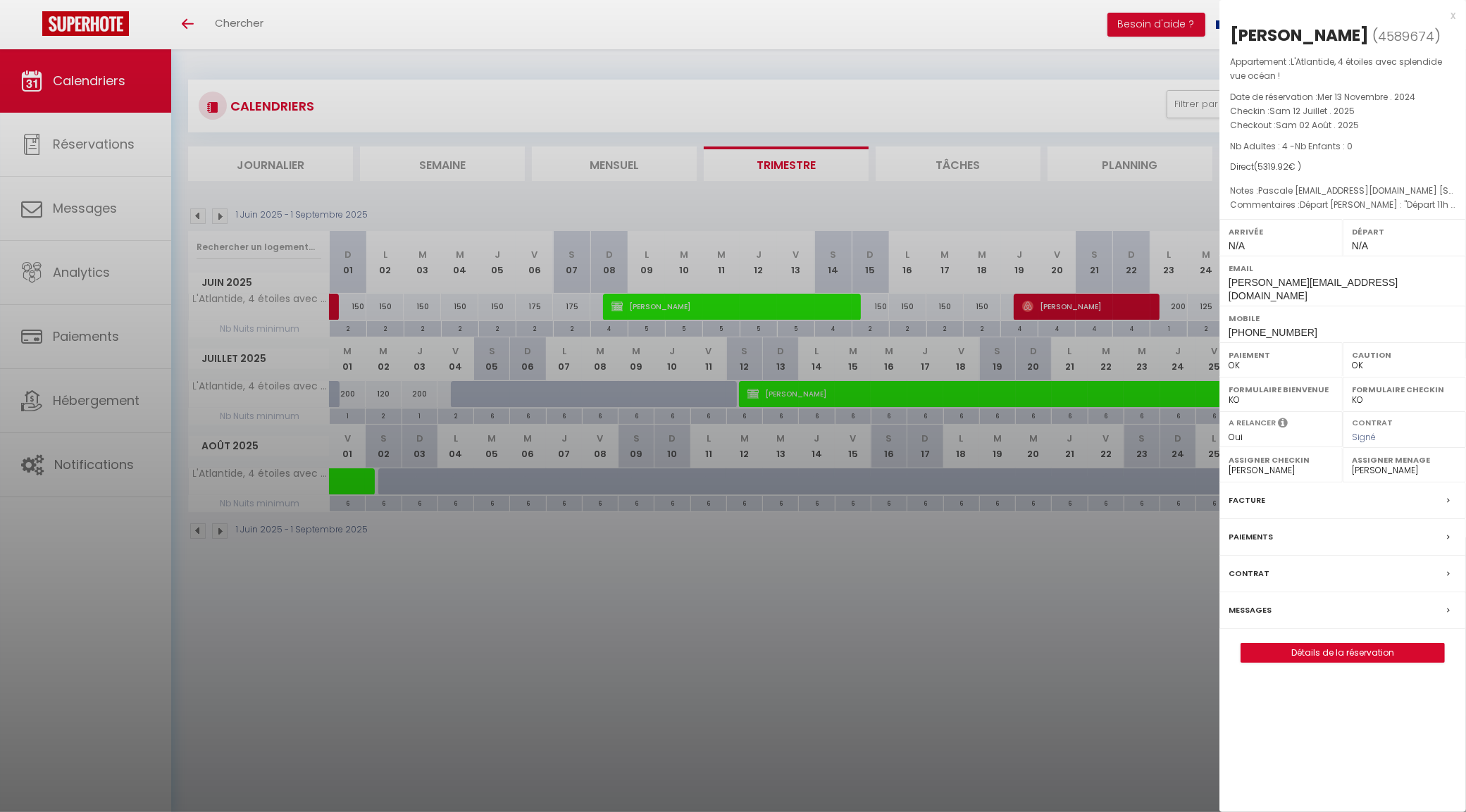
click at [1451, 15] on div "x" at bounding box center [1337, 15] width 236 height 17
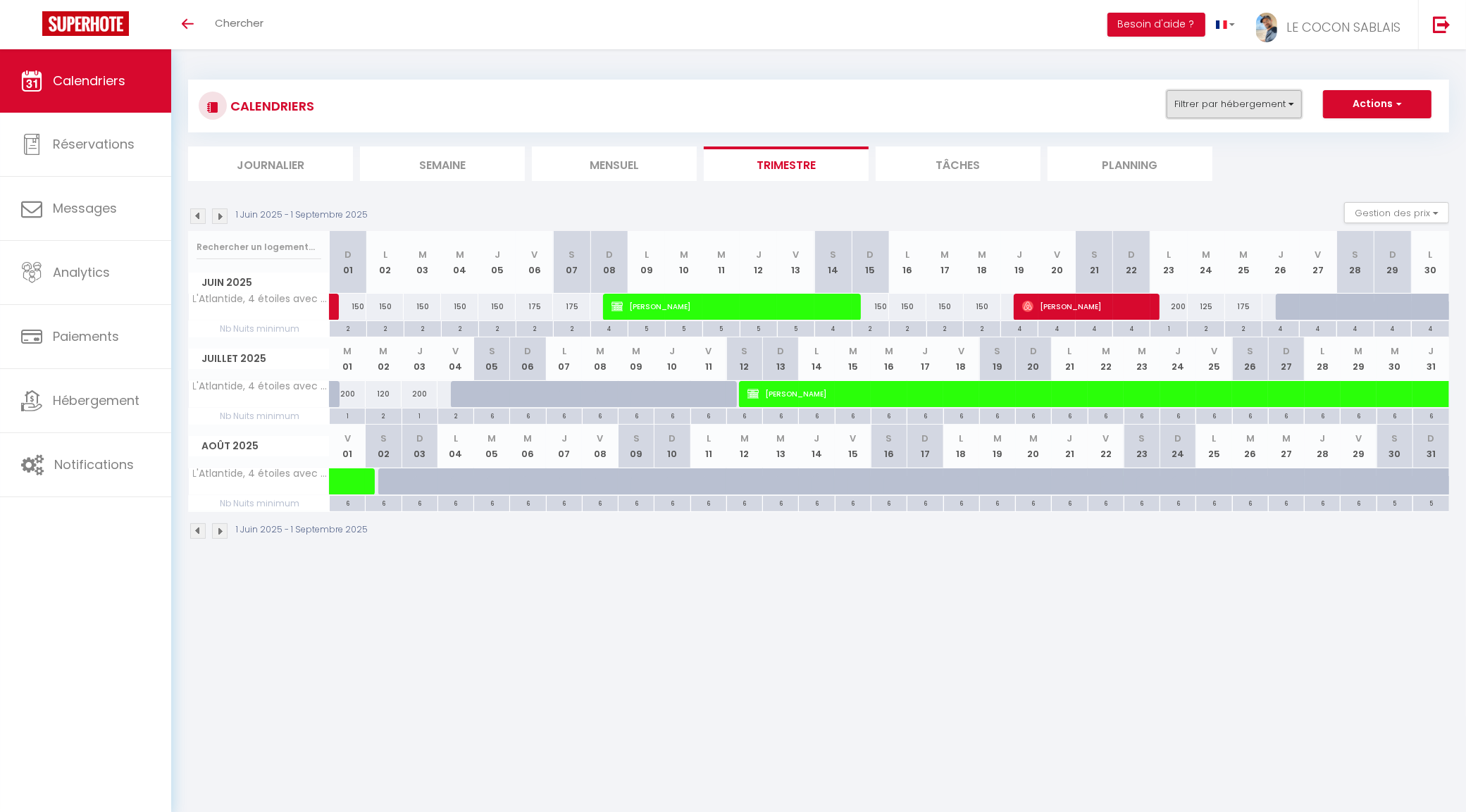
click at [1264, 92] on button "Filtrer par hébergement" at bounding box center [1234, 104] width 135 height 28
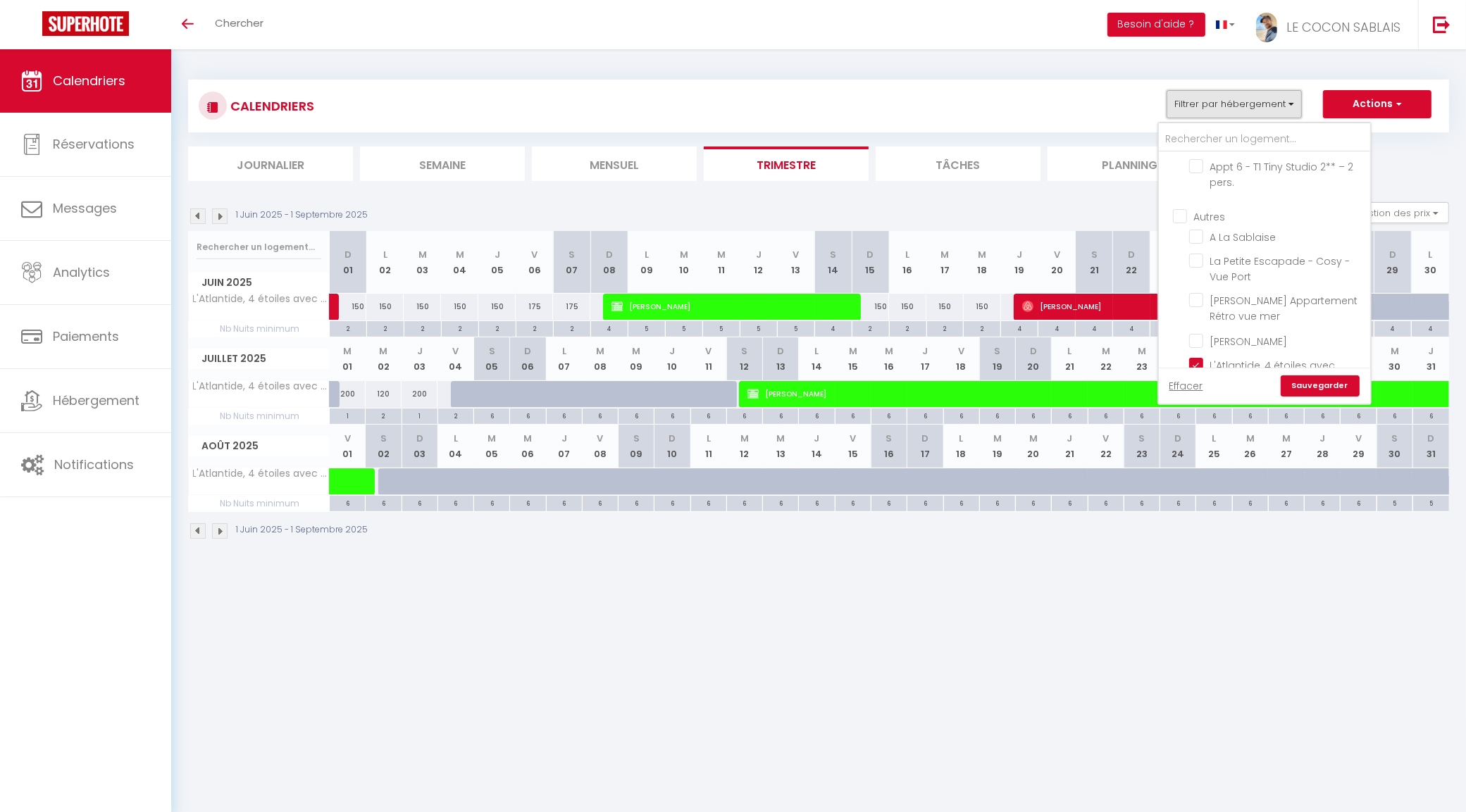
scroll to position [258, 0]
click at [1440, 180] on ul "Journalier Semaine Mensuel Trimestre Tâches Planning" at bounding box center [818, 164] width 1261 height 35
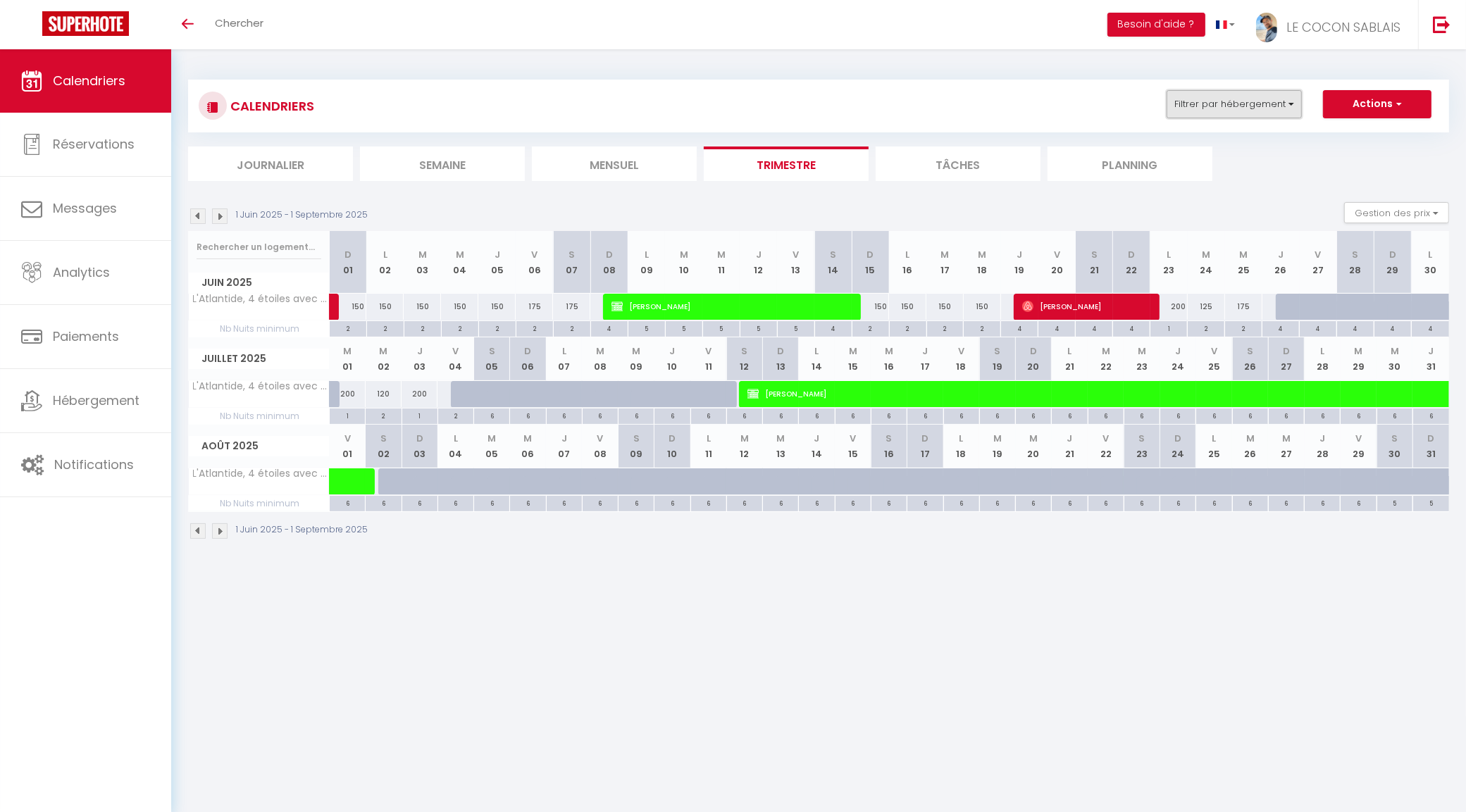
click at [1230, 113] on button "Filtrer par hébergement" at bounding box center [1234, 104] width 135 height 28
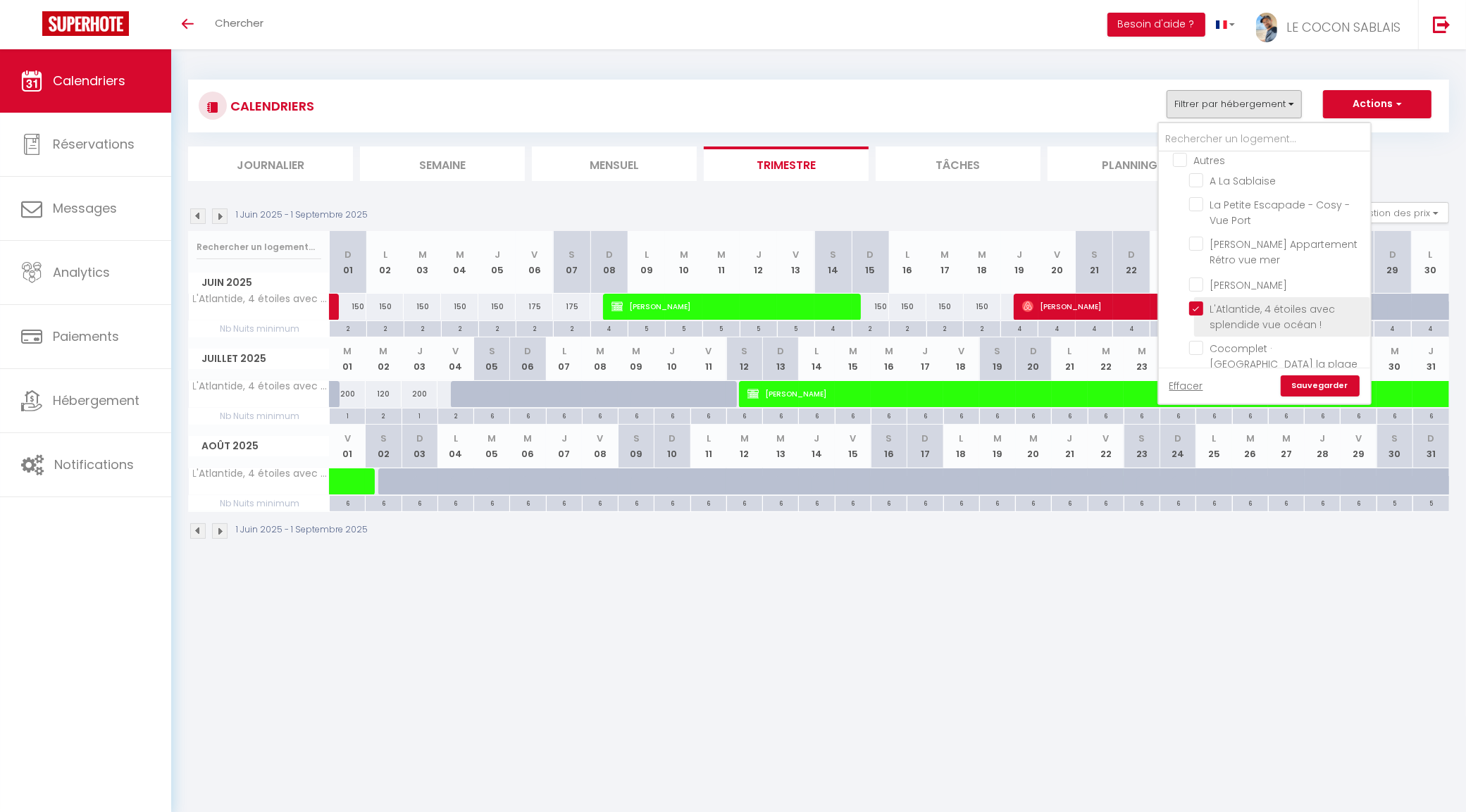
click at [1194, 315] on input "L'Atlantide, 4 étoiles avec splendide vue océan !" at bounding box center [1277, 309] width 176 height 14
checkbox input "false"
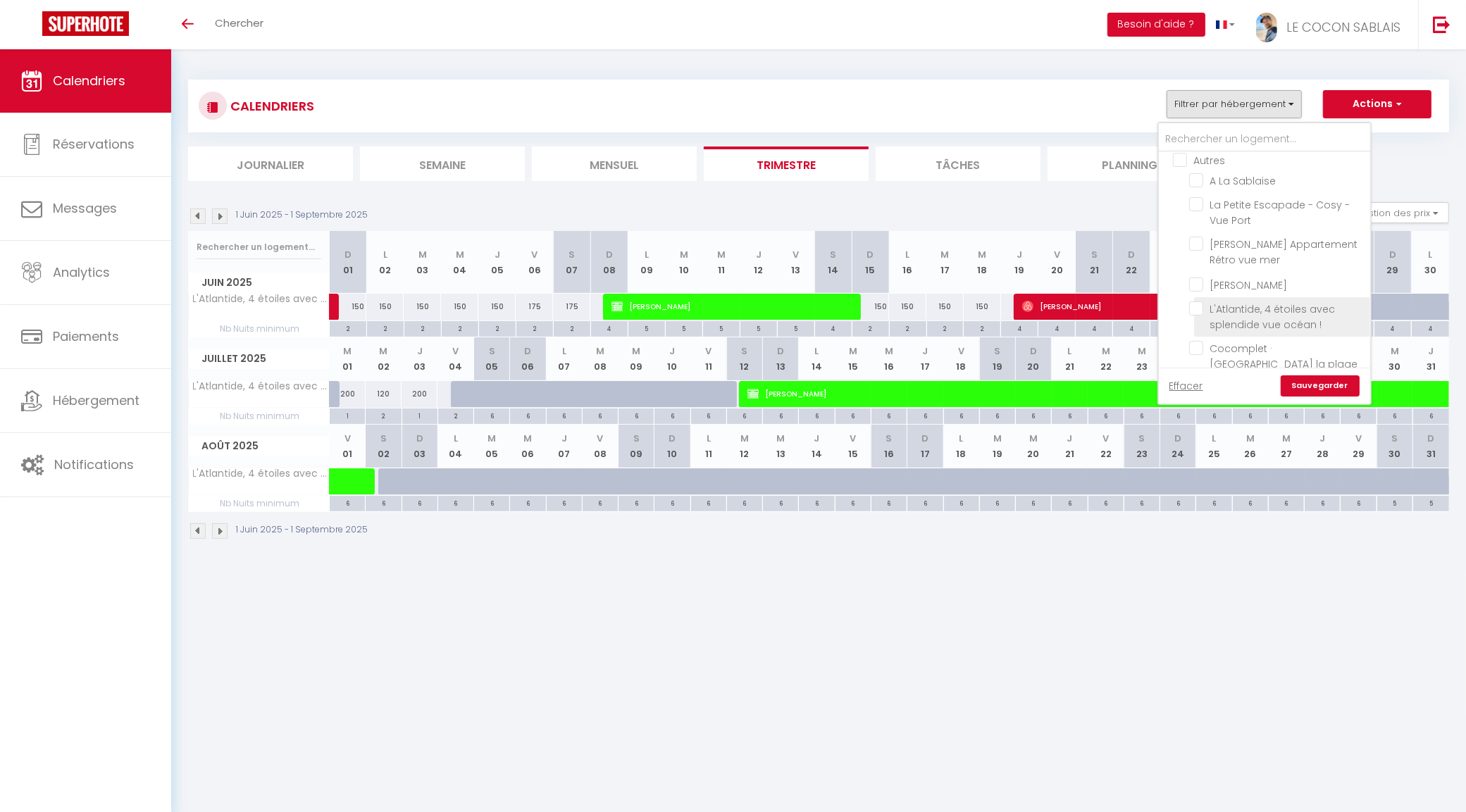
checkbox input "false"
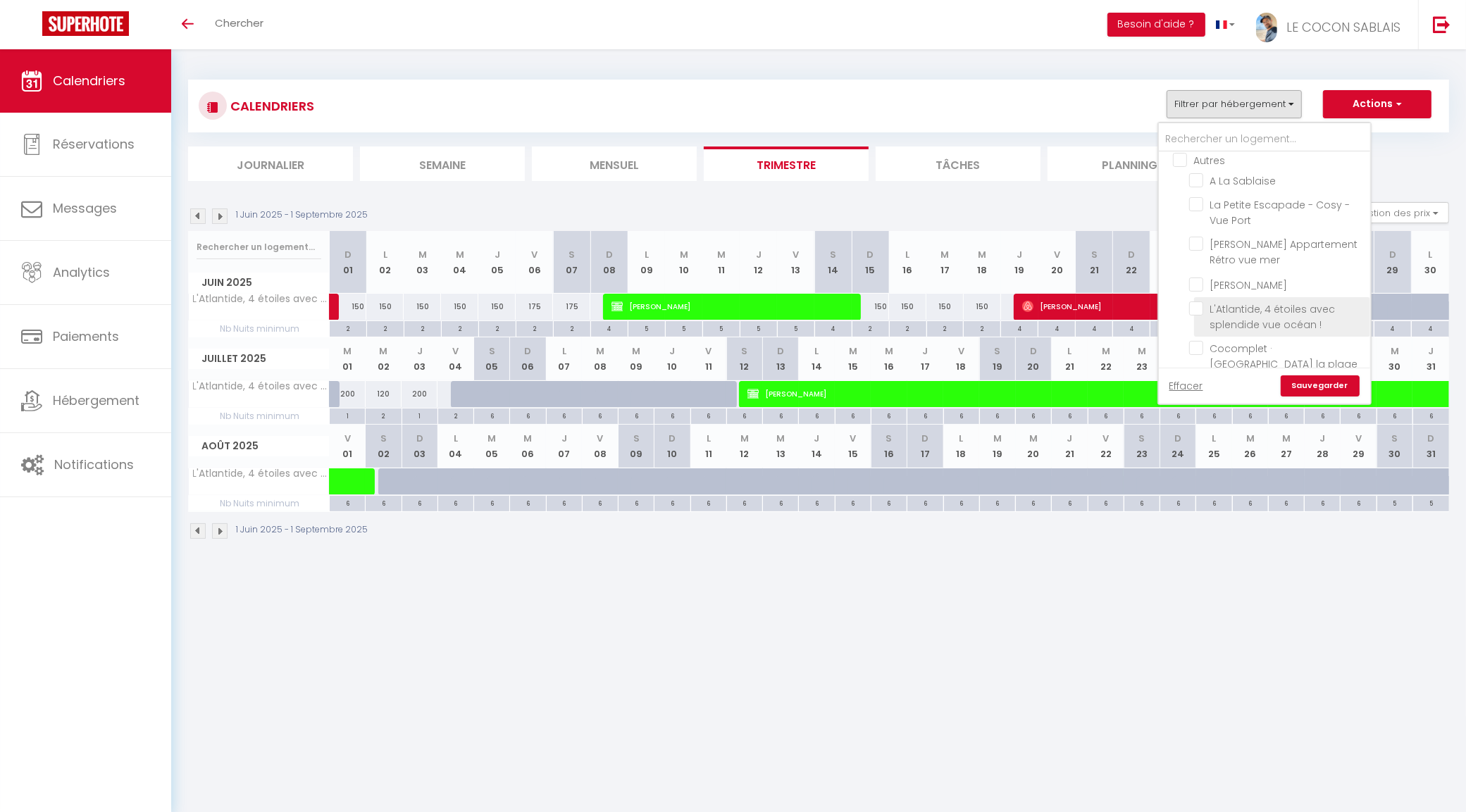
checkbox input "false"
click at [1179, 166] on input "Les appartements du Cocon" at bounding box center [1278, 166] width 211 height 14
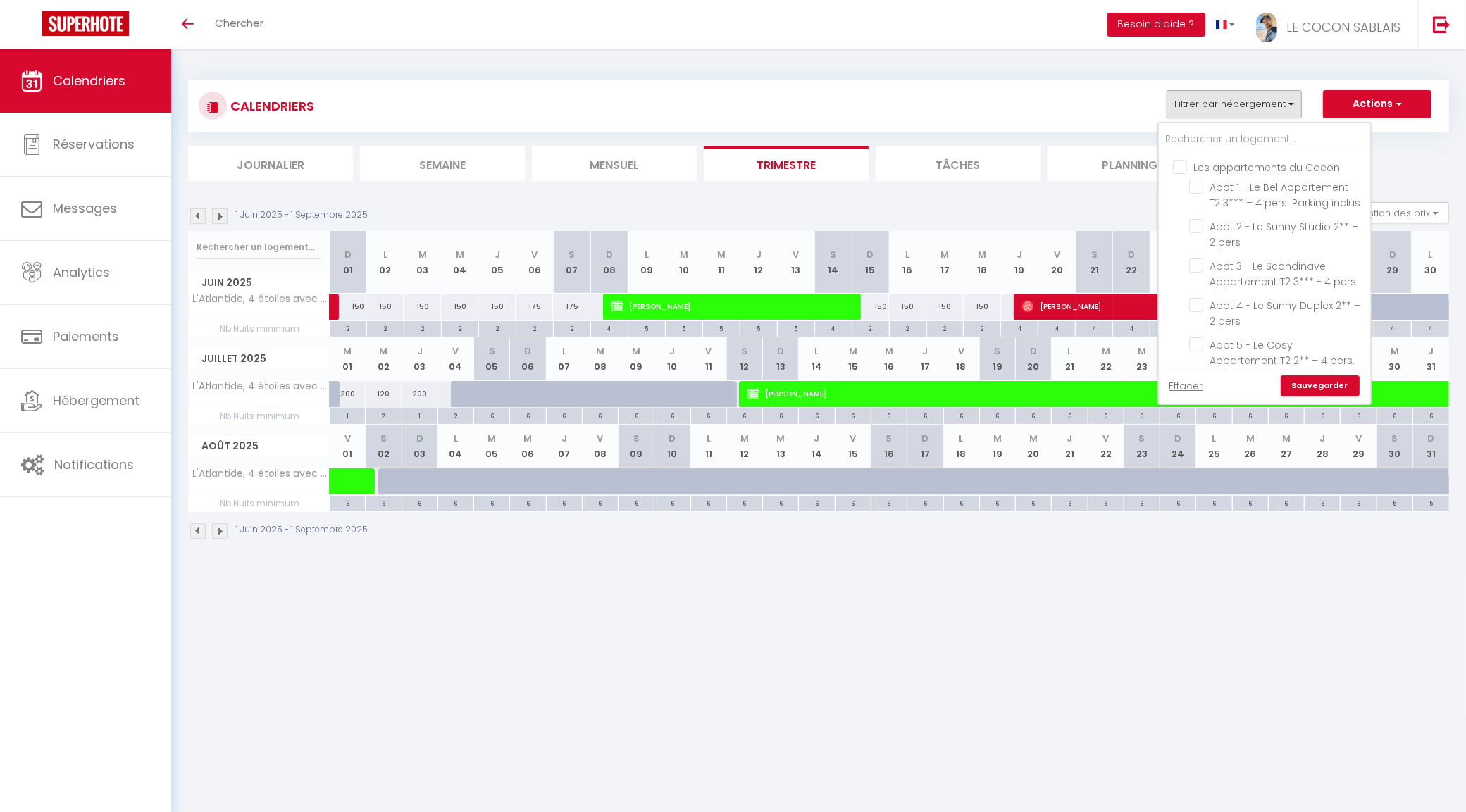
checkbox input "true"
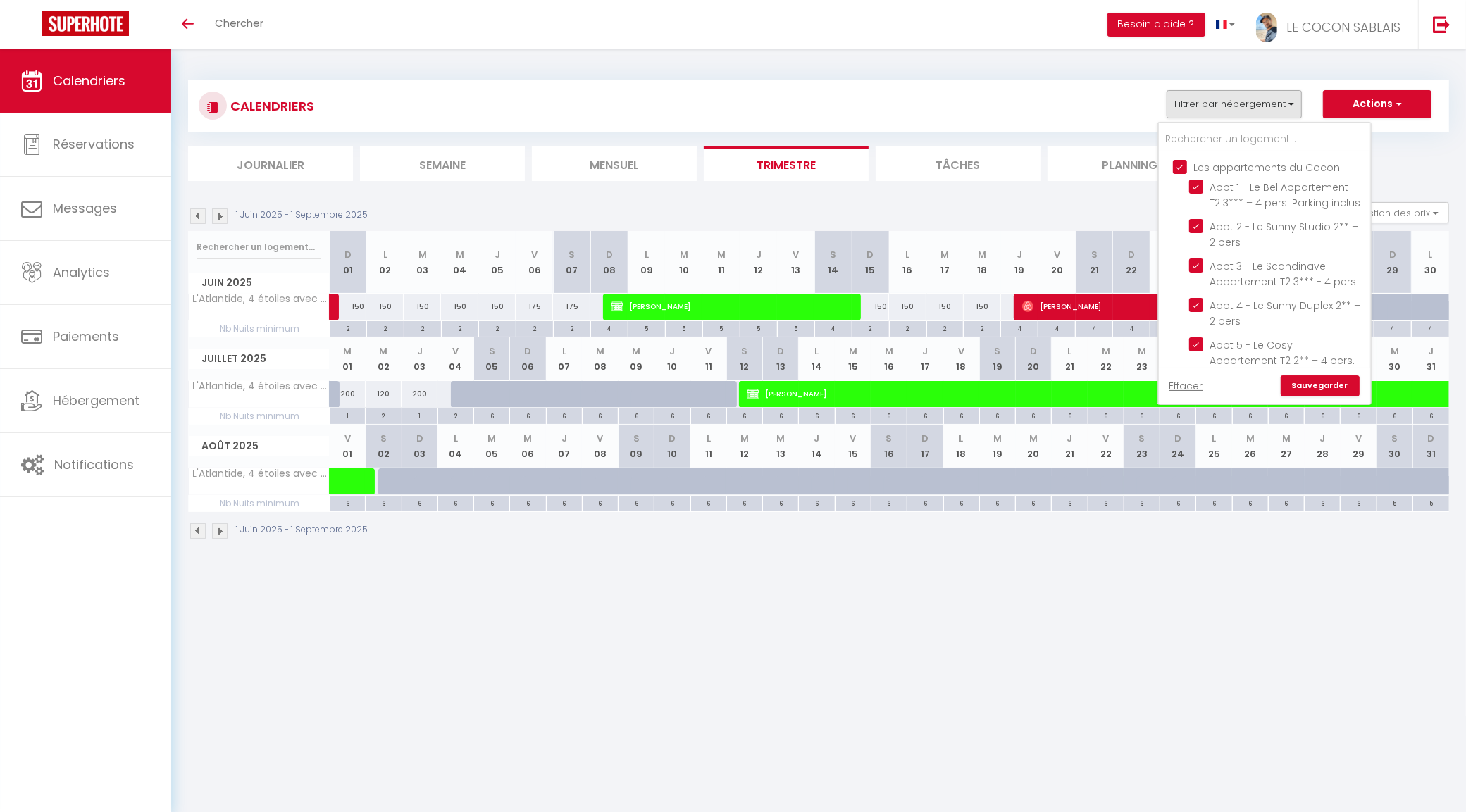
checkbox input "true"
checkbox input "false"
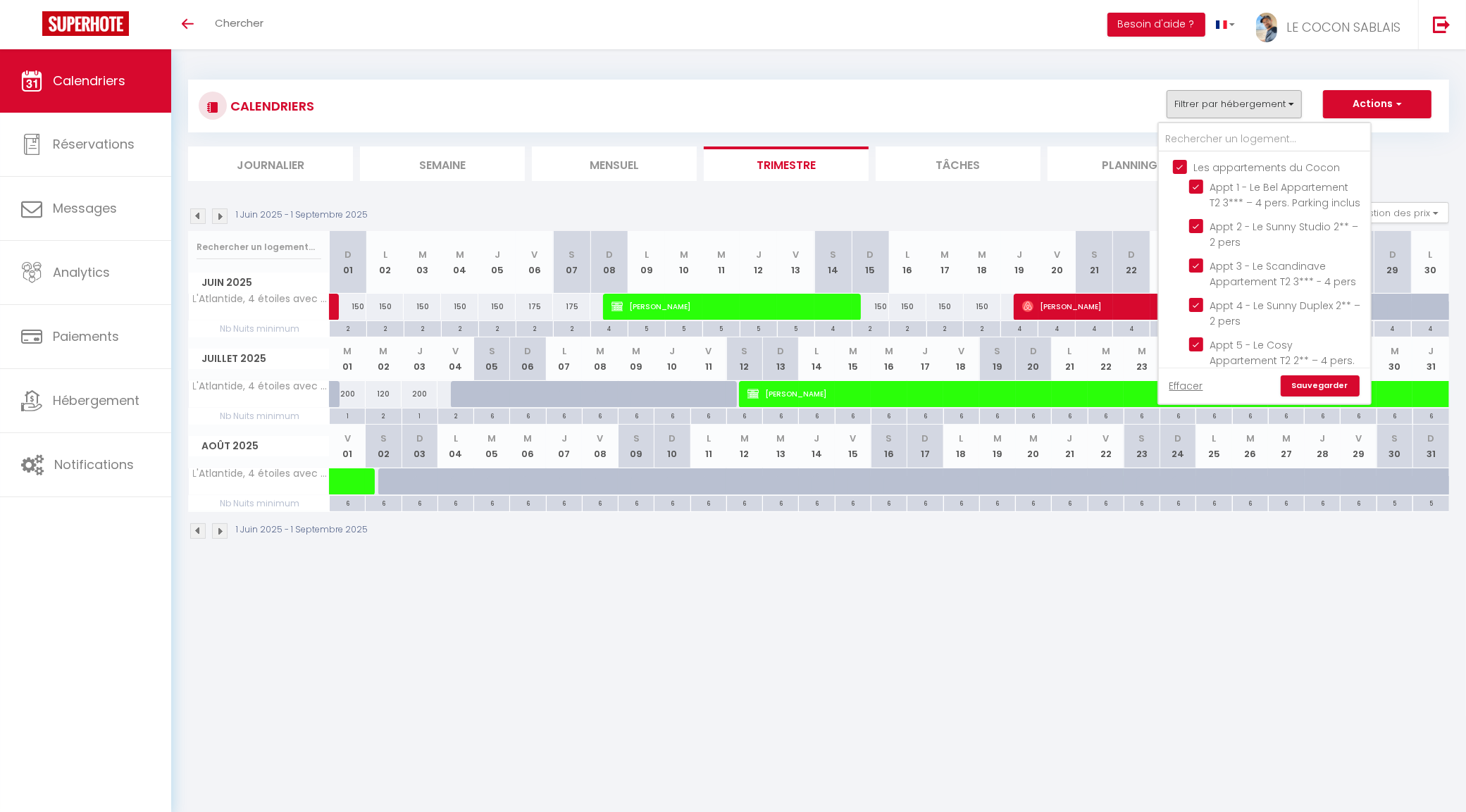
checkbox input "false"
click at [1309, 381] on link "Sauvegarder" at bounding box center [1319, 386] width 79 height 21
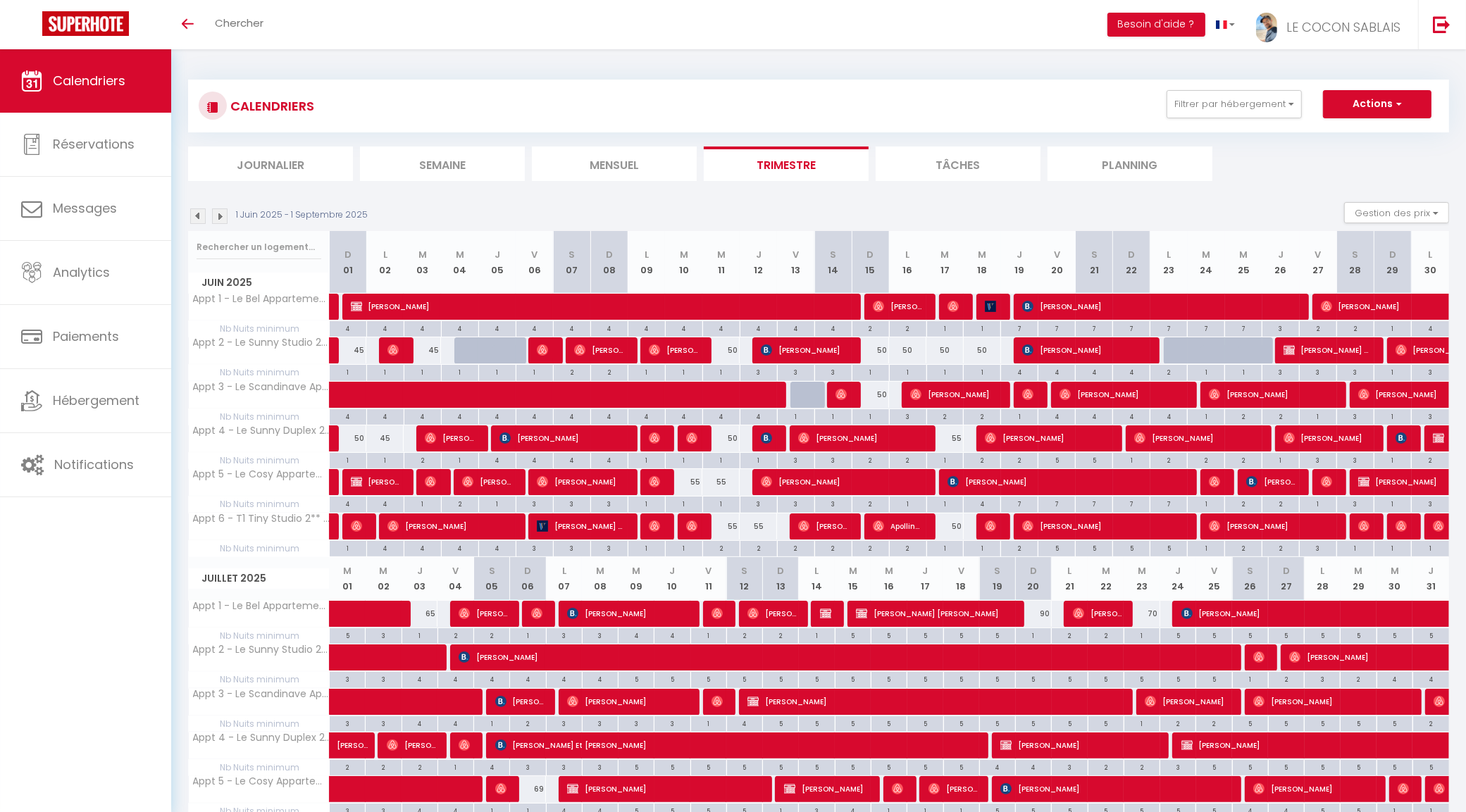
click at [198, 214] on img at bounding box center [198, 216] width 16 height 16
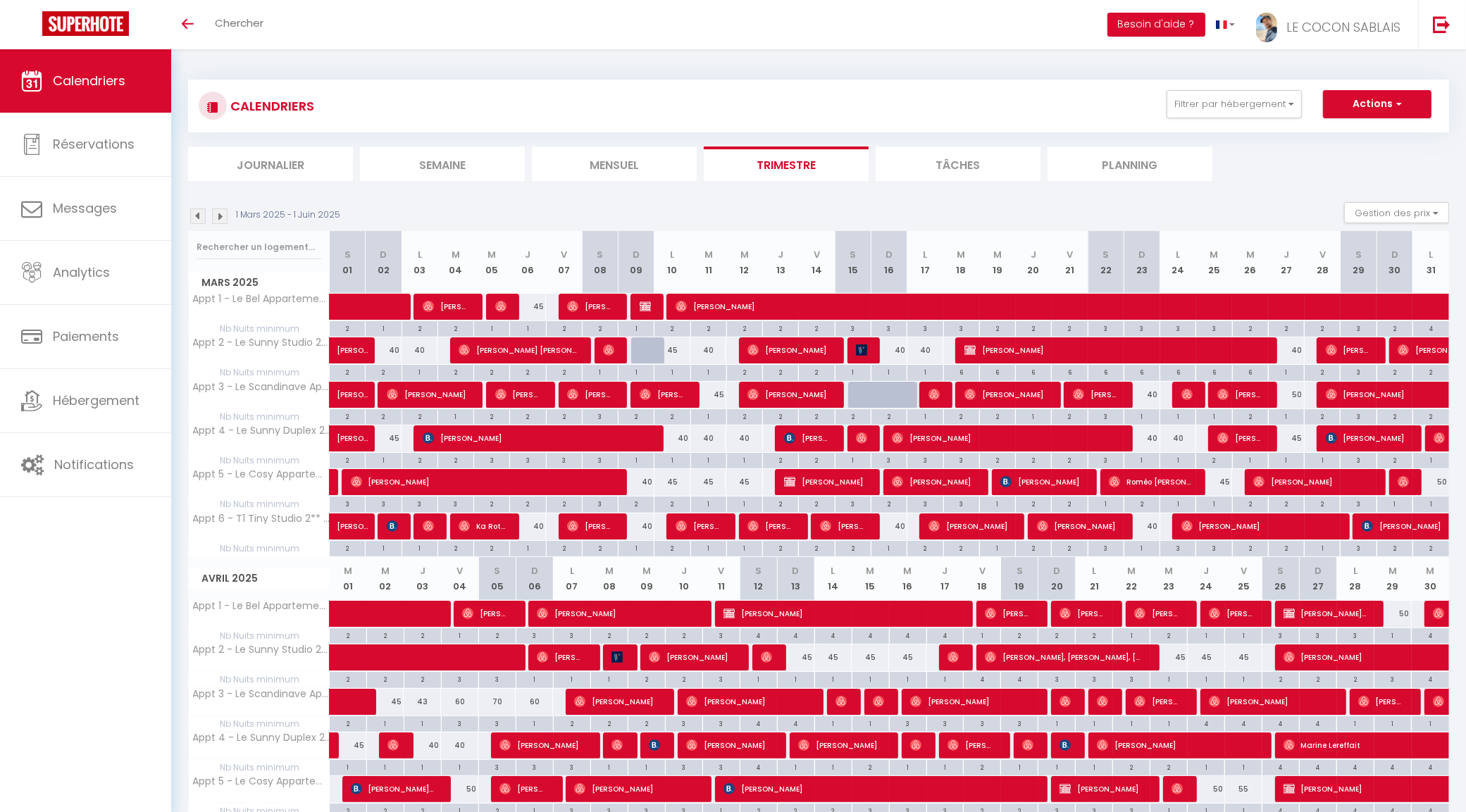
click at [198, 214] on img at bounding box center [198, 216] width 16 height 16
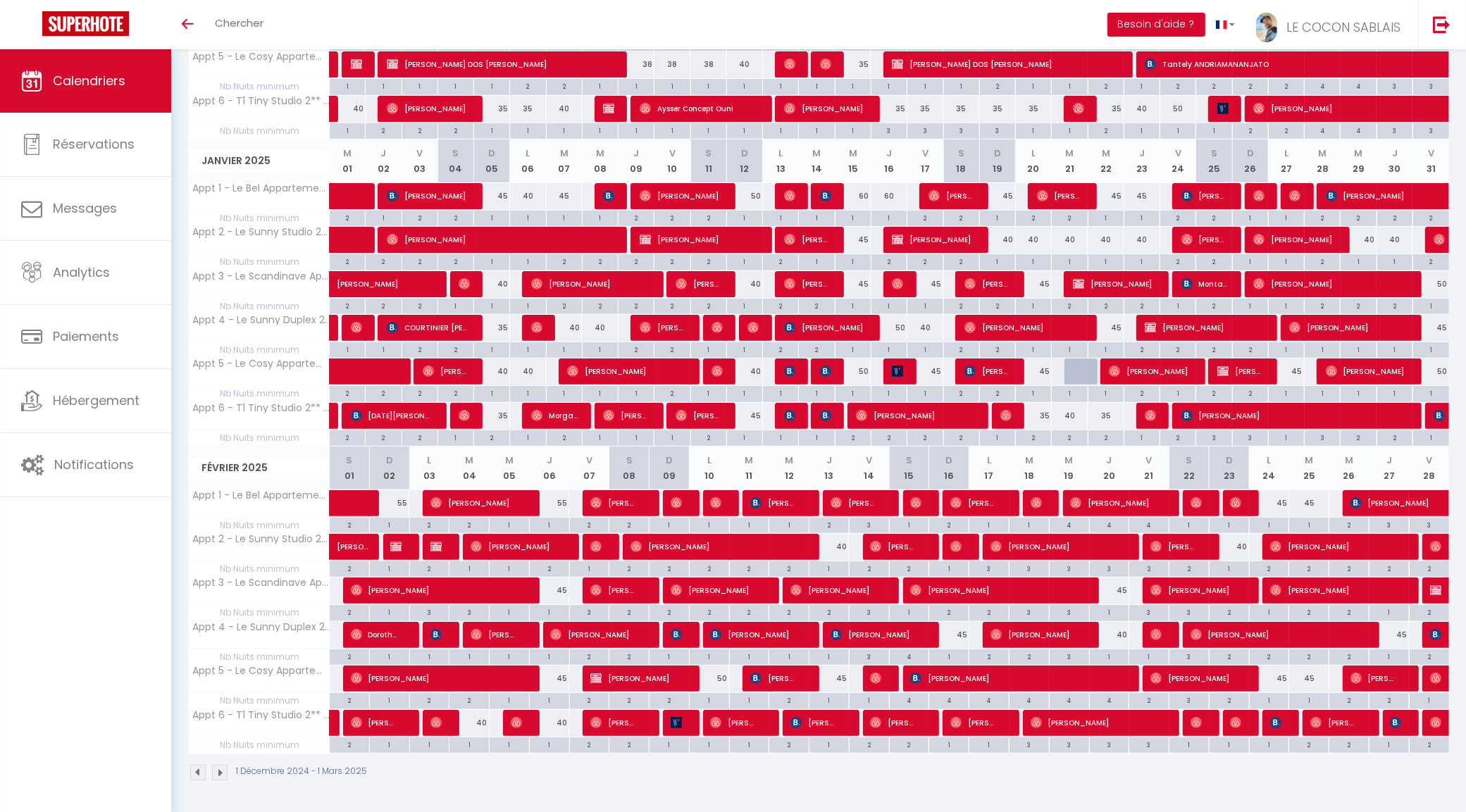
scroll to position [247, 0]
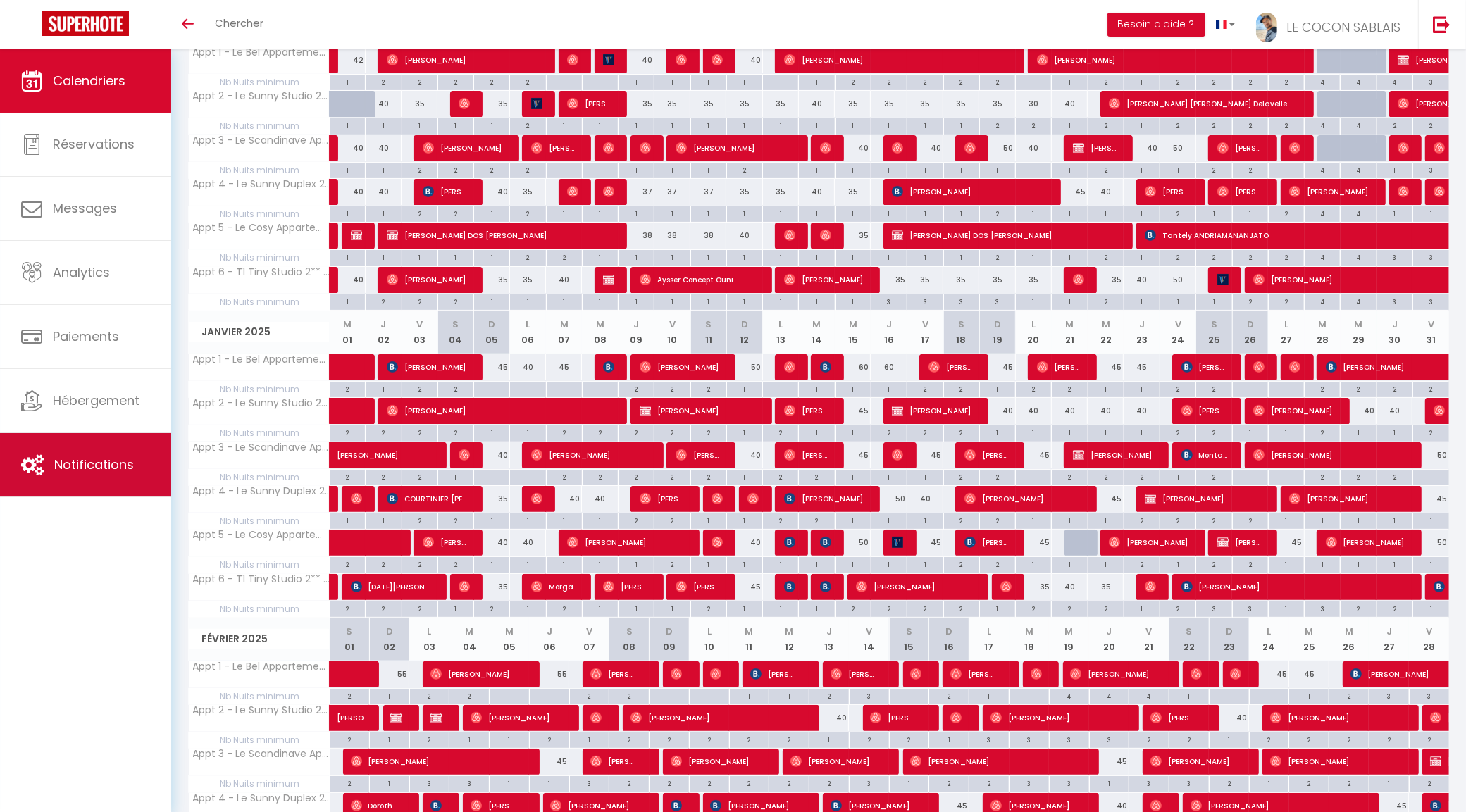
click at [128, 458] on span "Notifications" at bounding box center [94, 464] width 80 height 17
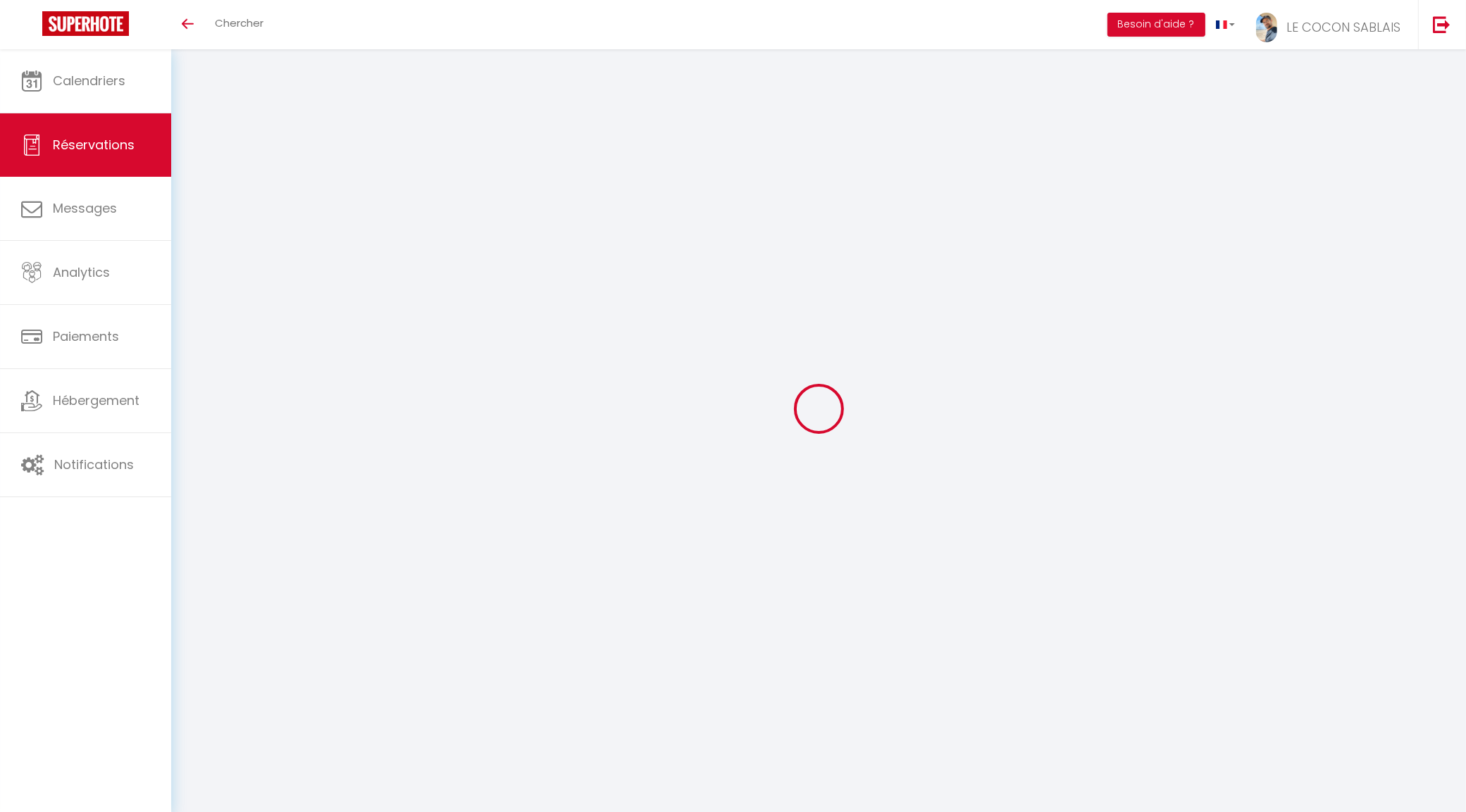
select select
checkbox input "false"
type textarea ""Pour l’heure d’arrivée, je pense que je vais vous contacter un ou deux jours a…"
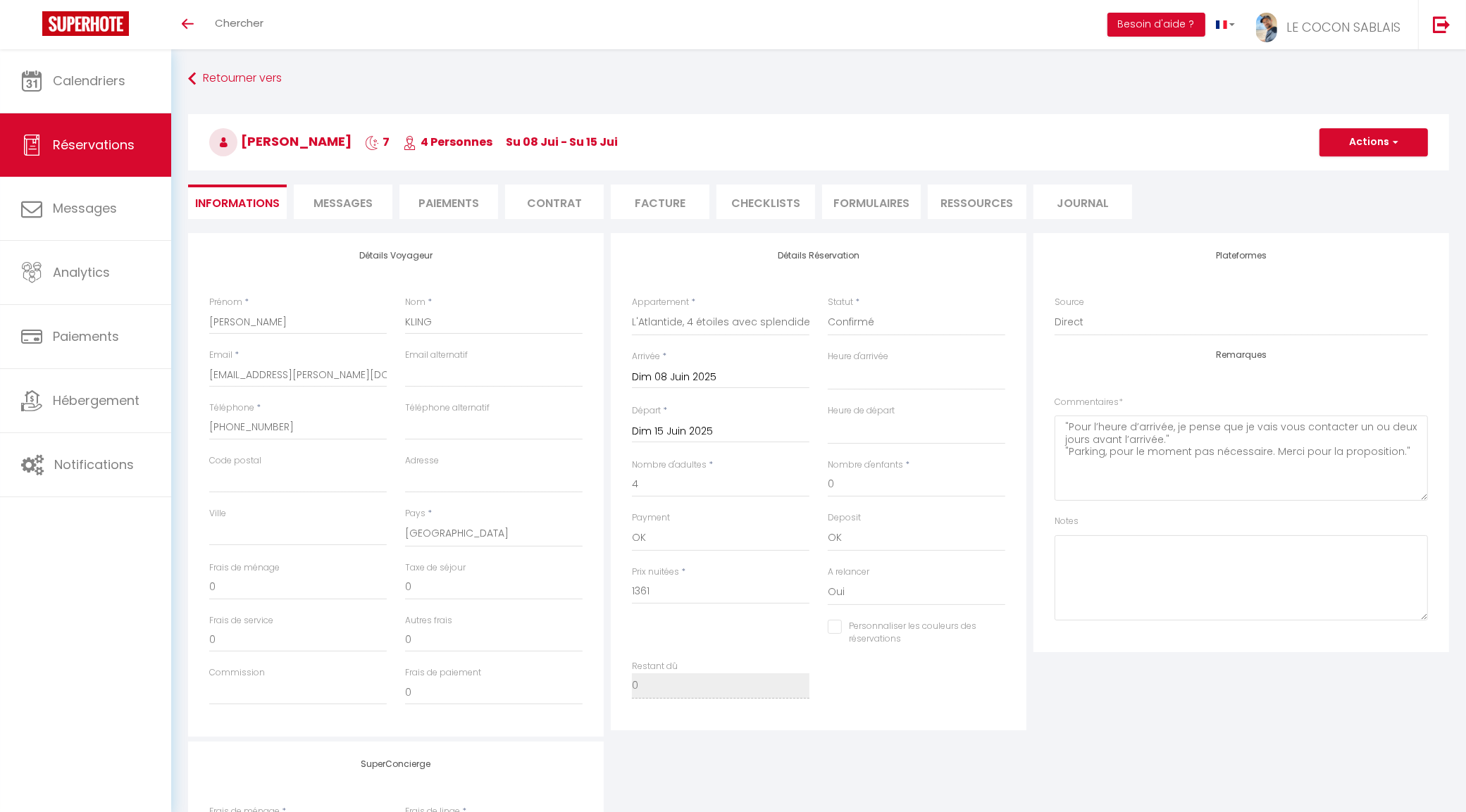
type input "90"
type input "39.2"
select select
checkbox input "false"
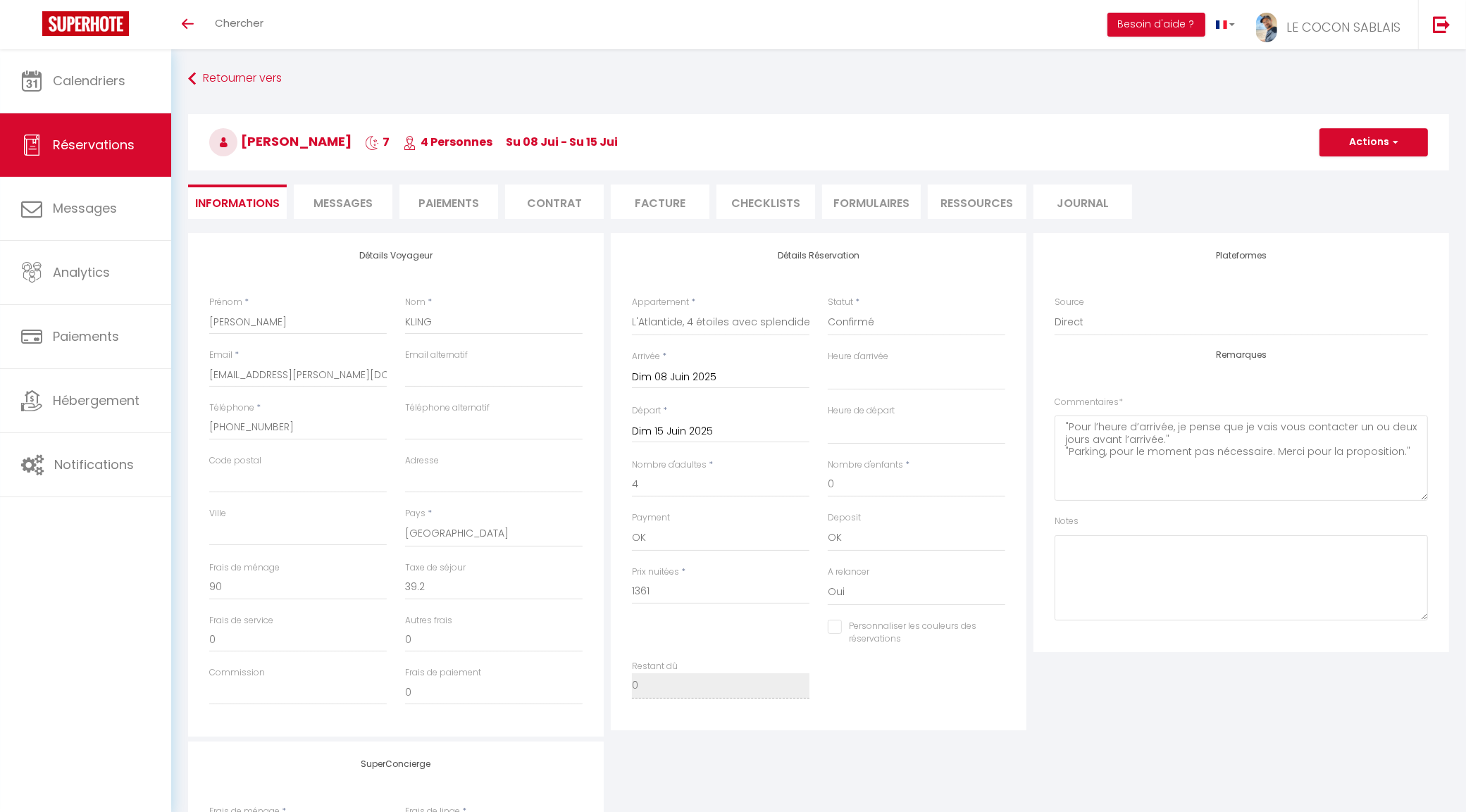
select select
click at [332, 202] on span "Messages" at bounding box center [342, 203] width 59 height 17
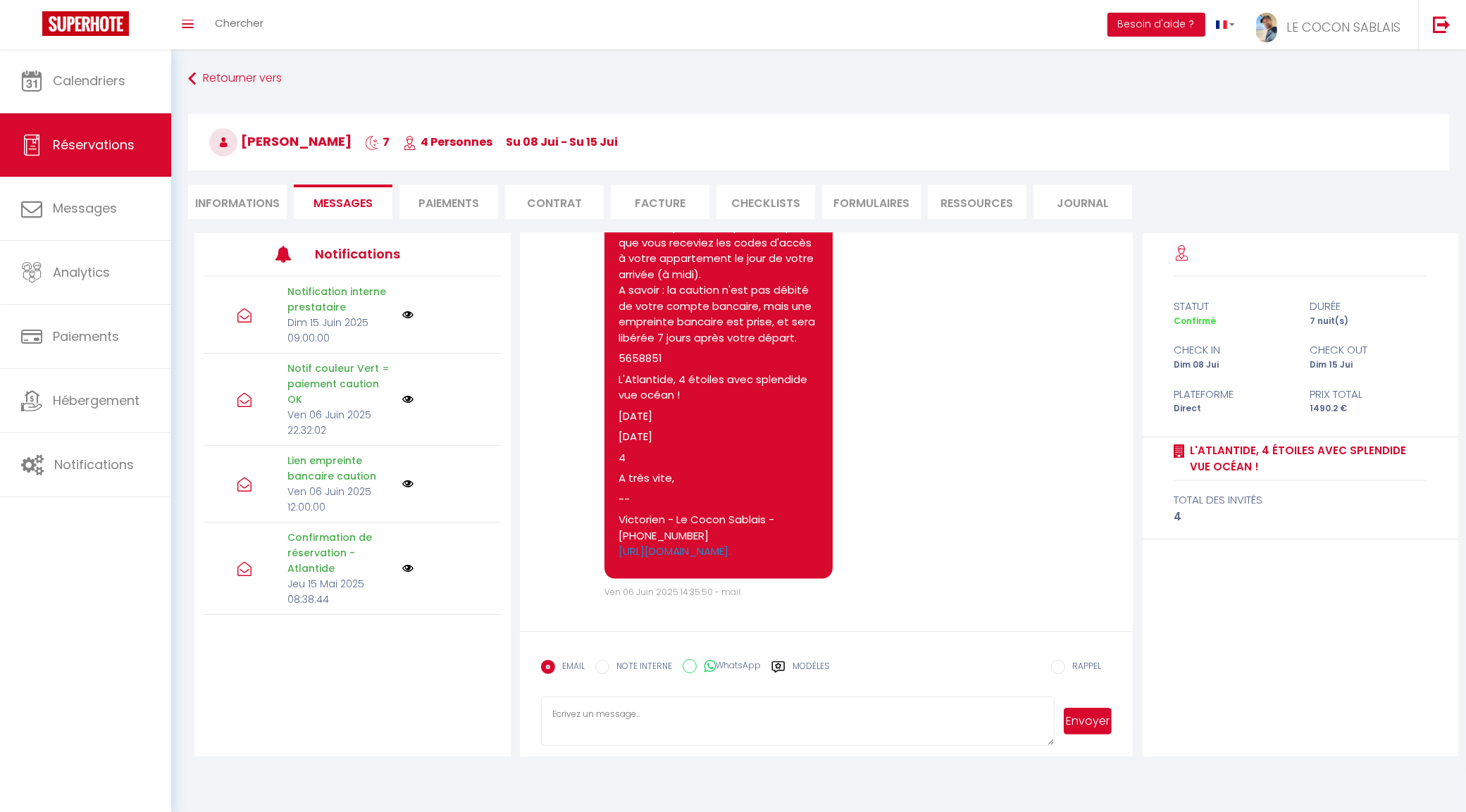
scroll to position [2079, 0]
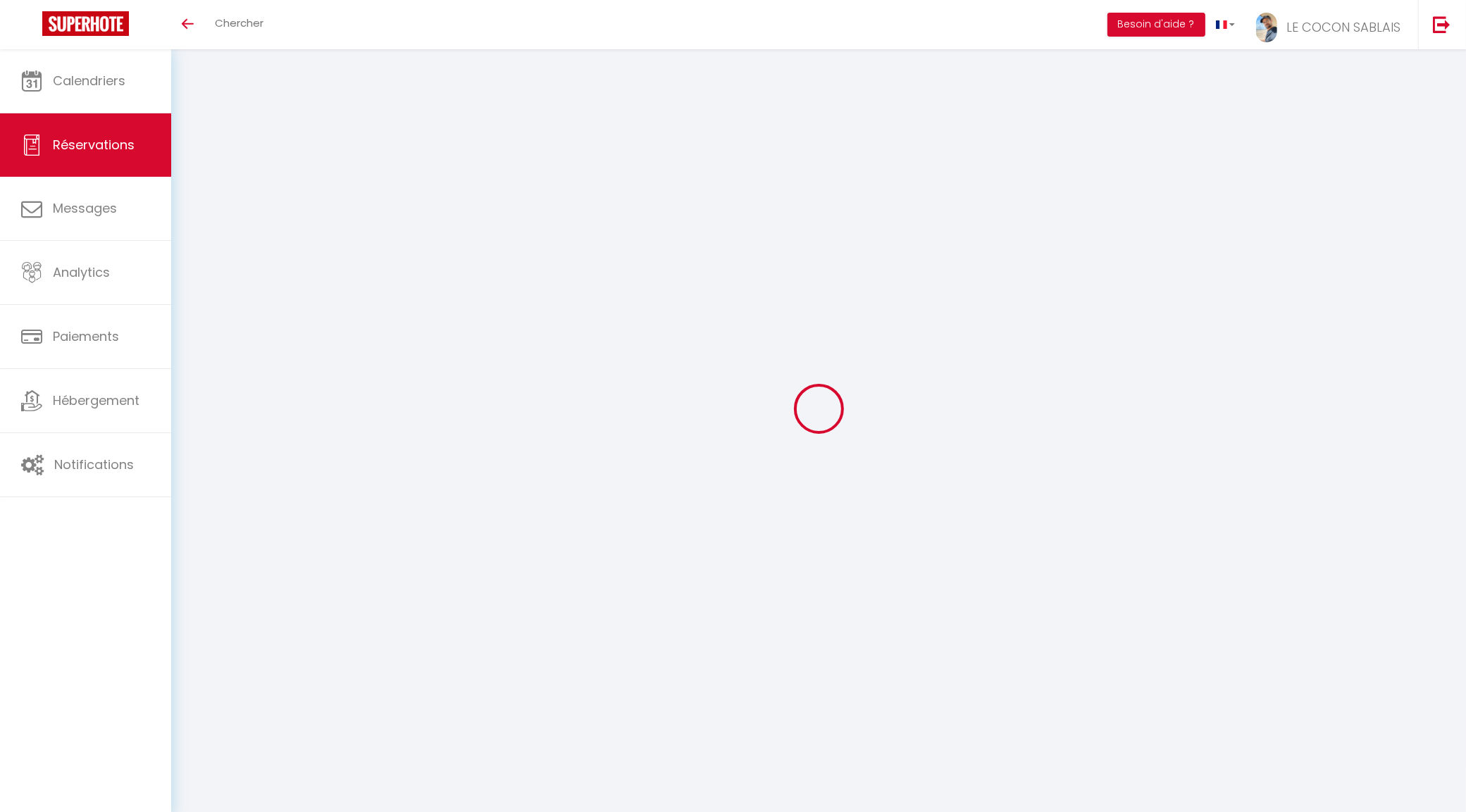
select select
checkbox input "false"
select select
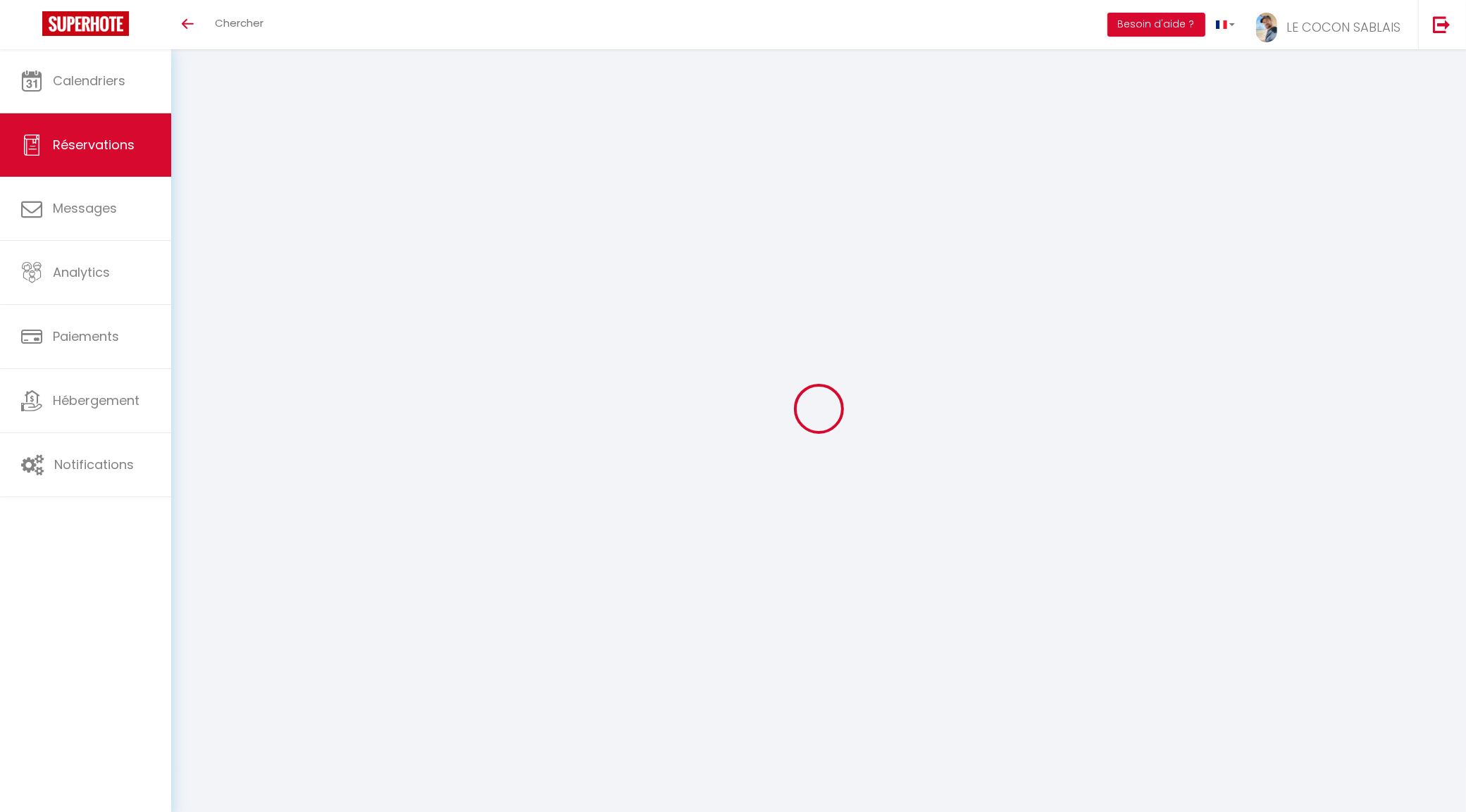
checkbox input "false"
type textarea "Départ [PERSON_NAME] : "Départ 11h sera ok Si c’est plus tôt on vous le dira" M…"
type textarea "Pascale [EMAIL_ADDRESS][DOMAIN_NAME] [STREET_ADDRESS][PERSON_NAME] En direct : …"
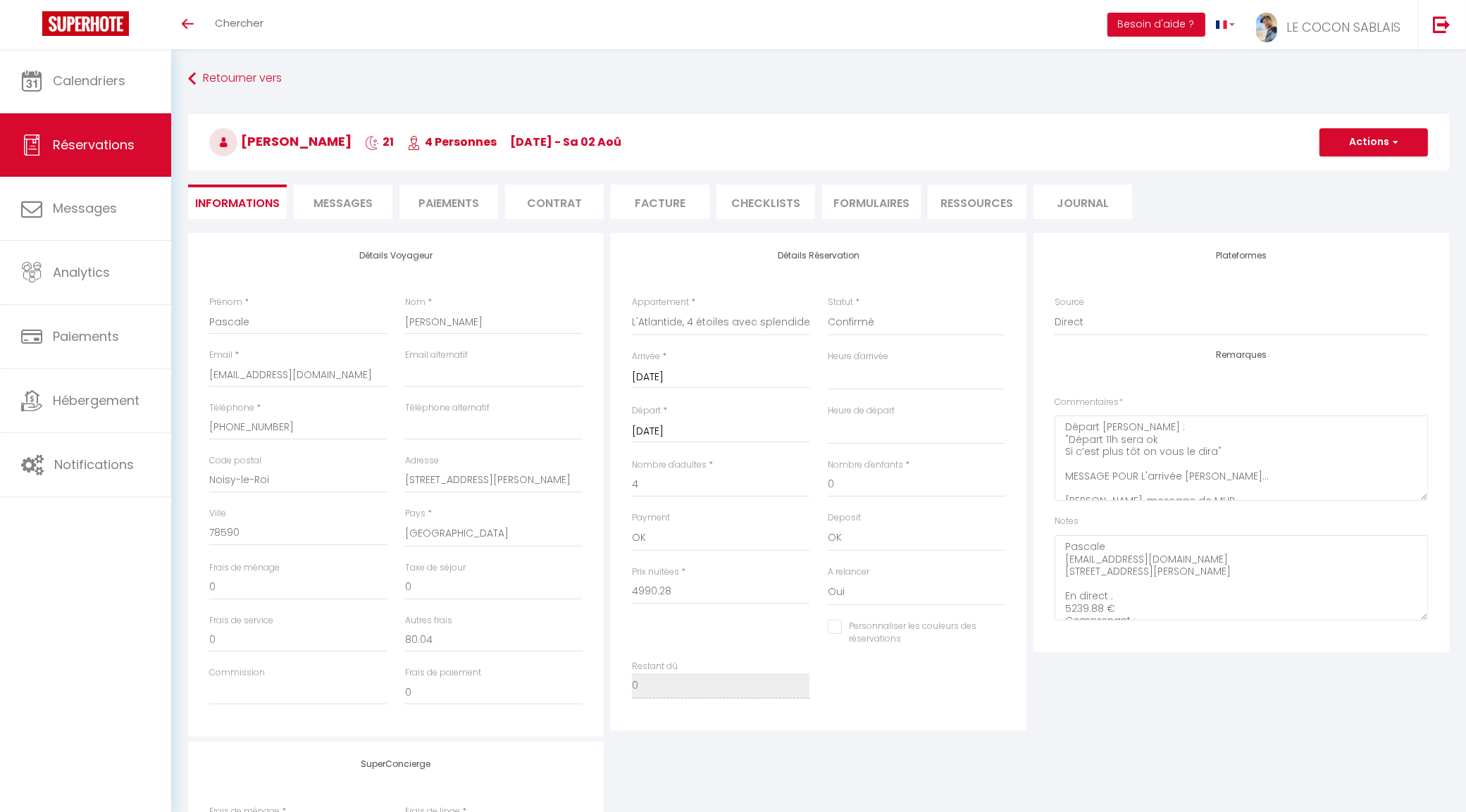
type input "90"
type input "159.6"
select select
checkbox input "false"
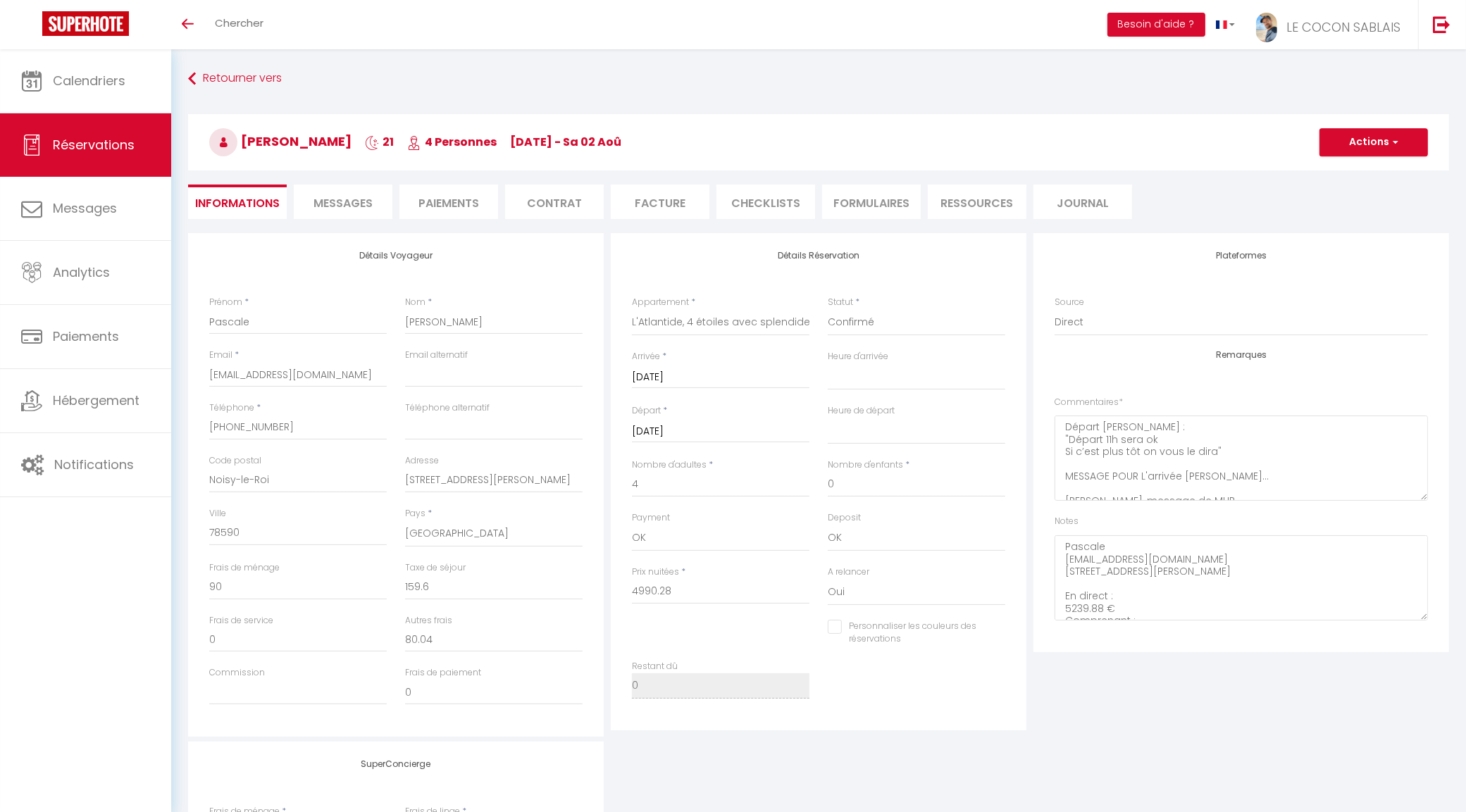
select select
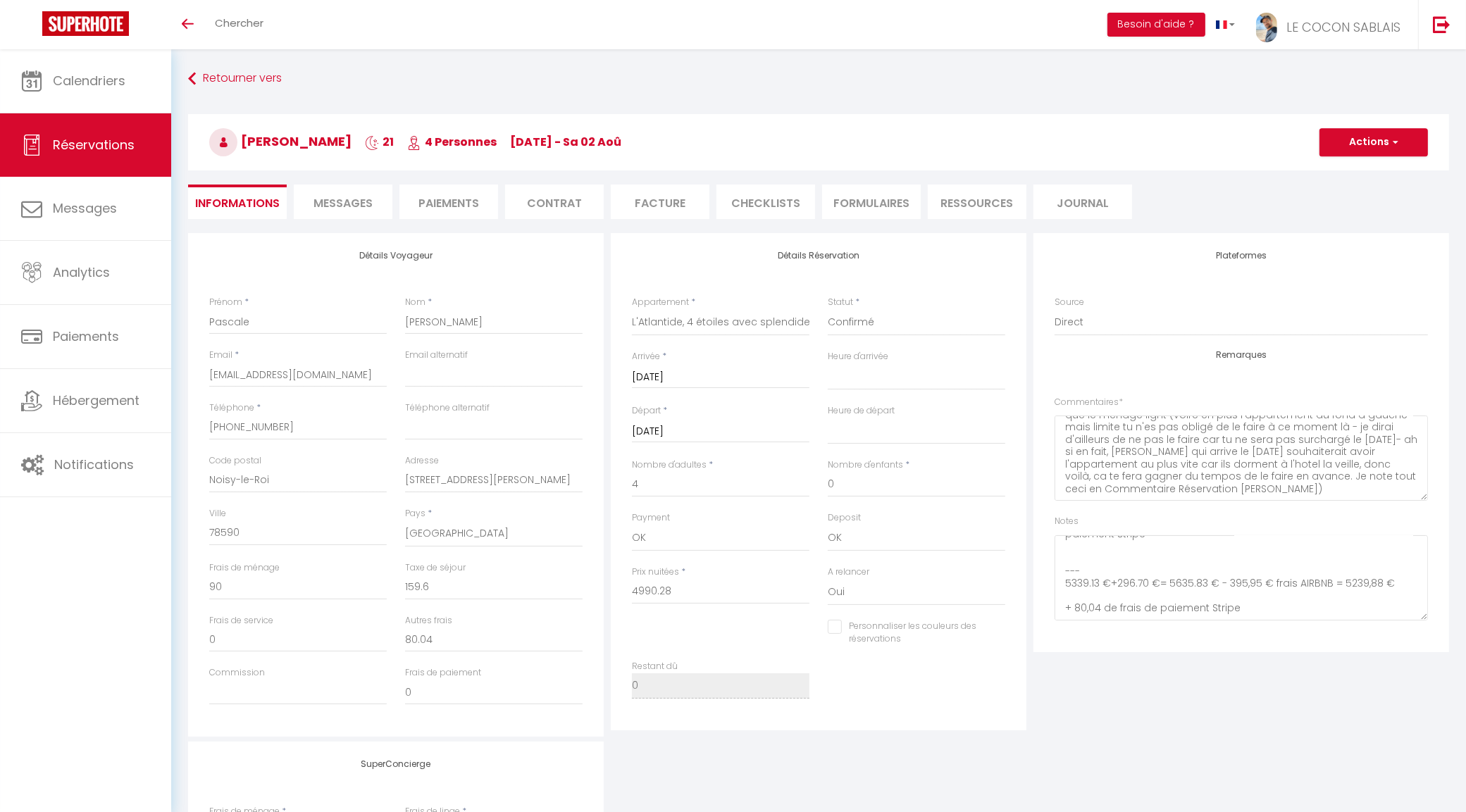
click at [352, 201] on span "Messages" at bounding box center [342, 203] width 59 height 17
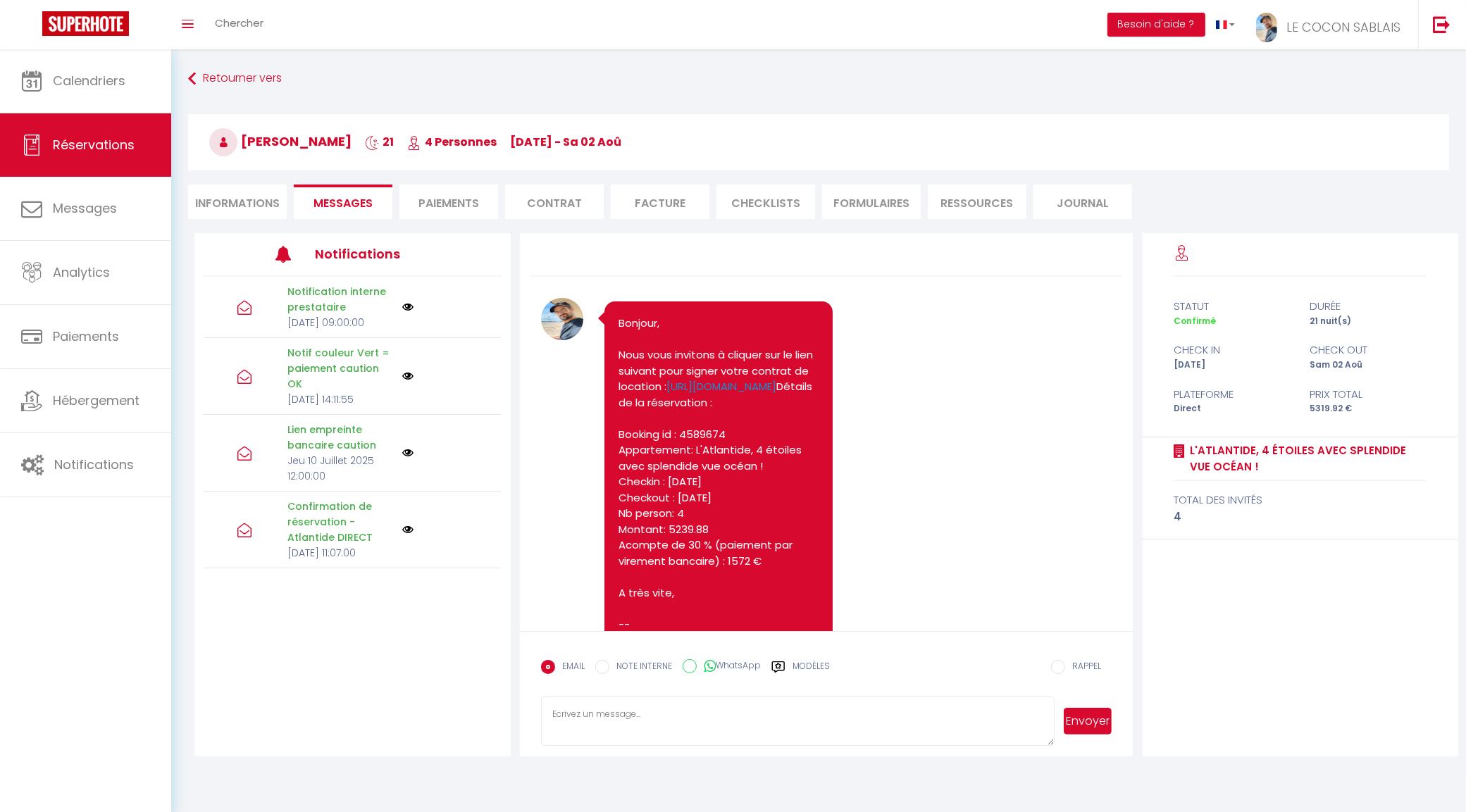
click at [261, 204] on li "Informations" at bounding box center [237, 202] width 99 height 35
select select
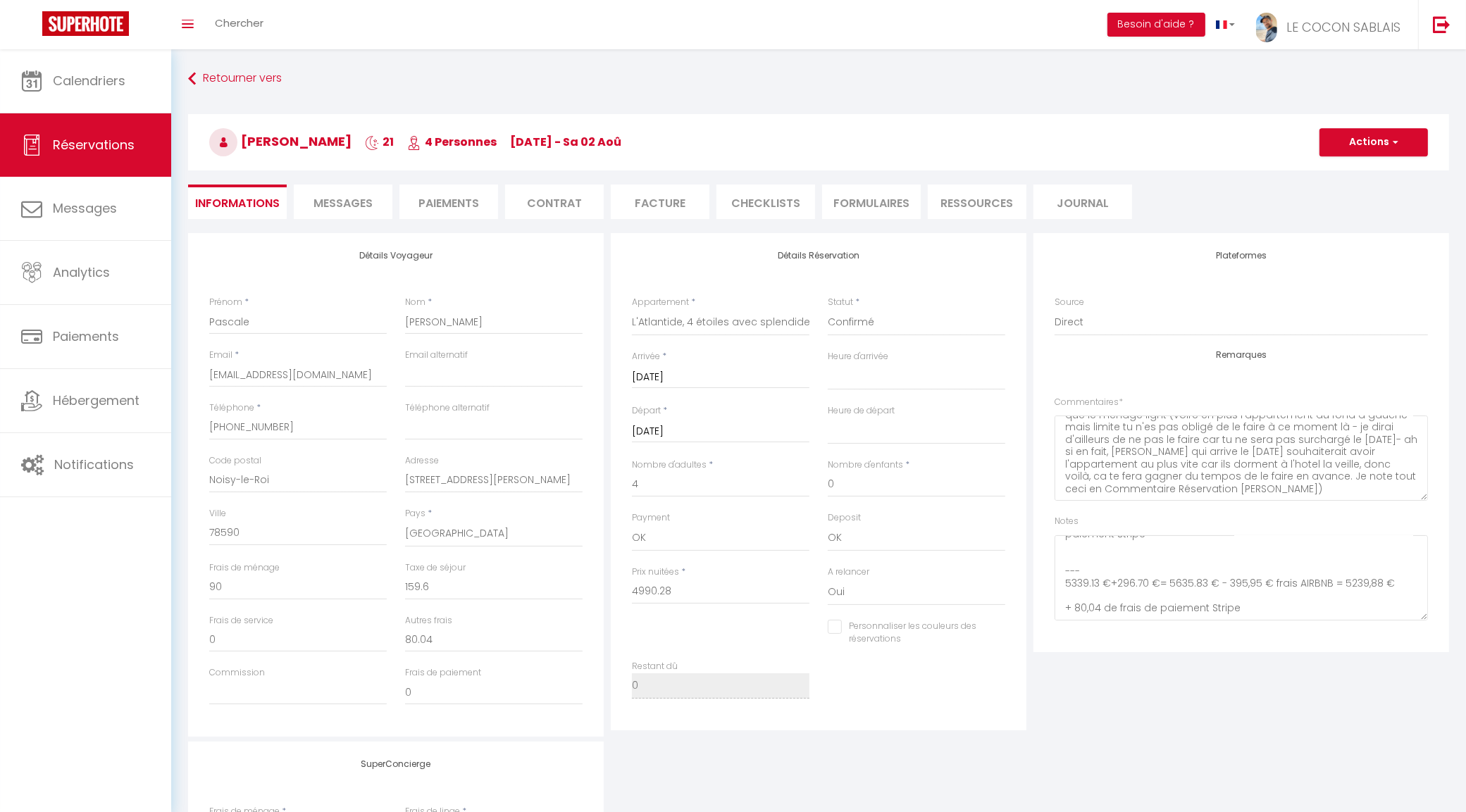
select select
checkbox input "false"
select select
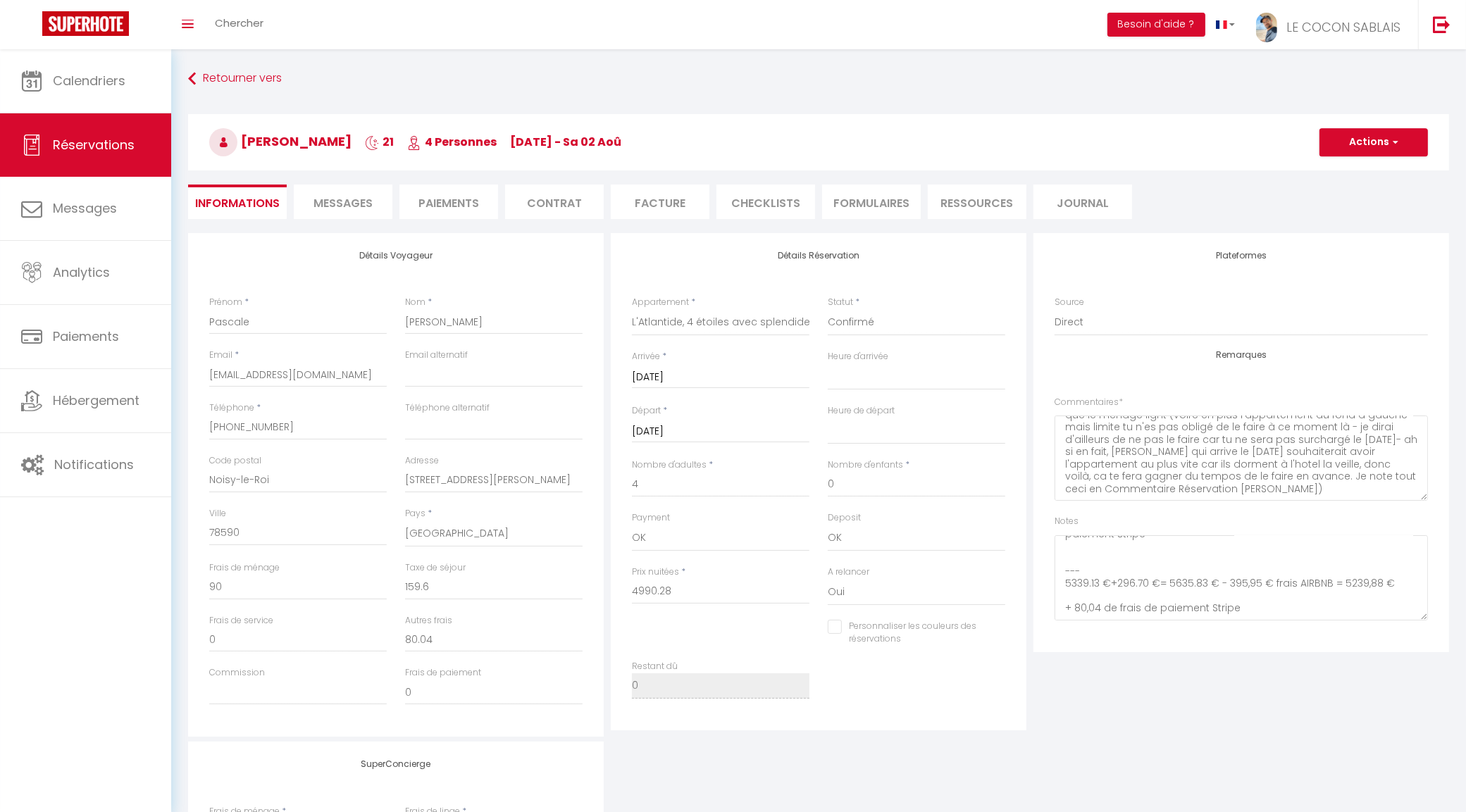
checkbox input "false"
select select
checkbox input "false"
select select
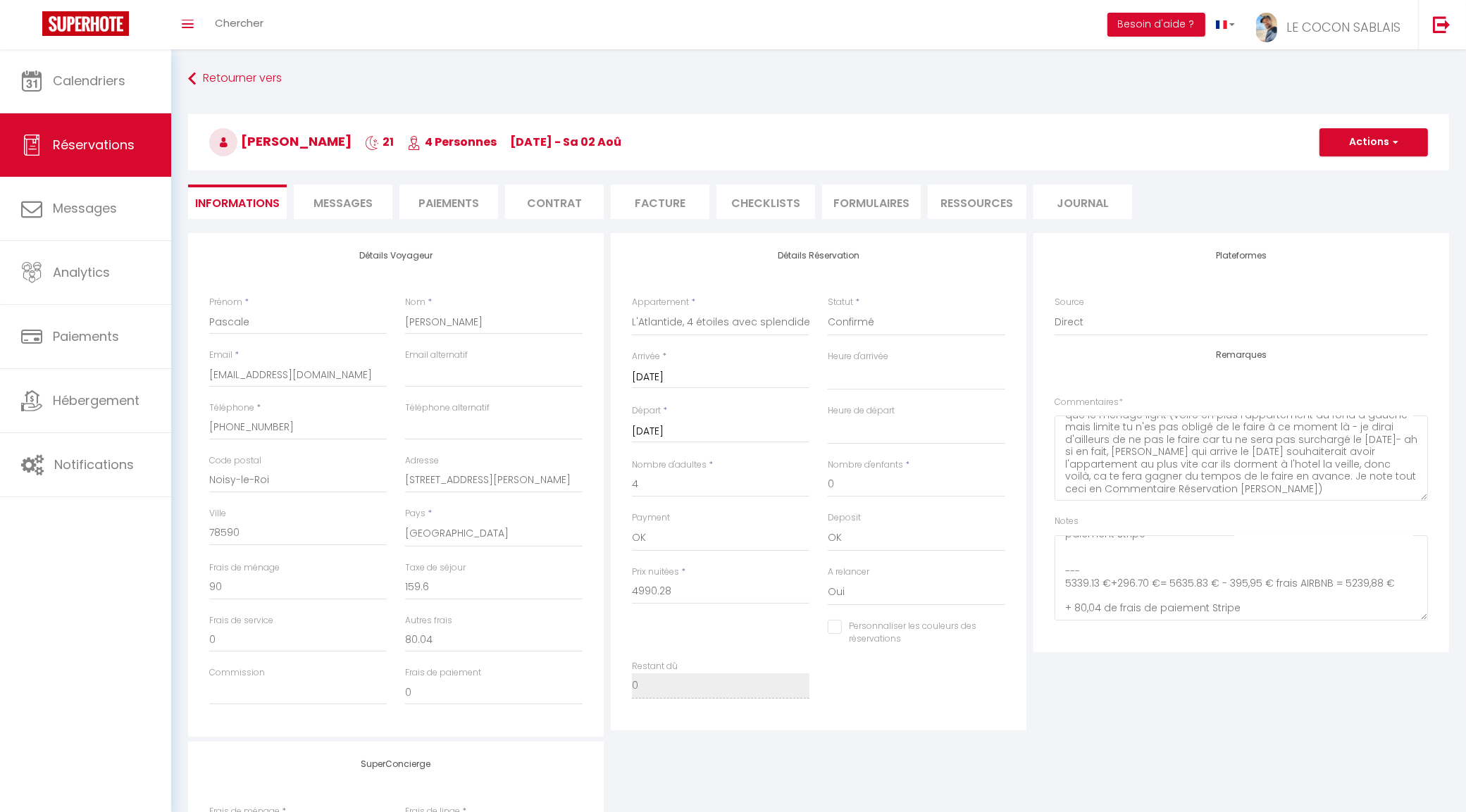
select select
checkbox input "false"
select select
checkbox input "false"
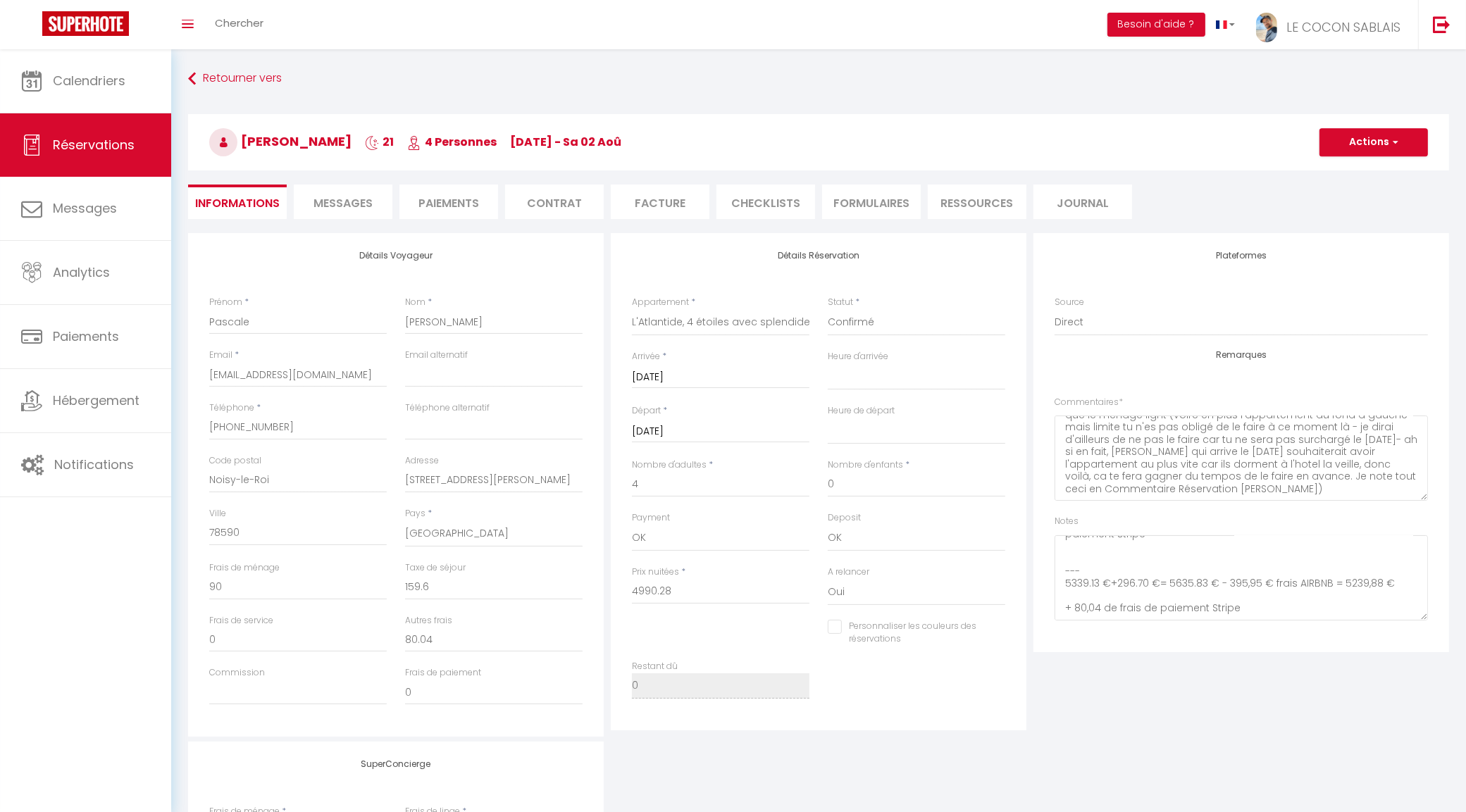
select select
checkbox input "false"
select select
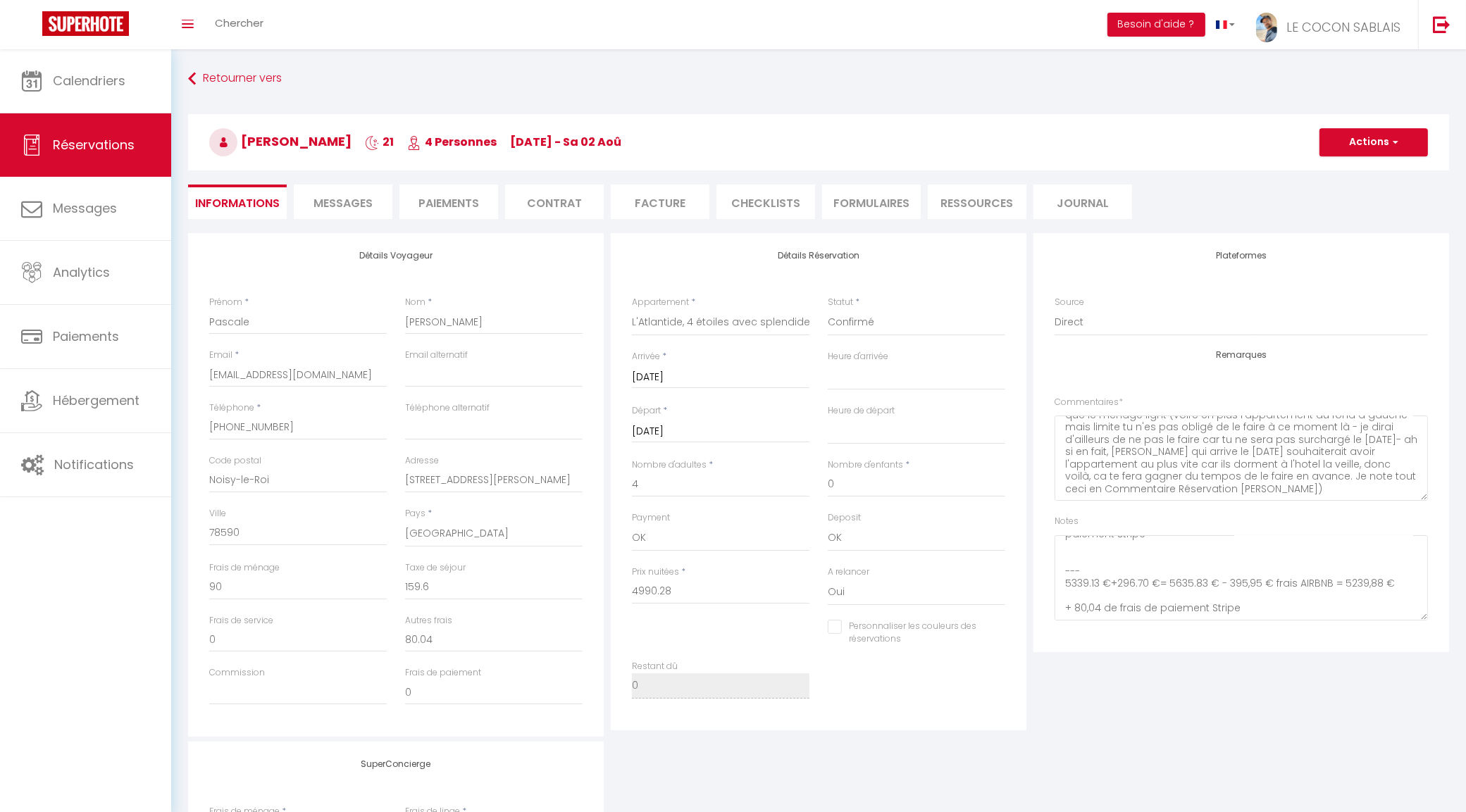
checkbox input "false"
select select
checkbox input "false"
select select
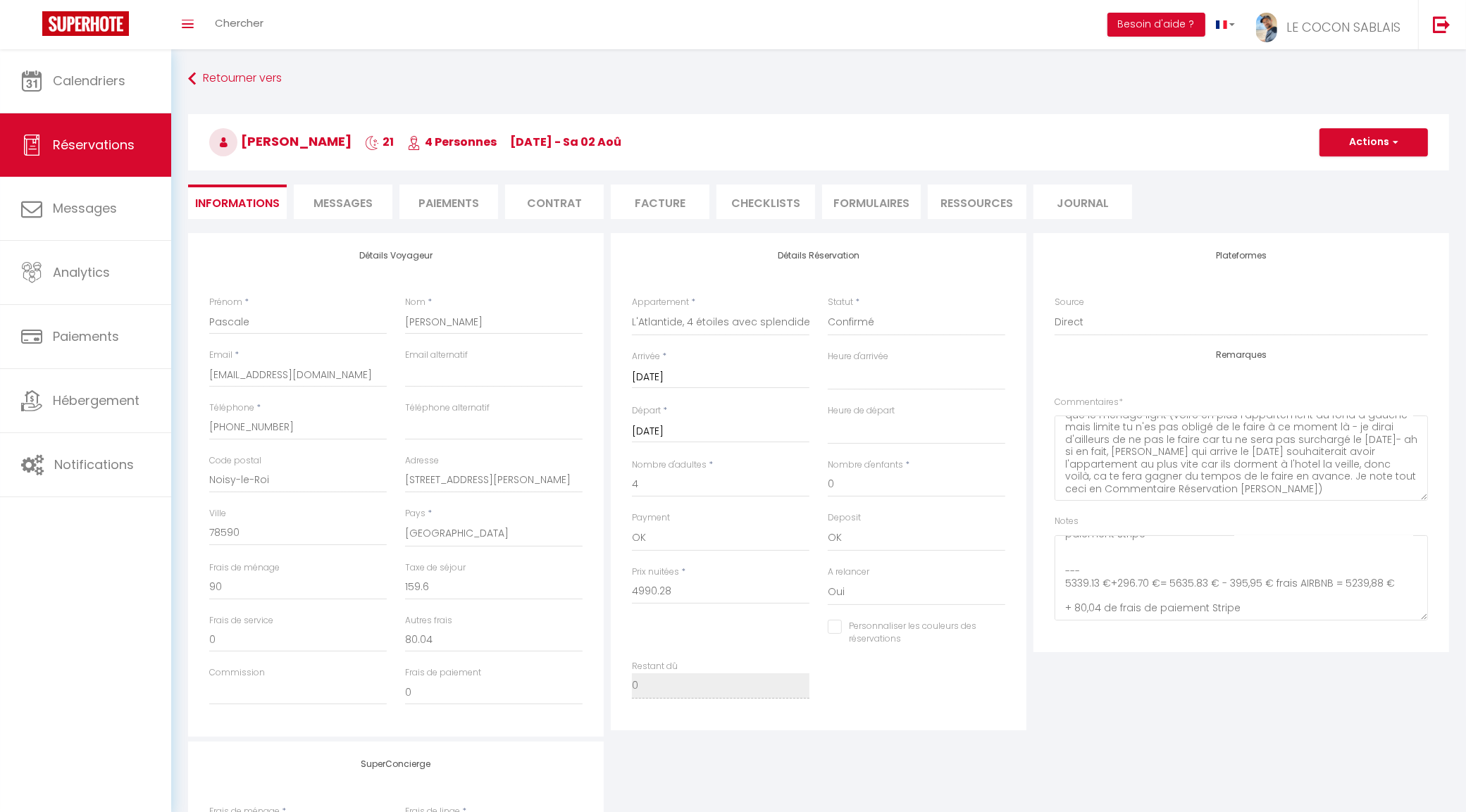
select select
checkbox input "false"
select select
checkbox input "false"
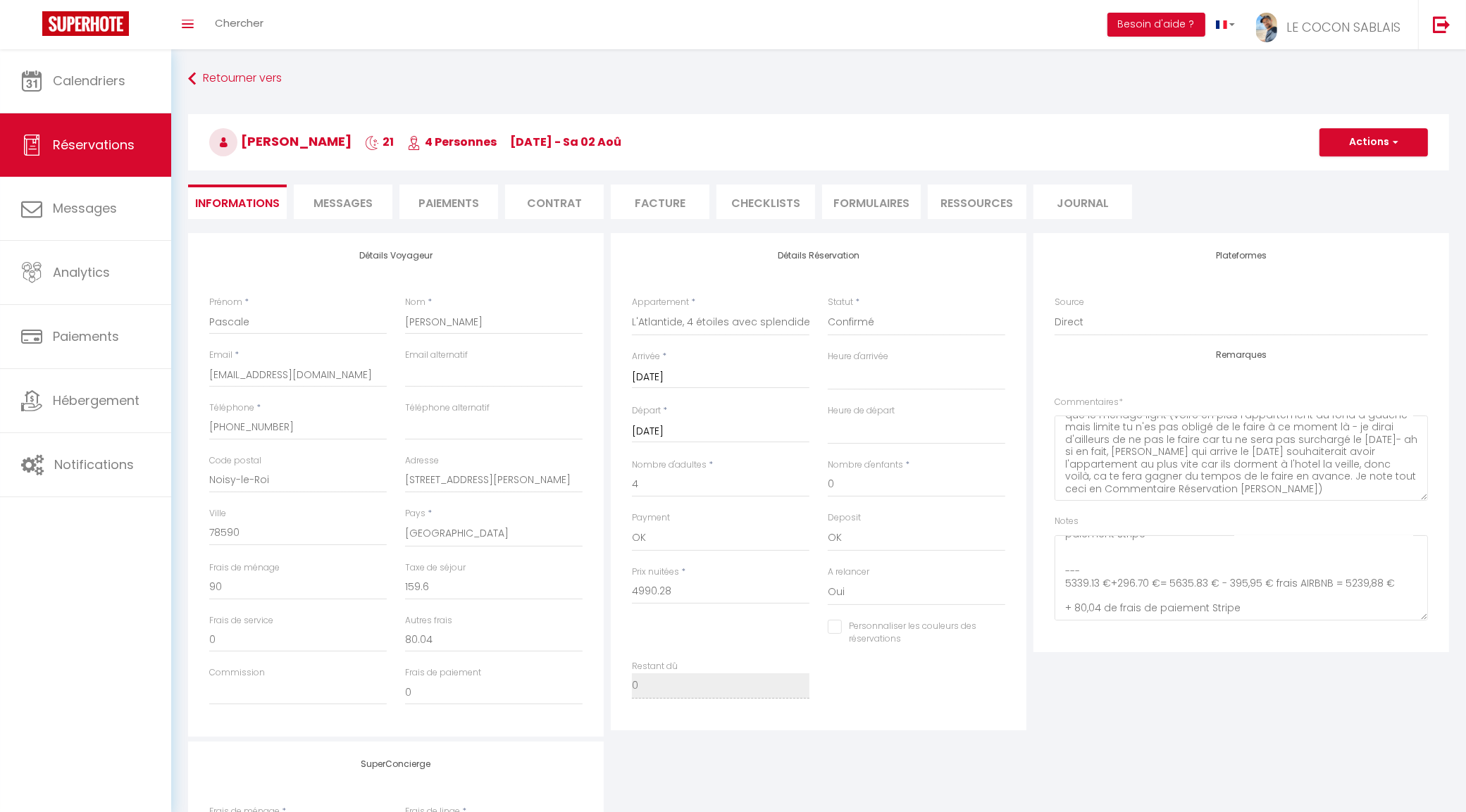
select select
checkbox input "false"
select select
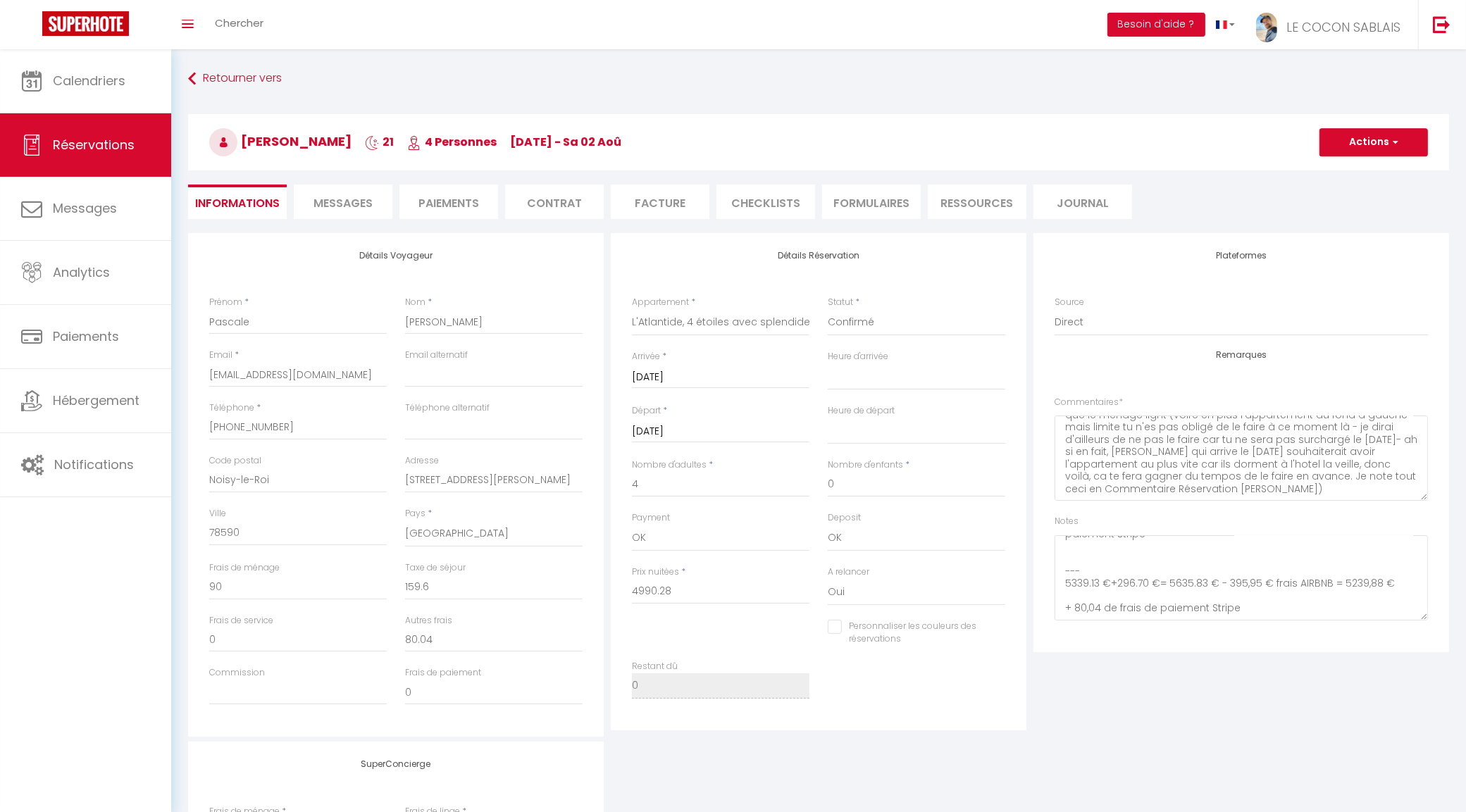
checkbox input "false"
select select
checkbox input "false"
select select
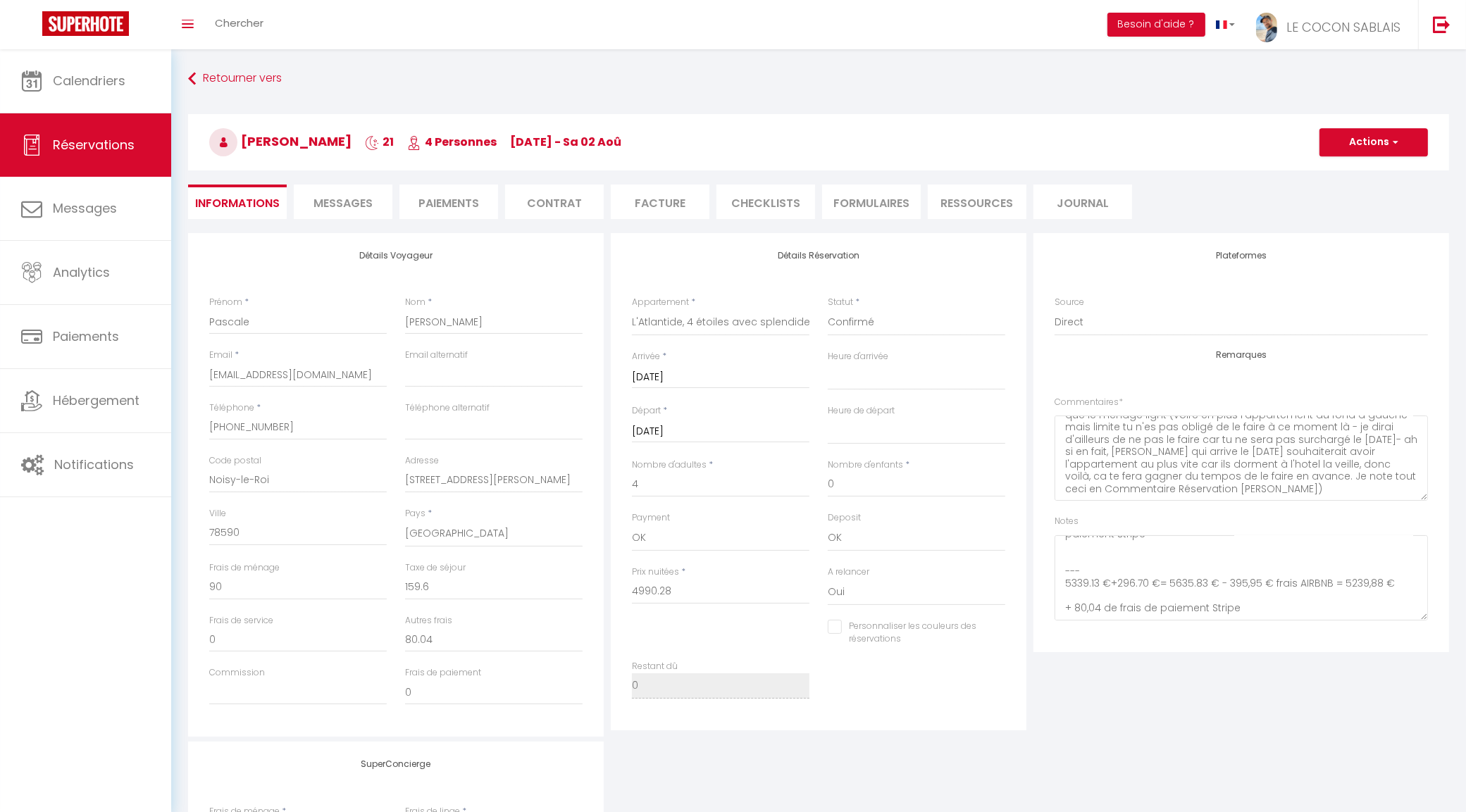
select select
checkbox input "false"
select select
checkbox input "false"
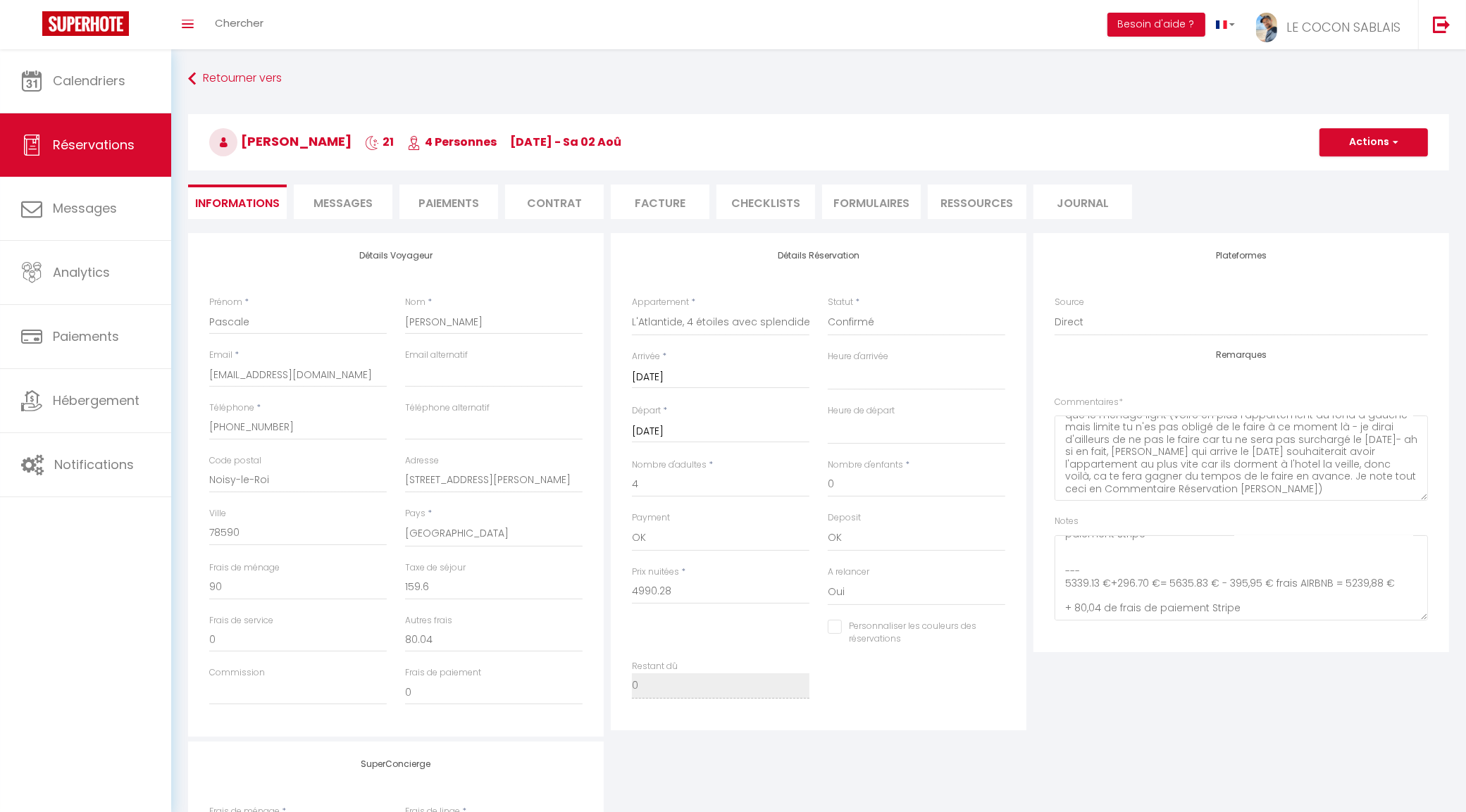
select select
checkbox input "false"
select select
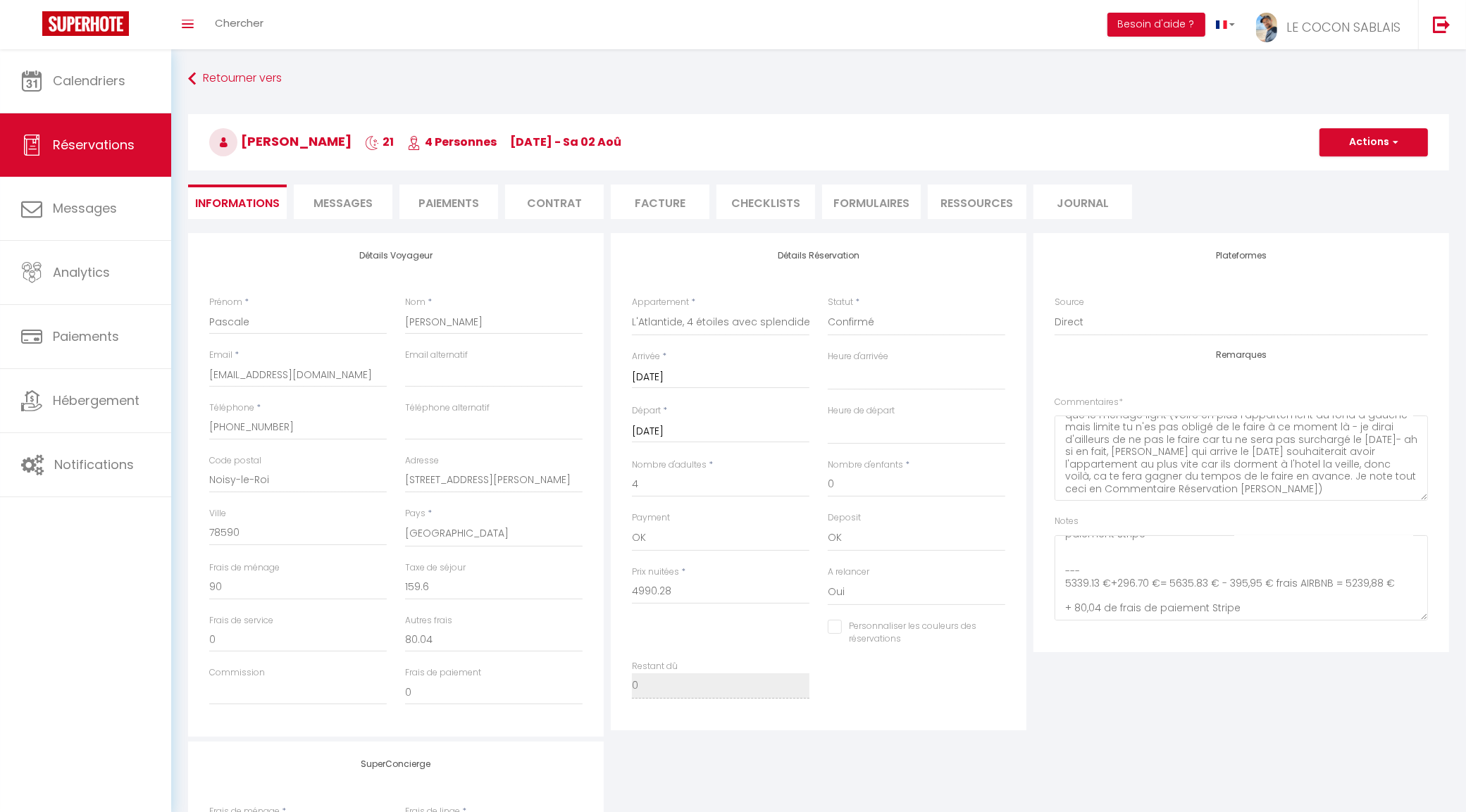
checkbox input "false"
select select
checkbox input "false"
select select
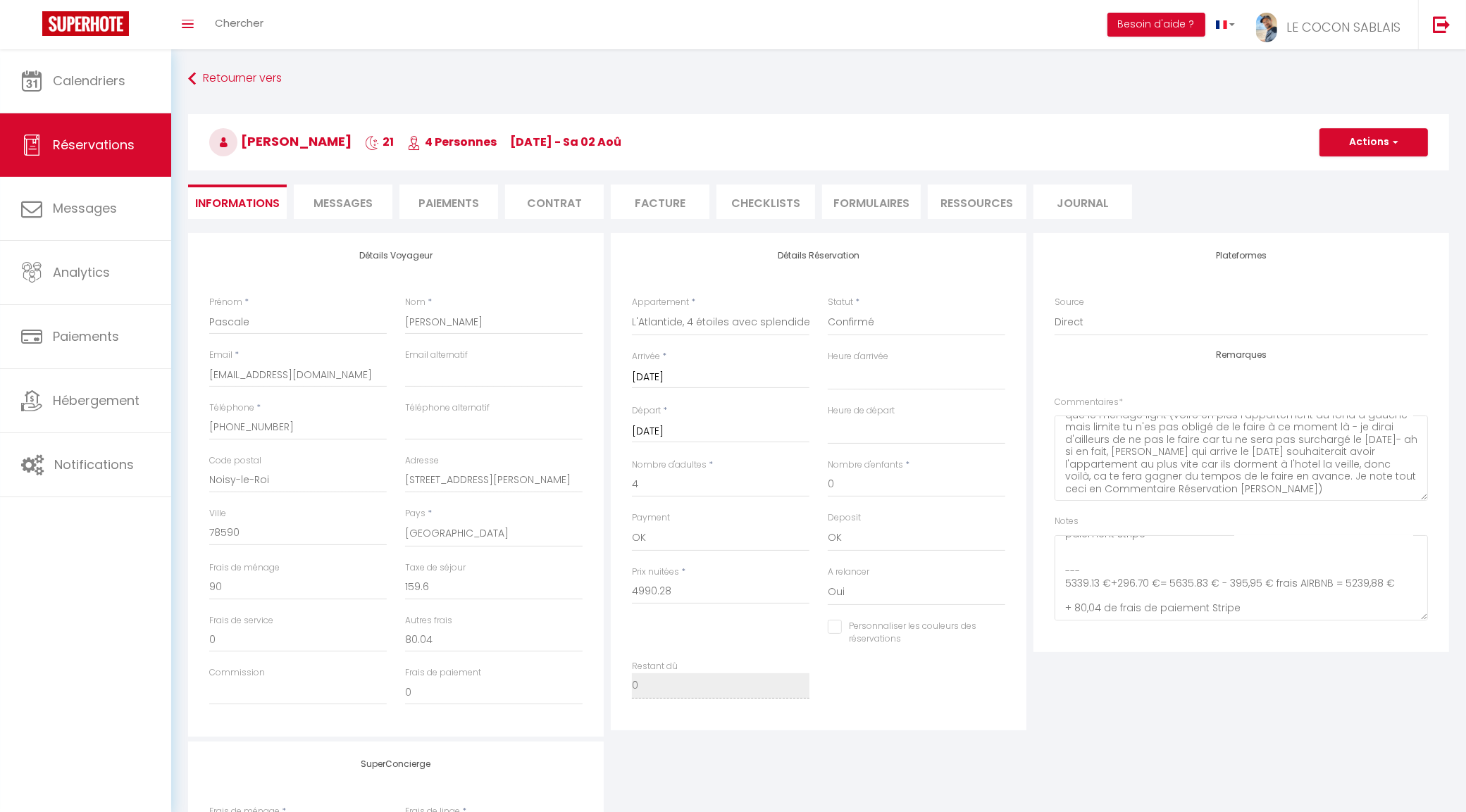
select select
checkbox input "false"
select select
checkbox input "false"
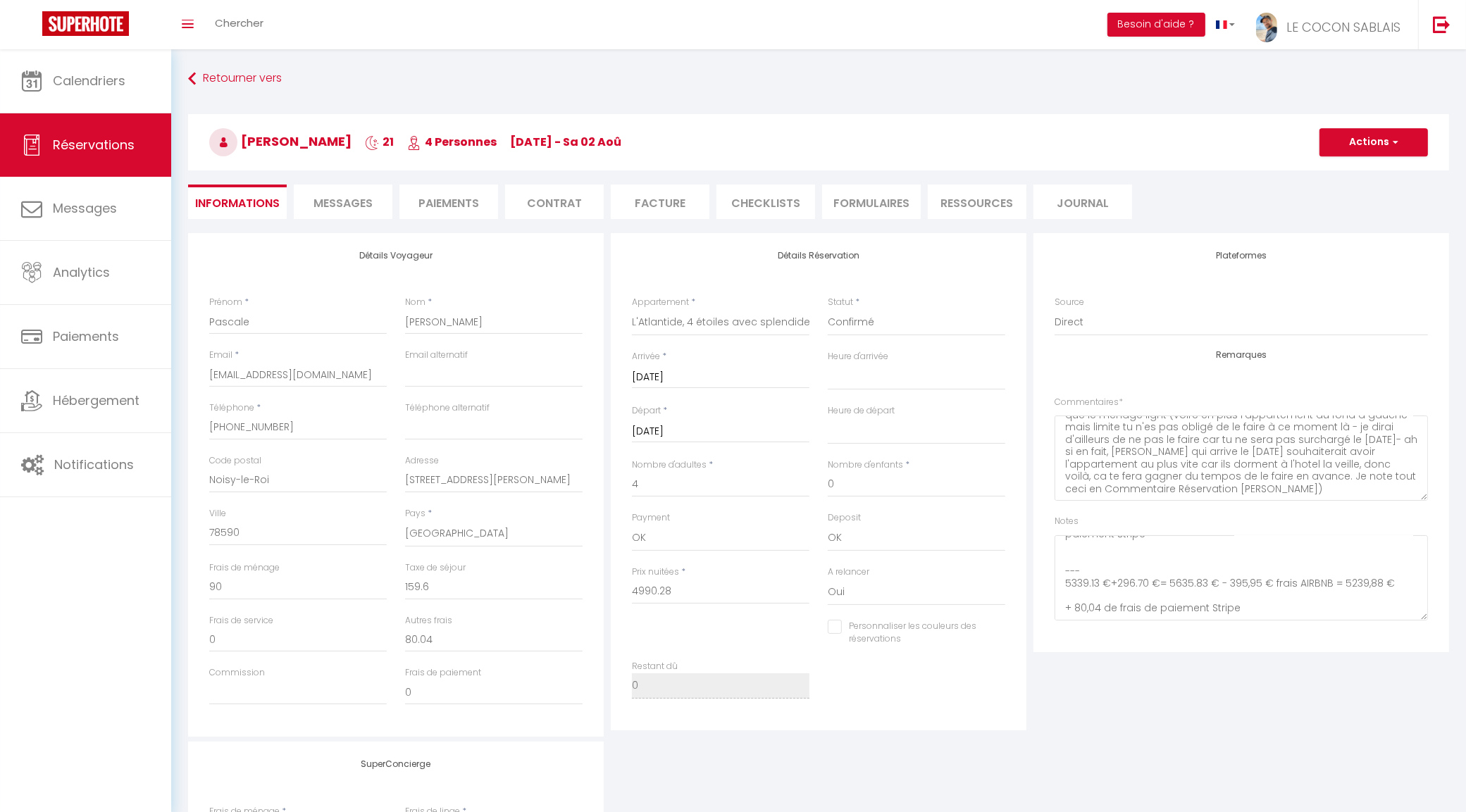
select select
checkbox input "false"
select select
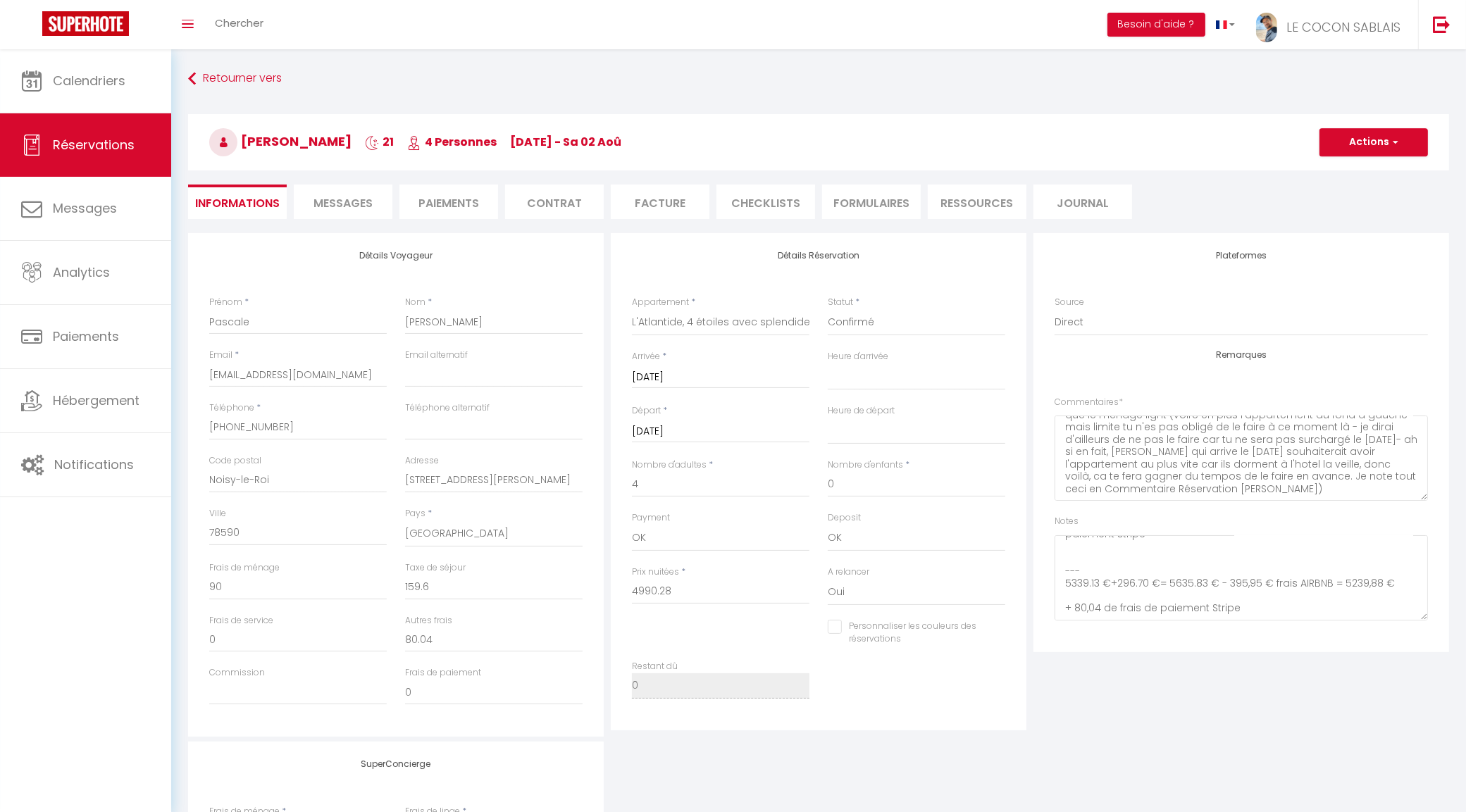
checkbox input "false"
select select
checkbox input "false"
select select
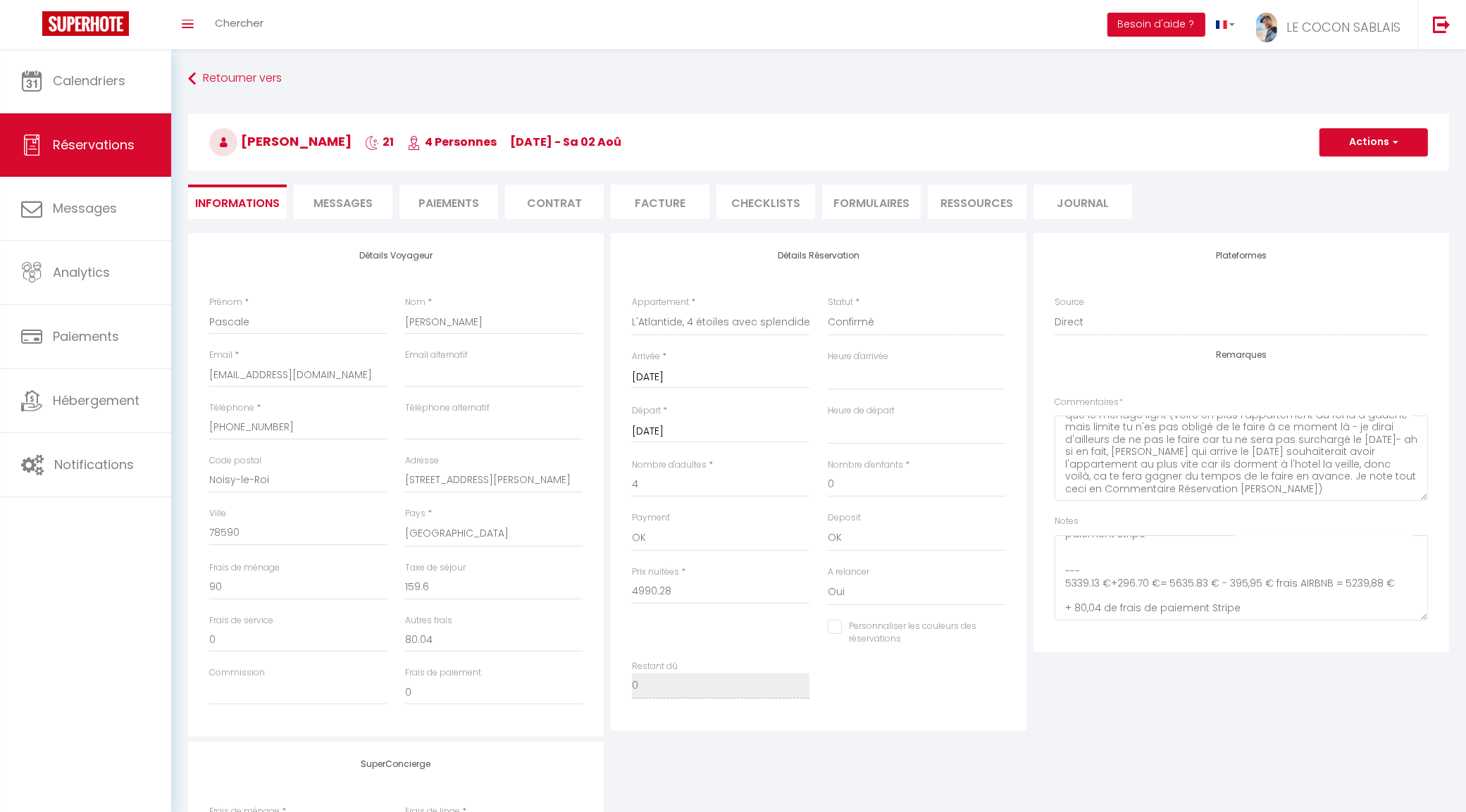
select select
checkbox input "false"
select select
checkbox input "false"
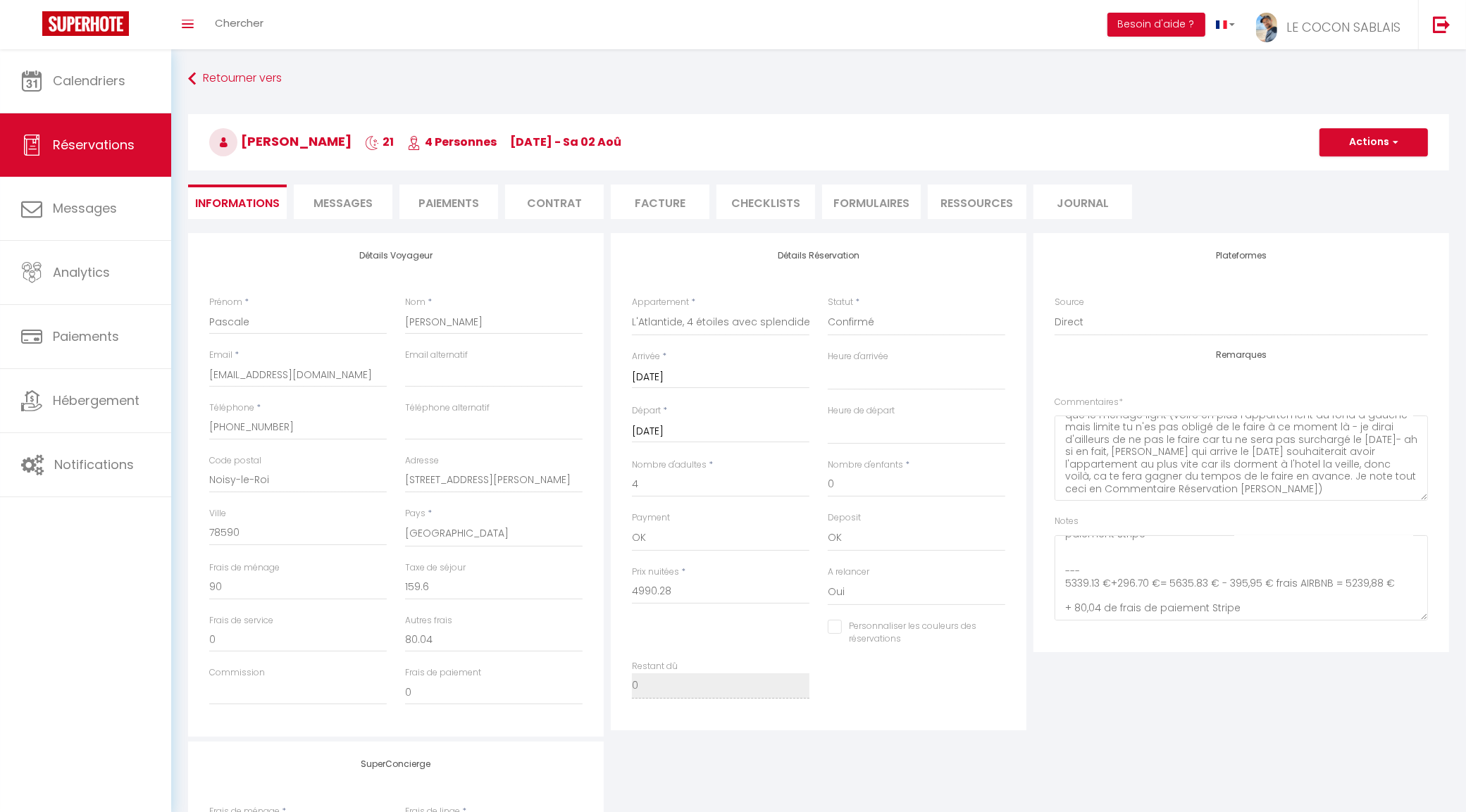
click at [455, 208] on li "Paiements" at bounding box center [449, 202] width 99 height 35
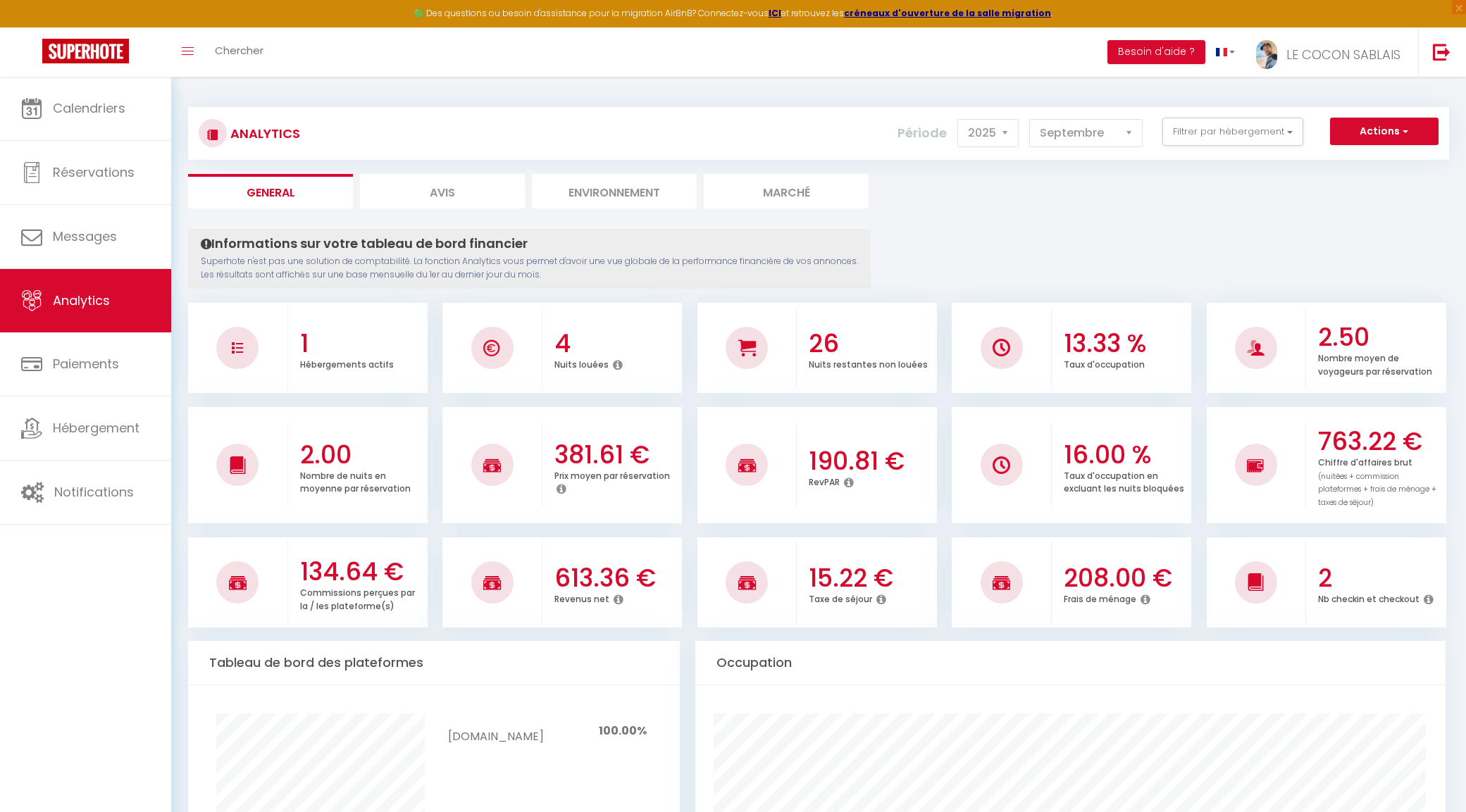
select select "2025"
select select "9"
select select "2025"
select select "9"
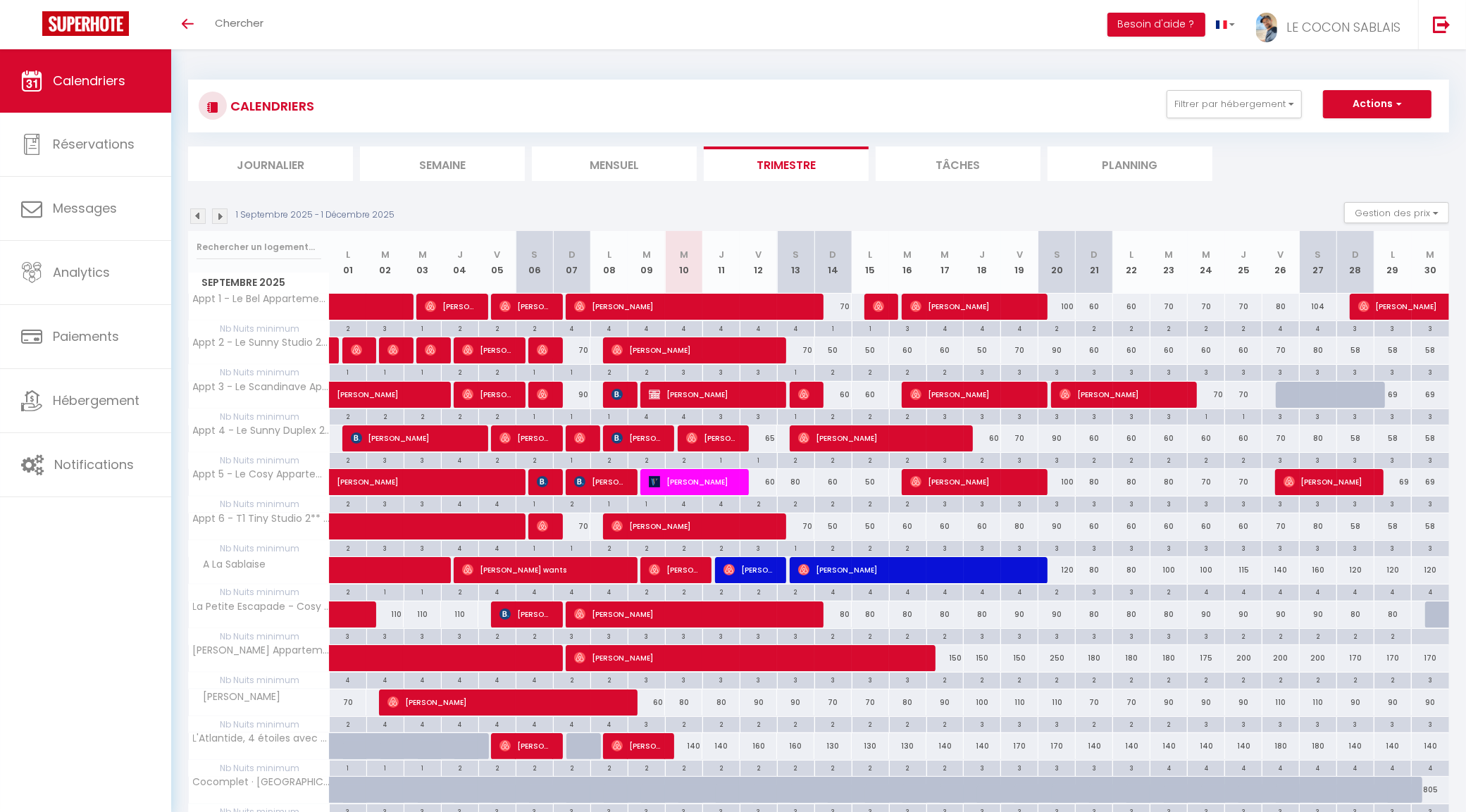
click at [1065, 508] on div "3" at bounding box center [1056, 503] width 37 height 14
type input "3"
type input "Sam 20 Septembre 2025"
type input "Dim 21 Septembre 2025"
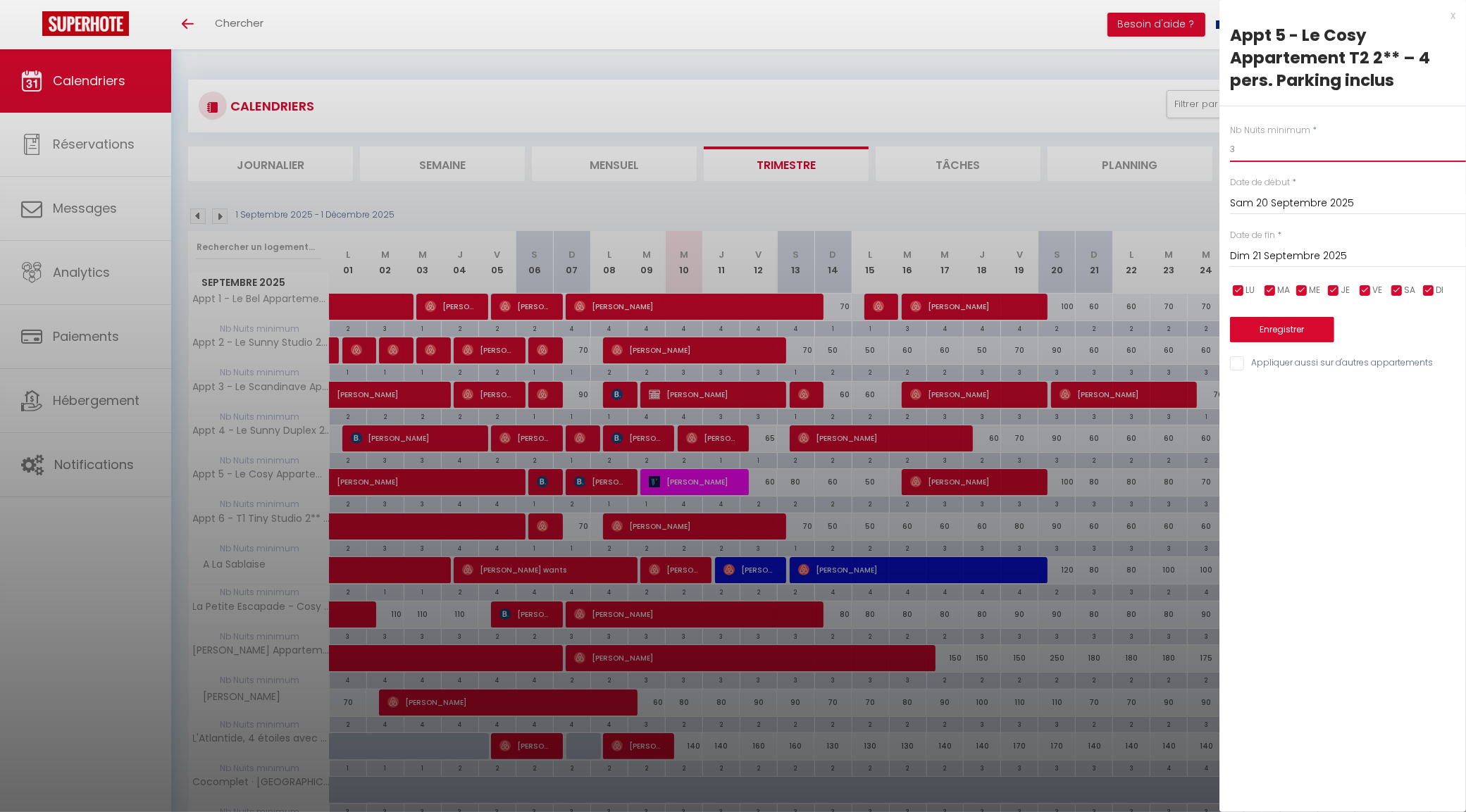
click at [1272, 160] on input "3" at bounding box center [1348, 150] width 236 height 26
type input "é"
type input "2"
click at [1273, 248] on input "Dim 21 Septembre 2025" at bounding box center [1348, 256] width 236 height 18
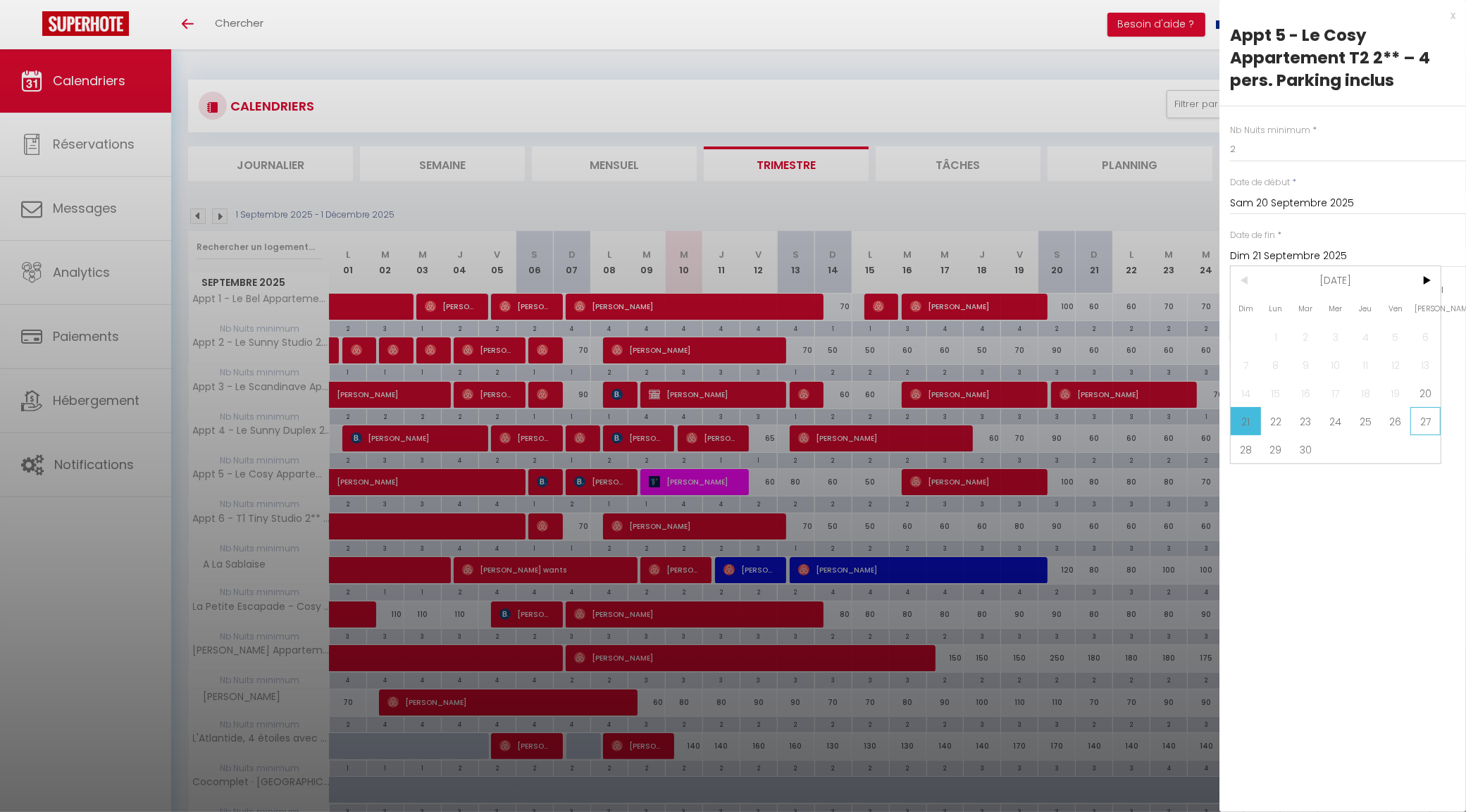
click at [1434, 420] on span "27" at bounding box center [1425, 421] width 30 height 28
type input "Sam 27 Septembre 2025"
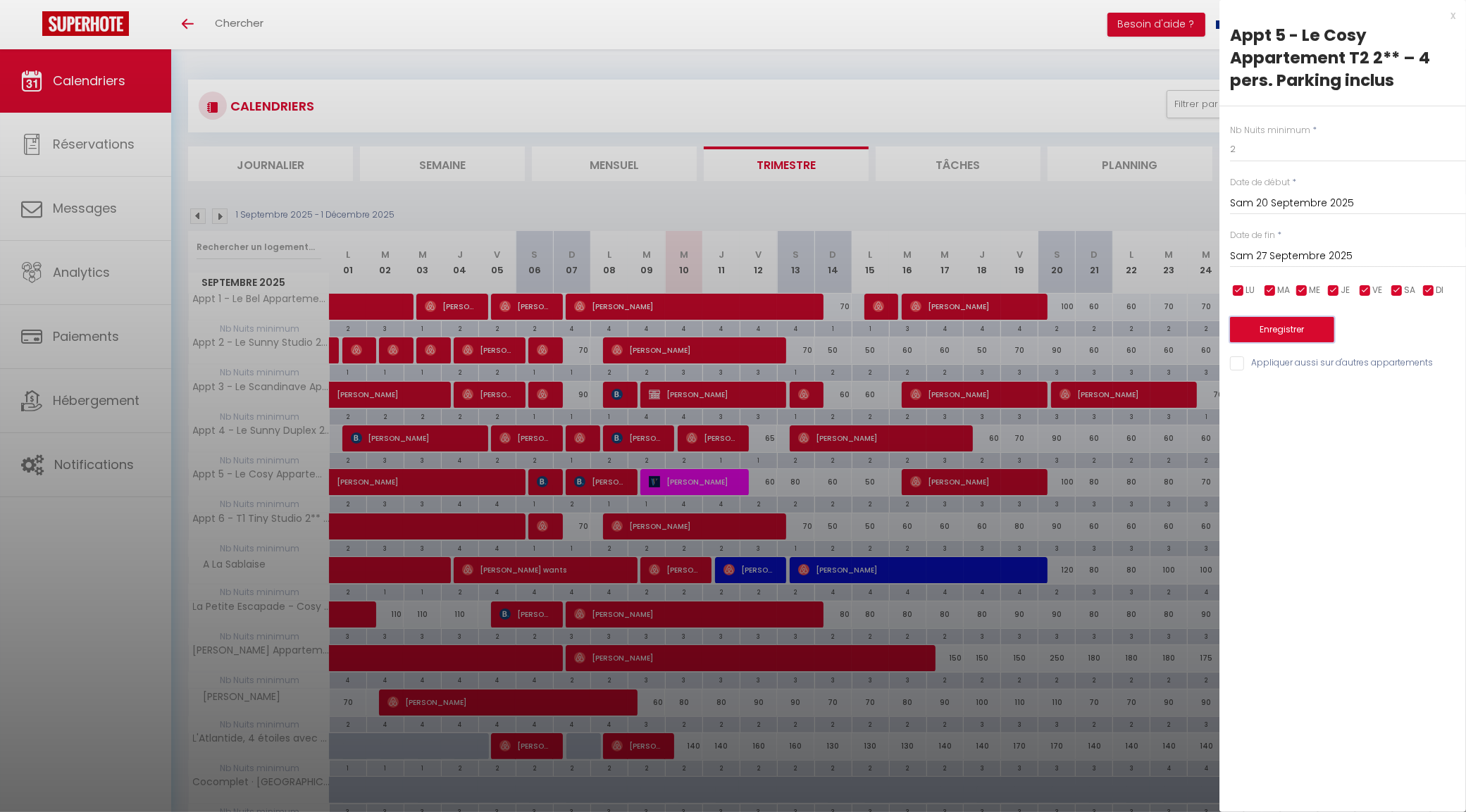
click at [1303, 324] on button "Enregistrer" at bounding box center [1282, 330] width 105 height 26
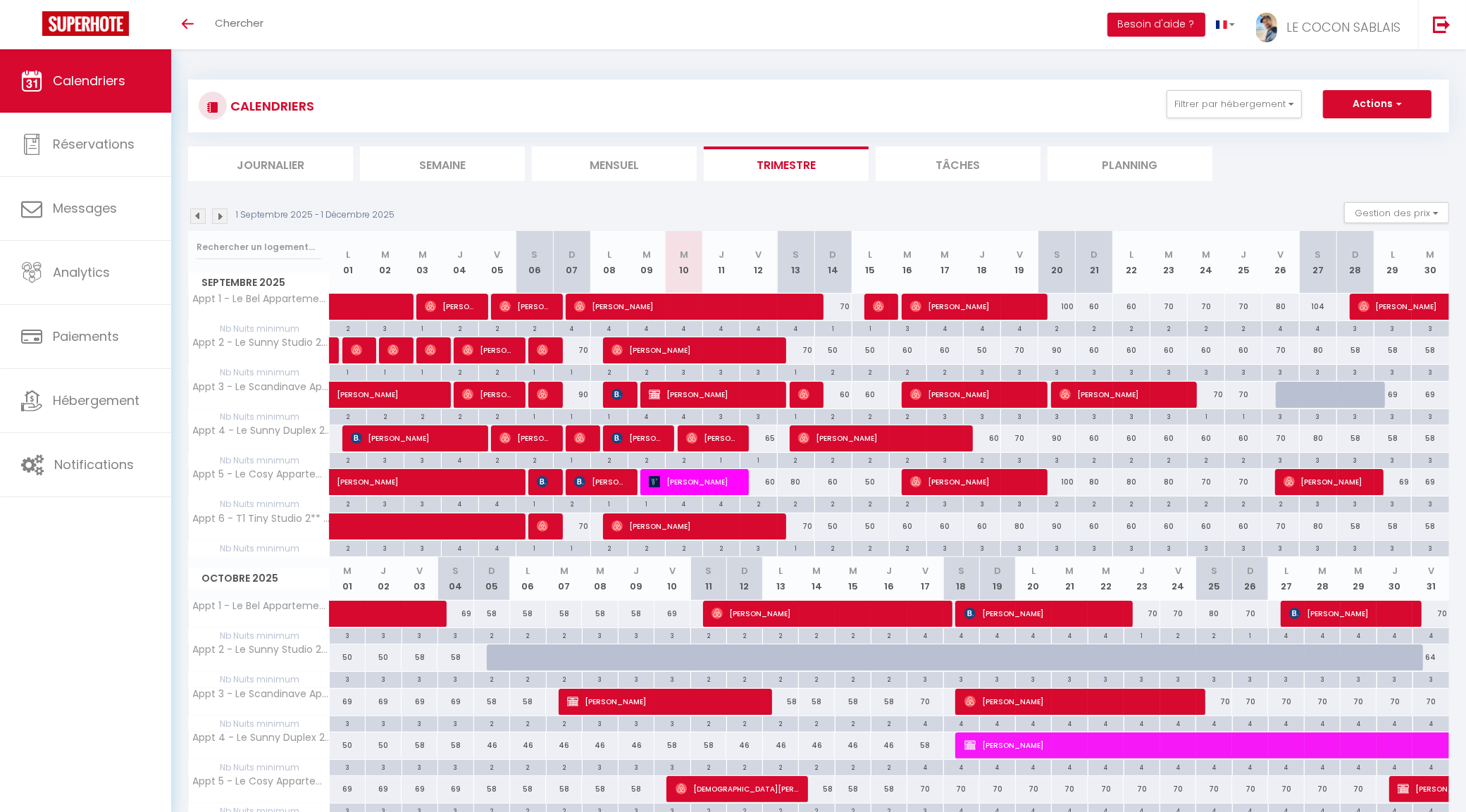
click at [1093, 487] on div "80" at bounding box center [1094, 482] width 38 height 26
type input "80"
type input "Dim 21 Septembre 2025"
type input "Lun 22 Septembre 2025"
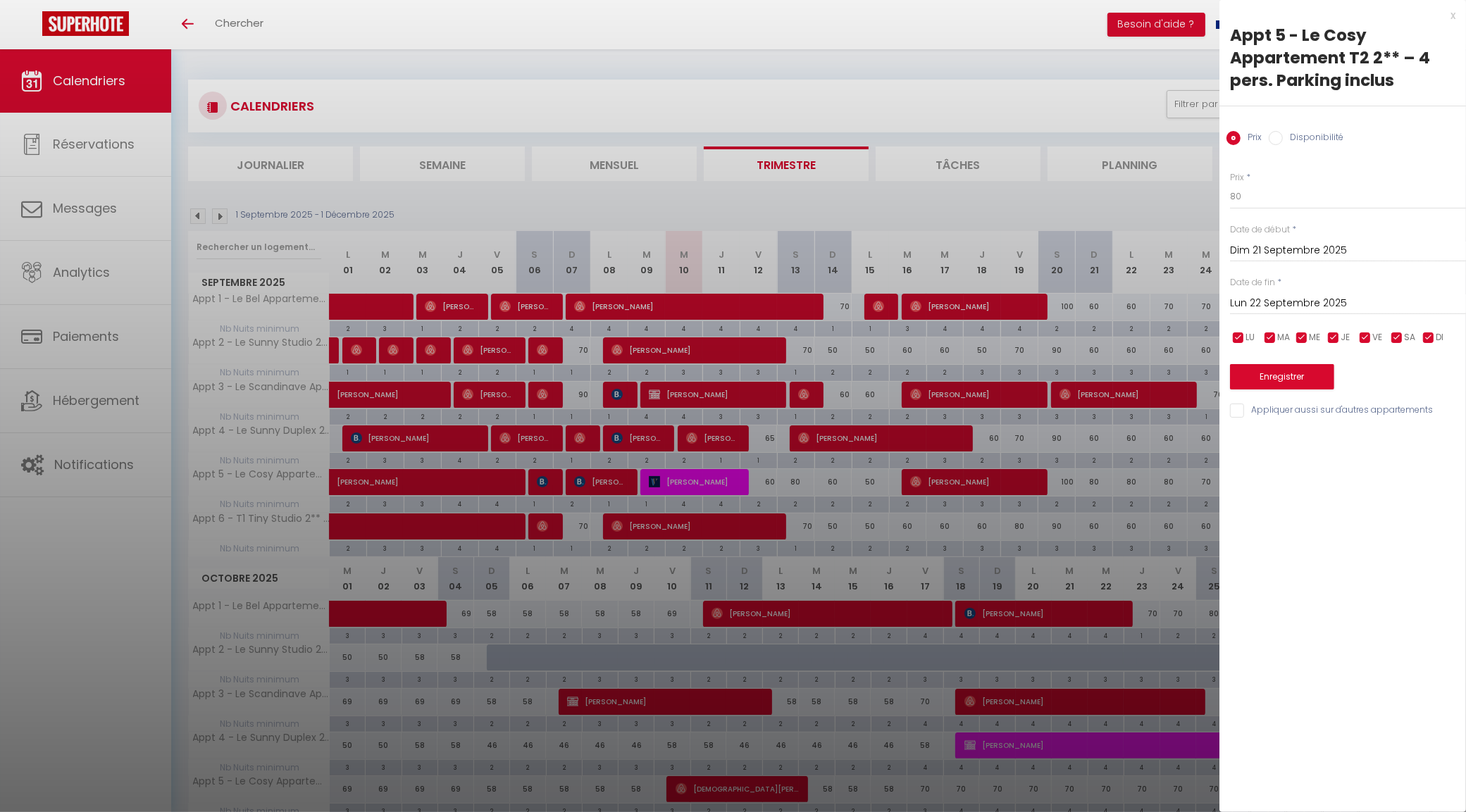
click at [1280, 183] on div "Prix * 80" at bounding box center [1348, 190] width 236 height 38
click at [1273, 187] on input "80" at bounding box center [1348, 196] width 236 height 26
type input "8"
type input "60"
click at [1282, 302] on input "Lun 22 Septembre 2025" at bounding box center [1348, 303] width 236 height 18
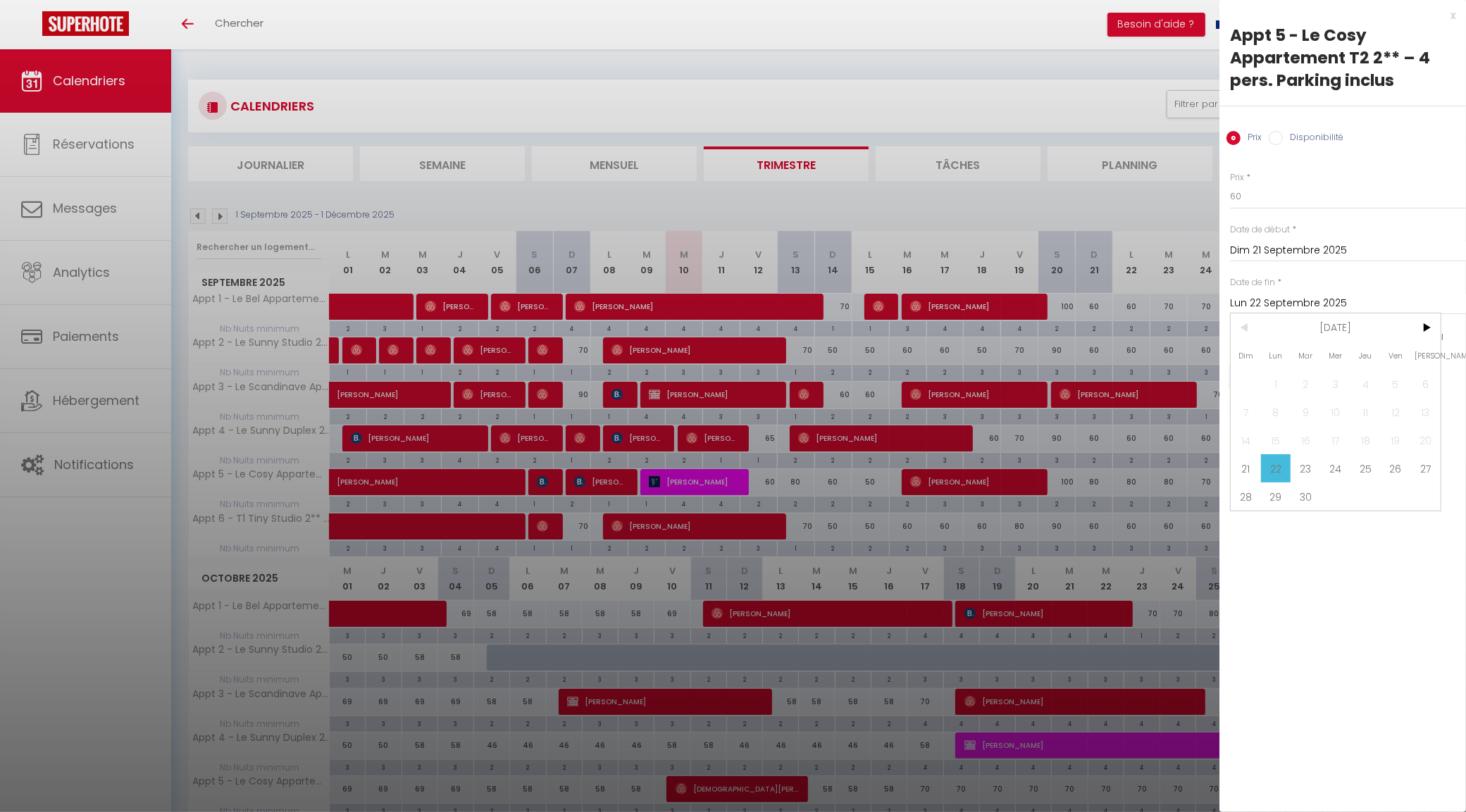
click at [1304, 476] on span "23" at bounding box center [1306, 468] width 30 height 28
type input "[DATE]"
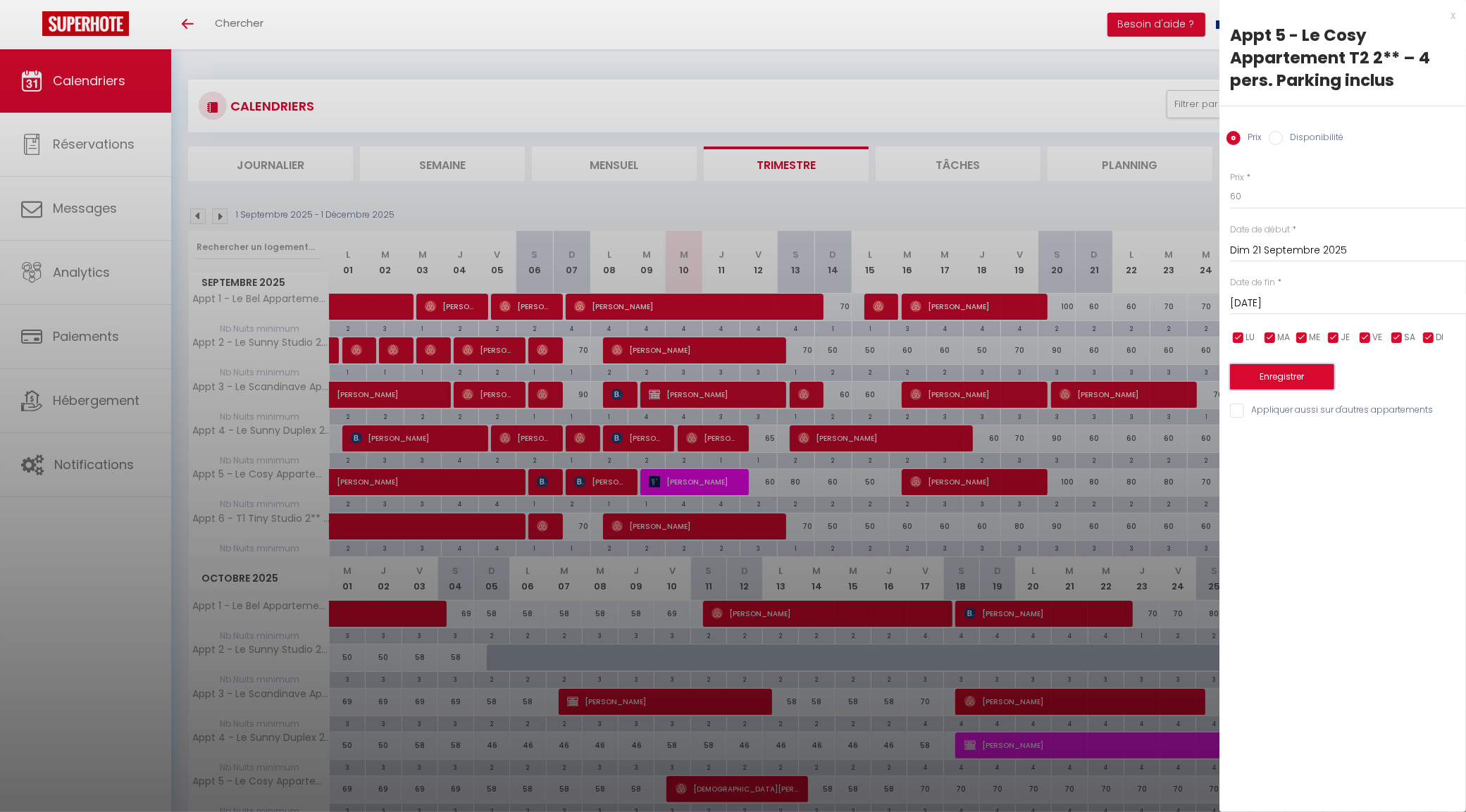
click at [1322, 381] on button "Enregistrer" at bounding box center [1282, 377] width 105 height 26
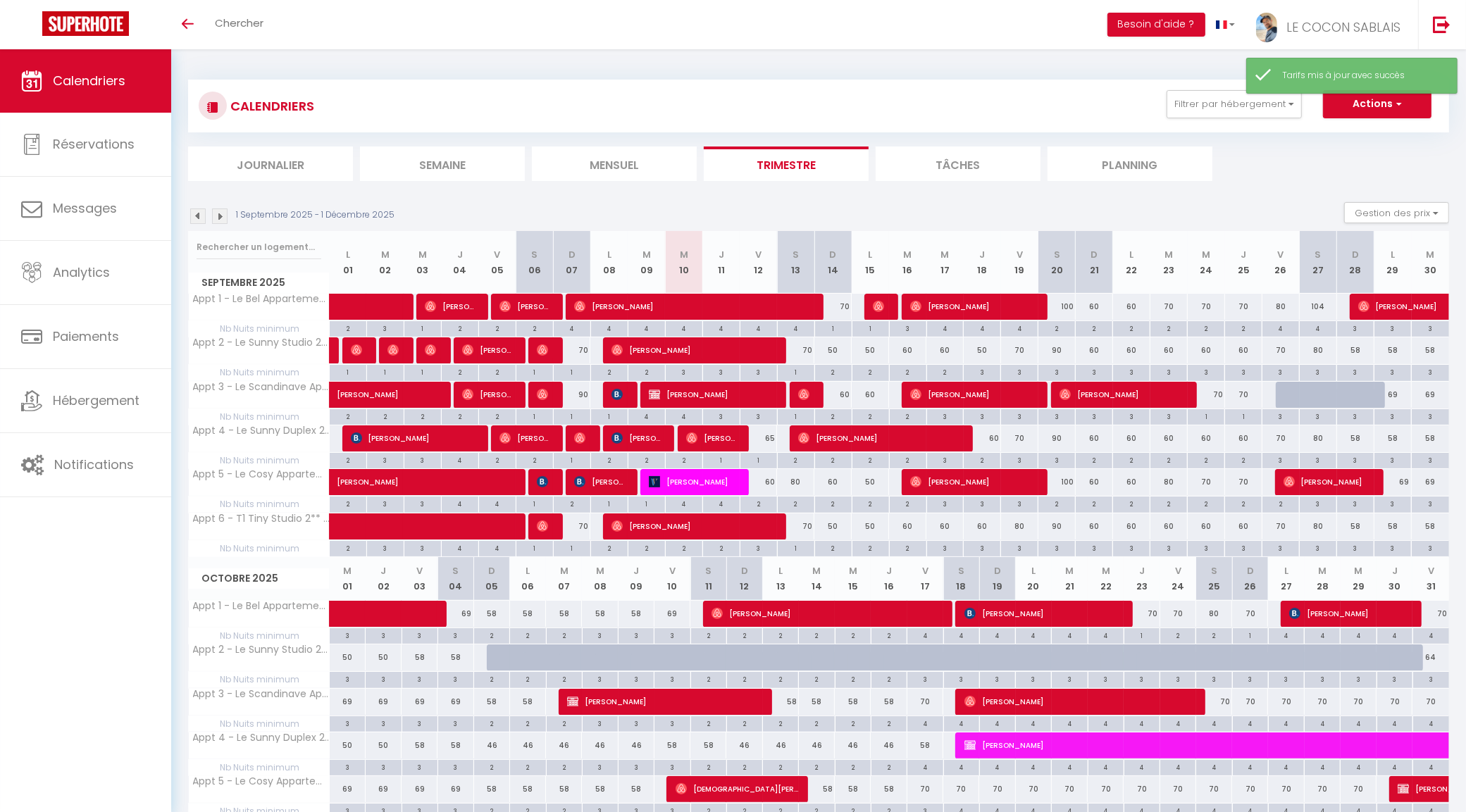
click at [1168, 483] on div "80" at bounding box center [1169, 482] width 38 height 26
type input "80"
type input "[DATE]"
type input "Mer 24 Septembre 2025"
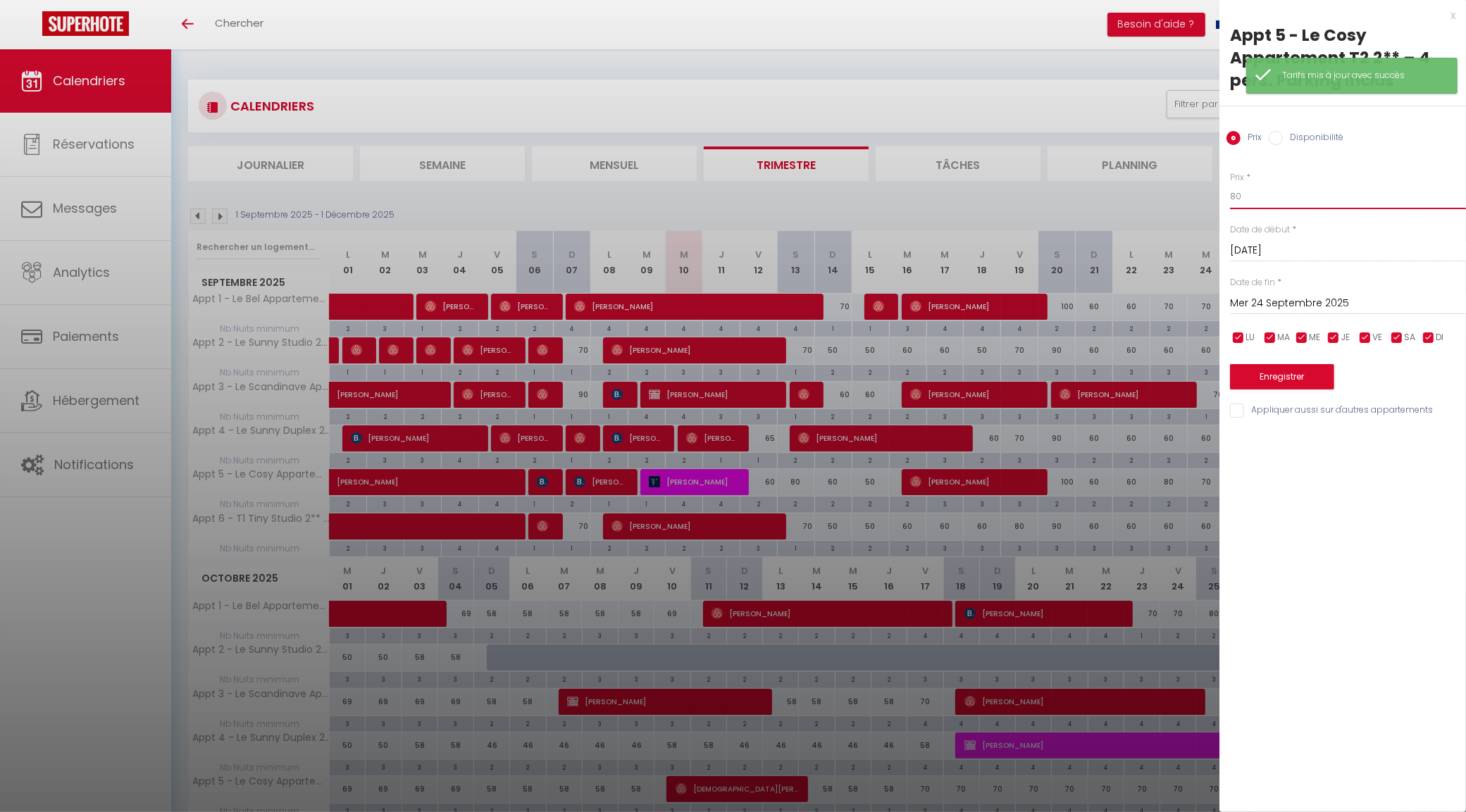
click at [1258, 204] on input "80" at bounding box center [1348, 196] width 236 height 26
type input "8"
type input "70"
click at [1264, 379] on button "Enregistrer" at bounding box center [1282, 377] width 105 height 26
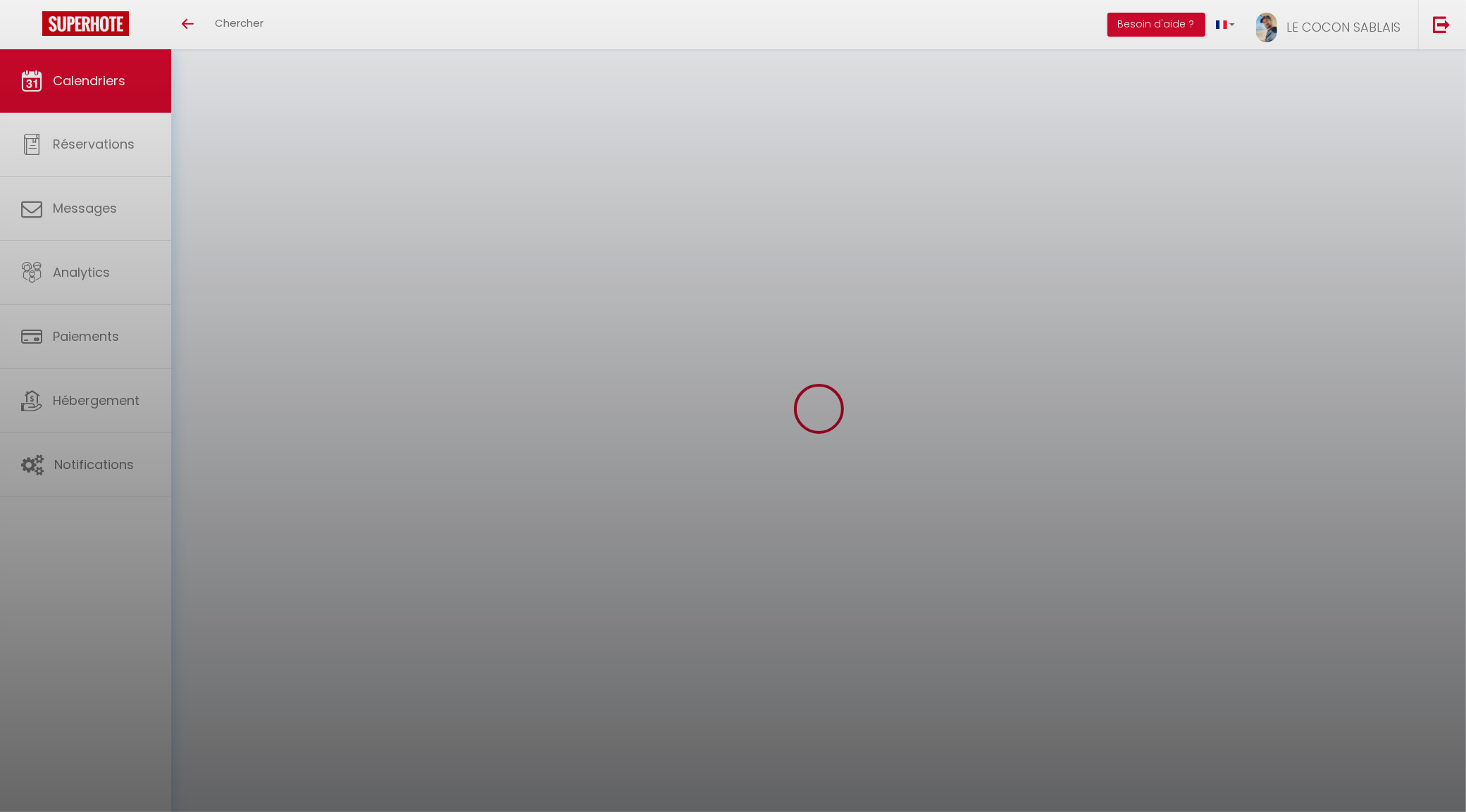
select select
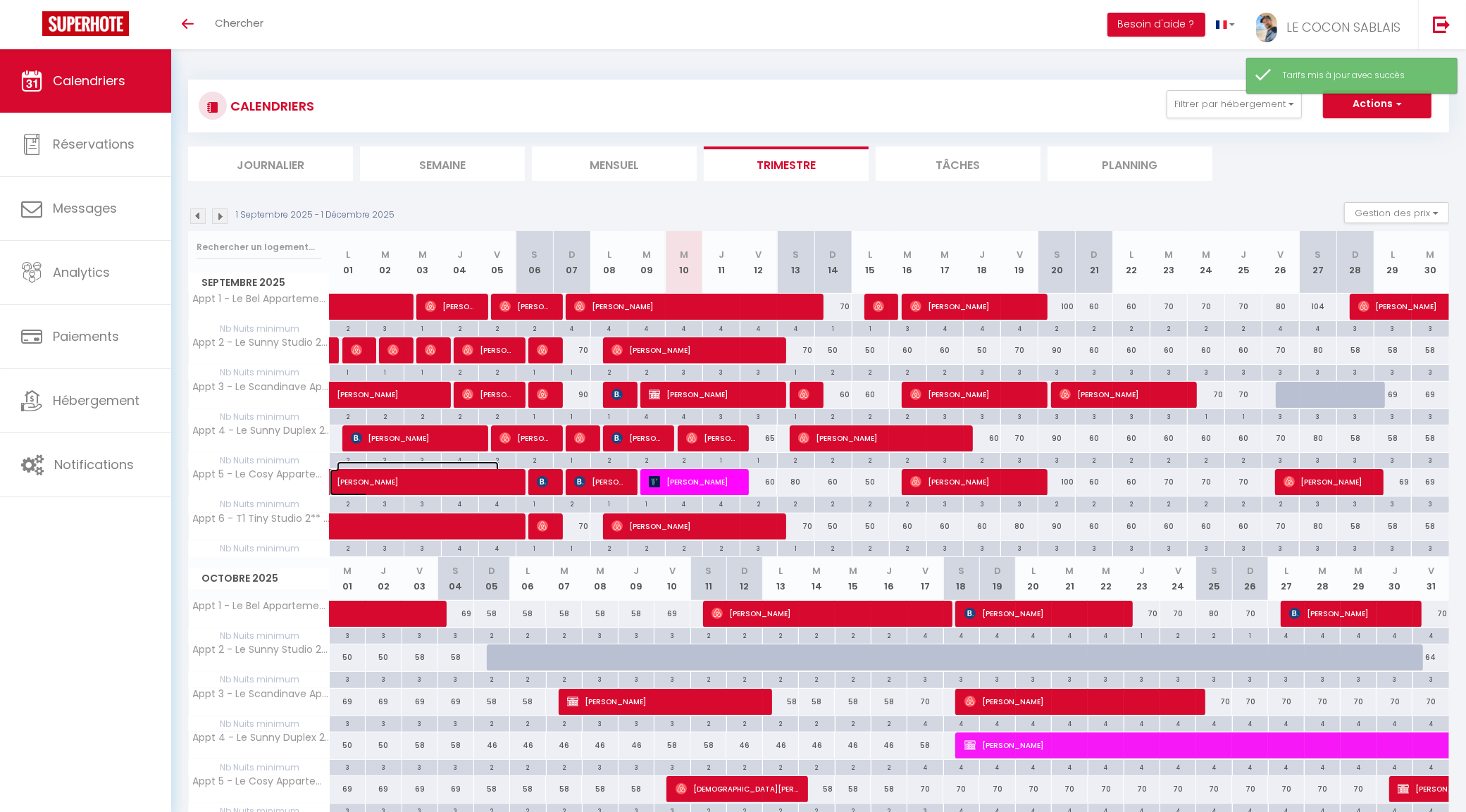
click at [407, 486] on span "[PERSON_NAME]" at bounding box center [417, 475] width 162 height 27
select select "OK"
select select "0"
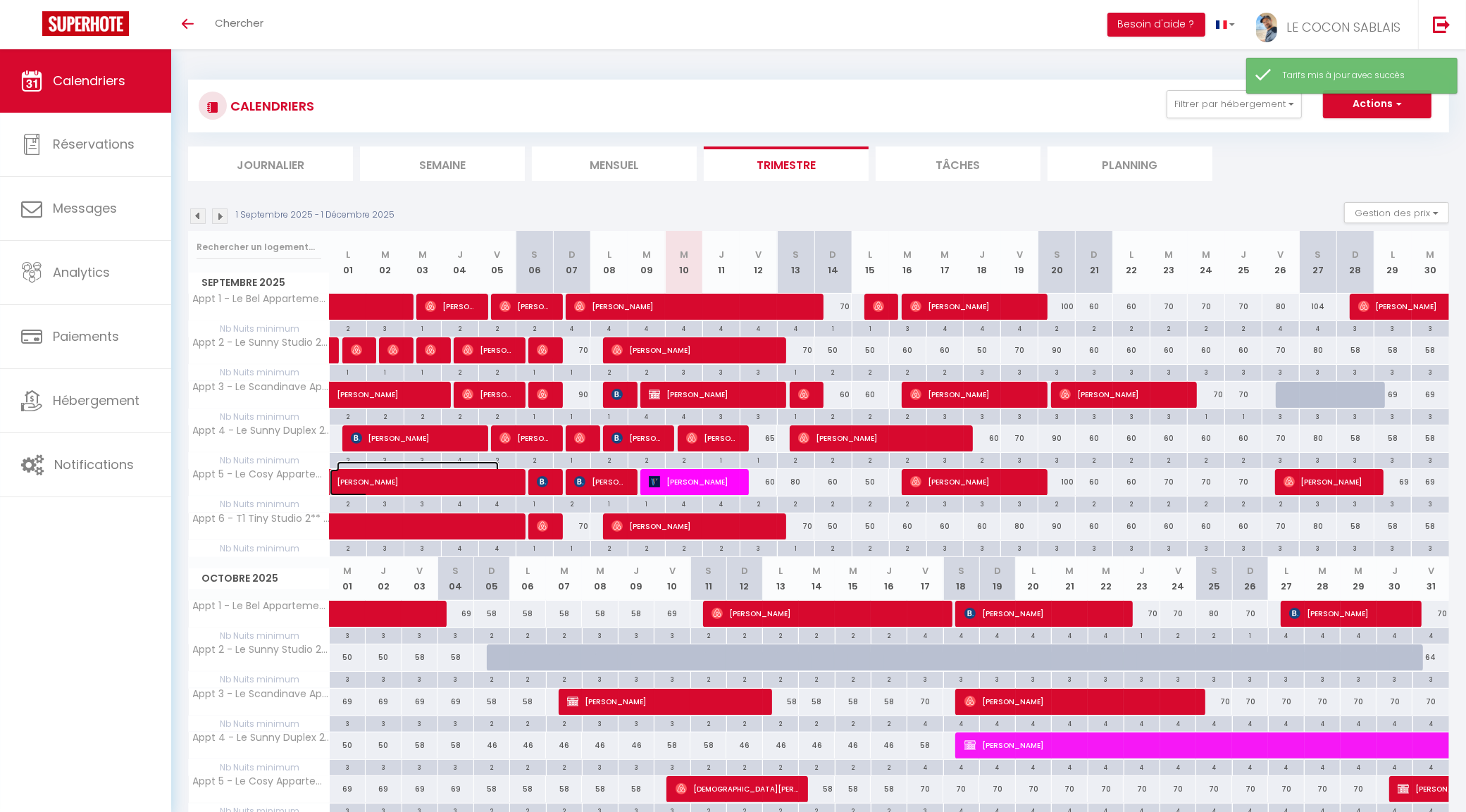
select select "1"
select select
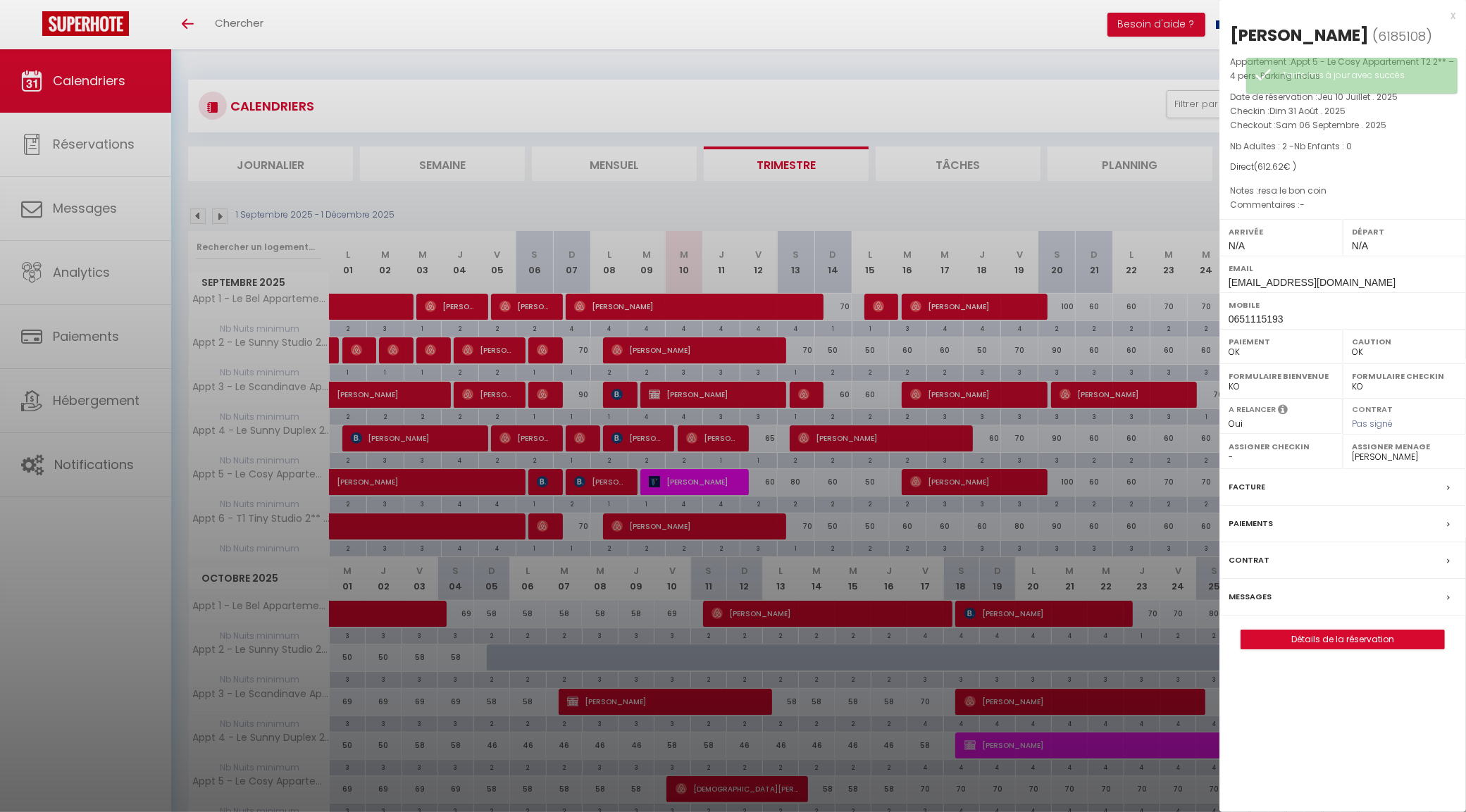
click at [540, 480] on div at bounding box center [733, 406] width 1466 height 812
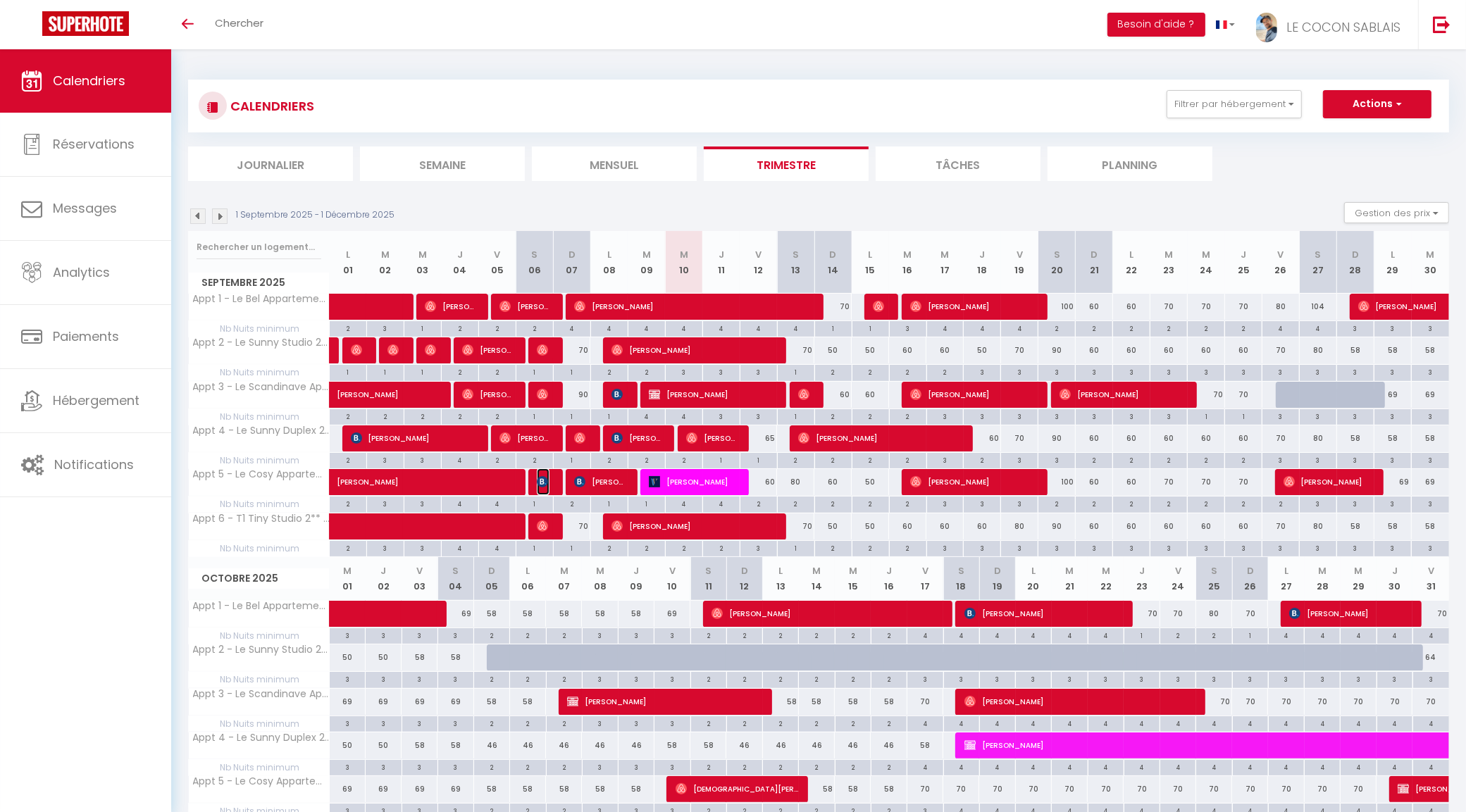
click at [540, 480] on img at bounding box center [542, 482] width 11 height 11
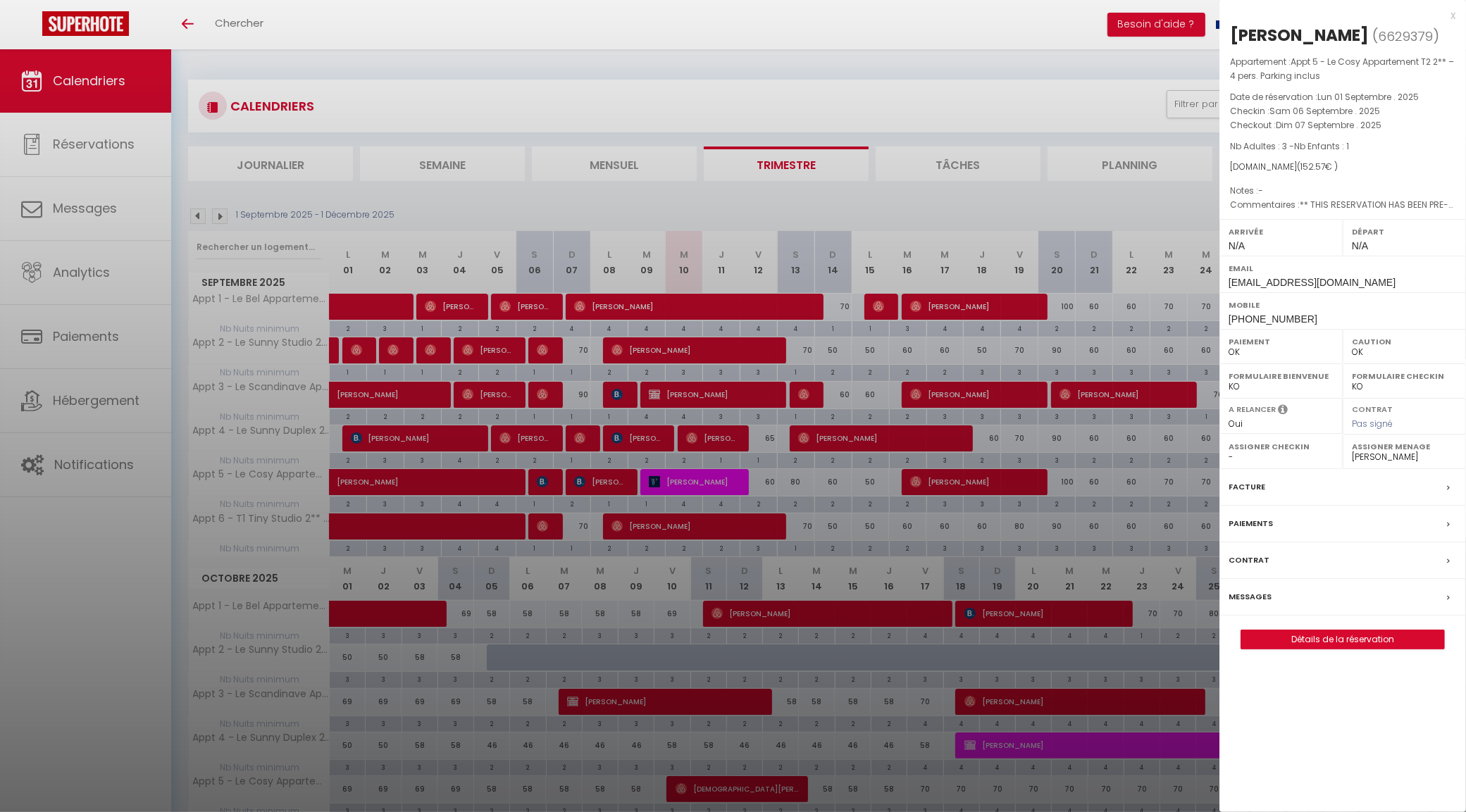
click at [603, 485] on div at bounding box center [733, 406] width 1466 height 812
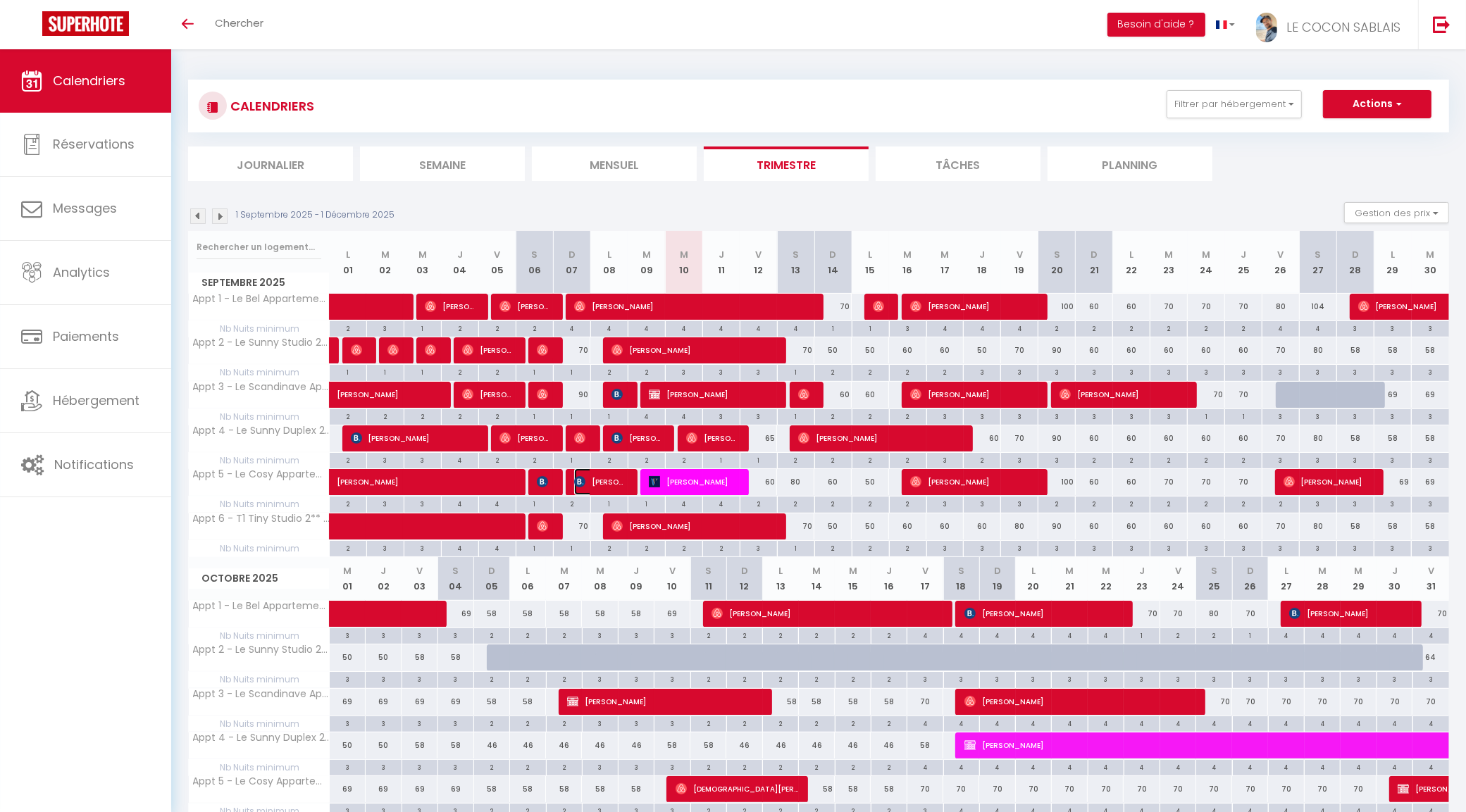
click at [603, 485] on span "phil esnault" at bounding box center [599, 482] width 50 height 27
select select "19657"
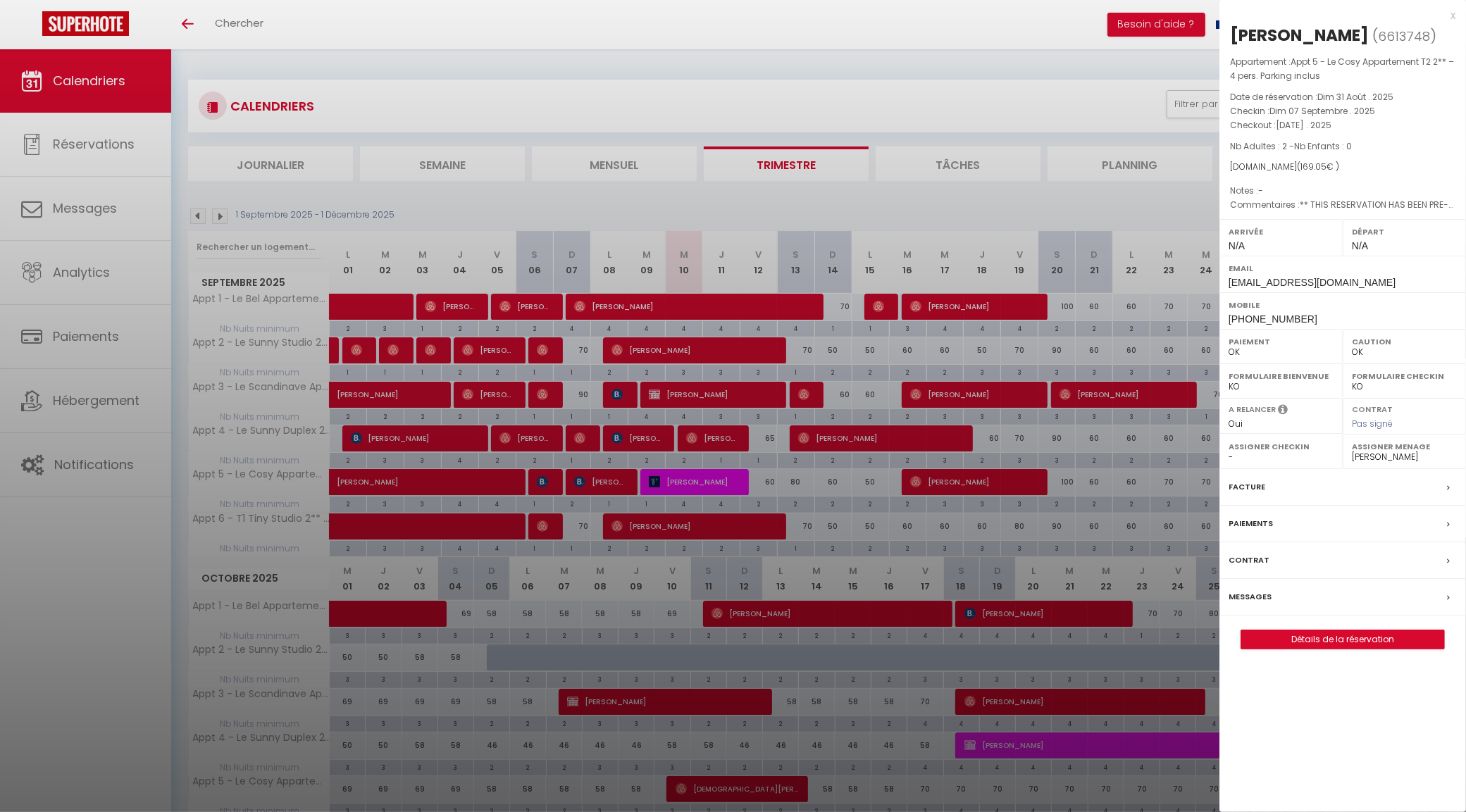
click at [978, 487] on div at bounding box center [733, 406] width 1466 height 812
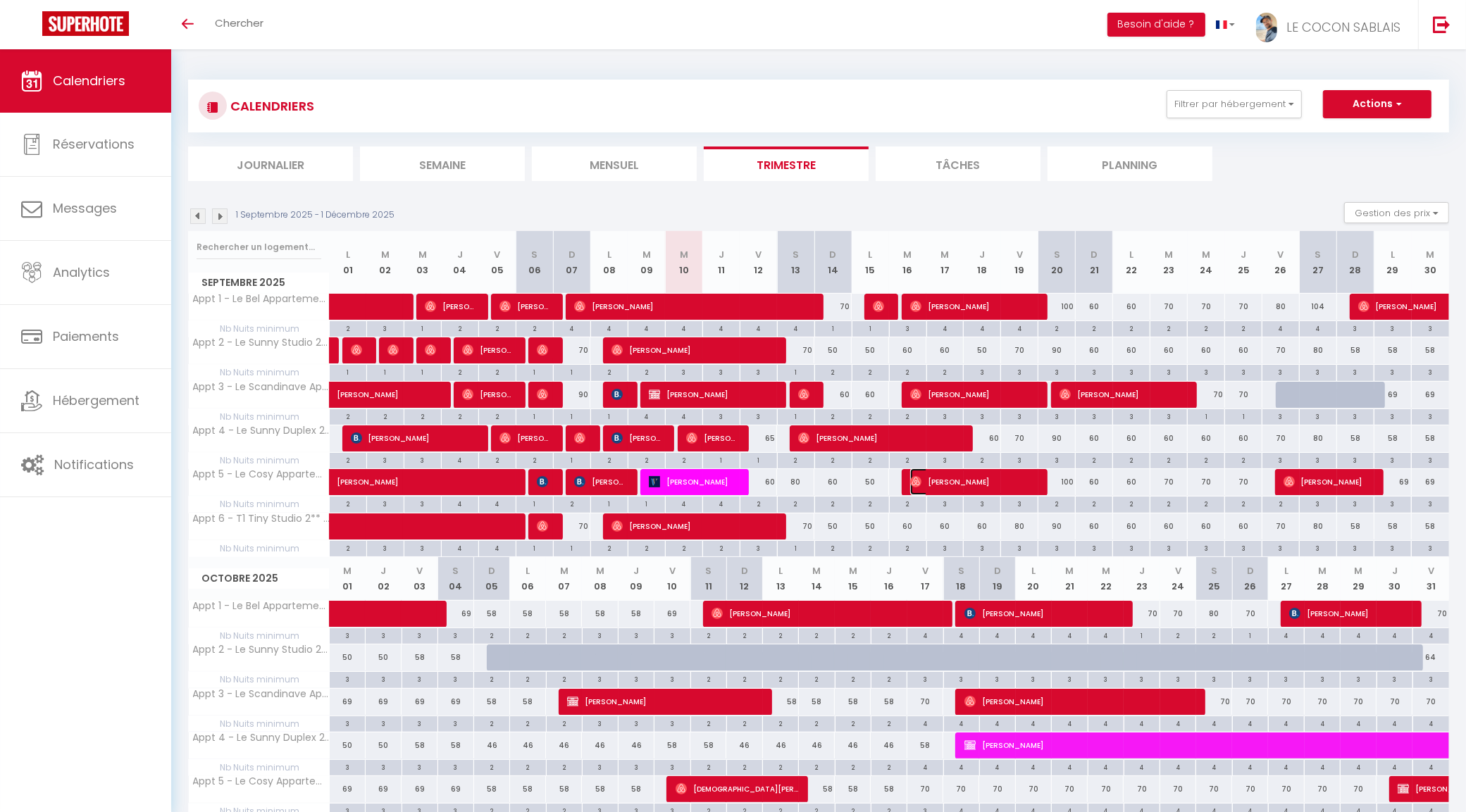
click at [972, 484] on span "Franck Gachinat" at bounding box center [972, 482] width 125 height 27
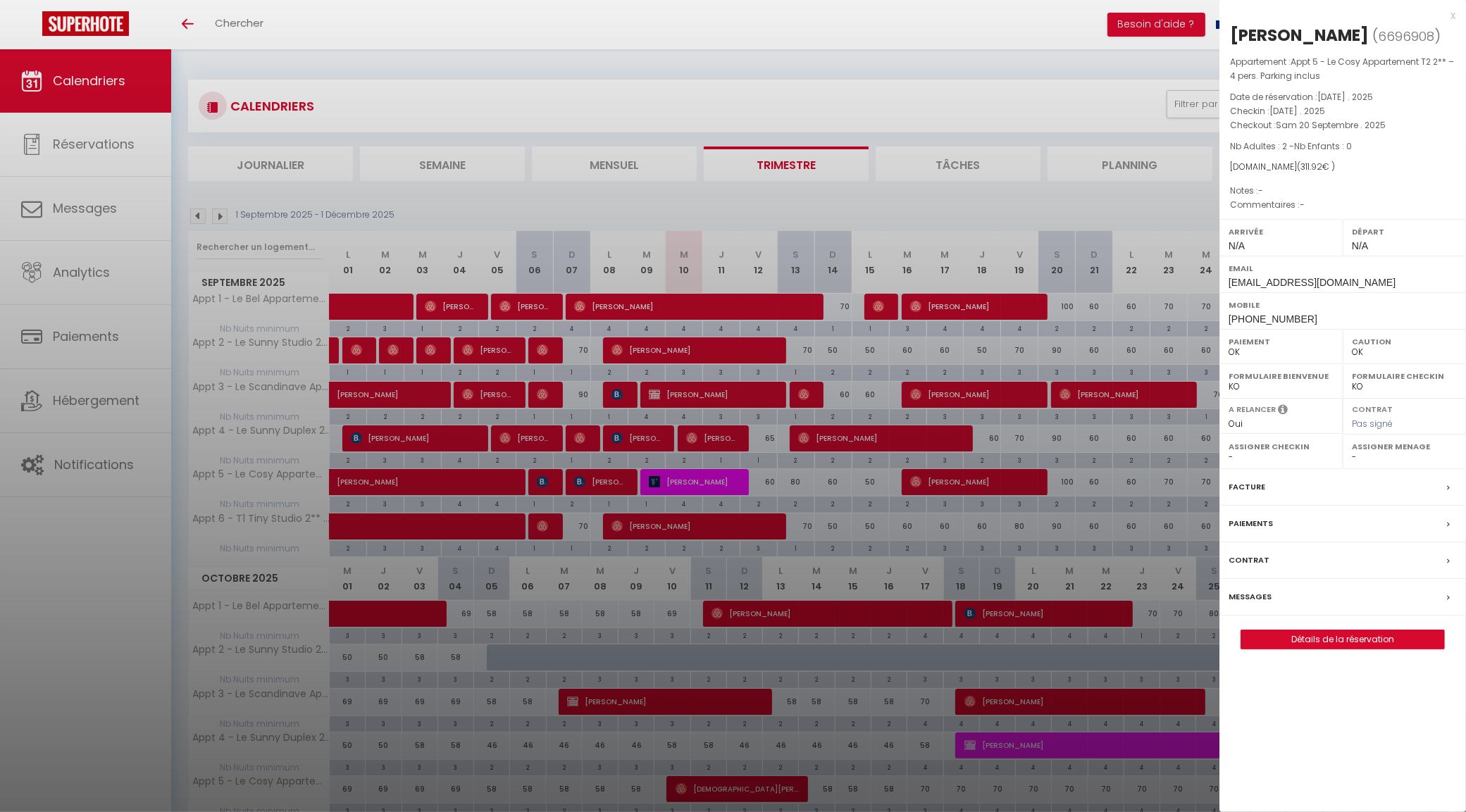
click at [1060, 483] on div at bounding box center [733, 406] width 1466 height 812
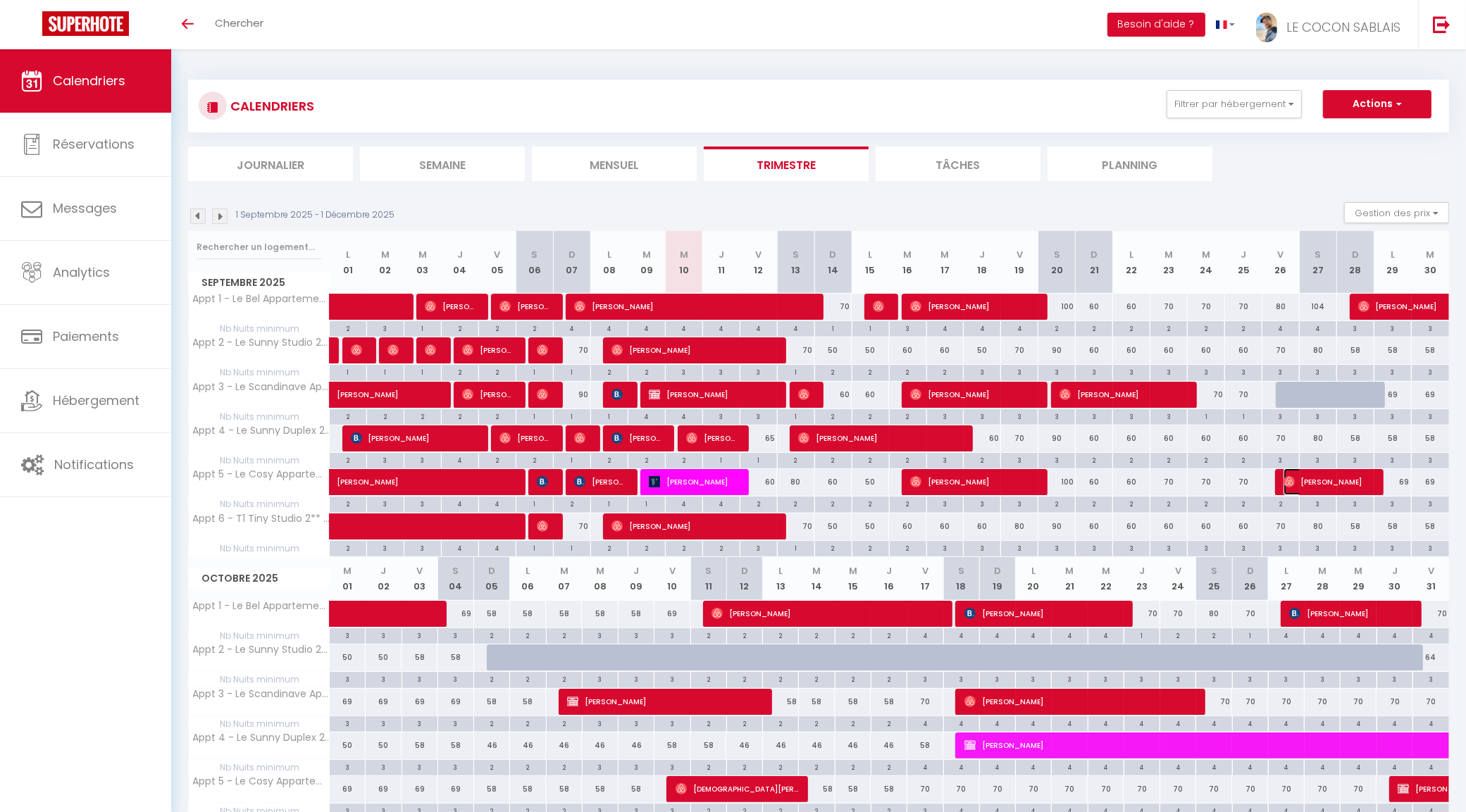
click at [1300, 478] on span "Maëlle Barbarit" at bounding box center [1327, 482] width 87 height 27
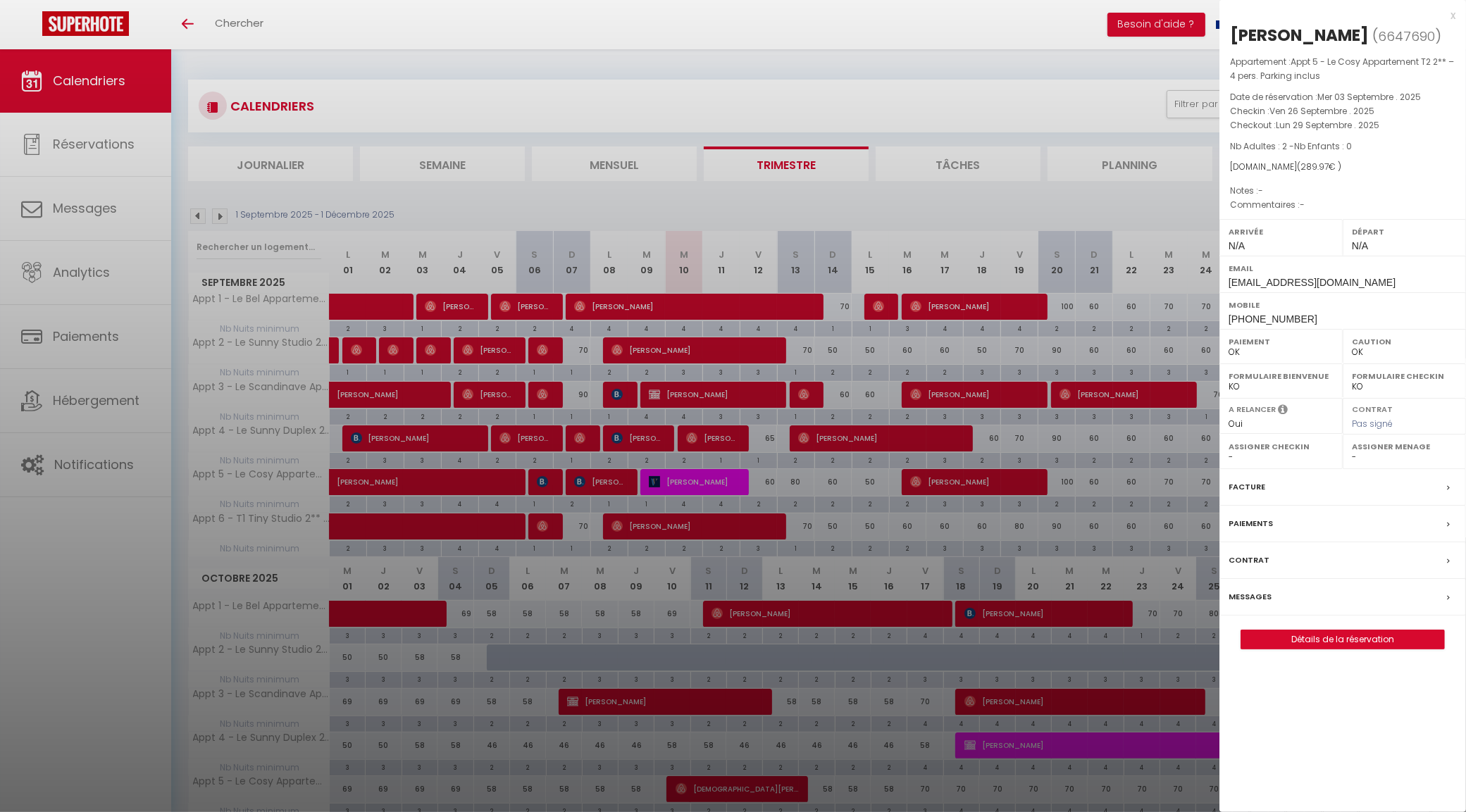
click at [1452, 14] on div "x" at bounding box center [1337, 15] width 236 height 17
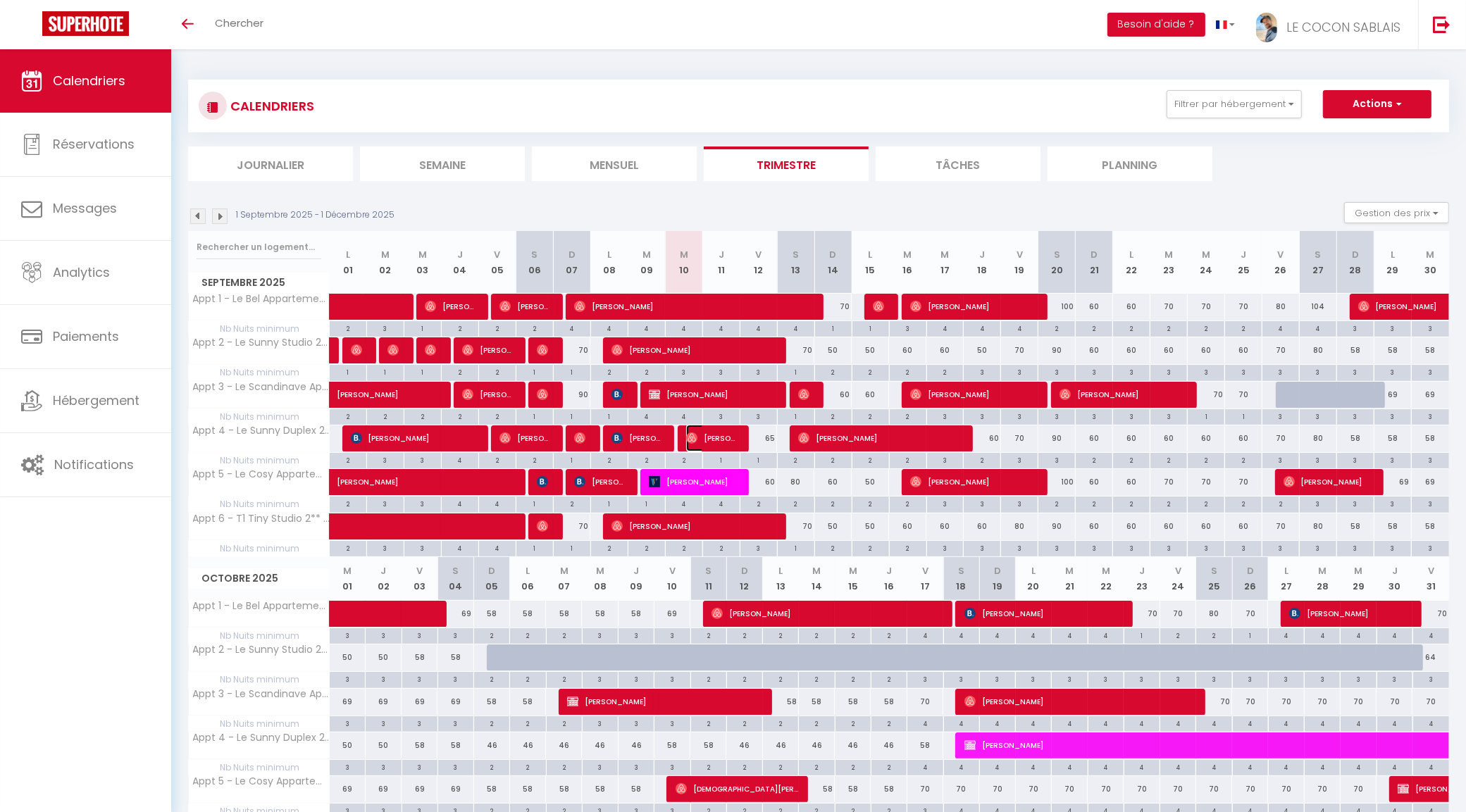
drag, startPoint x: 725, startPoint y: 433, endPoint x: 735, endPoint y: 444, distance: 14.9
click at [725, 433] on span "Catherine Savareux" at bounding box center [711, 438] width 50 height 27
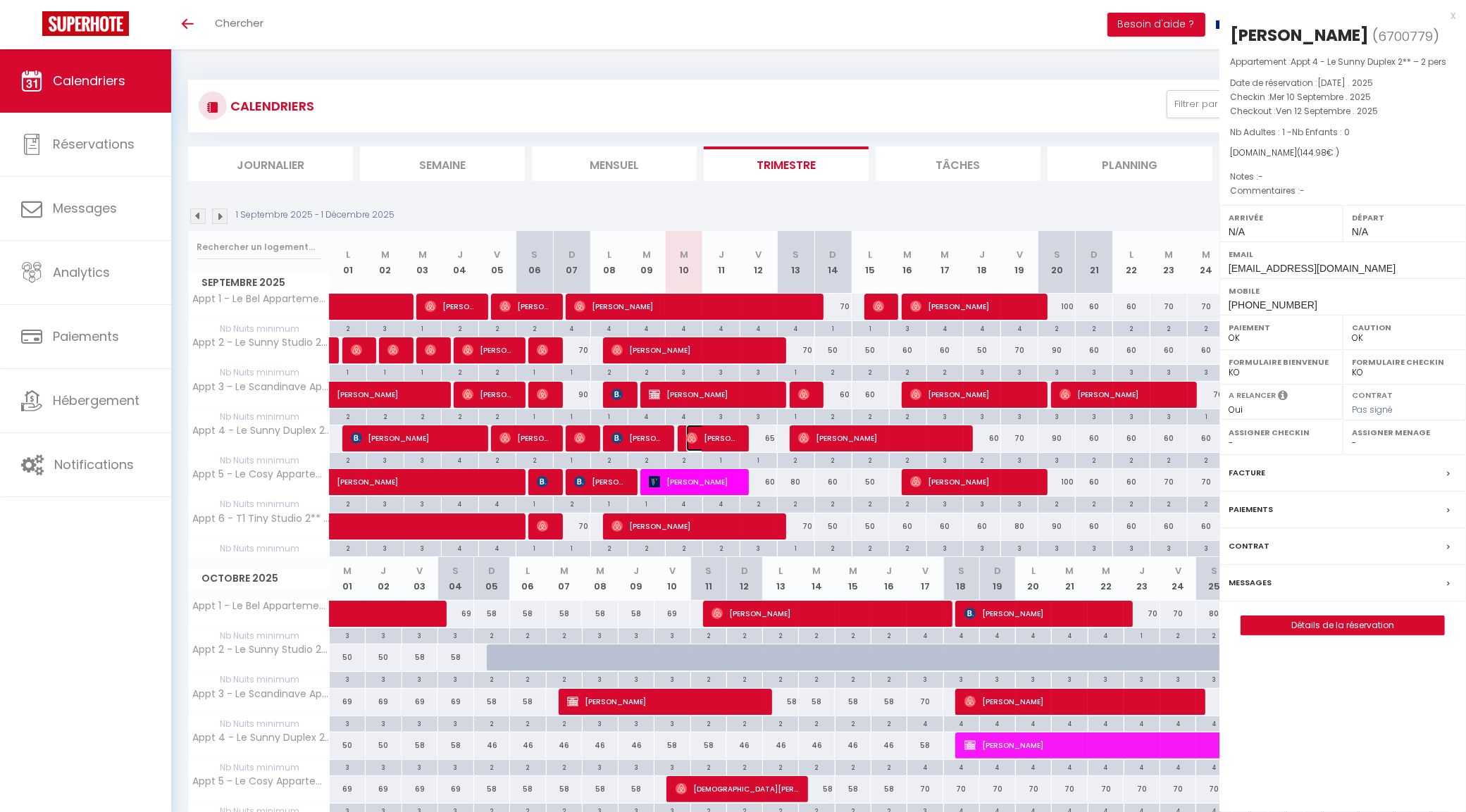
select select "31195"
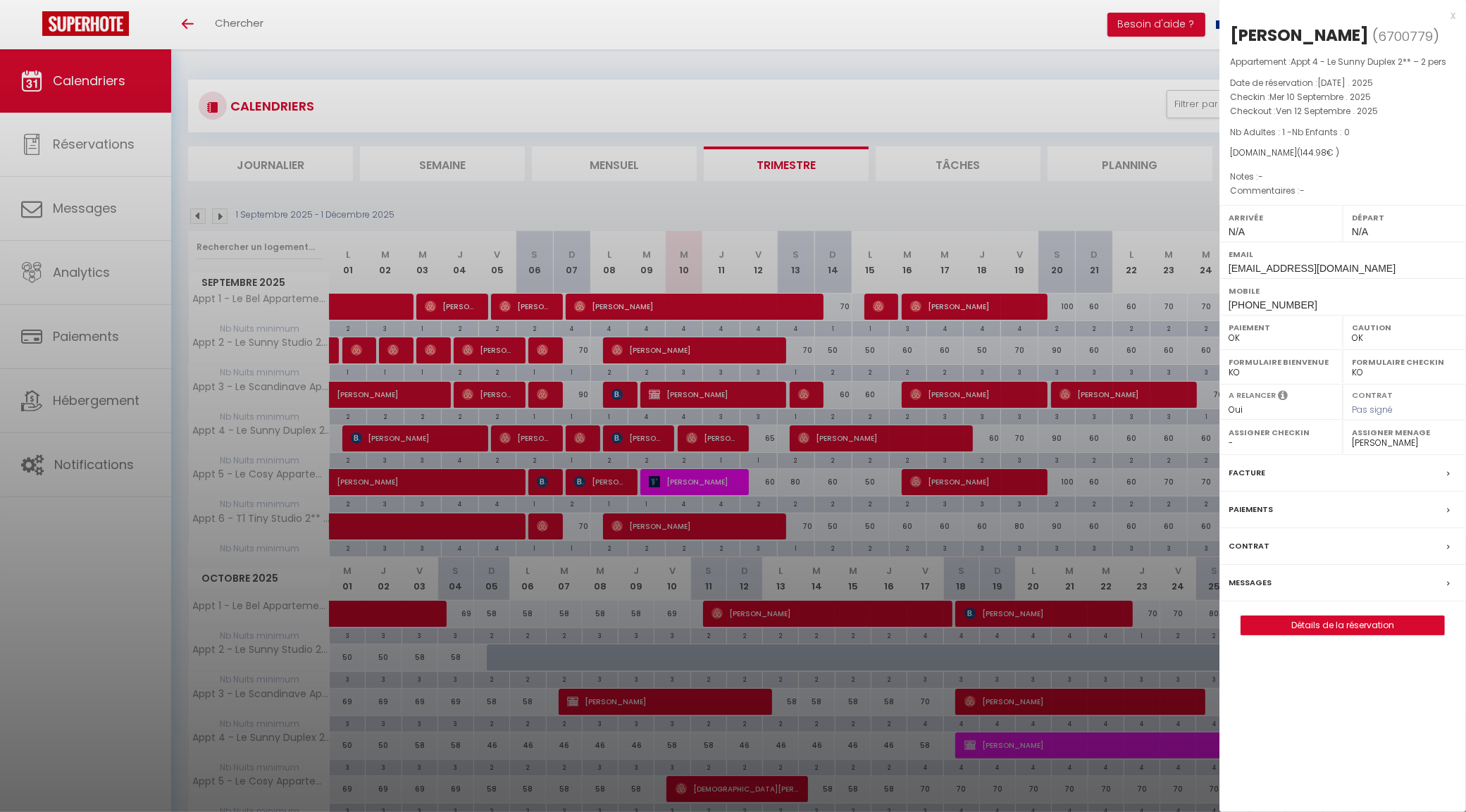
click at [1452, 13] on div "x" at bounding box center [1337, 15] width 236 height 17
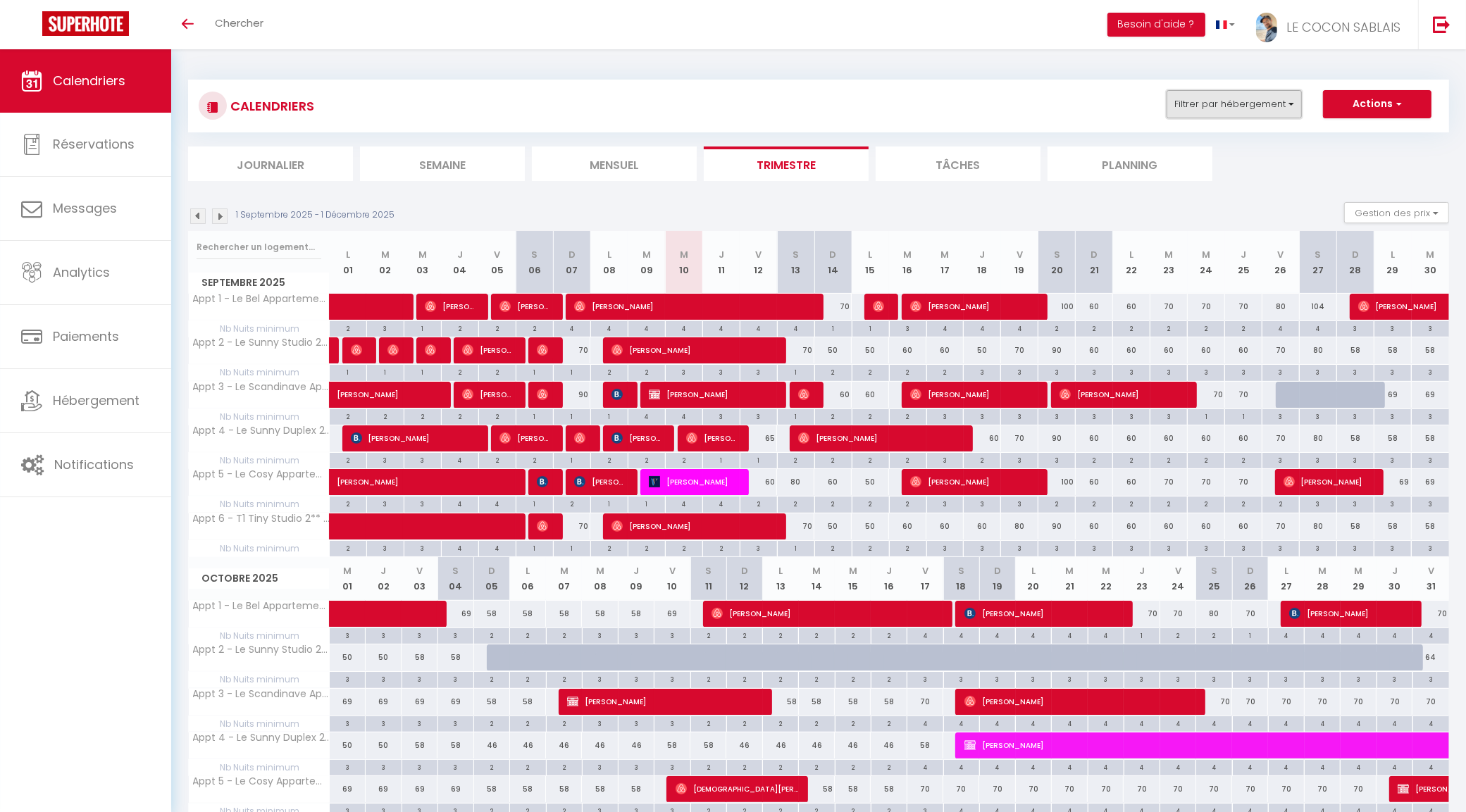
click at [1258, 90] on button "Filtrer par hébergement" at bounding box center [1234, 104] width 135 height 28
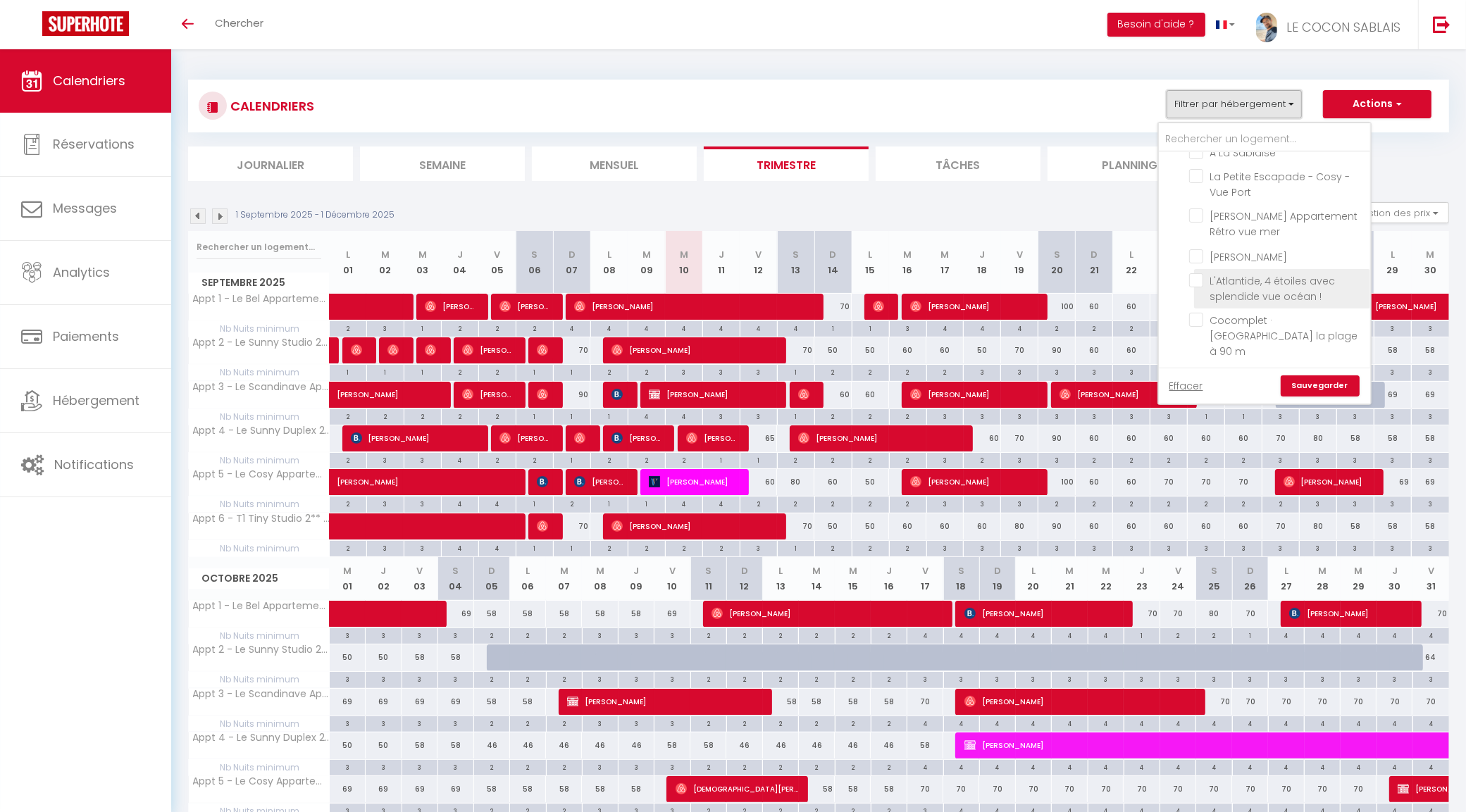
scroll to position [141, 0]
click at [1183, 314] on input "Autres" at bounding box center [1278, 307] width 211 height 14
checkbox input "true"
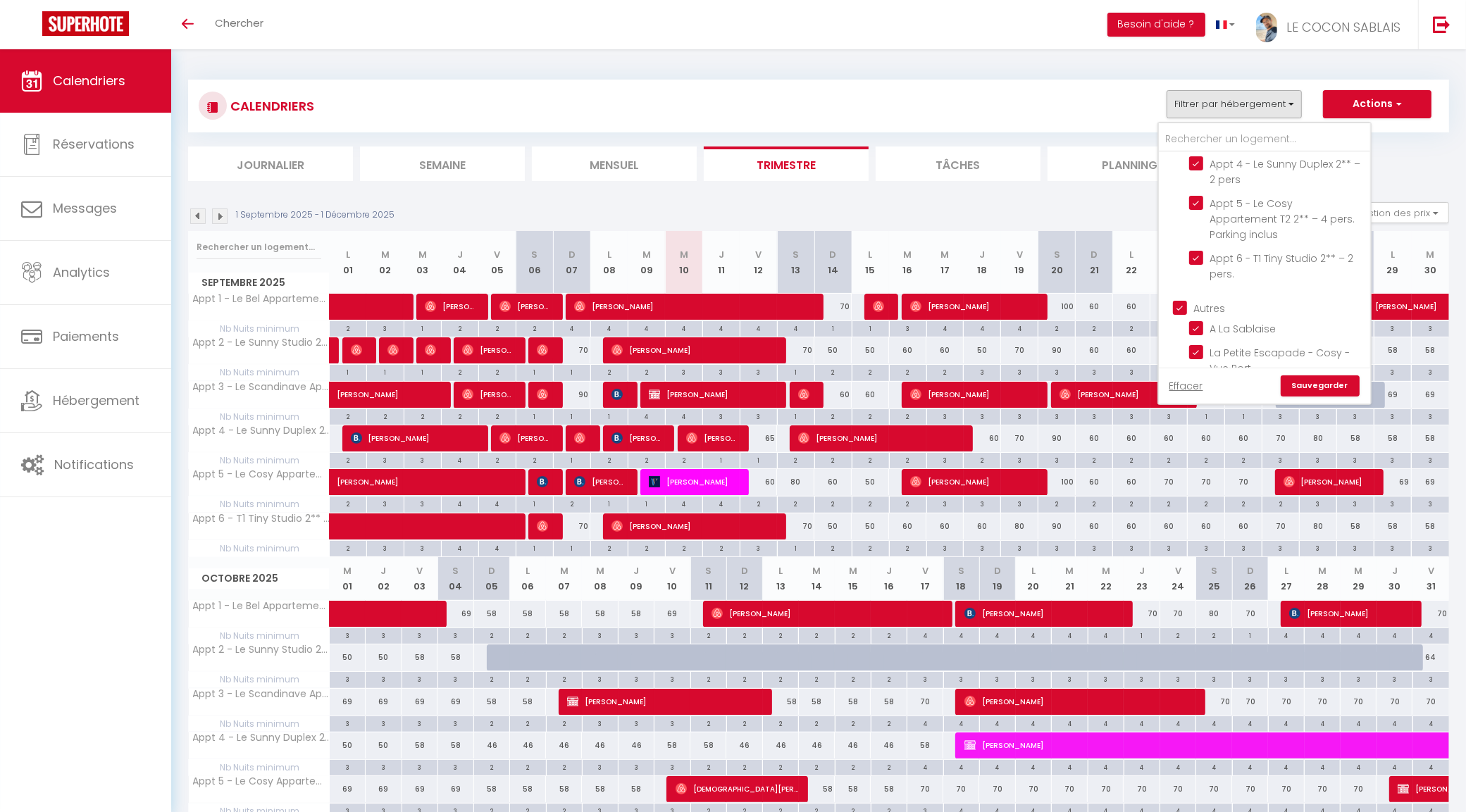
checkbox input "true"
click at [1321, 386] on link "Sauvegarder" at bounding box center [1319, 386] width 79 height 21
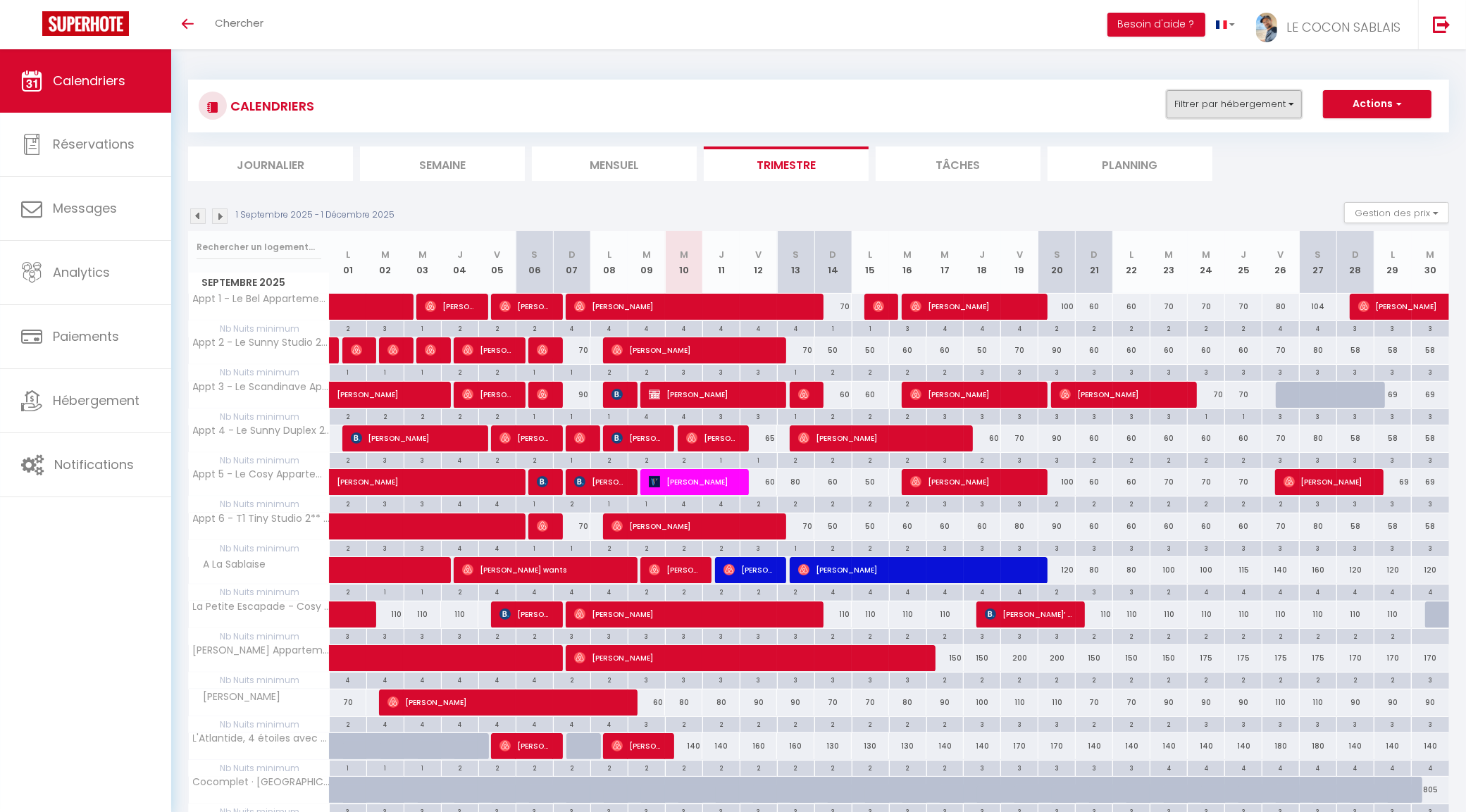
click at [1255, 96] on button "Filtrer par hébergement" at bounding box center [1234, 104] width 135 height 28
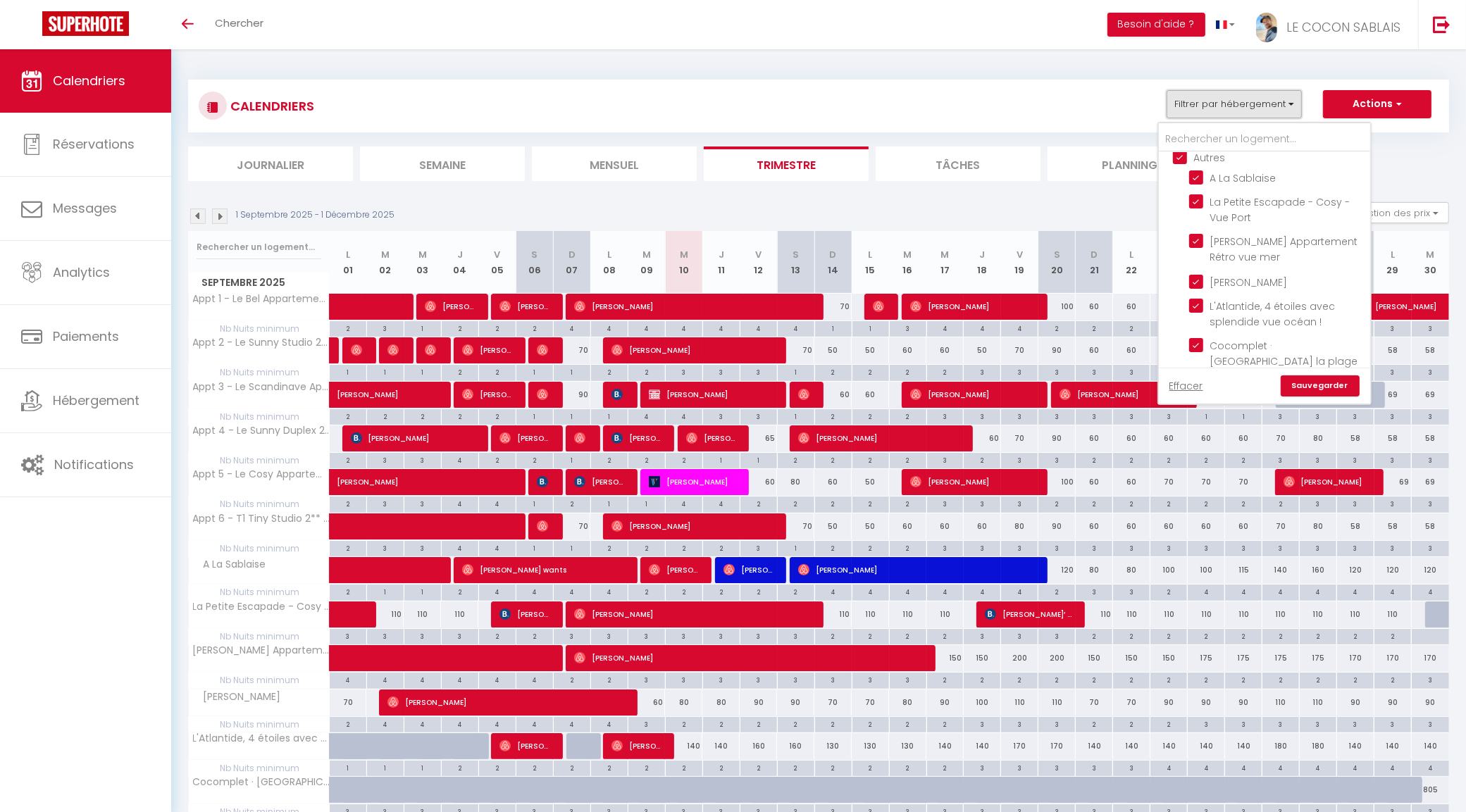
scroll to position [318, 0]
click at [1315, 386] on link "Sauvegarder" at bounding box center [1319, 386] width 79 height 21
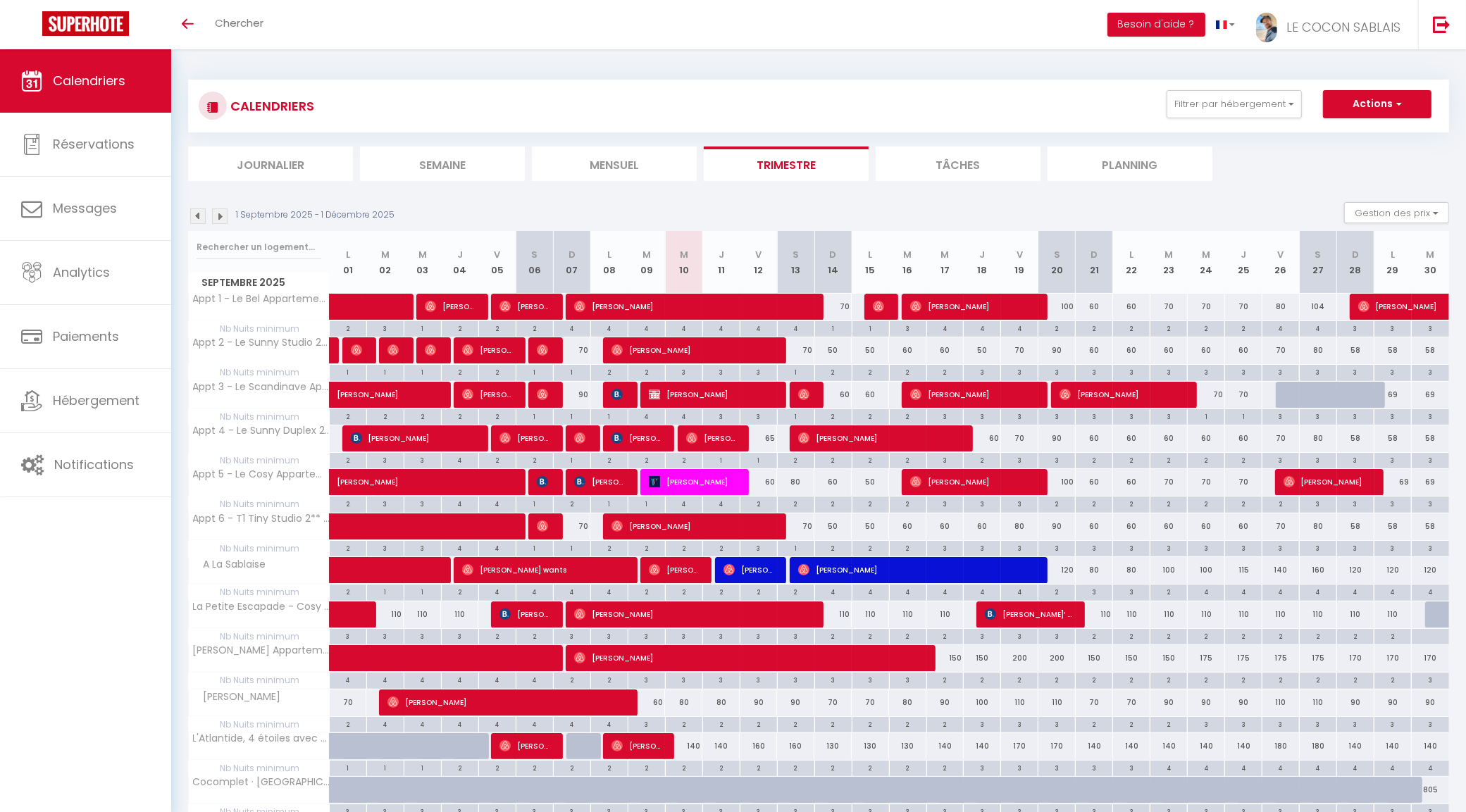
scroll to position [176, 0]
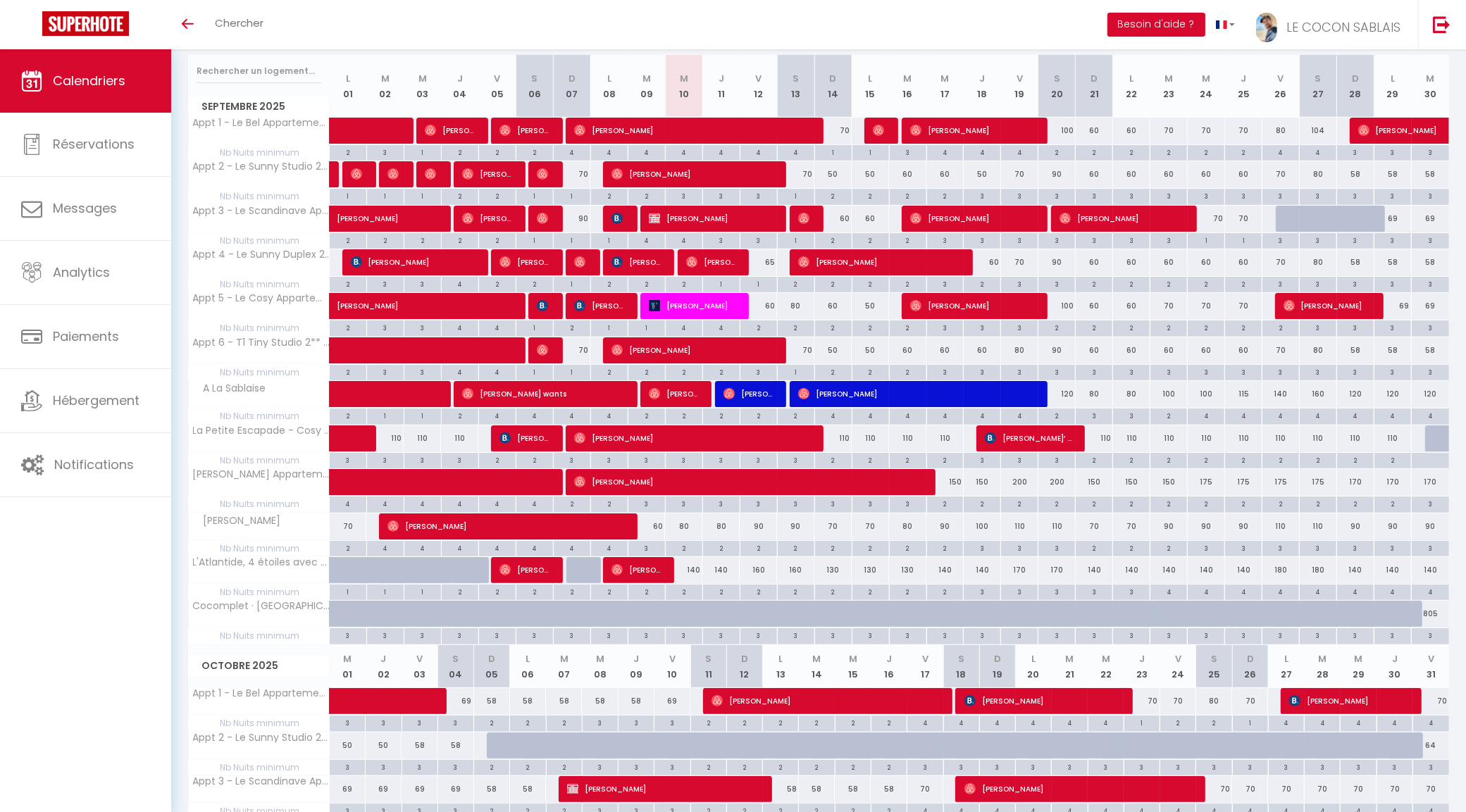
click at [1210, 219] on div "70" at bounding box center [1206, 218] width 38 height 26
type input "70"
type input "Mer 24 Septembre 2025"
type input "Jeu 25 Septembre 2025"
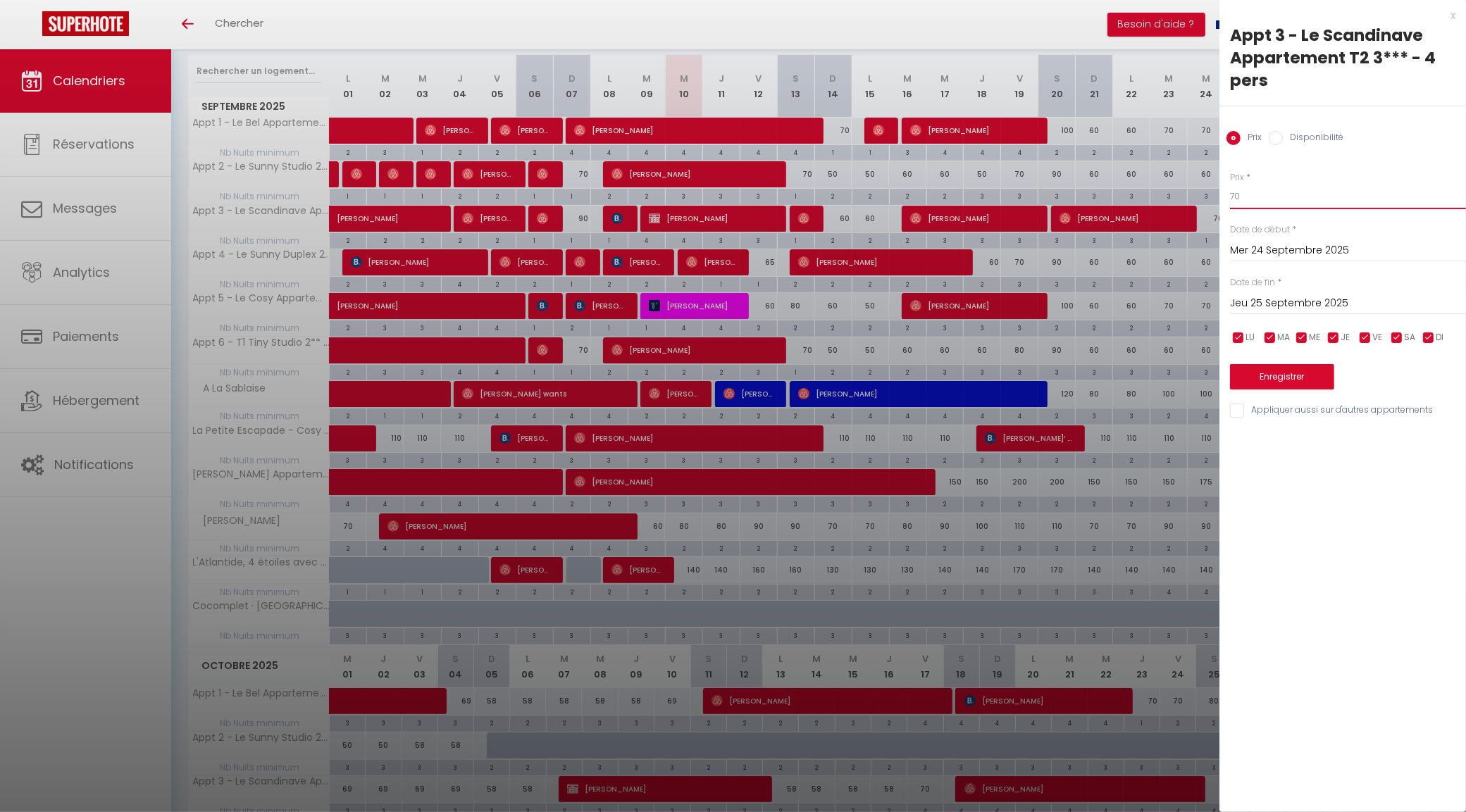
type input "-"
click at [1453, 13] on div "x" at bounding box center [1337, 15] width 236 height 17
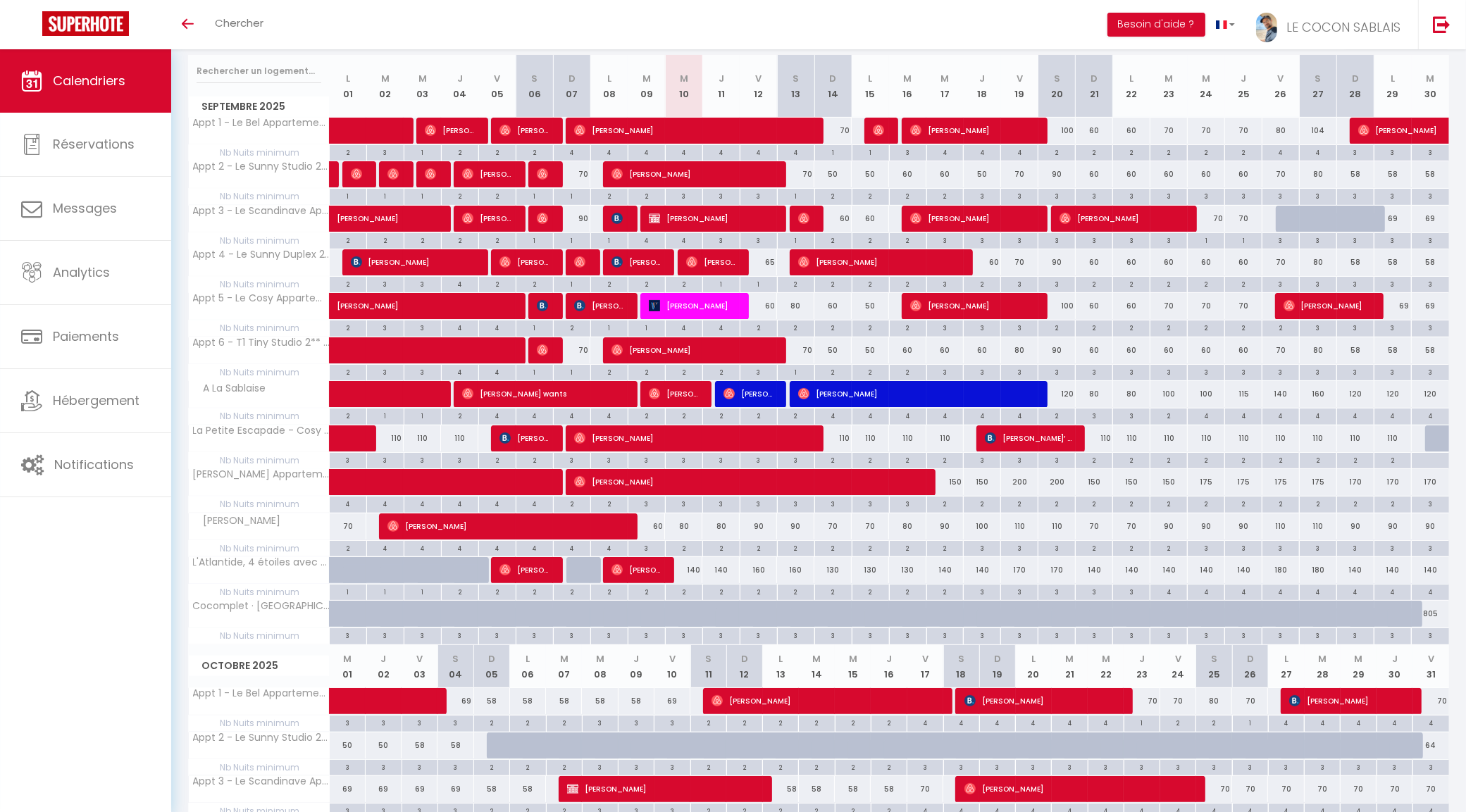
click at [1215, 223] on div "70" at bounding box center [1206, 218] width 38 height 26
type input "70"
type input "Mer 24 Septembre 2025"
type input "Jeu 25 Septembre 2025"
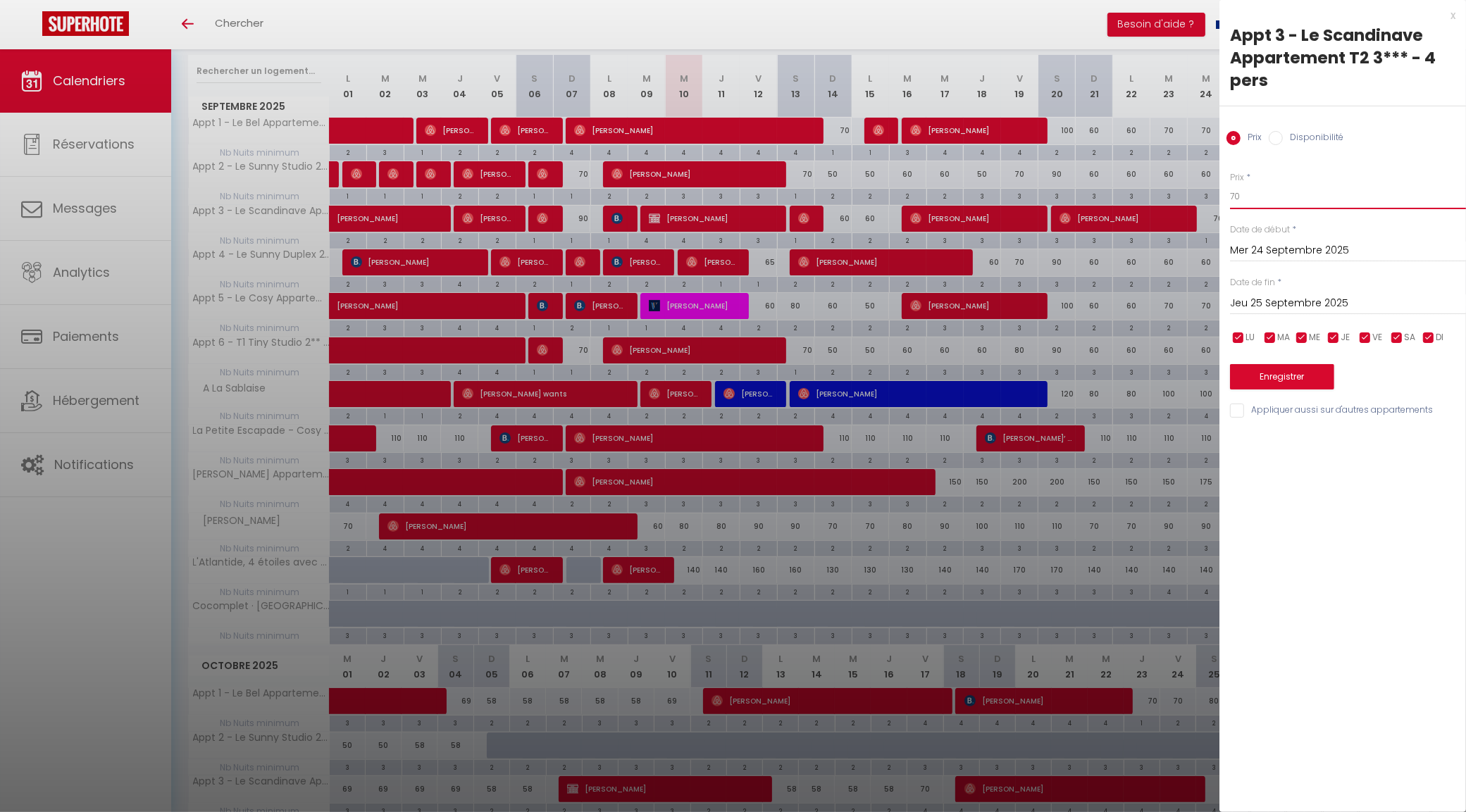
type input "65"
click at [1265, 301] on input "Jeu 25 Septembre 2025" at bounding box center [1348, 303] width 236 height 18
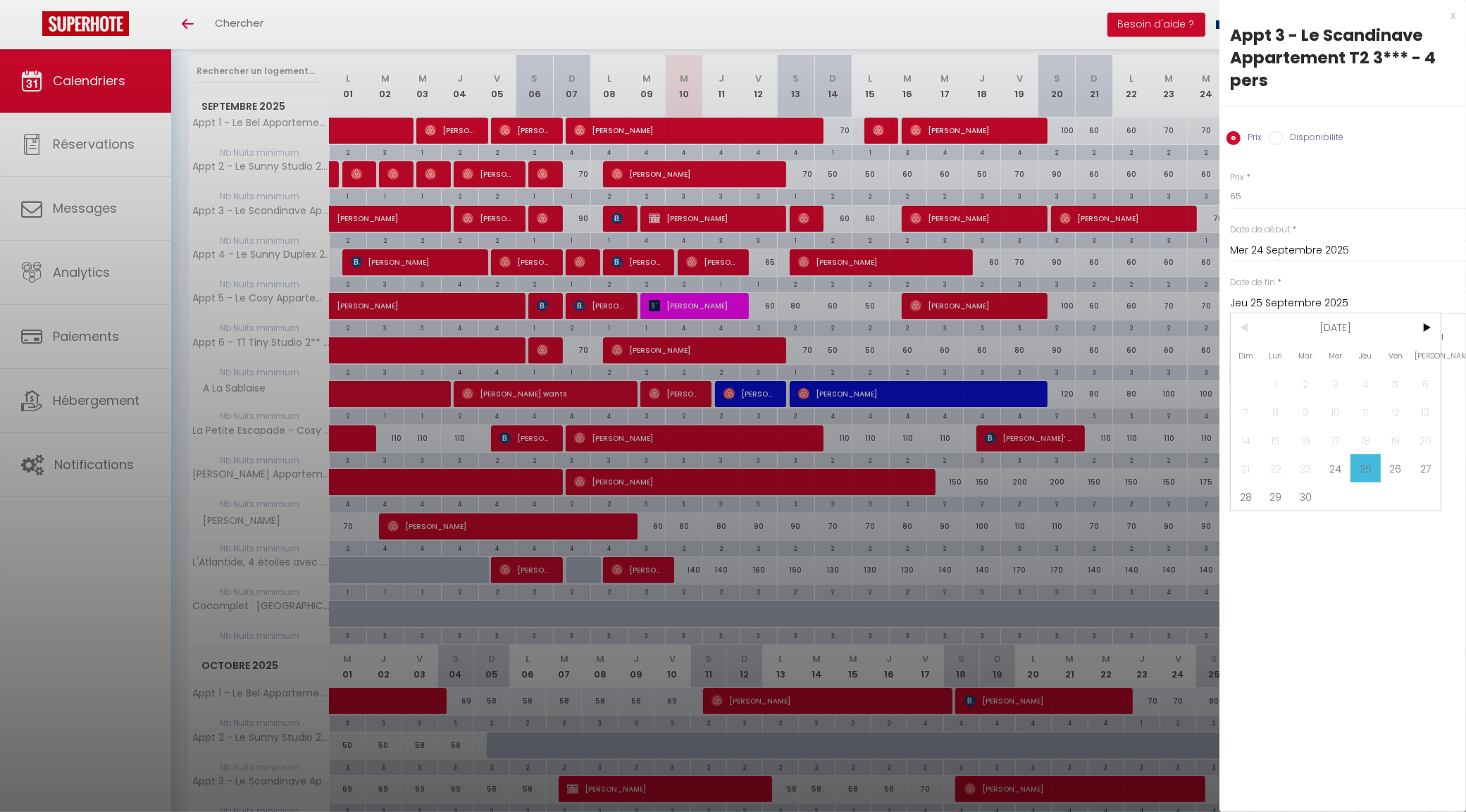
drag, startPoint x: 1389, startPoint y: 474, endPoint x: 1319, endPoint y: 391, distance: 108.6
click at [1391, 474] on span "26" at bounding box center [1395, 468] width 30 height 28
type input "Ven 26 Septembre 2025"
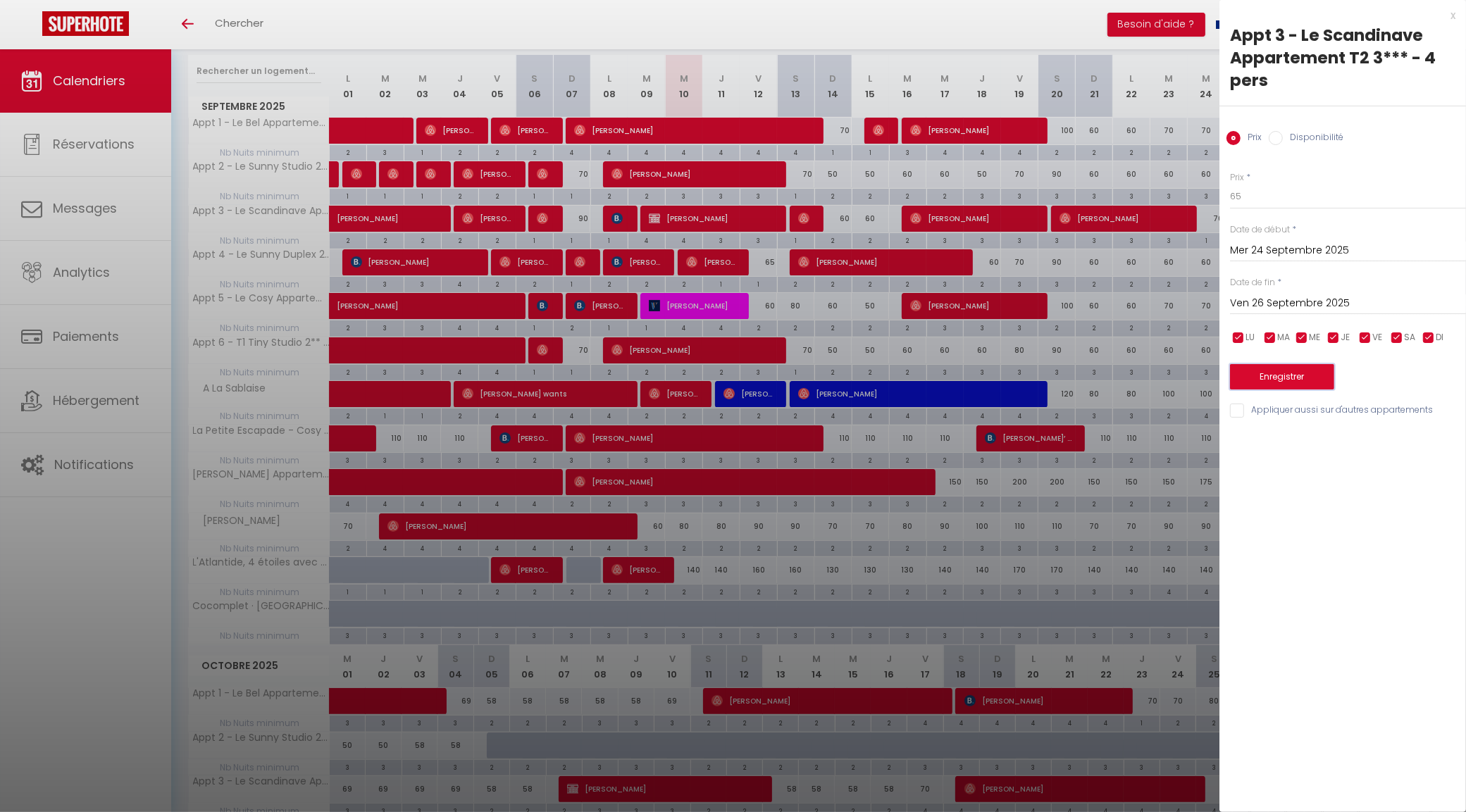
click at [1318, 385] on button "Enregistrer" at bounding box center [1282, 377] width 105 height 26
